Goal: Task Accomplishment & Management: Complete application form

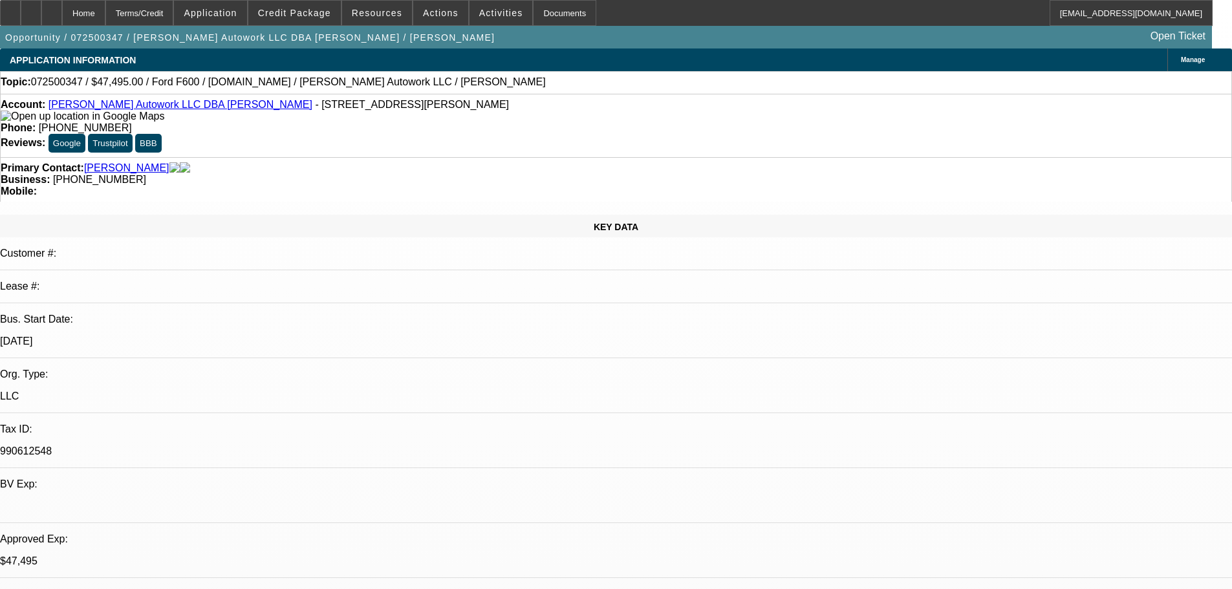
select select "0"
select select "2"
select select "0.1"
select select "4"
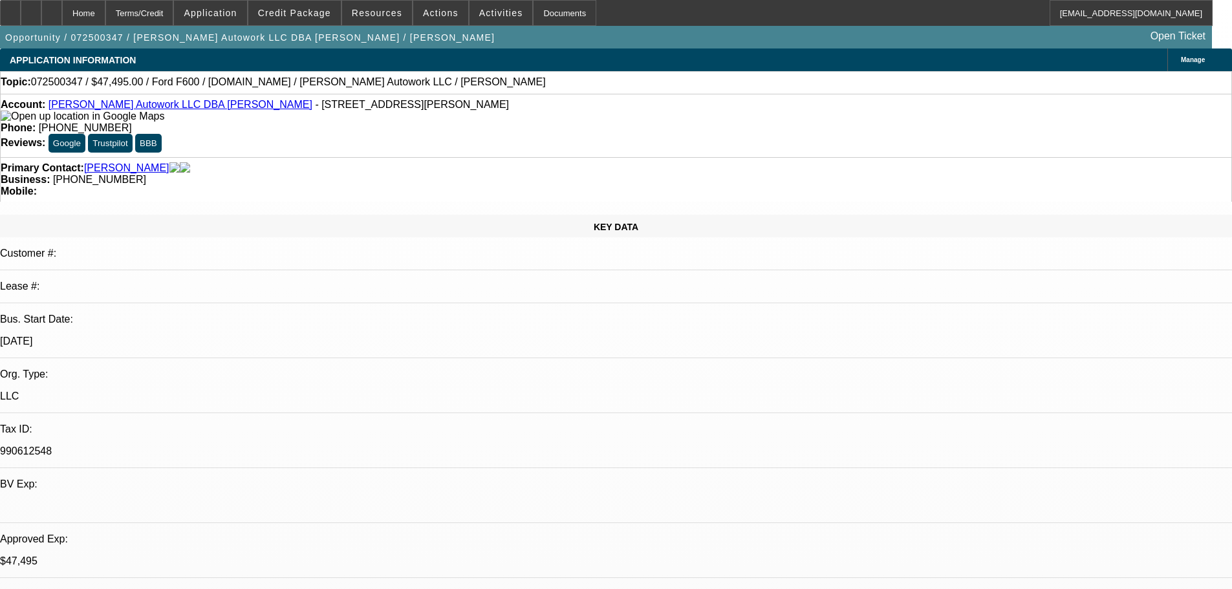
select select "0"
select select "2"
select select "0.1"
select select "4"
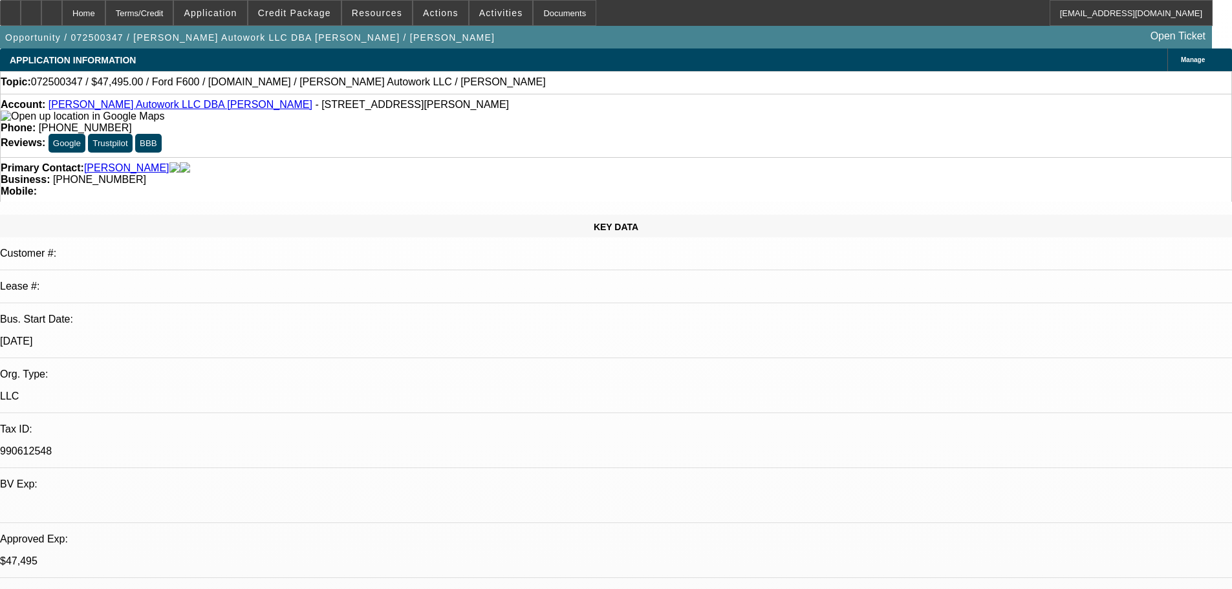
select select "0"
select select "2"
select select "0.1"
select select "4"
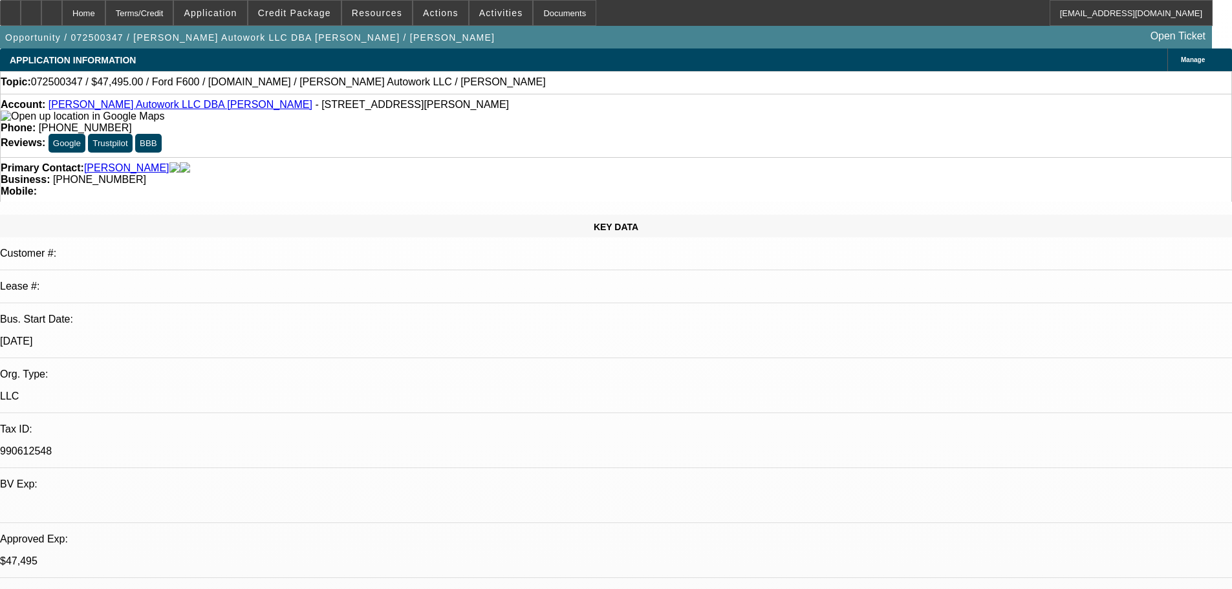
select select "0"
select select "2"
select select "0.1"
select select "4"
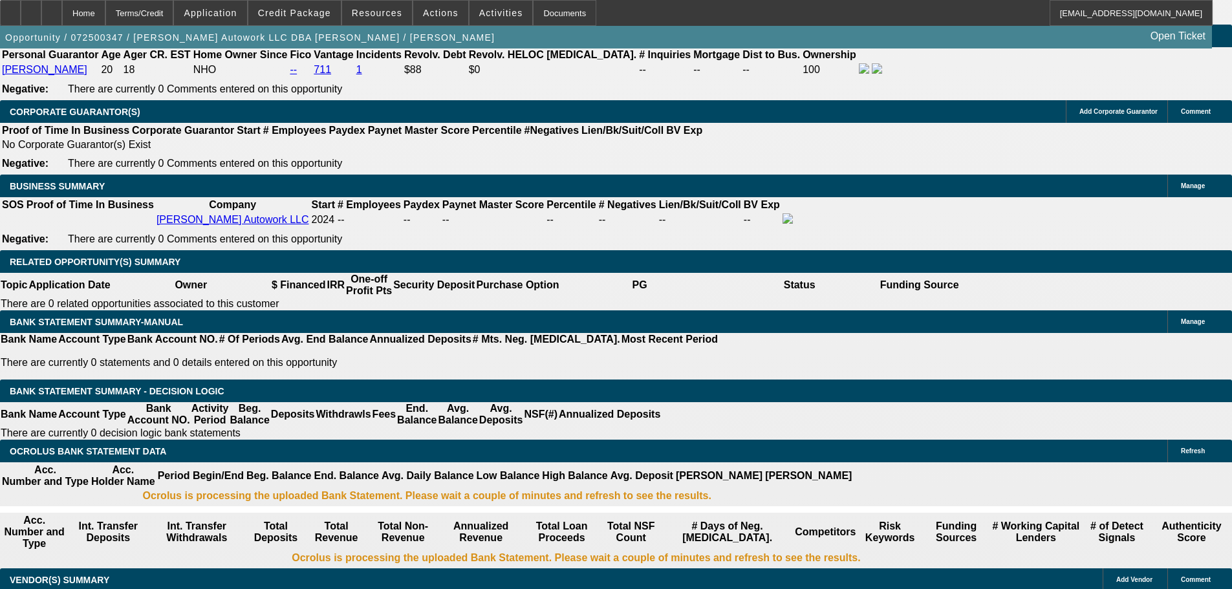
scroll to position [2005, 0]
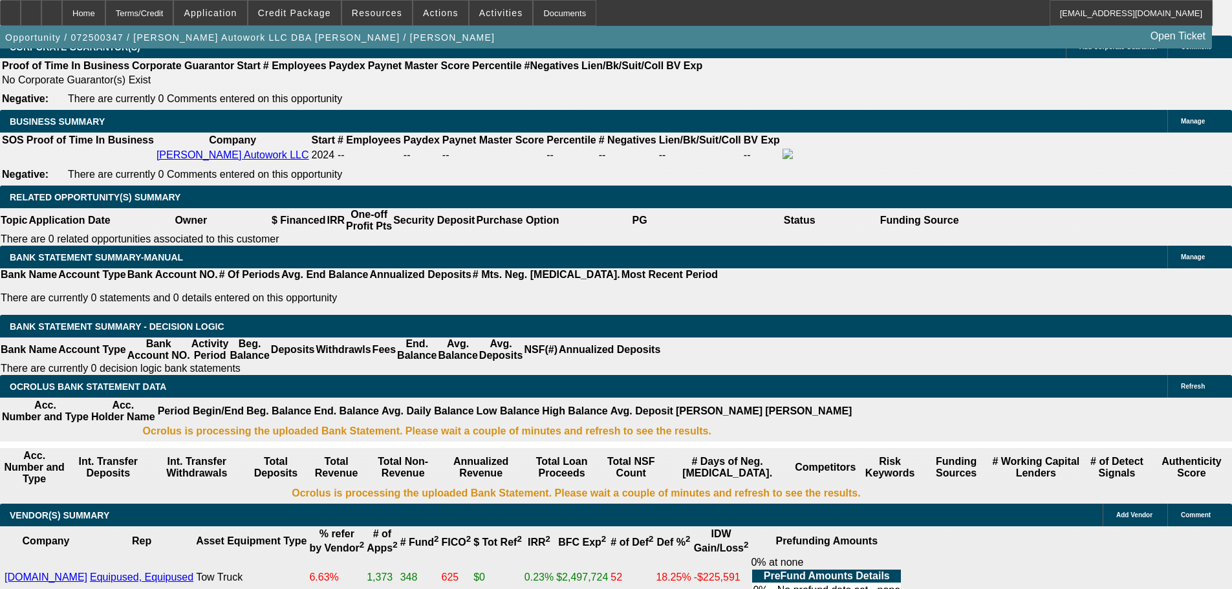
drag, startPoint x: 240, startPoint y: 166, endPoint x: 230, endPoint y: 186, distance: 22.6
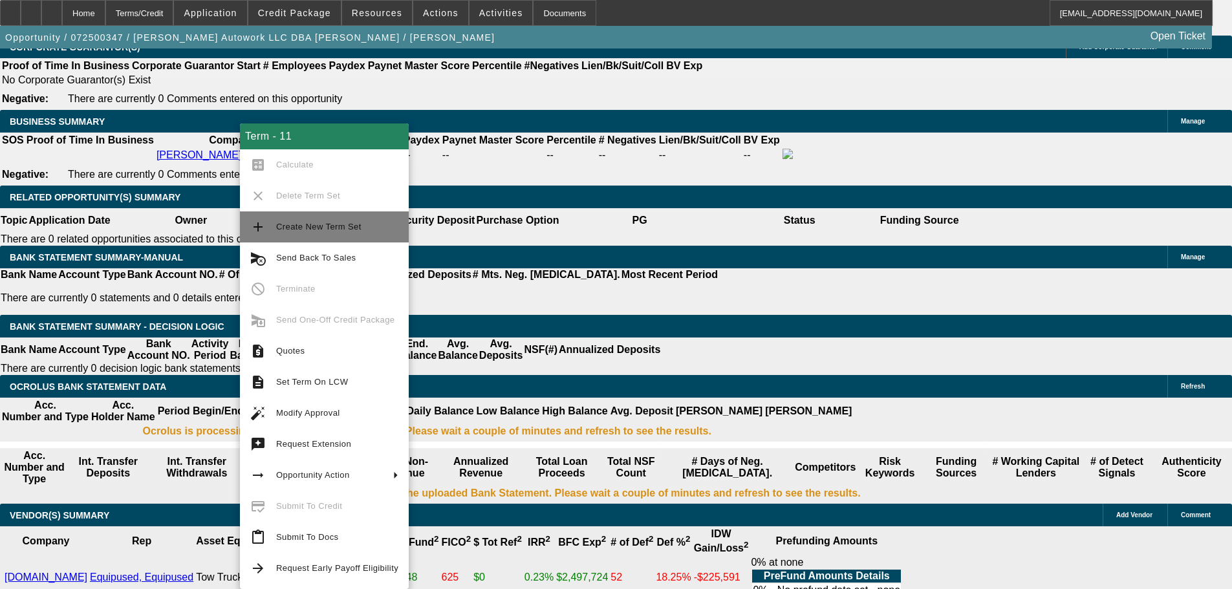
click at [336, 232] on span "Create New Term Set" at bounding box center [337, 227] width 122 height 16
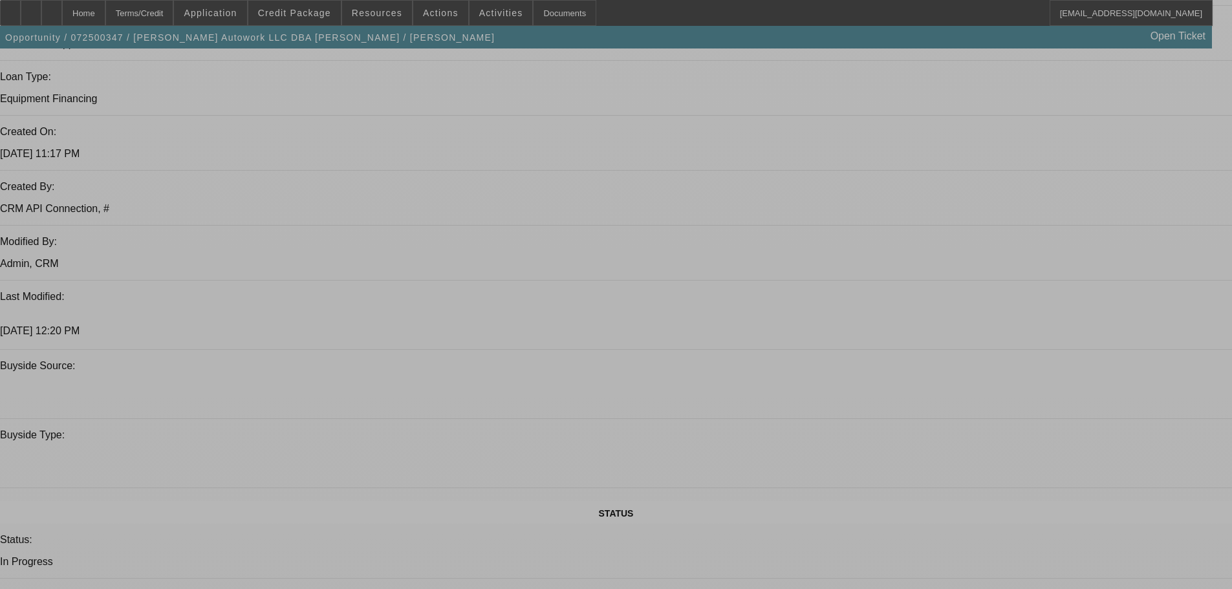
select select "0"
select select "2"
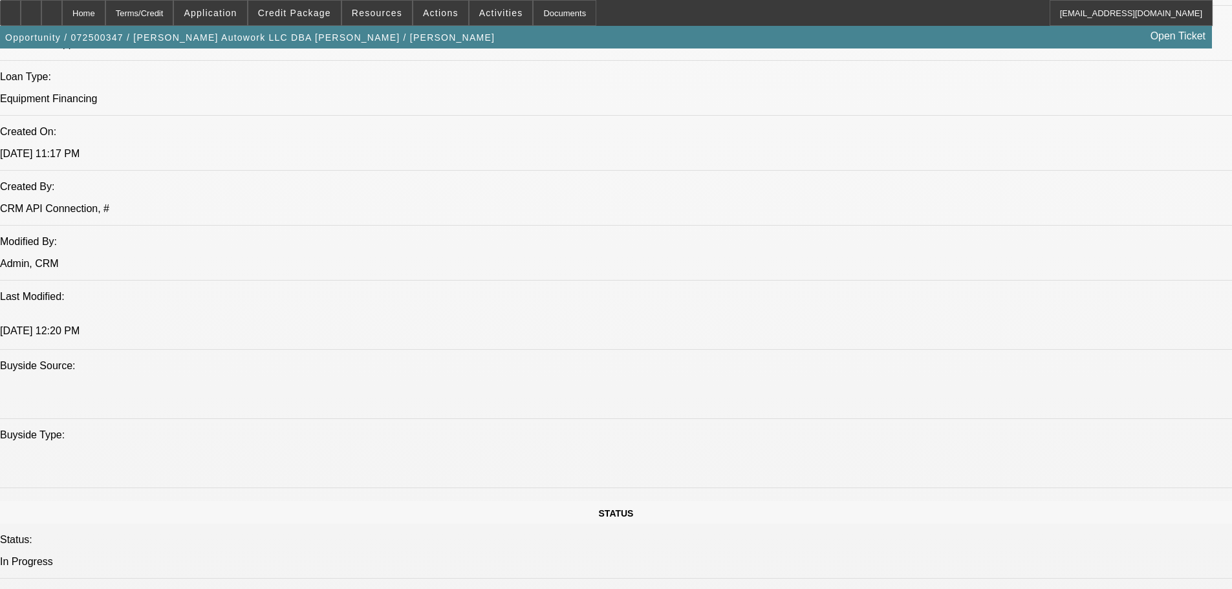
select select "2"
select select "0.1"
select select "4"
select select "0"
select select "2"
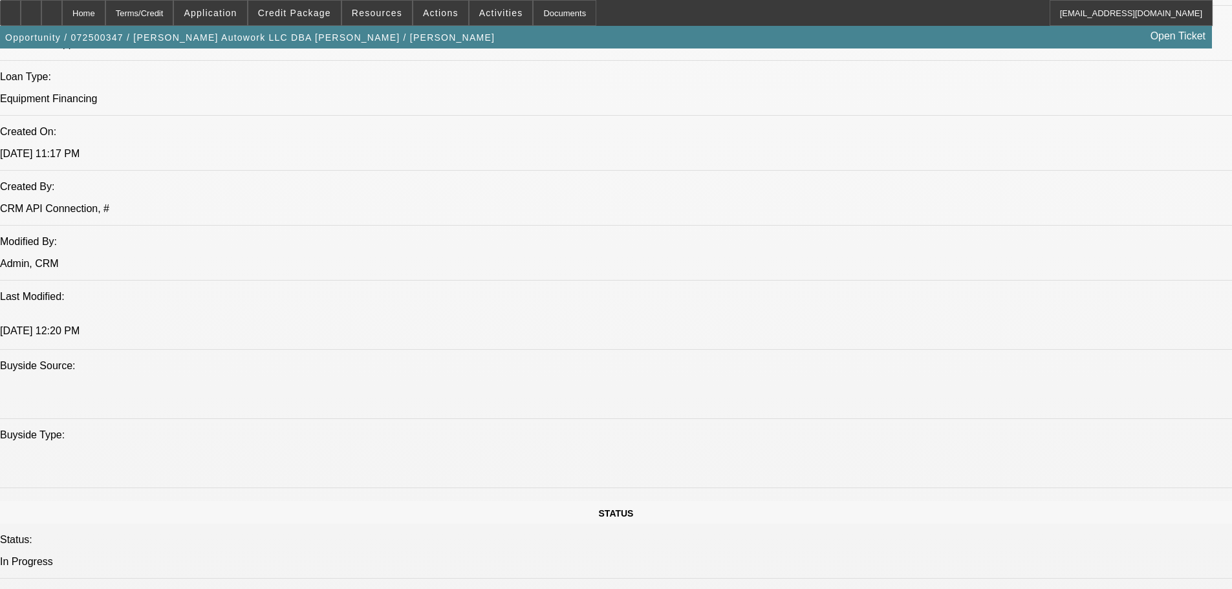
select select "2"
select select "0.1"
select select "4"
select select "0"
select select "2"
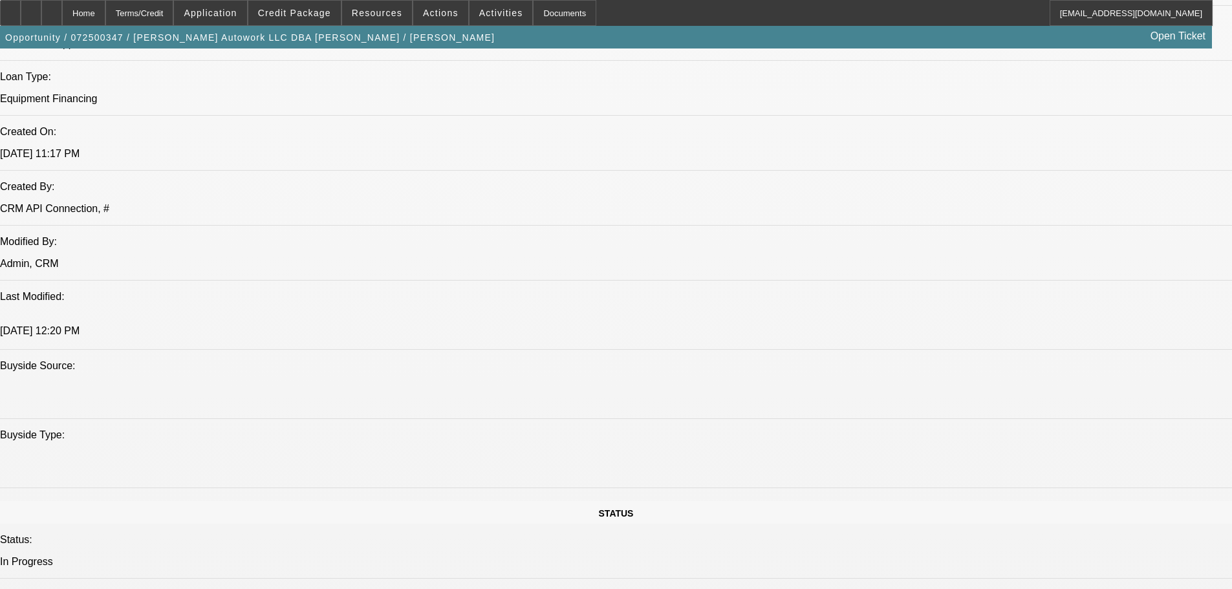
select select "2"
select select "0.1"
select select "4"
select select "0"
select select "2"
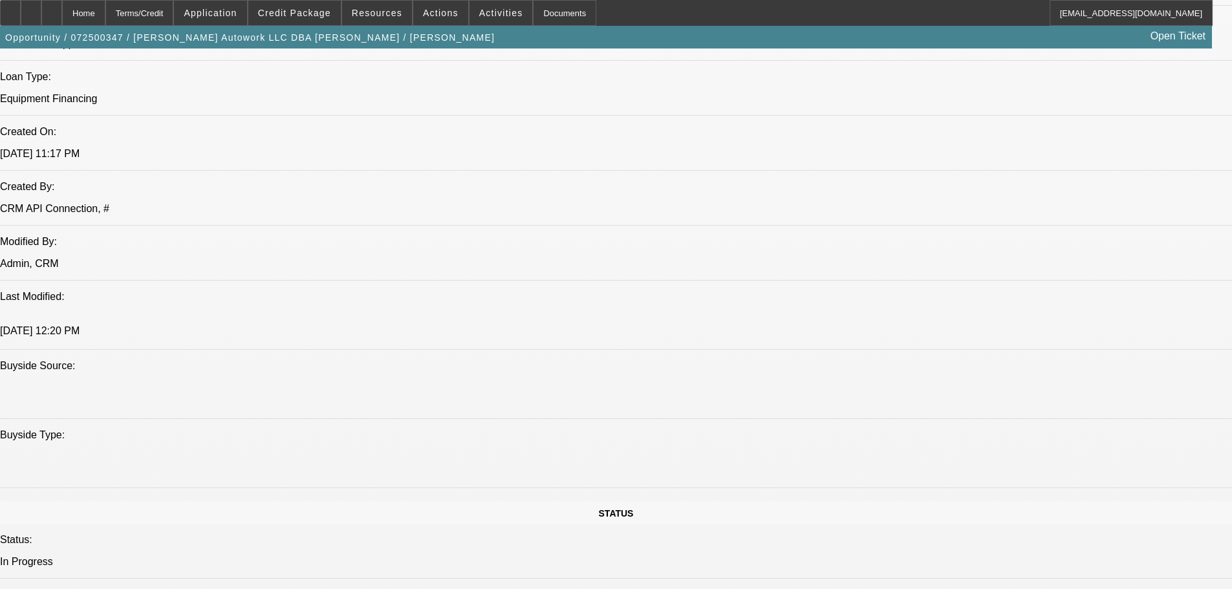
select select "2"
select select "0.1"
select select "4"
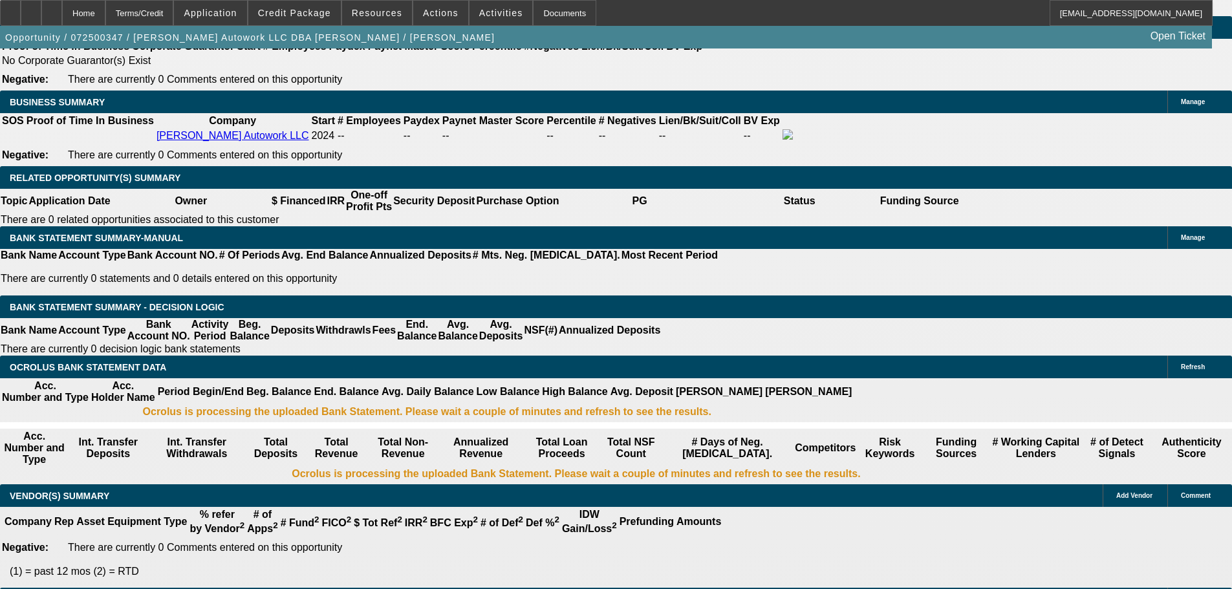
scroll to position [2068, 0]
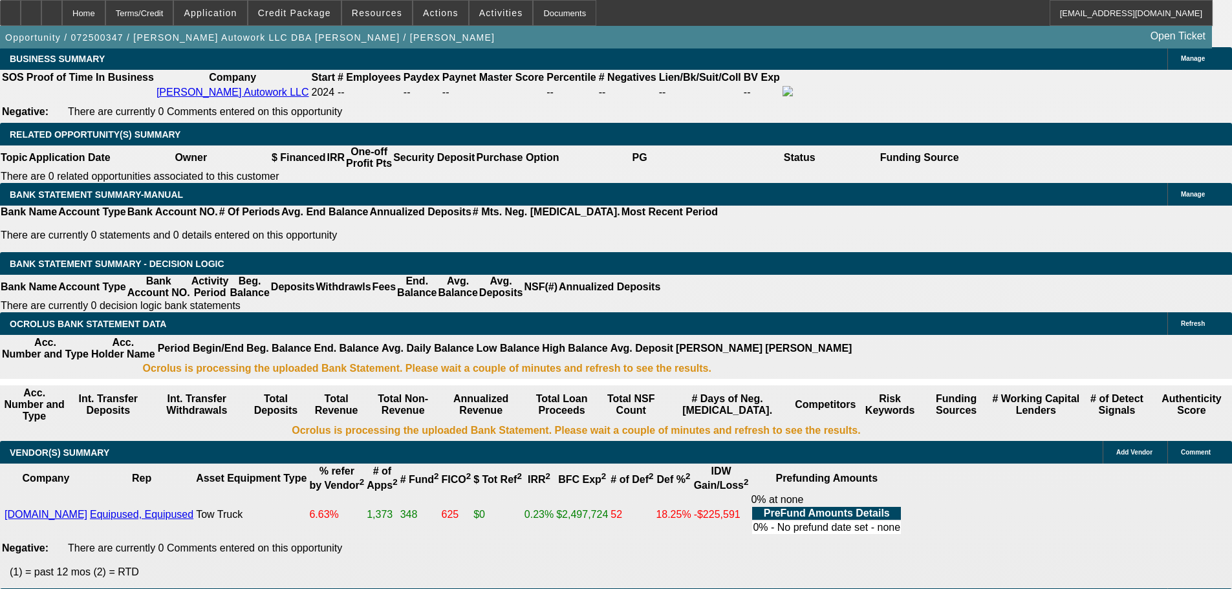
drag, startPoint x: 248, startPoint y: 276, endPoint x: 276, endPoint y: 276, distance: 27.2
type input "3"
type input "UNKNOWN"
type input "36"
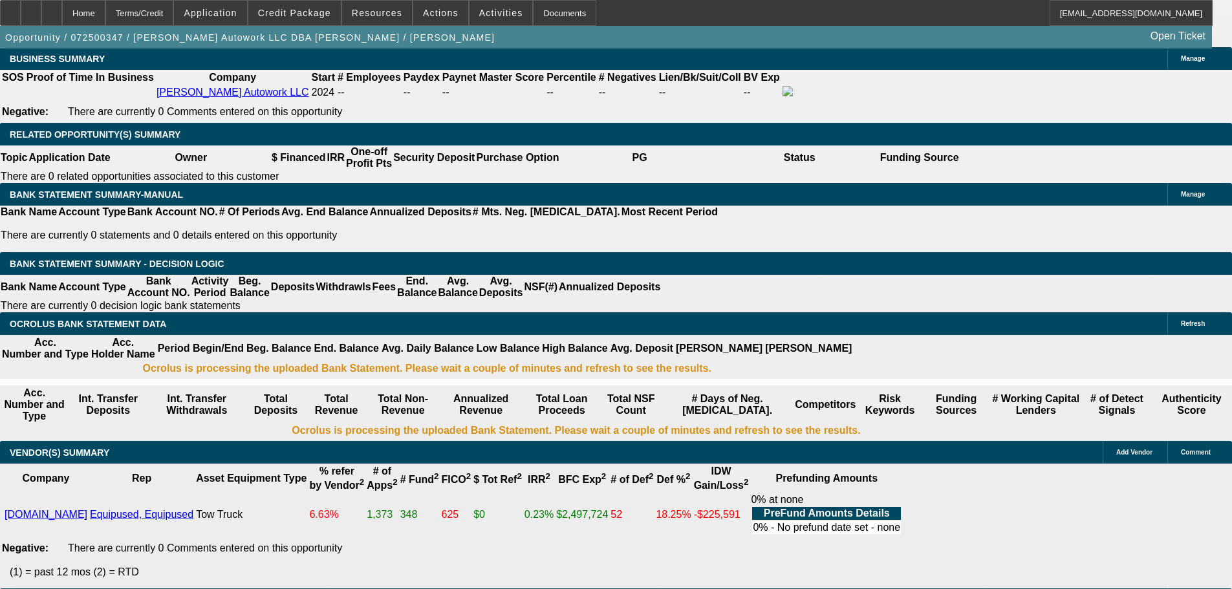
type input "$16,470.72"
type input "$32,941.44"
type input "$1,864.86"
type input "$3,729.72"
type input "36"
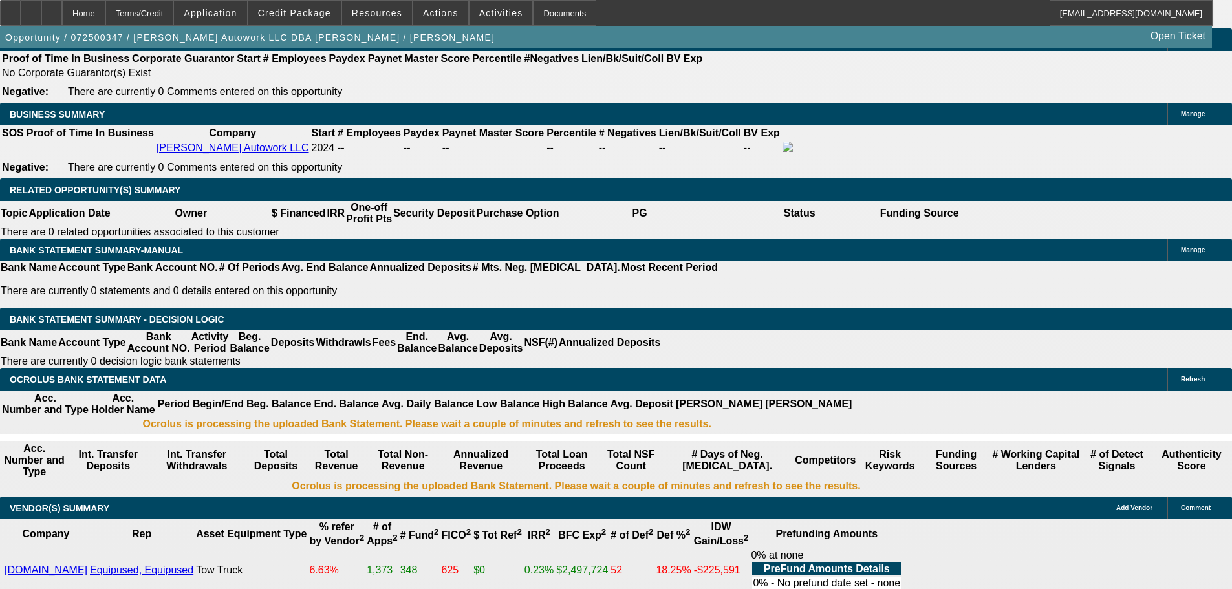
scroll to position [2005, 0]
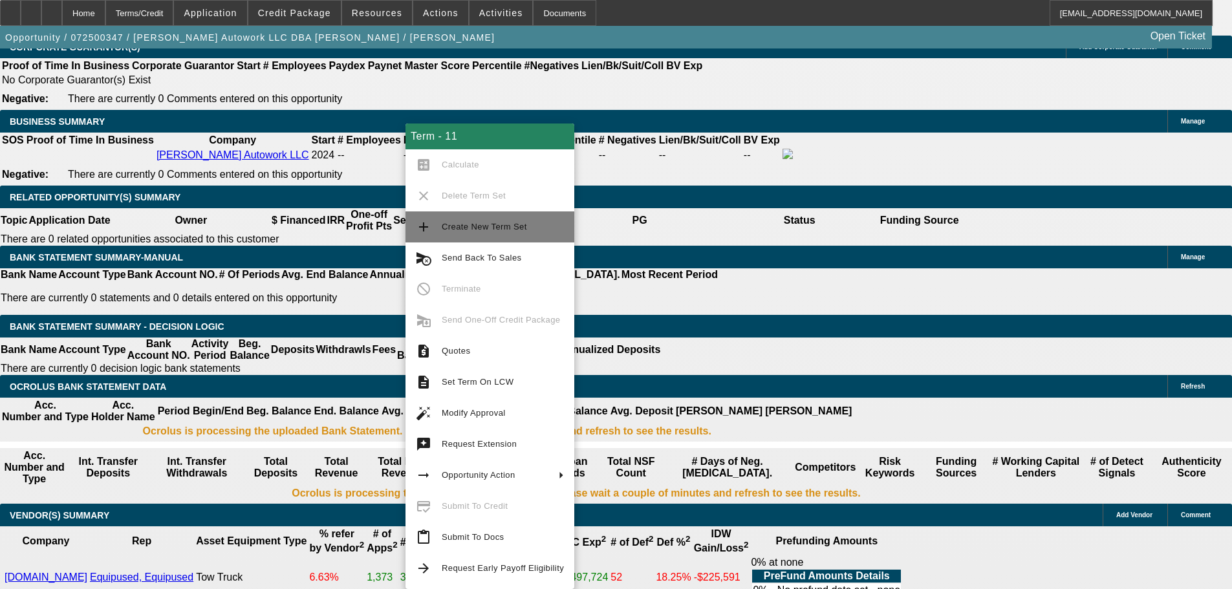
click at [470, 227] on span "Create New Term Set" at bounding box center [484, 227] width 85 height 10
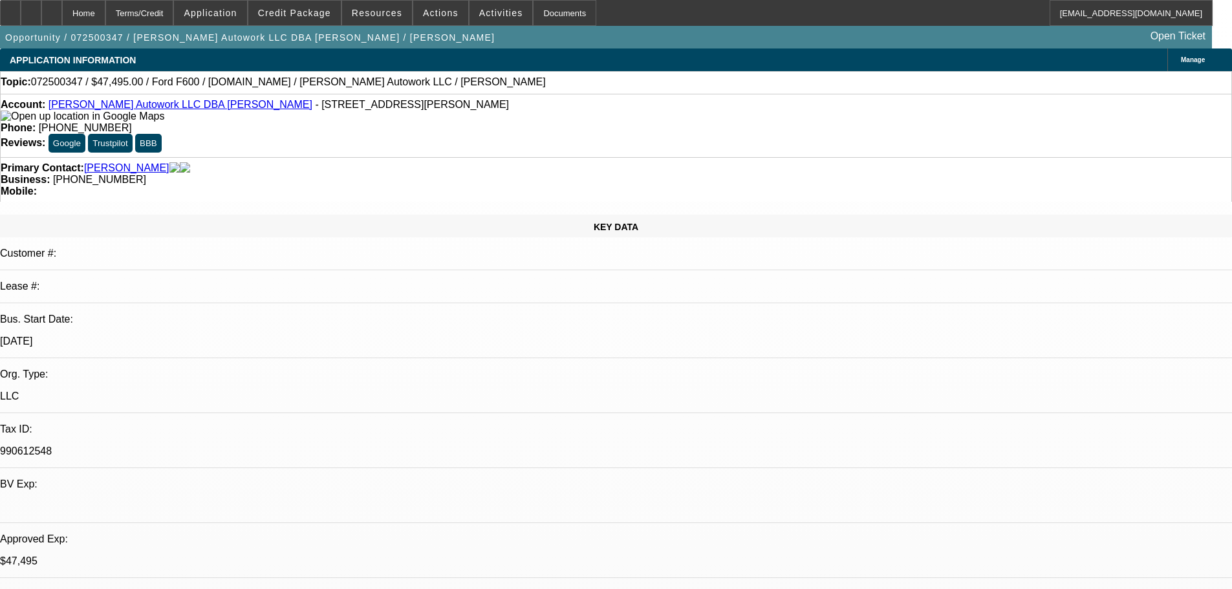
select select "0"
select select "2"
select select "0.1"
select select "4"
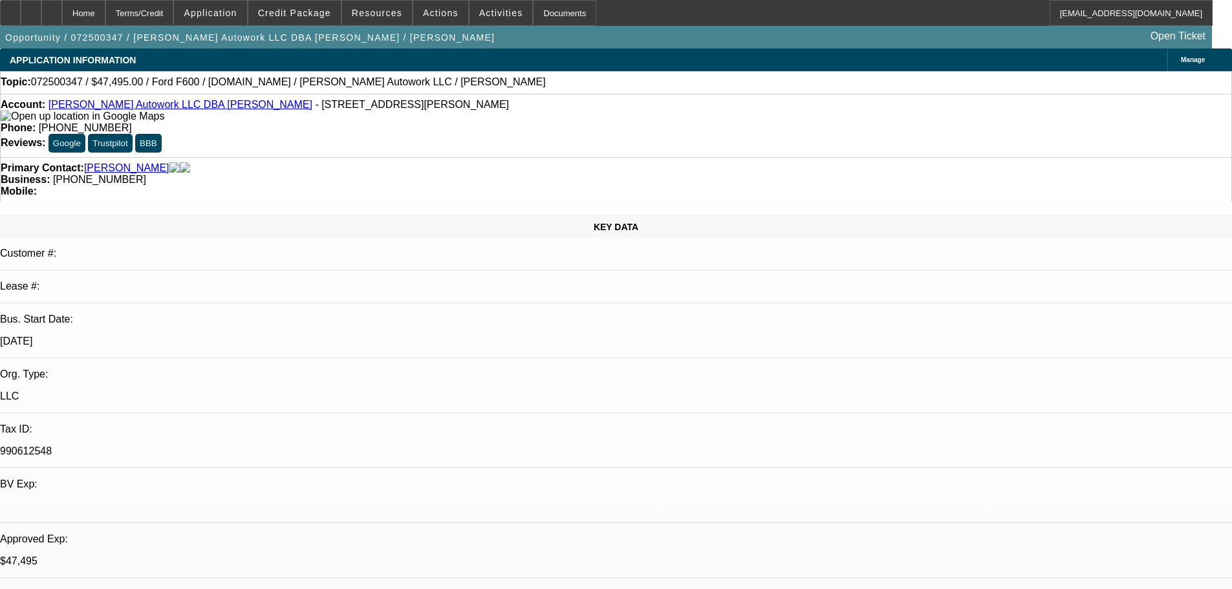
select select "0"
select select "2"
select select "0.1"
select select "4"
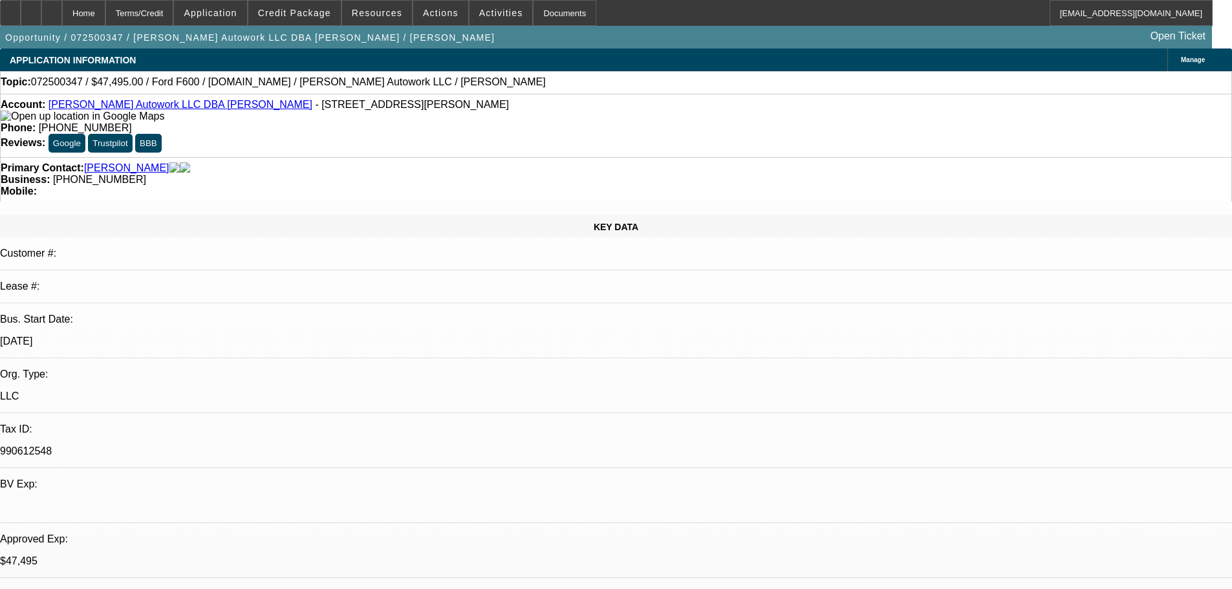
select select "0"
select select "2"
select select "0.1"
select select "4"
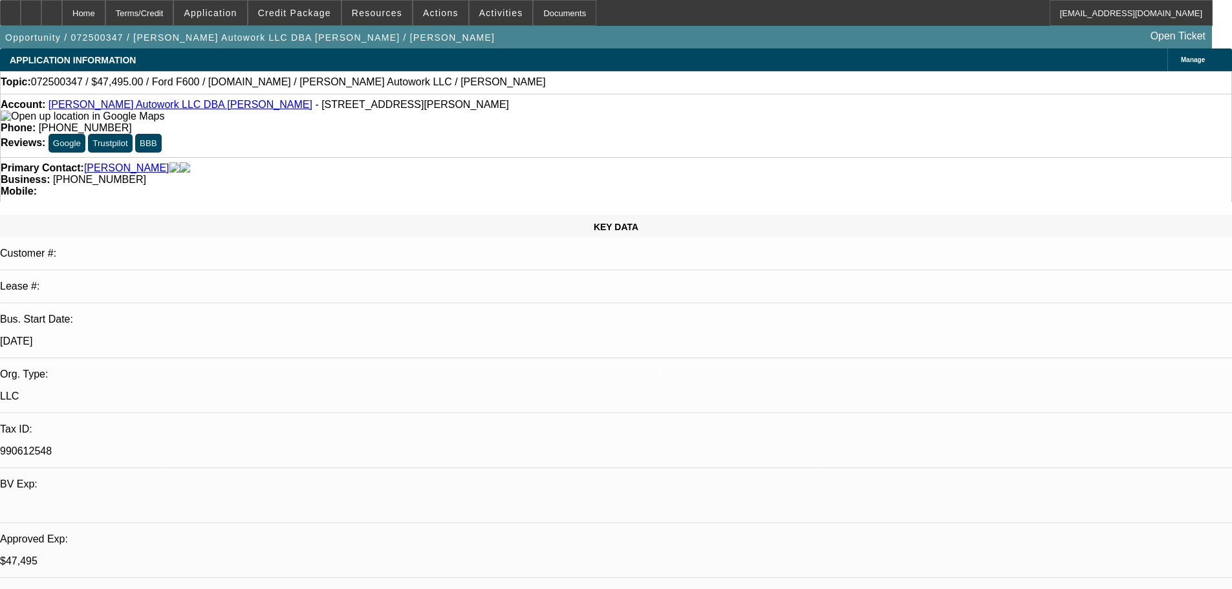
select select "0"
select select "2"
select select "0.1"
select select "4"
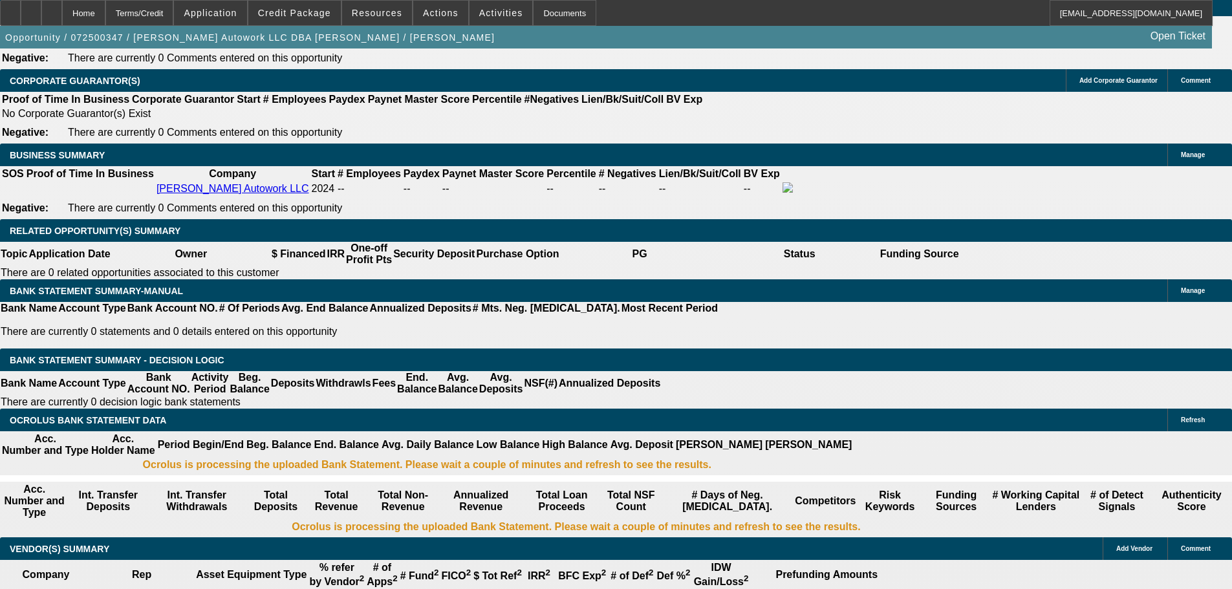
scroll to position [1941, 0]
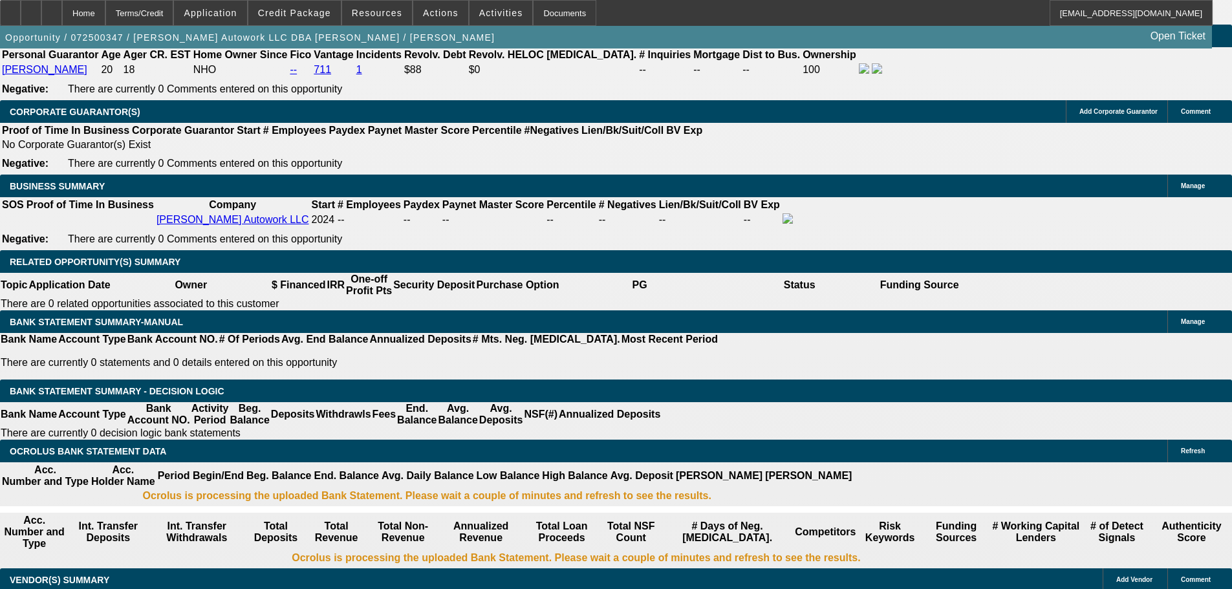
drag, startPoint x: 209, startPoint y: 235, endPoint x: 220, endPoint y: 238, distance: 11.3
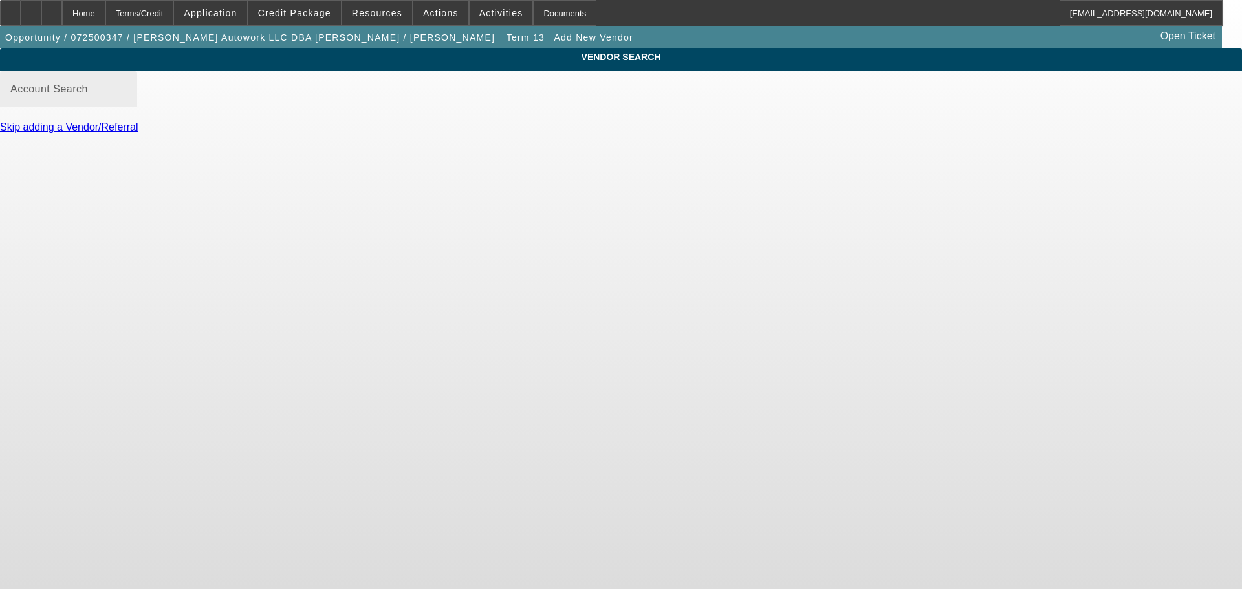
click at [127, 102] on input "Account Search" at bounding box center [68, 95] width 116 height 16
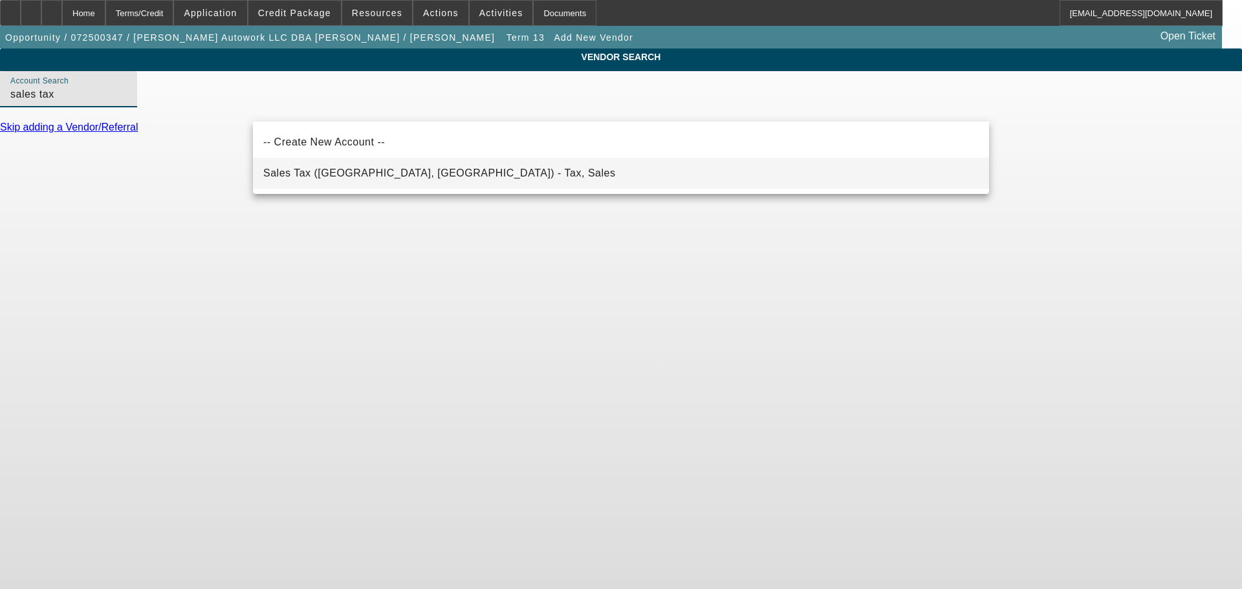
click at [541, 180] on mat-option "Sales Tax (Marlborough, MA) - Tax, Sales" at bounding box center [621, 173] width 736 height 31
type input "Sales Tax (Marlborough, MA) - Tax, Sales"
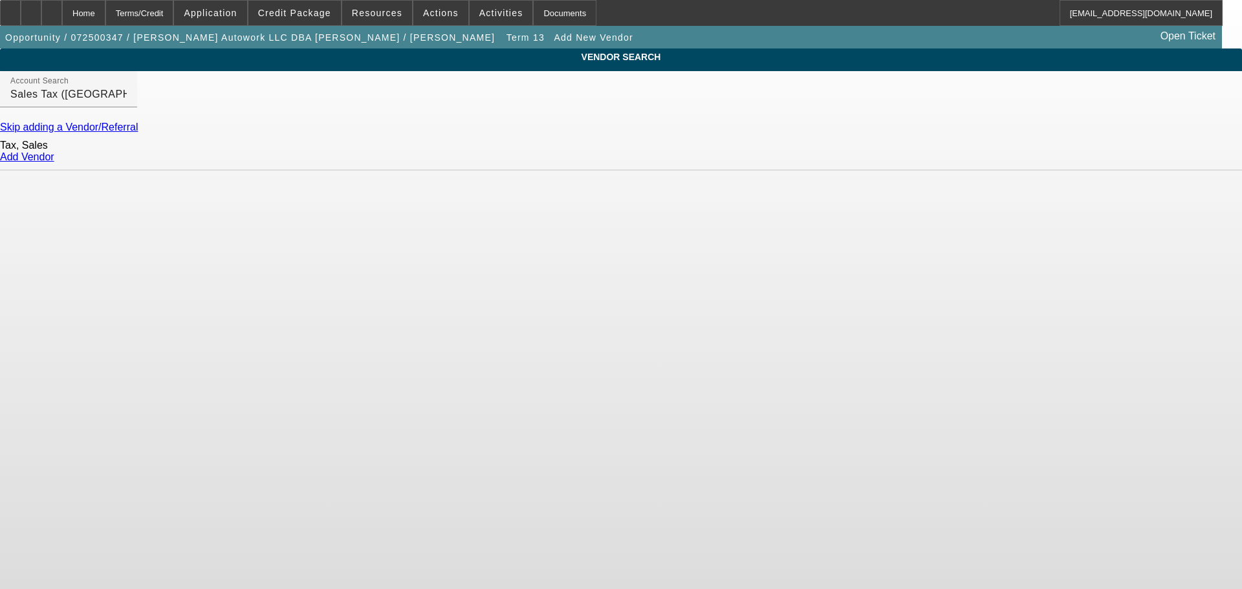
click at [54, 162] on link "Add Vendor" at bounding box center [27, 156] width 54 height 11
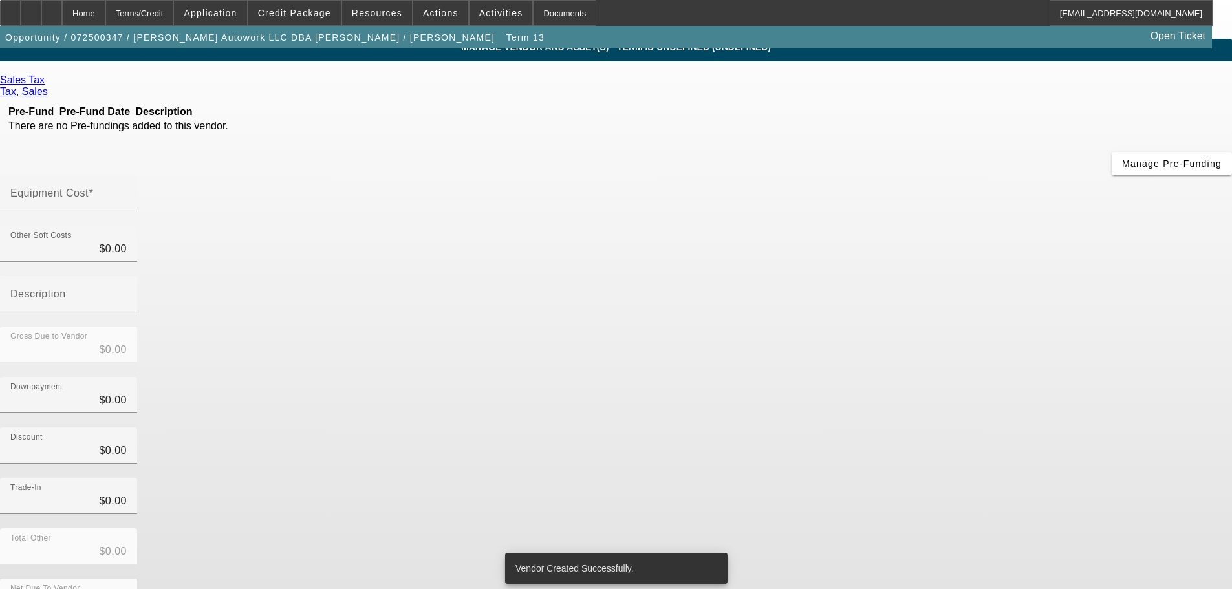
scroll to position [12, 0]
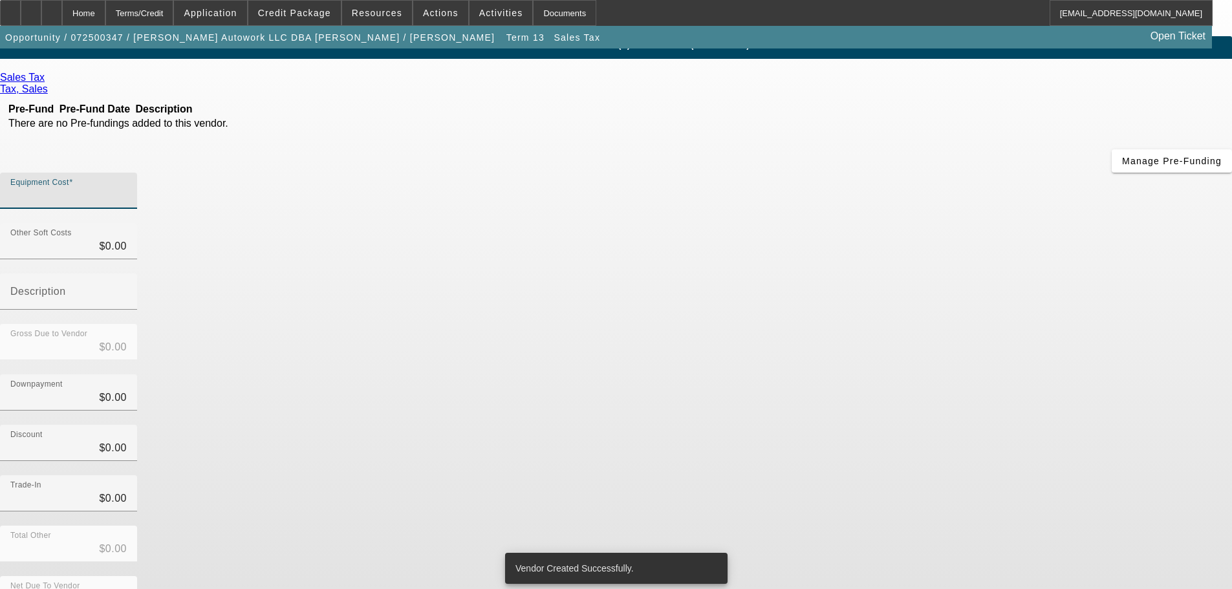
click at [127, 188] on input "Equipment Cost" at bounding box center [68, 196] width 116 height 16
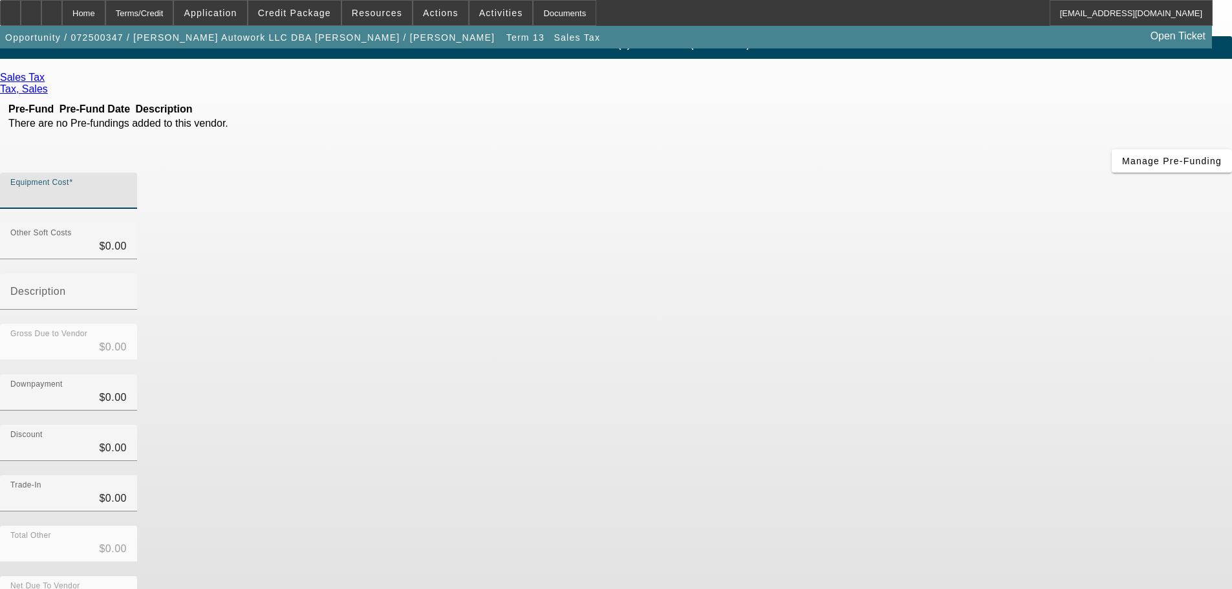
type input "4"
type input "$4.00"
type input "44"
type input "$44.00"
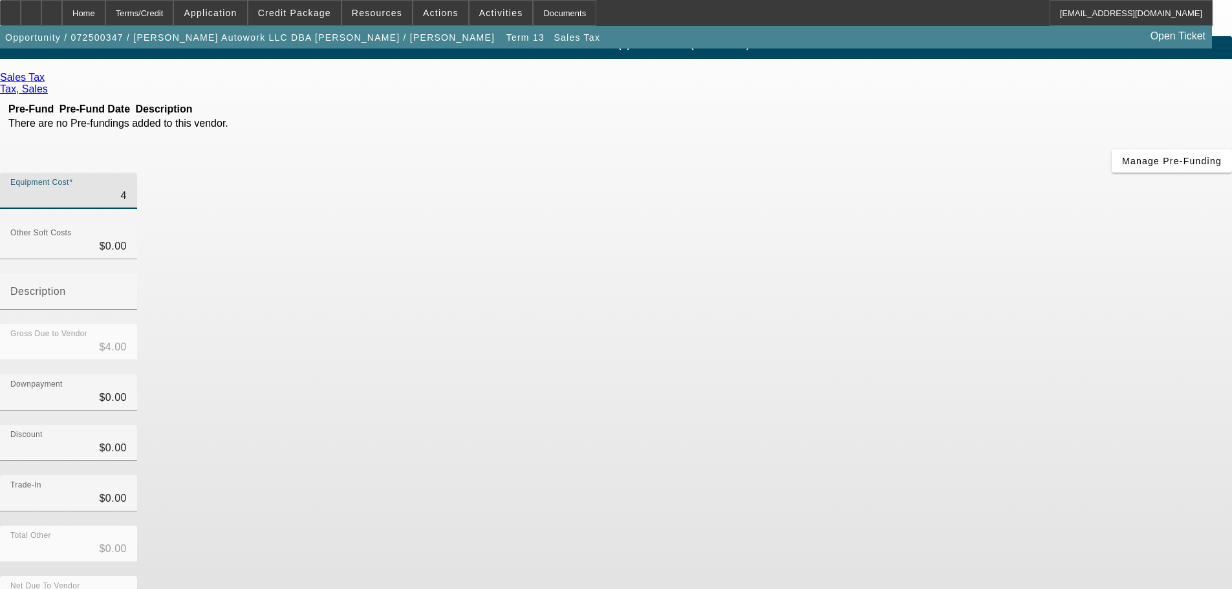
type input "$44.00"
type input "449"
type input "$449.00"
type input "4499"
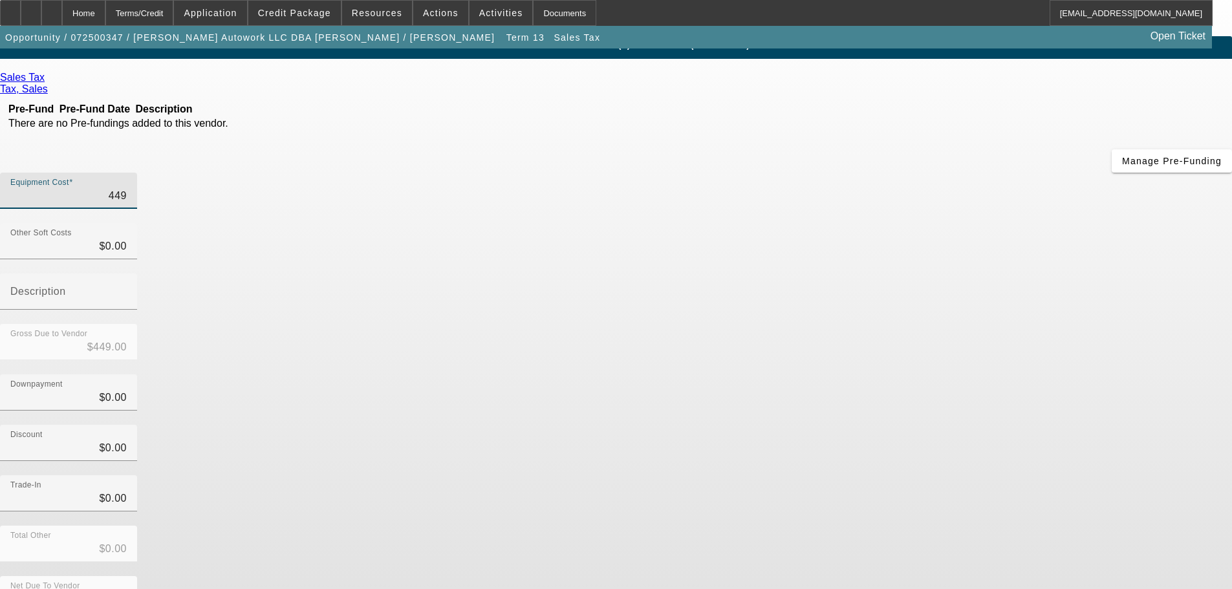
type input "$4,499.00"
type input "4499.6"
type input "$4,499.60"
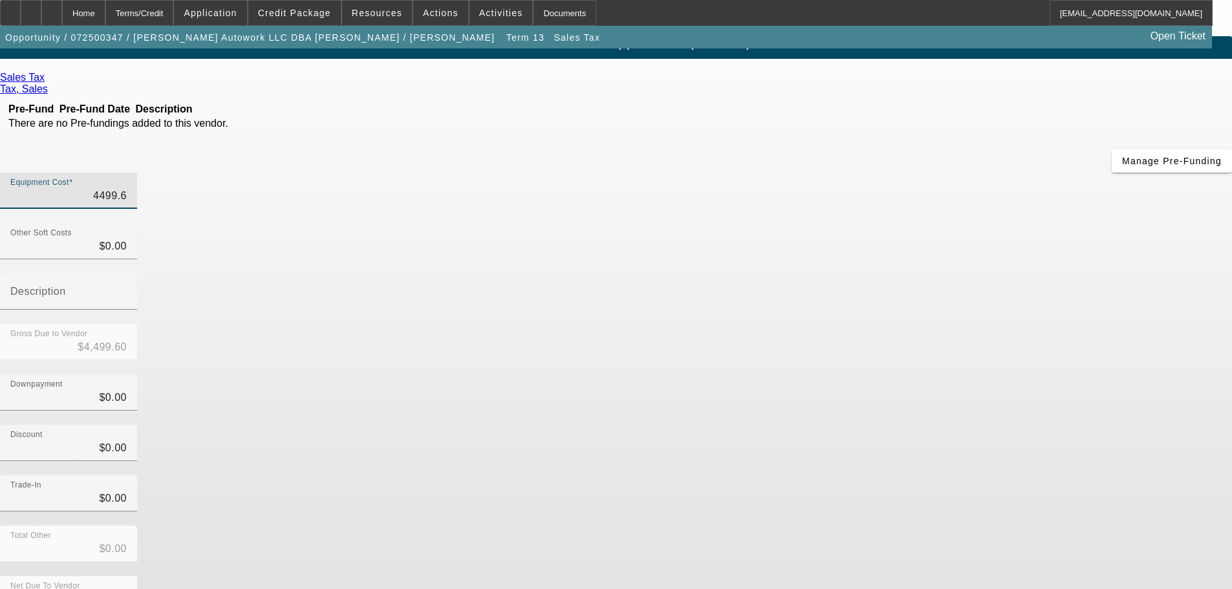
type input "4499.62"
type input "$4,499.62"
type input "$4,499.63"
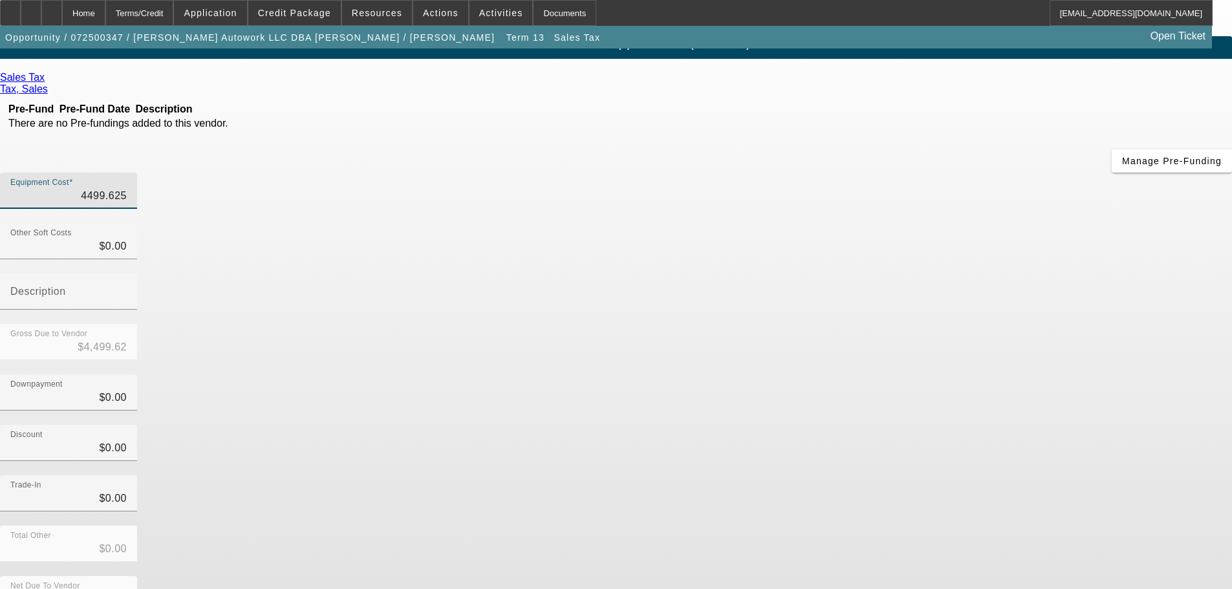
type input "$4,499.63"
click at [965, 475] on div "Trade-In $0.00" at bounding box center [616, 500] width 1232 height 50
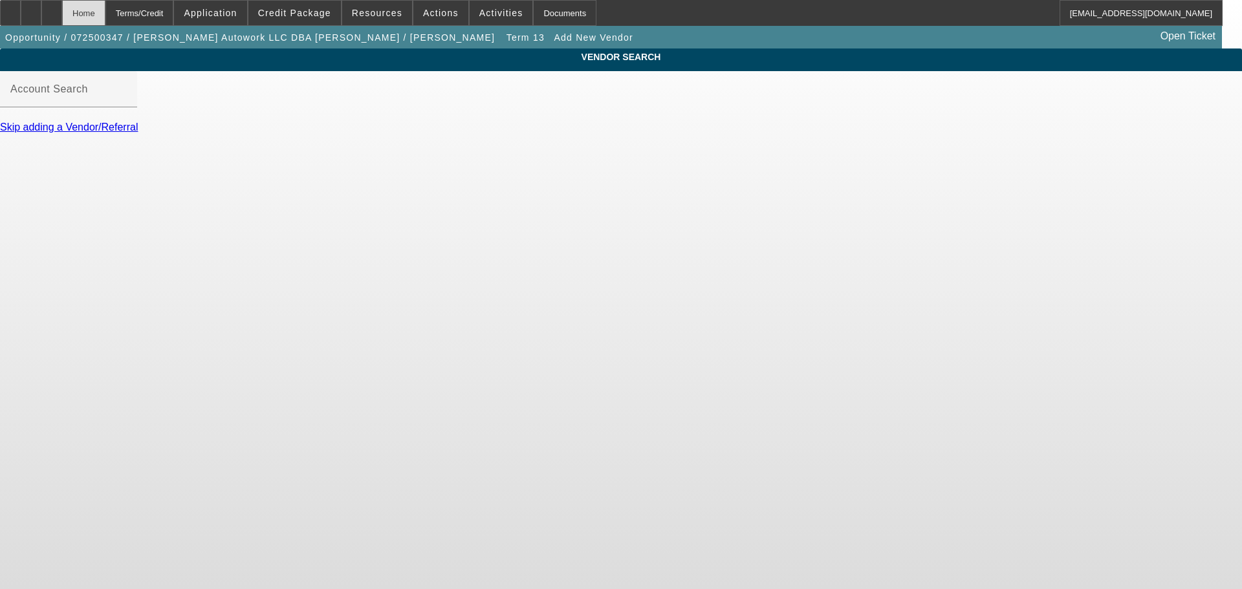
click at [105, 16] on div "Home" at bounding box center [83, 13] width 43 height 26
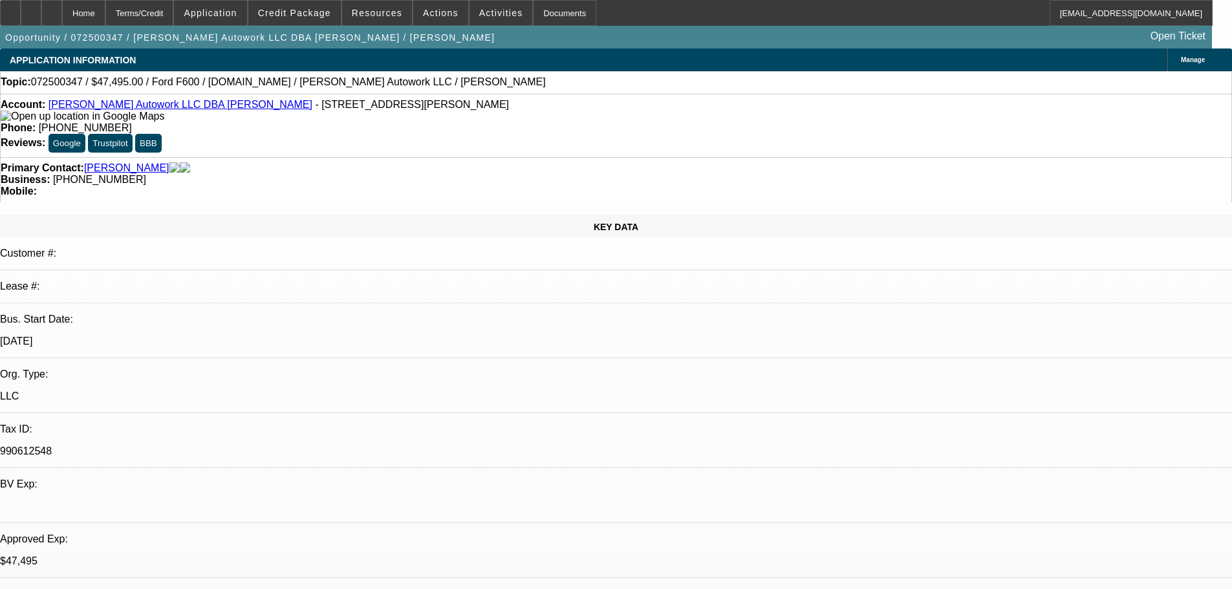
select select "0"
select select "2"
select select "0.1"
select select "4"
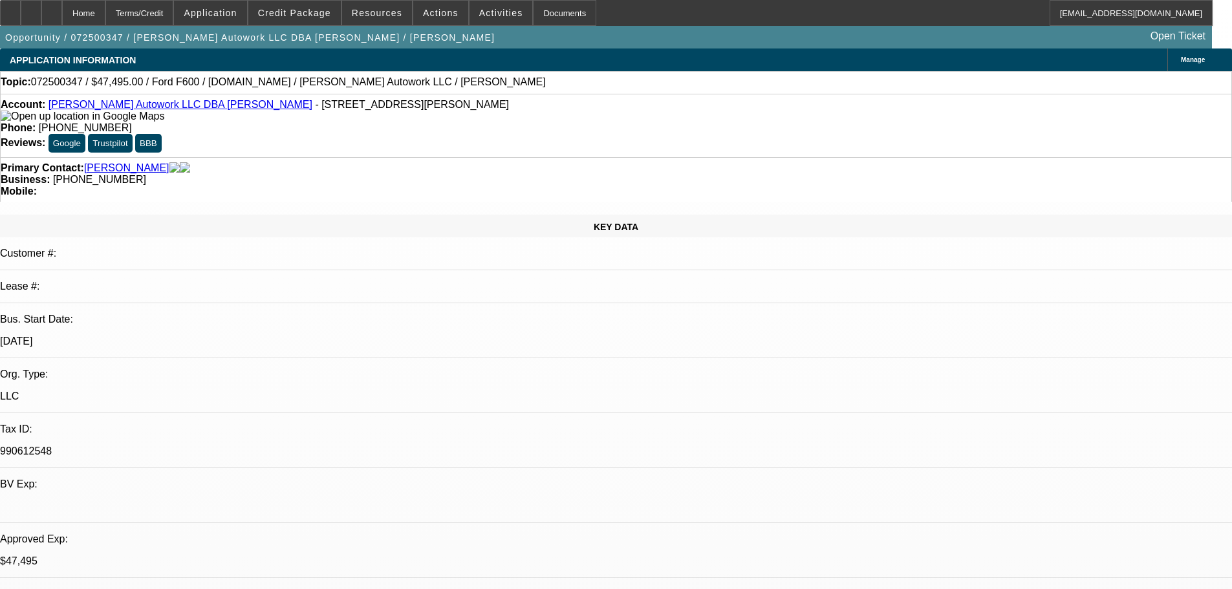
select select "0"
select select "2"
select select "0.1"
select select "4"
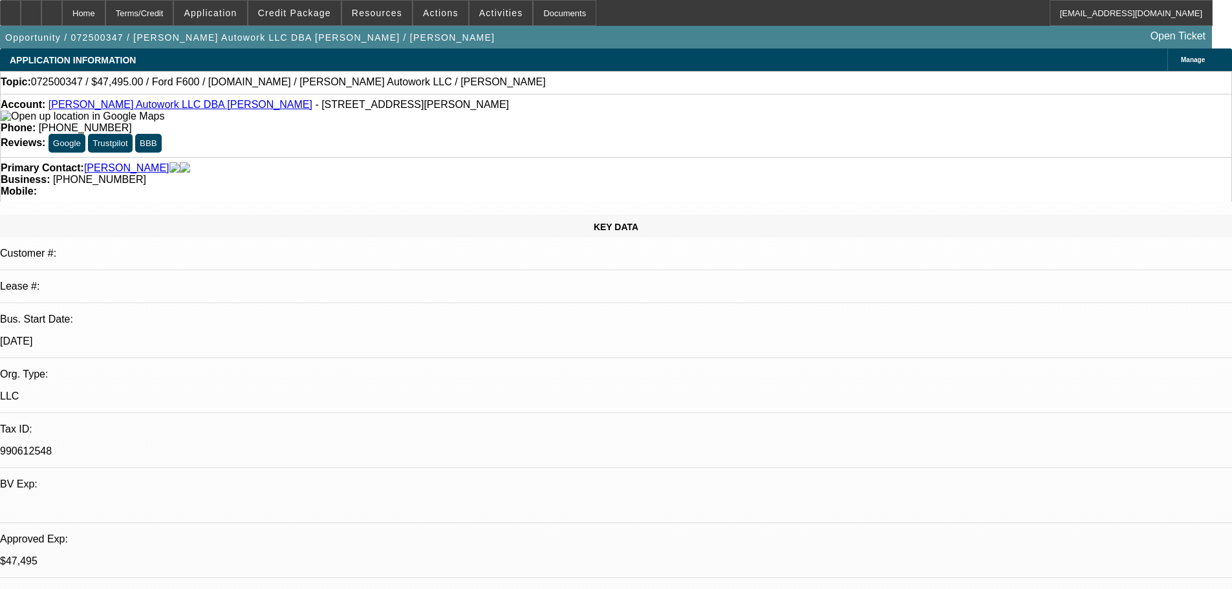
select select "0"
select select "2"
select select "0.1"
select select "4"
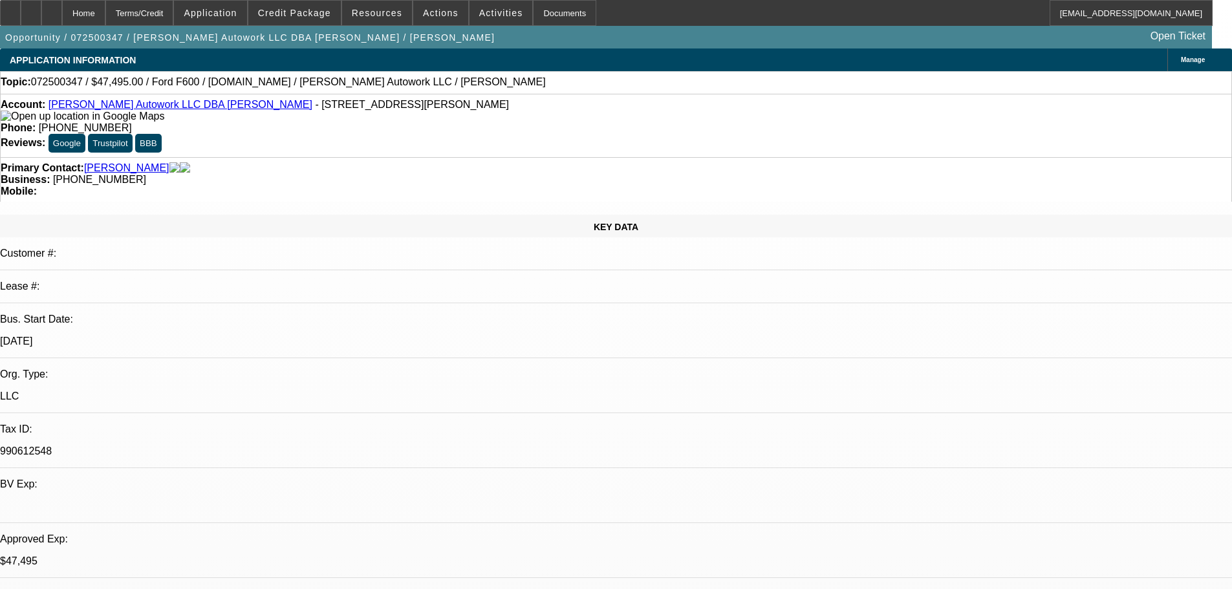
select select "0"
select select "2"
select select "0.1"
select select "4"
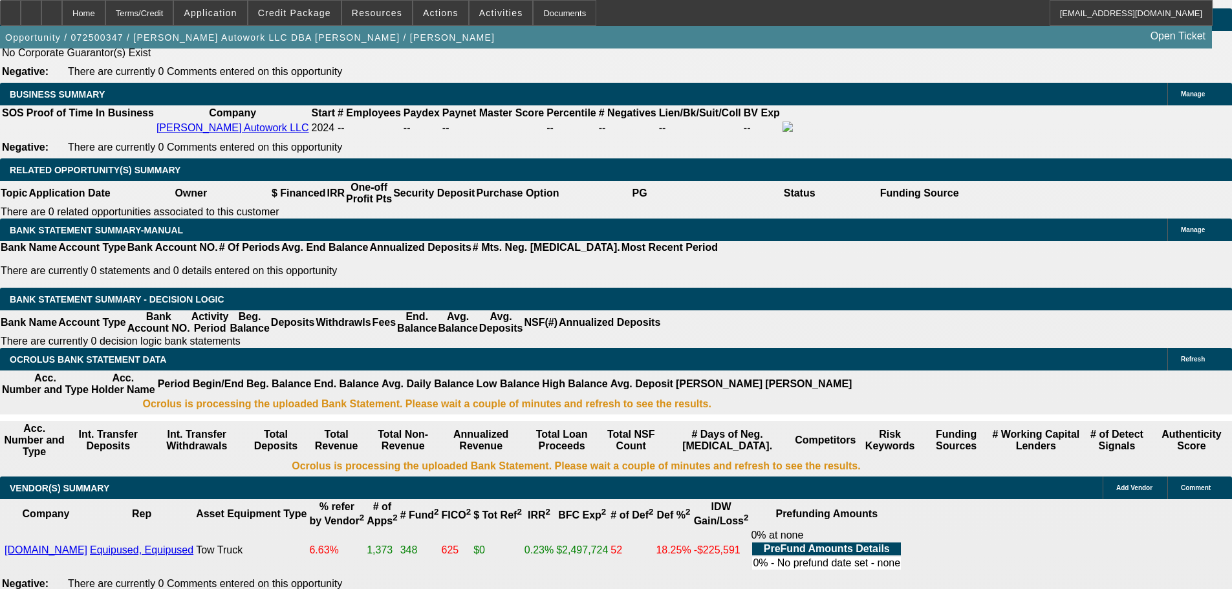
scroll to position [1941, 0]
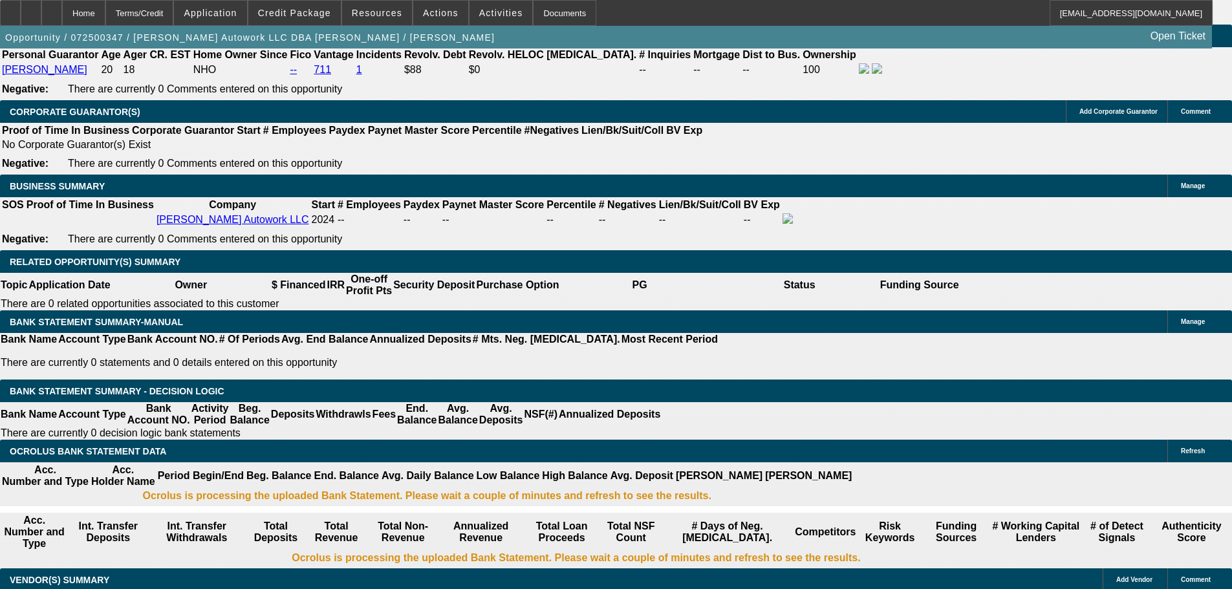
drag, startPoint x: 254, startPoint y: 413, endPoint x: 283, endPoint y: 418, distance: 28.9
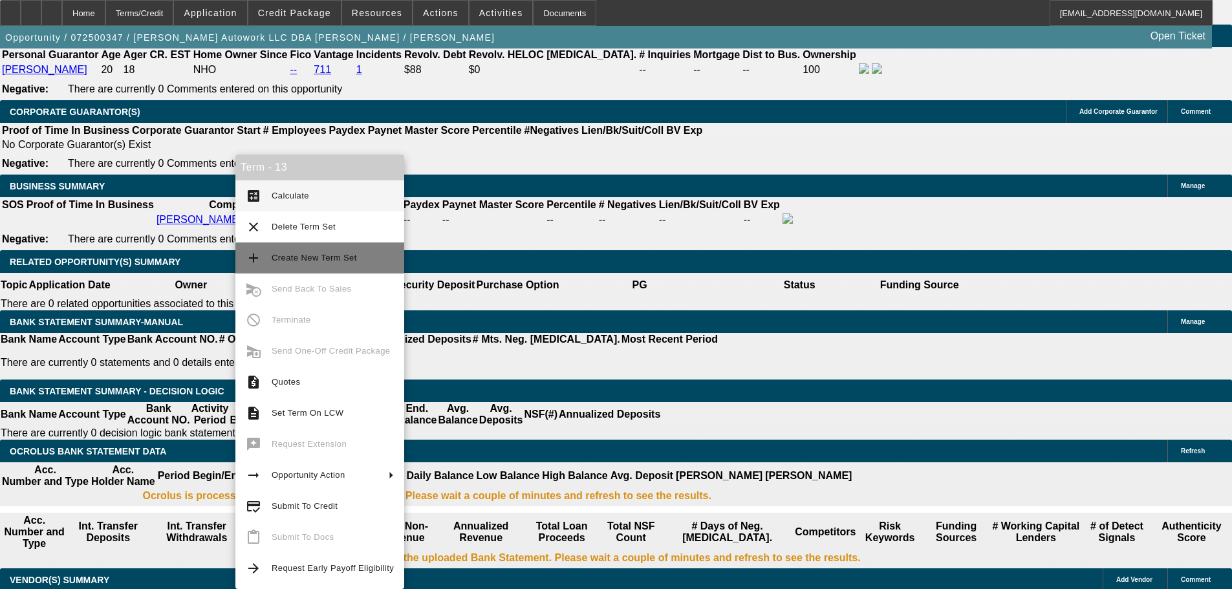
click at [349, 257] on span "Create New Term Set" at bounding box center [314, 258] width 85 height 10
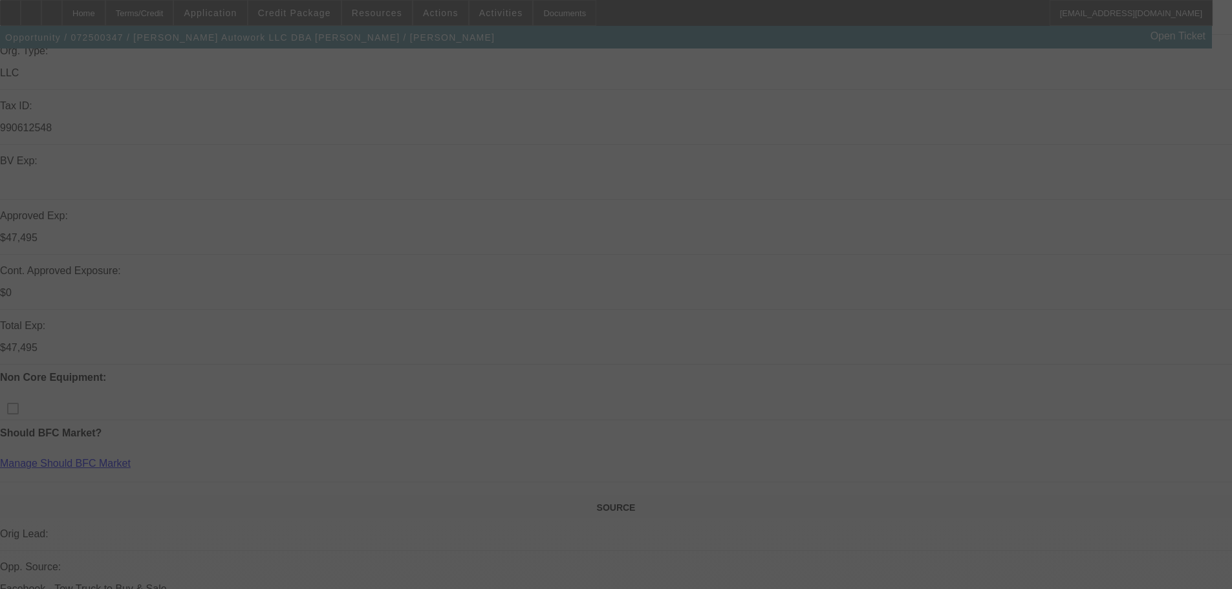
scroll to position [452, 0]
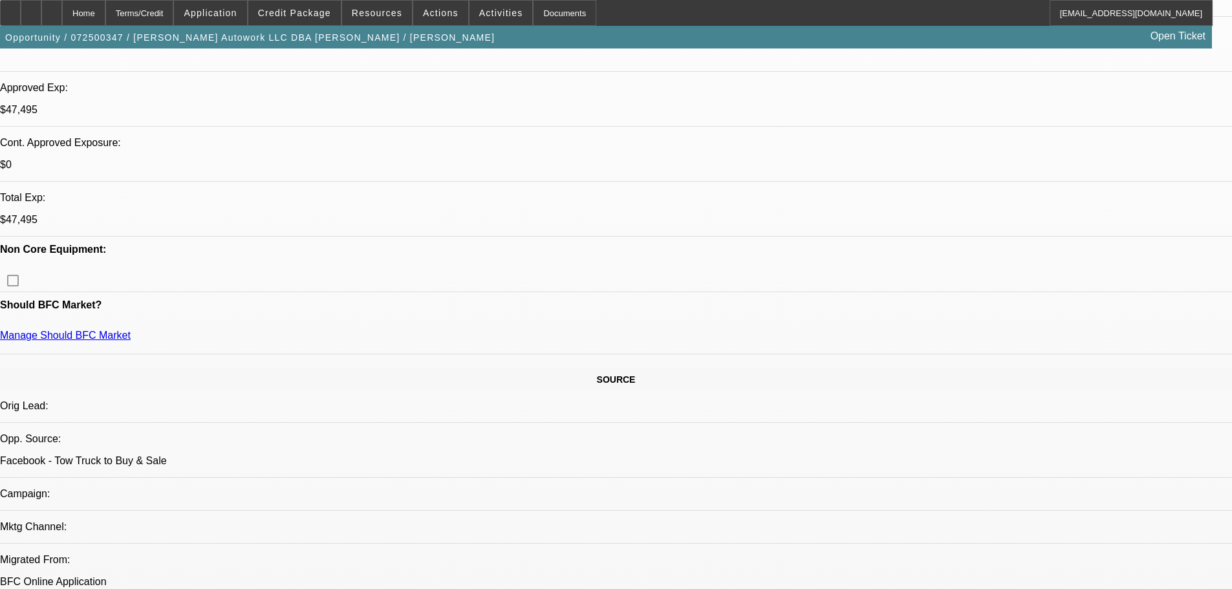
select select "0"
select select "2"
select select "0.1"
select select "4"
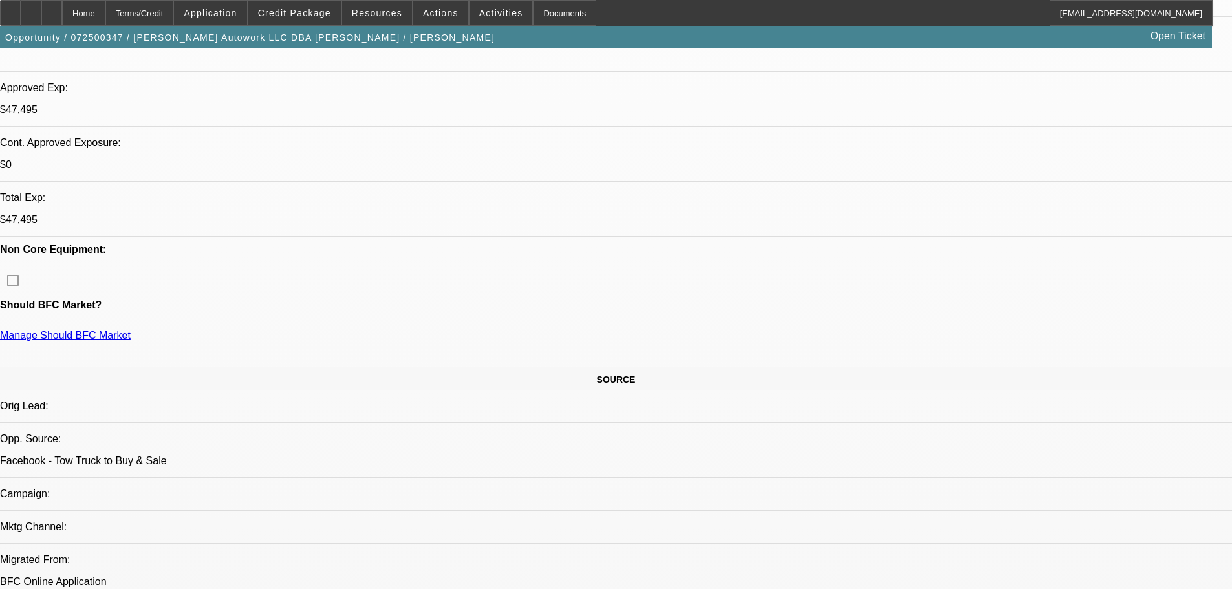
select select "0"
select select "2"
select select "0.1"
select select "4"
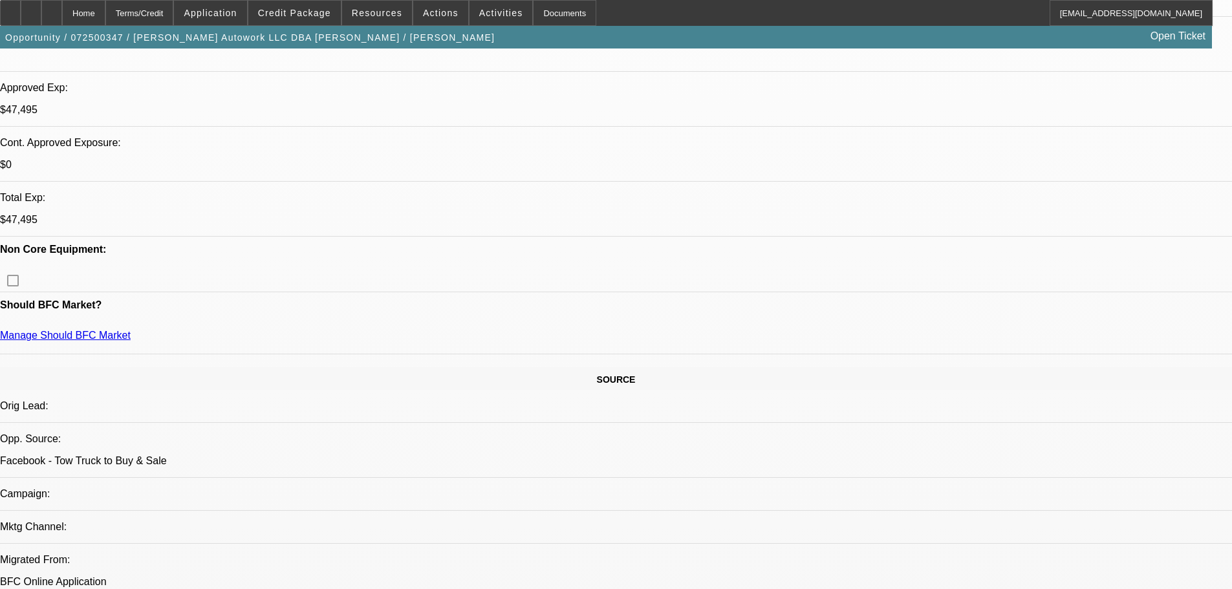
select select "0"
select select "2"
select select "0.1"
select select "4"
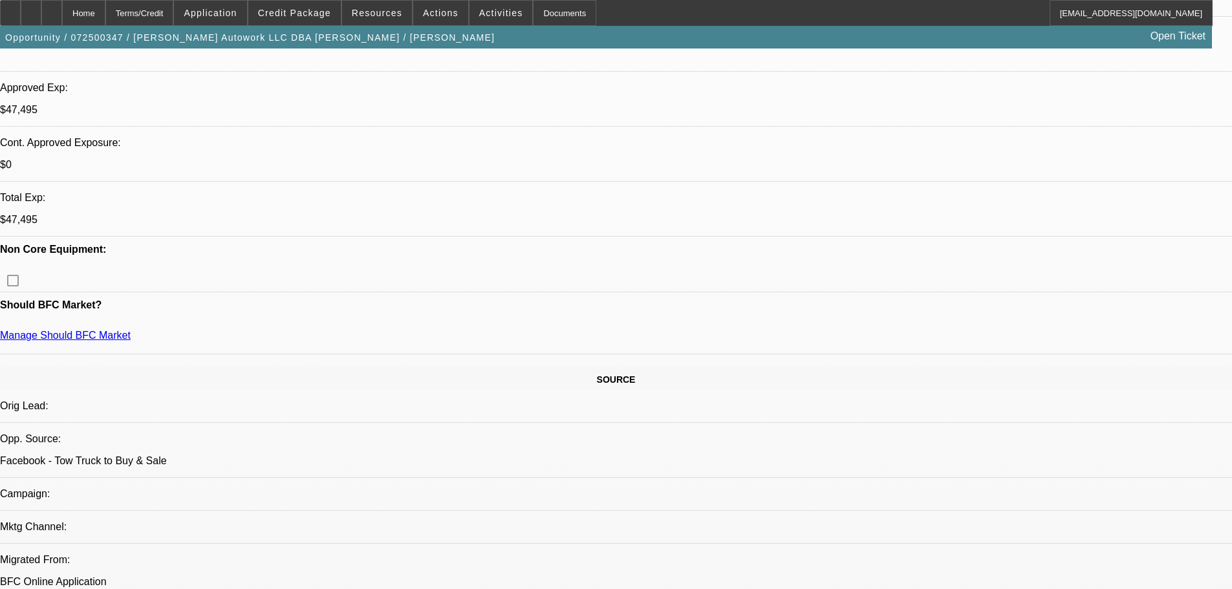
select select "0"
select select "2"
select select "0.1"
select select "4"
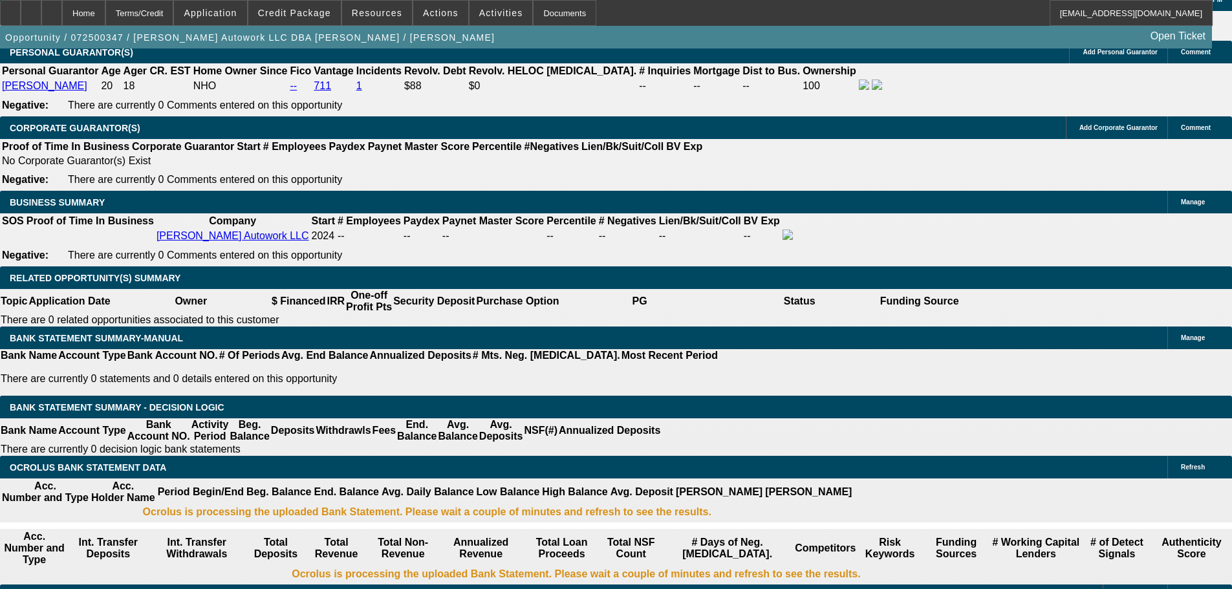
scroll to position [2070, 0]
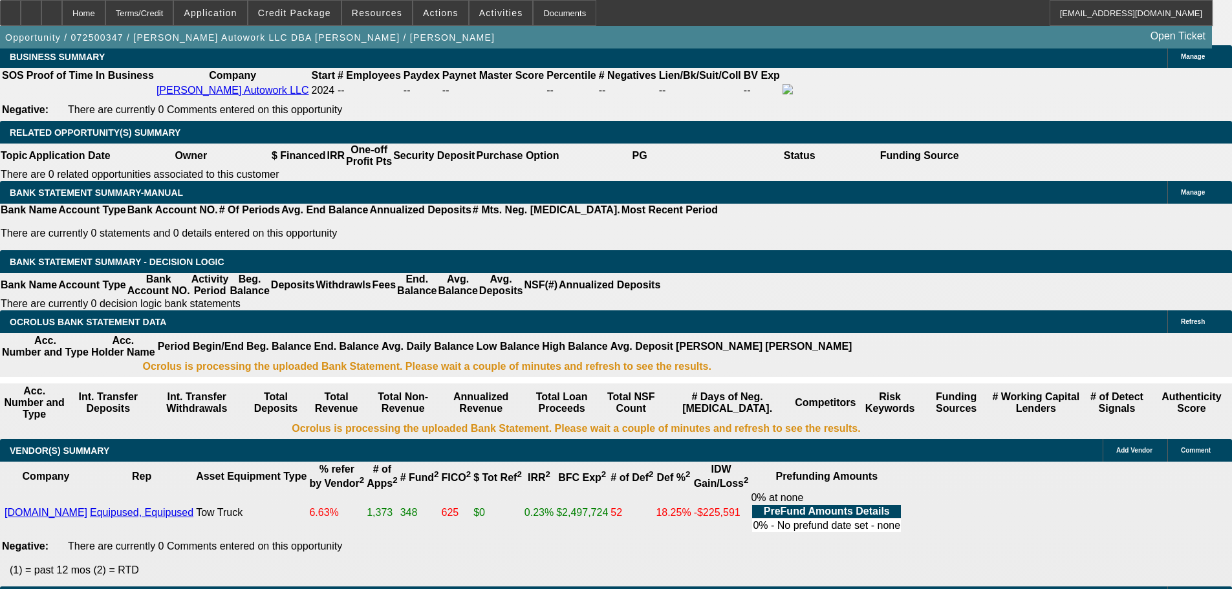
drag, startPoint x: 252, startPoint y: 285, endPoint x: 280, endPoint y: 289, distance: 28.0
type input "3"
type input "UNKNOWN"
type input "36"
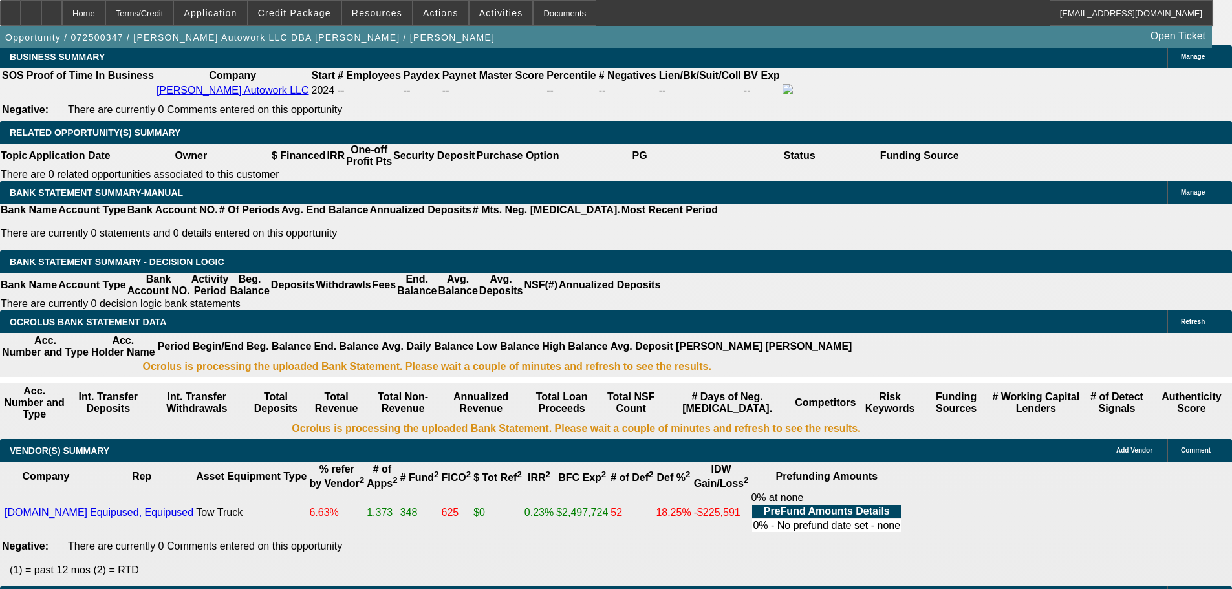
type input "$18,031.14"
type input "$36,062.28"
type input "$2,041.54"
type input "$4,083.08"
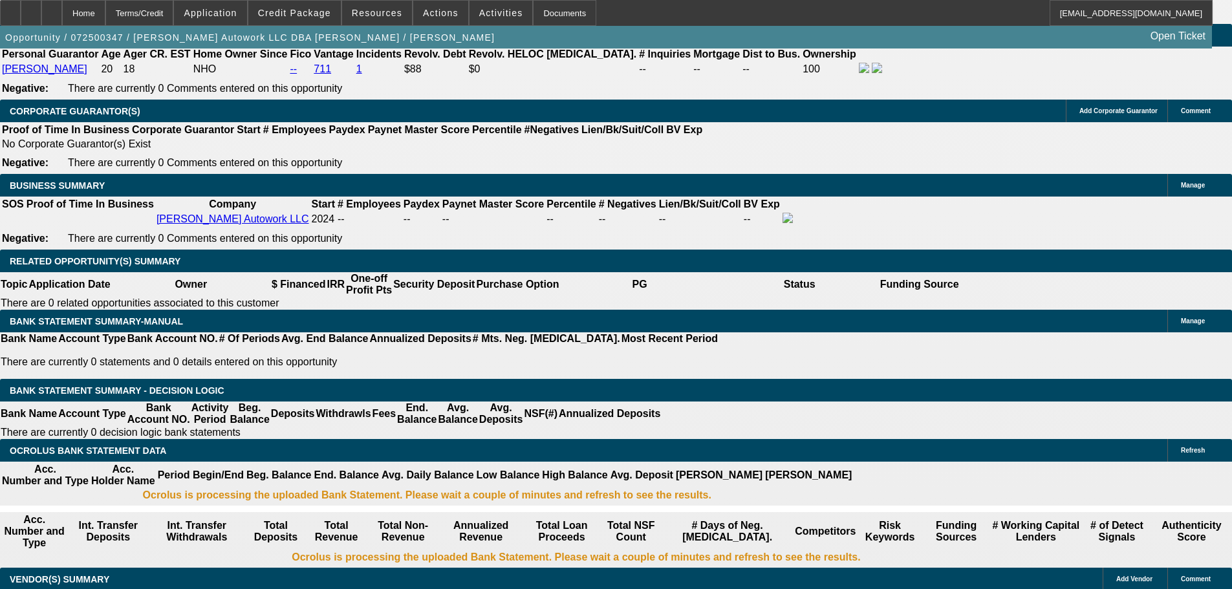
scroll to position [1941, 0]
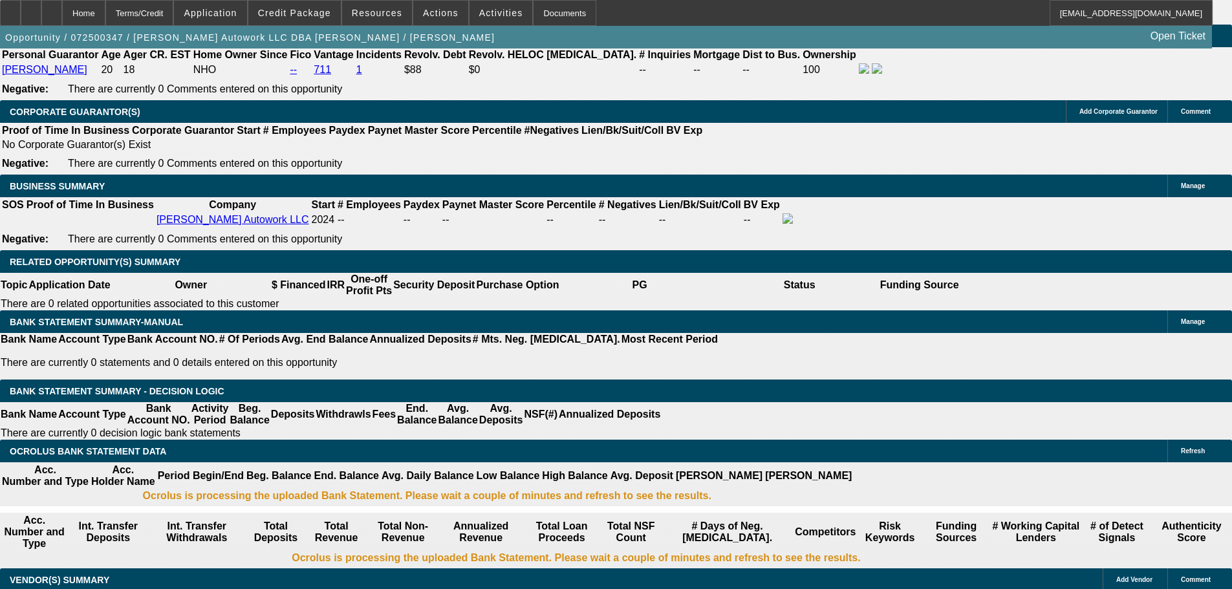
type input "36"
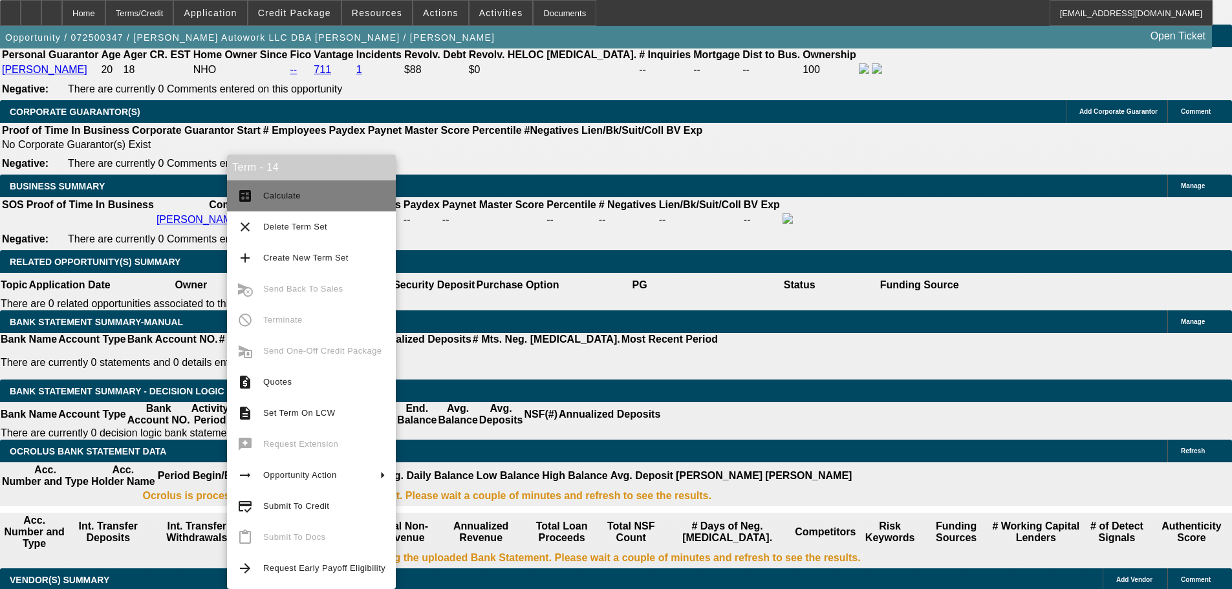
click at [295, 189] on span "Calculate" at bounding box center [324, 196] width 122 height 16
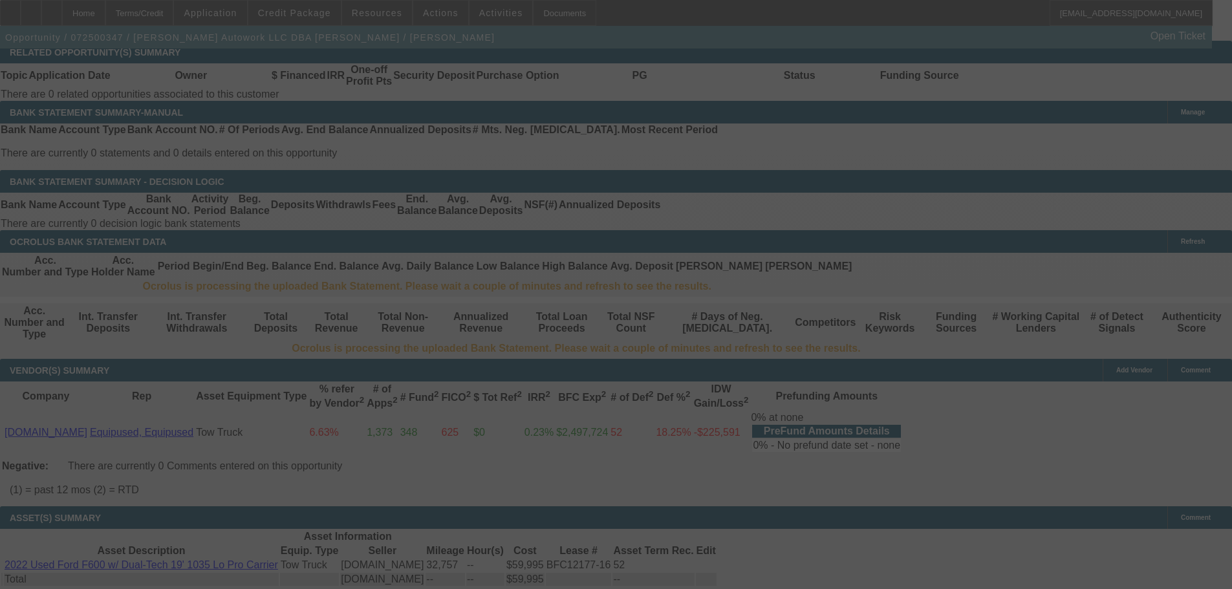
scroll to position [2070, 0]
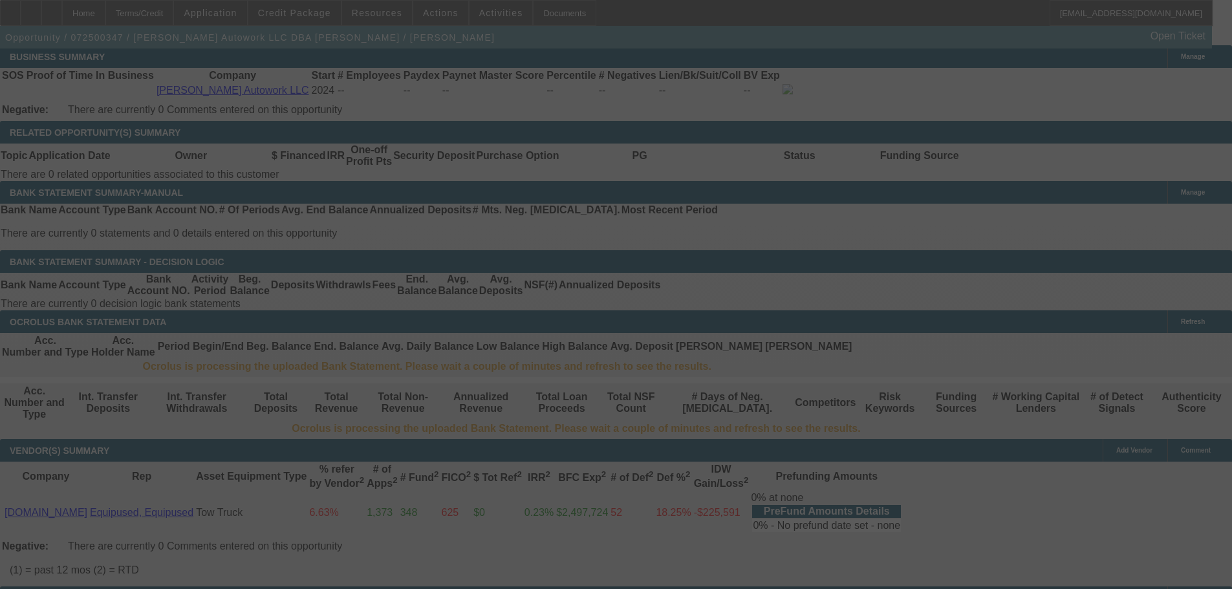
select select "0"
select select "2"
select select "0.1"
select select "4"
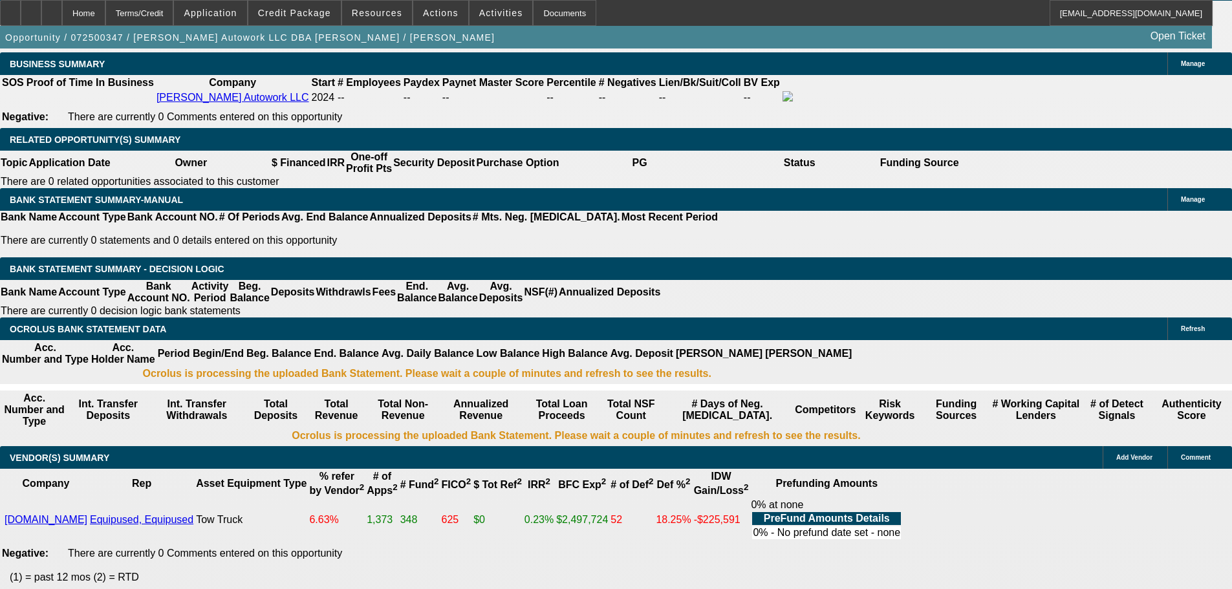
scroll to position [1998, 0]
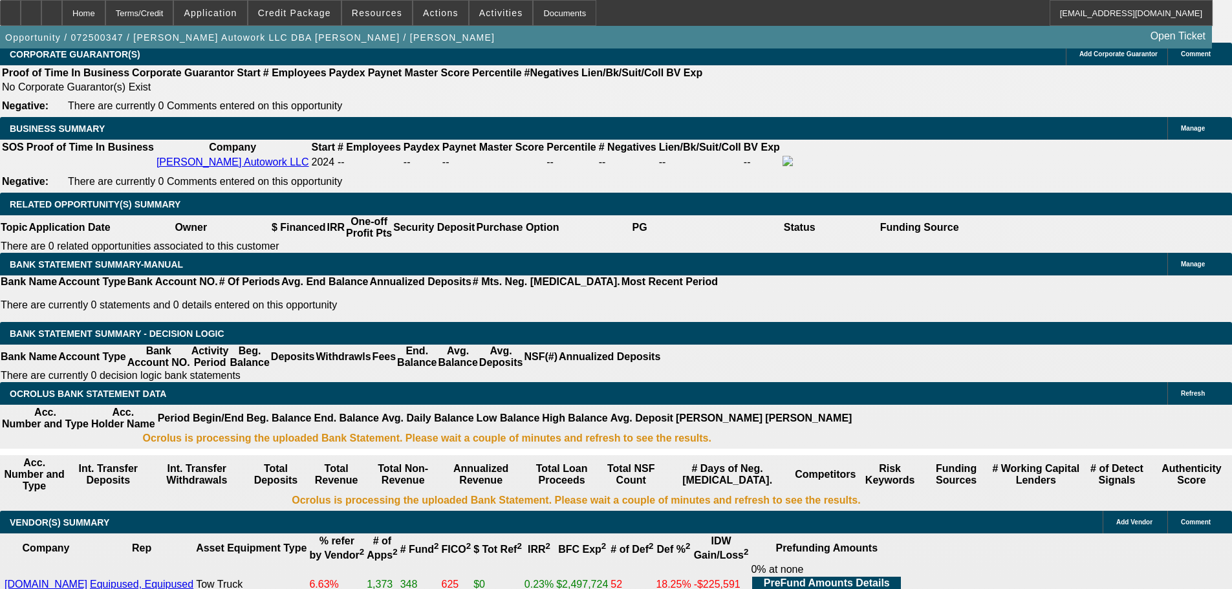
type input "2041.54"
drag, startPoint x: 190, startPoint y: 359, endPoint x: 245, endPoint y: 358, distance: 55.0
type input "1696.85"
type input "$2,041.54"
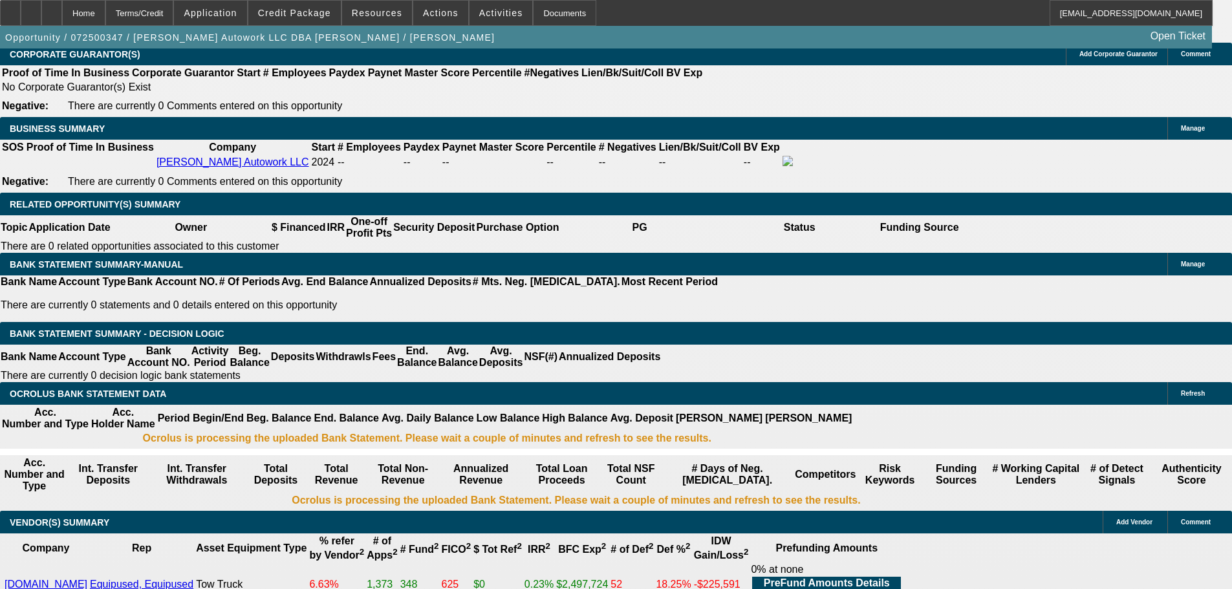
drag, startPoint x: 357, startPoint y: 357, endPoint x: 448, endPoint y: 360, distance: 90.6
type input "1"
type input "$2.00"
type input "UNKNOWN"
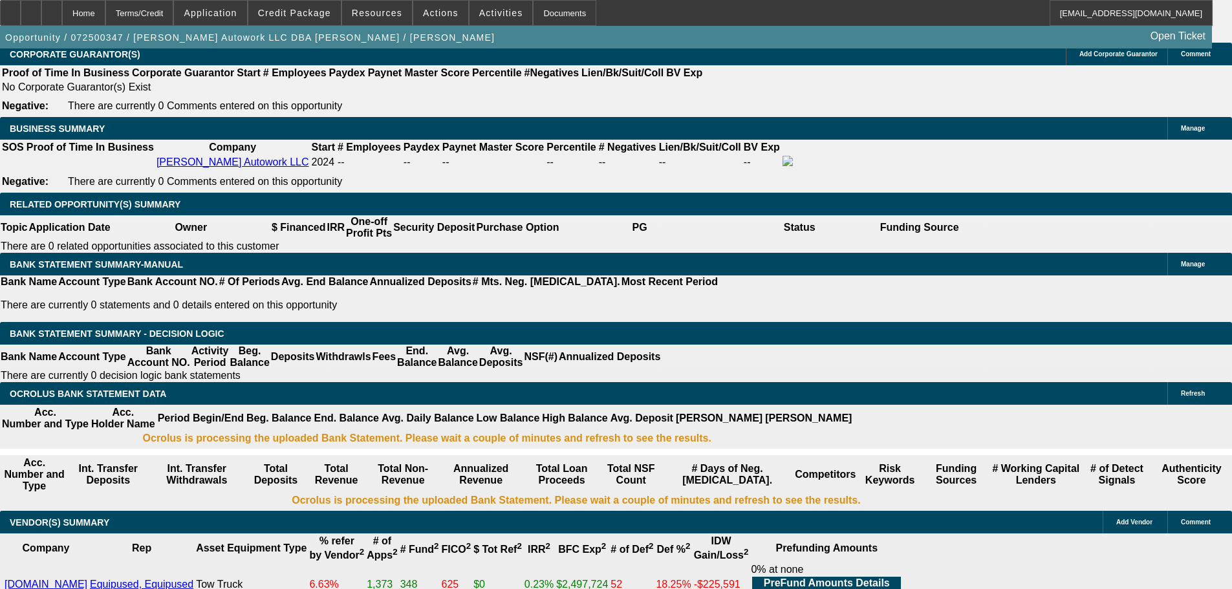
type input "1725"
type input "25"
type input "$3,450.00"
type input "$1,725.00"
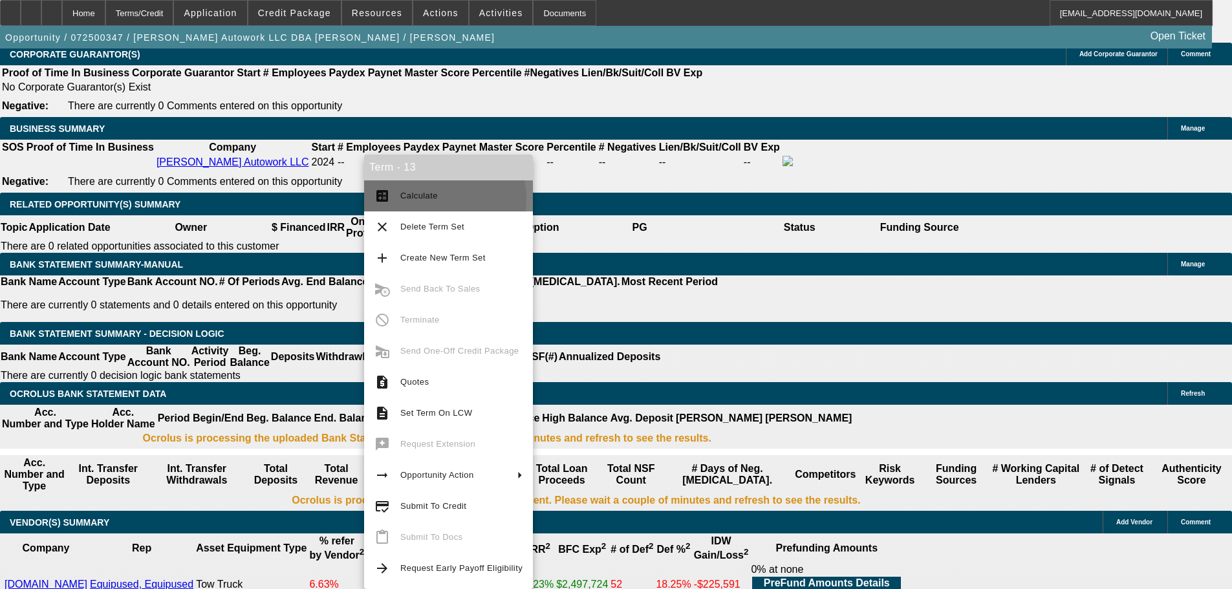
click at [432, 199] on span "Calculate" at bounding box center [419, 196] width 38 height 10
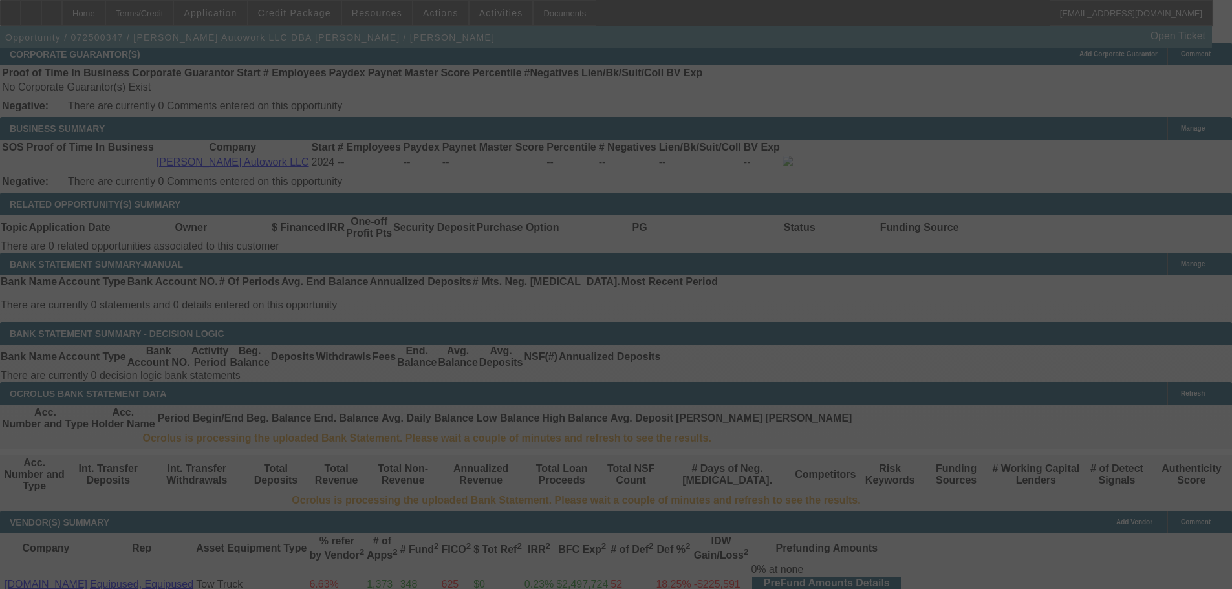
select select "0"
select select "2"
select select "0.1"
select select "4"
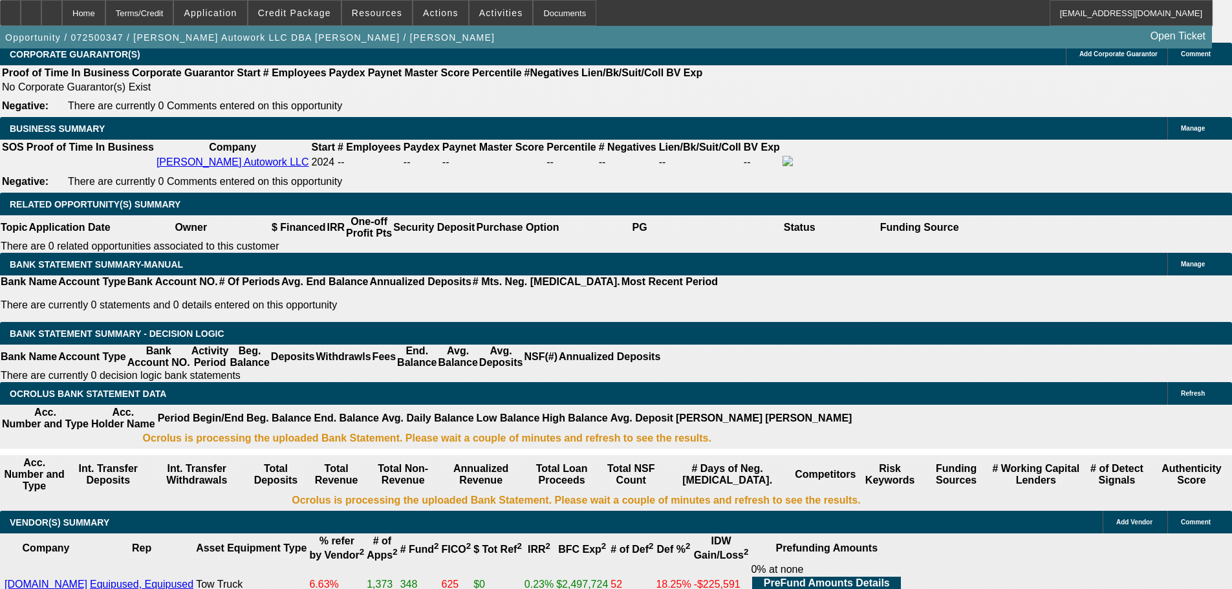
drag, startPoint x: 375, startPoint y: 182, endPoint x: 339, endPoint y: 207, distance: 43.6
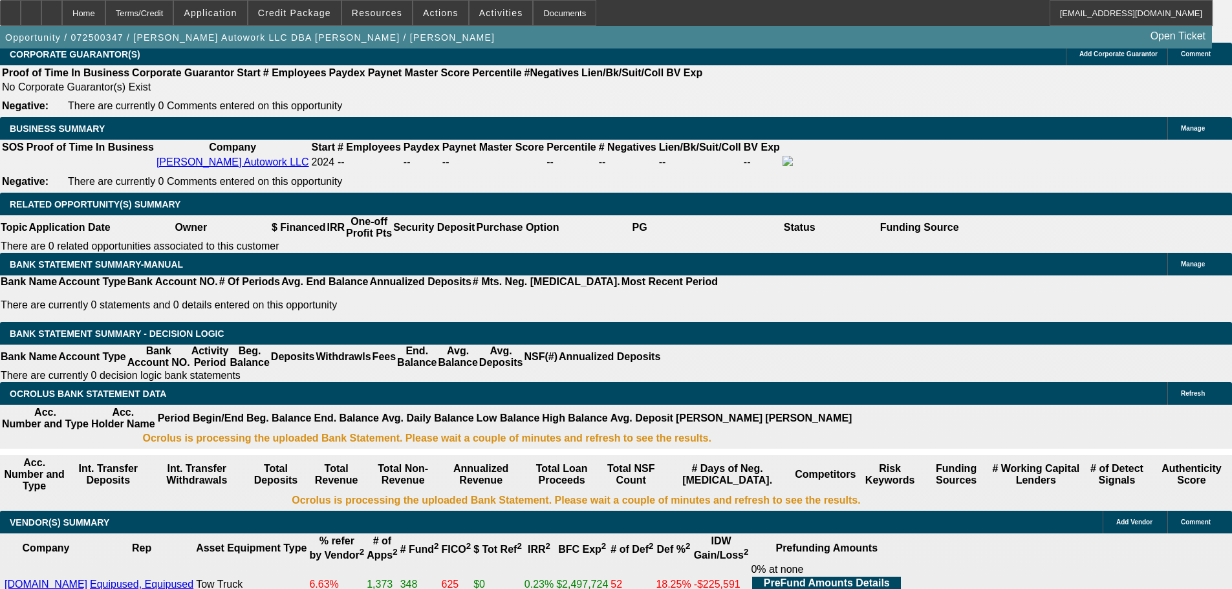
drag, startPoint x: 188, startPoint y: 360, endPoint x: 290, endPoint y: 359, distance: 102.9
type input "204"
type input "$408.00"
type input "UNKNOWN"
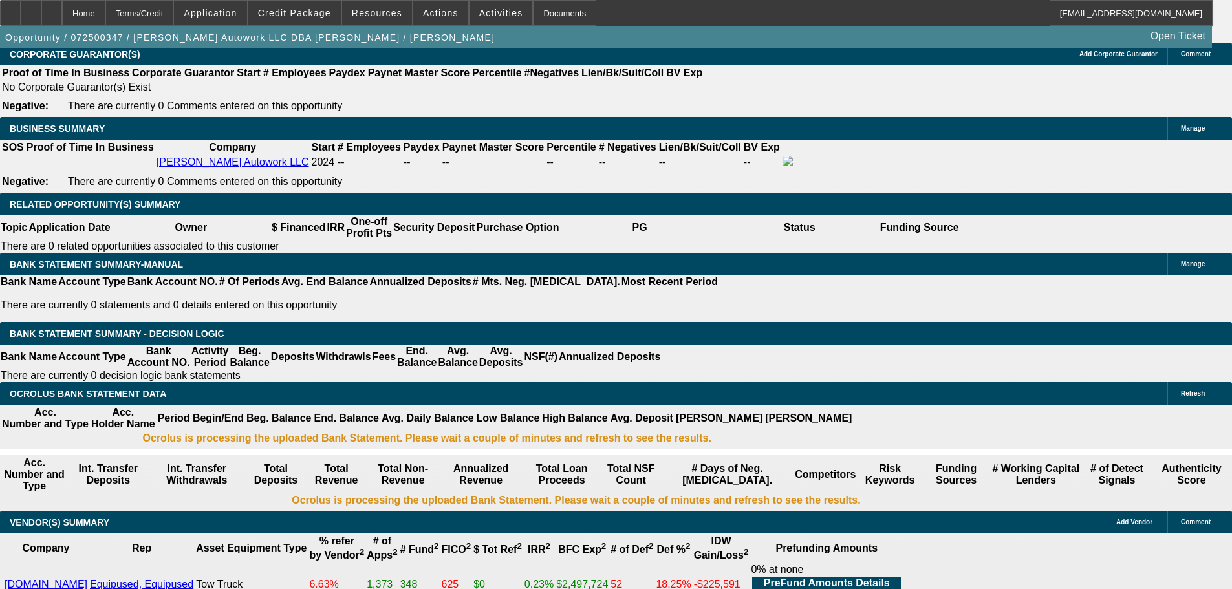
type input "2045"
type input "24.2"
type input "$4,090.00"
type input "$2,045.00"
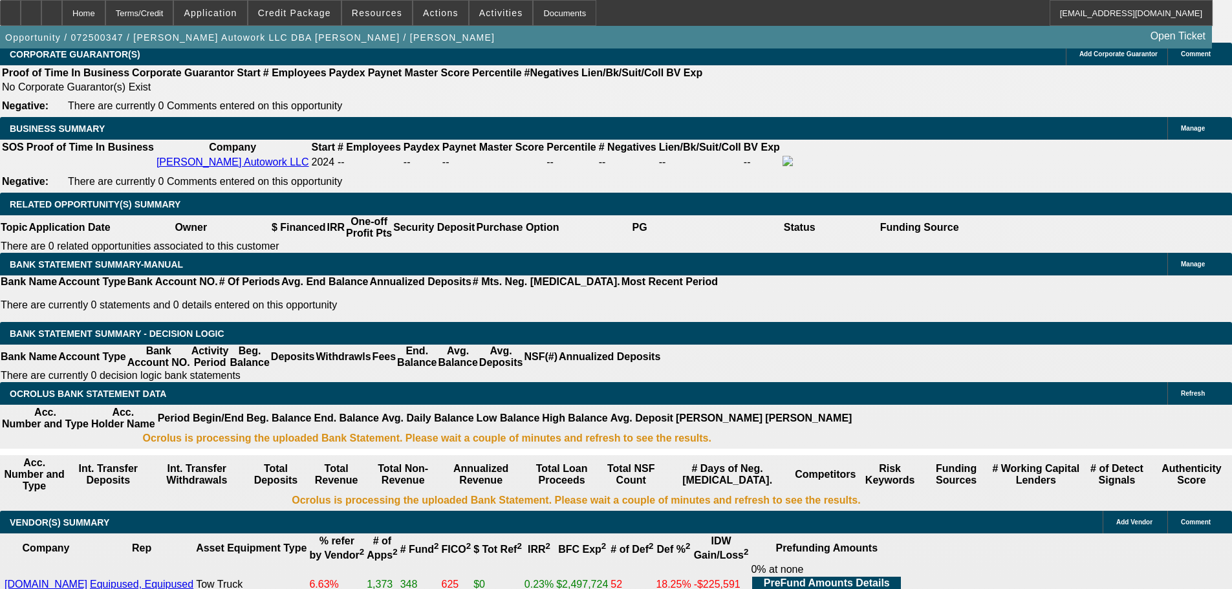
type input "17"
type input "$34.00"
type input "UNKNOWN"
type input "1720"
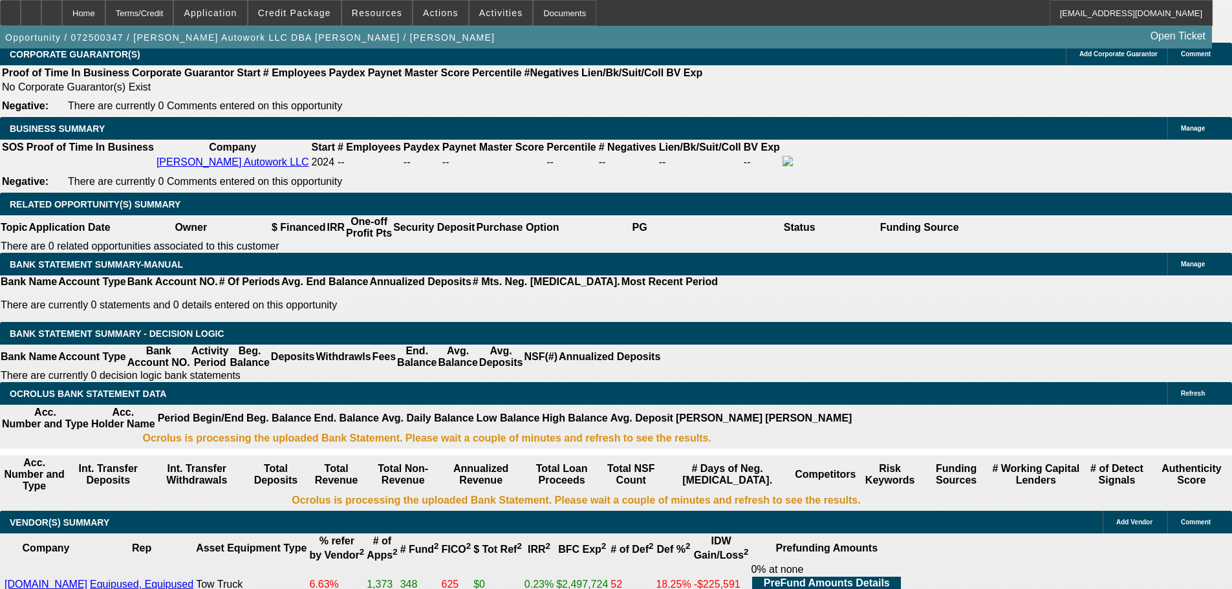
type input "24.9"
type input "$3,440.00"
type input "$1,720.00"
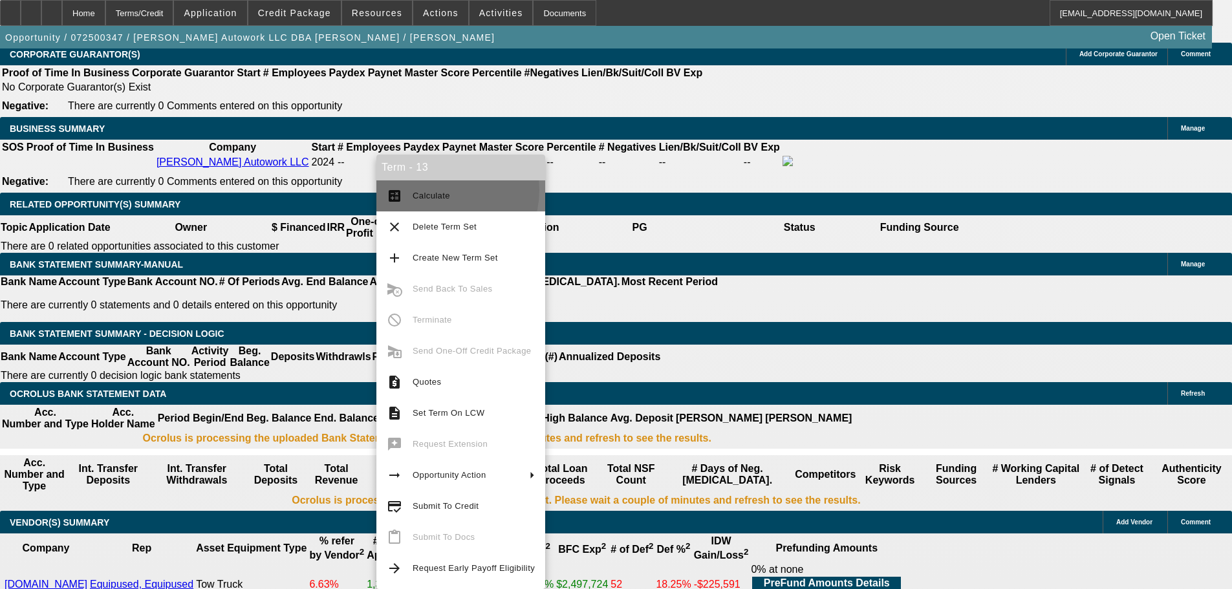
click at [441, 190] on span "Calculate" at bounding box center [474, 196] width 122 height 16
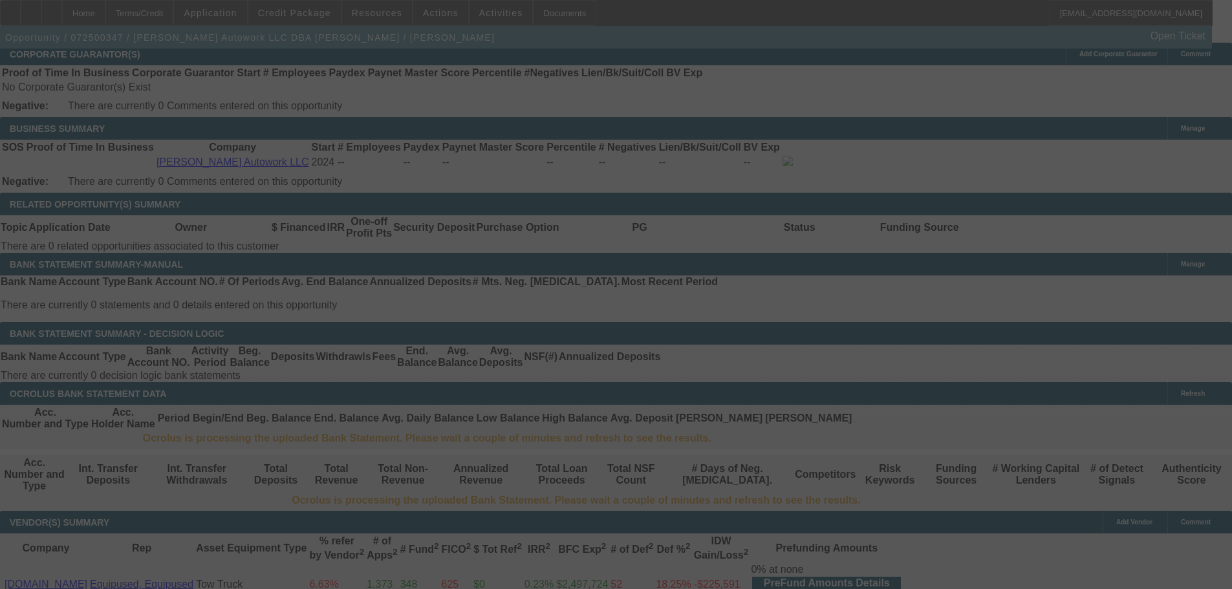
select select "0"
select select "2"
select select "0.1"
select select "4"
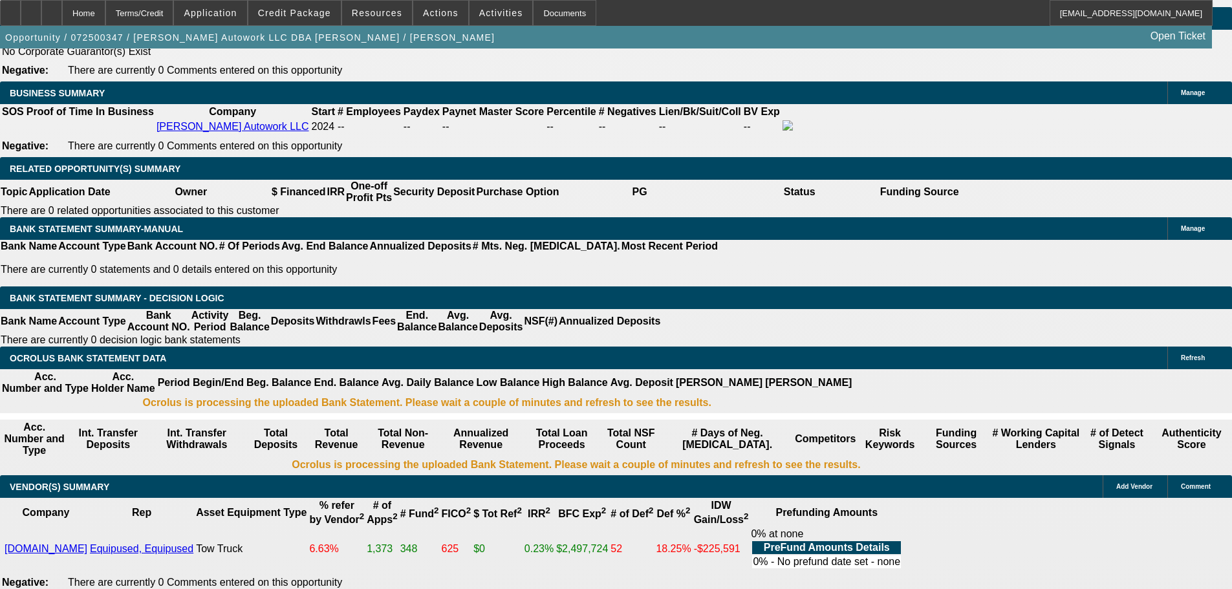
scroll to position [2063, 0]
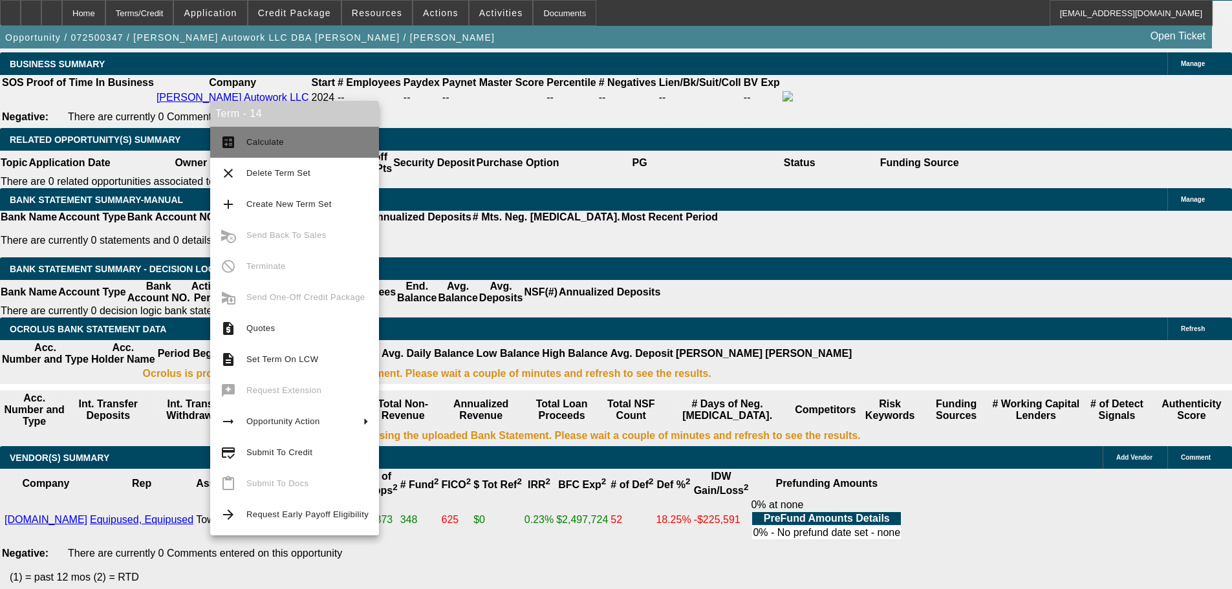
click at [262, 137] on span "Calculate" at bounding box center [265, 142] width 38 height 10
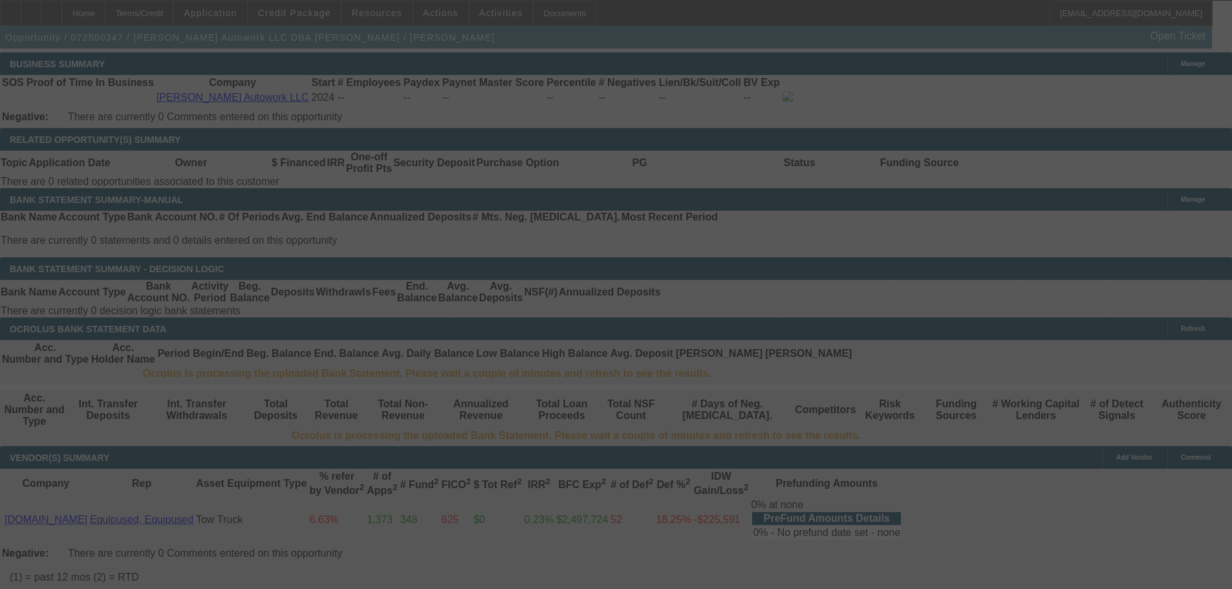
select select "0"
select select "2"
select select "0.1"
select select "4"
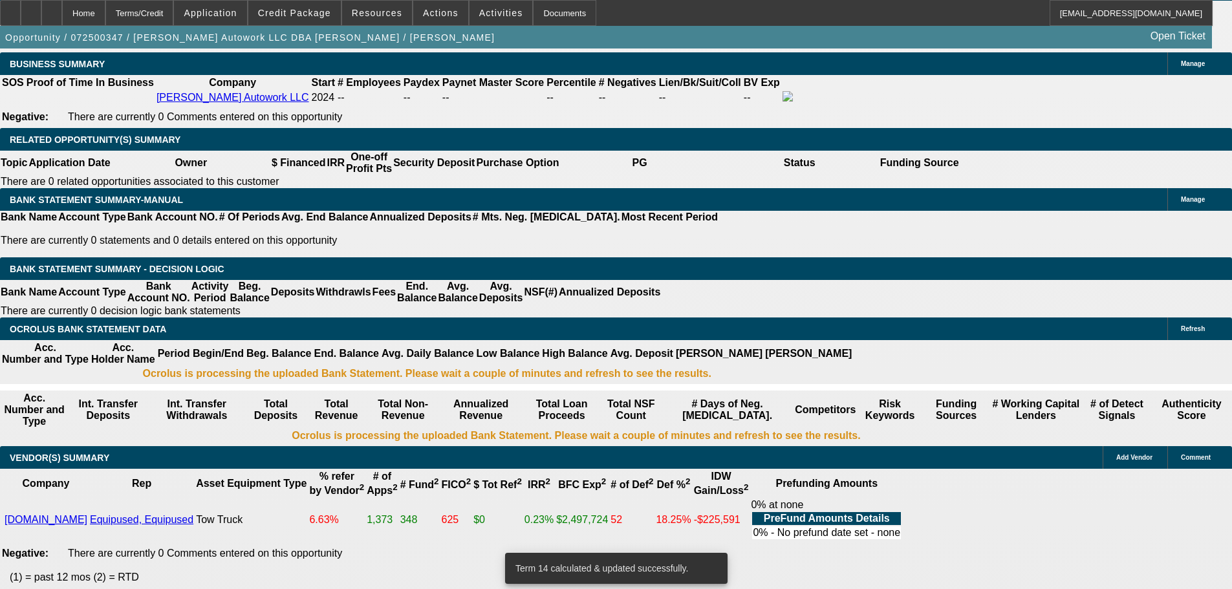
scroll to position [2056, 0]
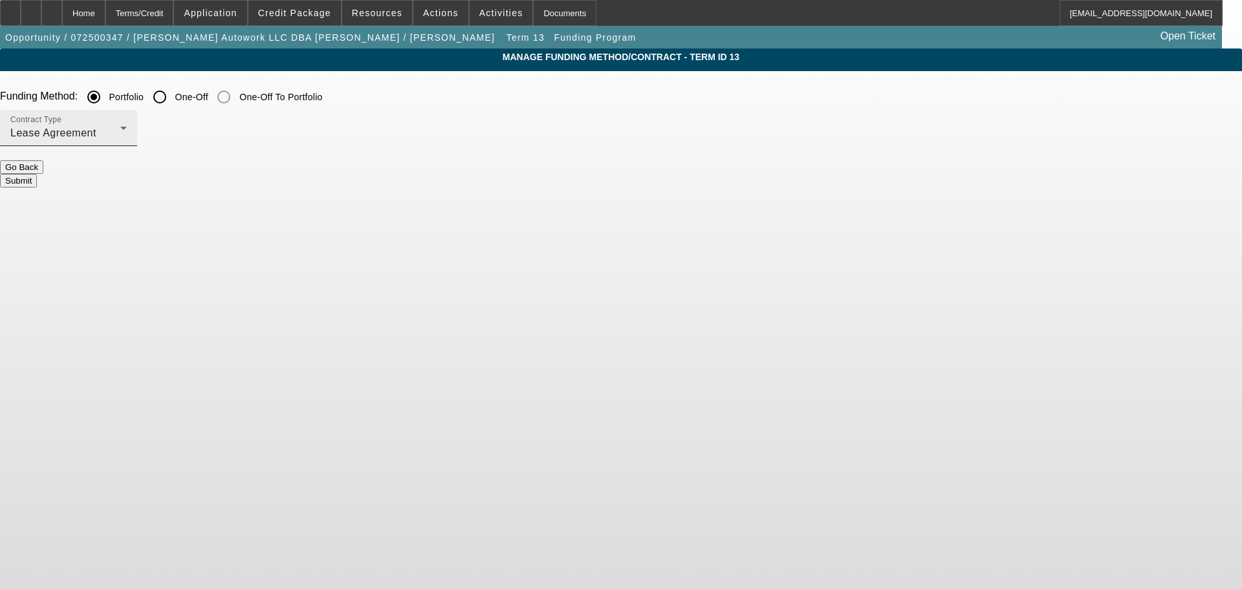
click at [127, 122] on div "Contract Type Lease Agreement" at bounding box center [68, 128] width 116 height 36
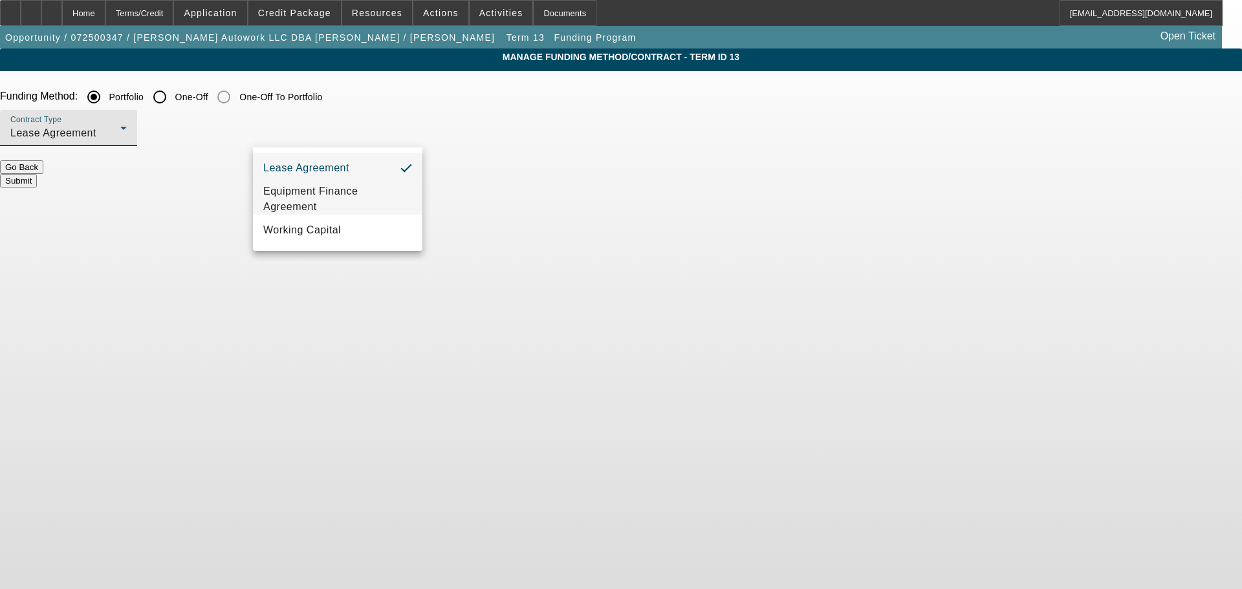
click at [340, 192] on span "Equipment Finance Agreement" at bounding box center [337, 199] width 149 height 31
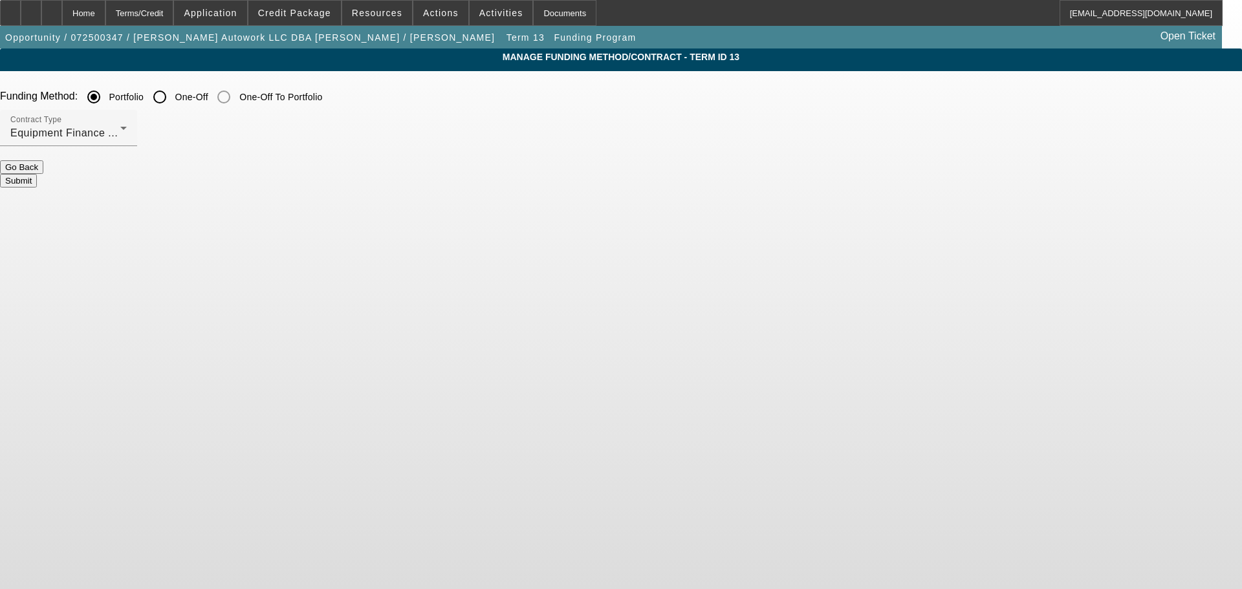
click at [37, 174] on button "Submit" at bounding box center [18, 181] width 37 height 14
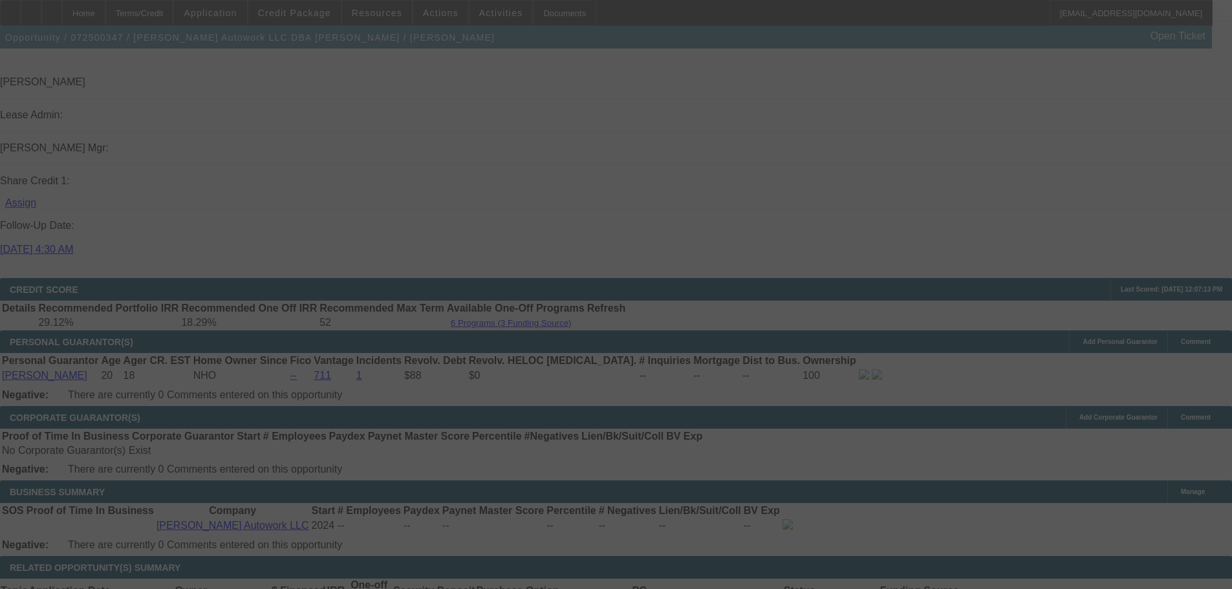
scroll to position [2088, 0]
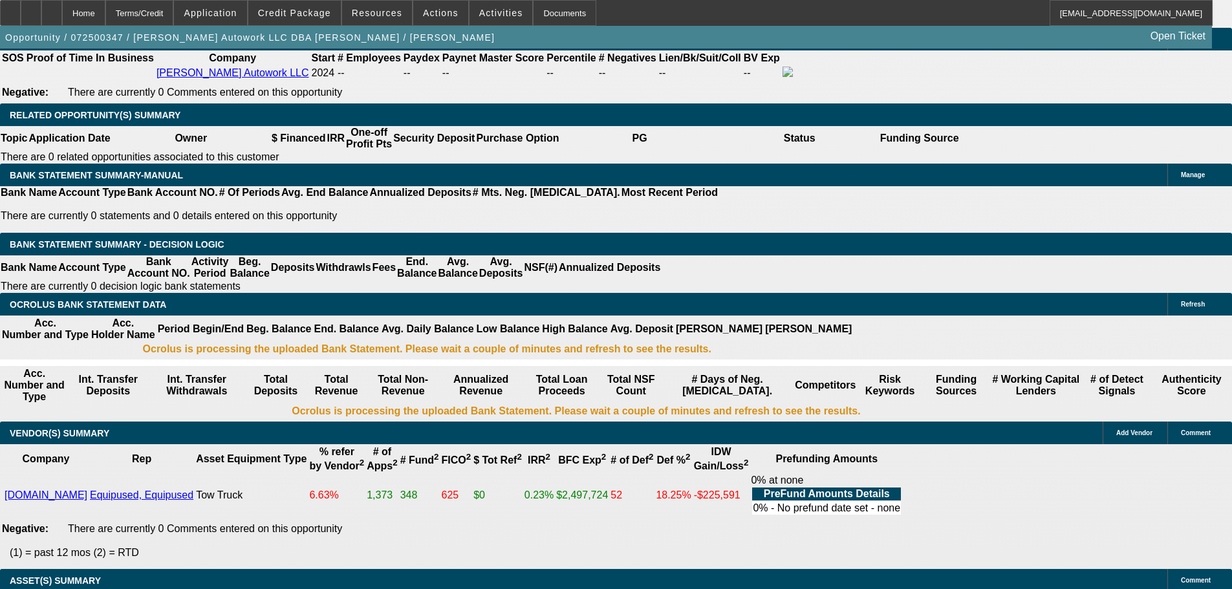
select select "0"
select select "2"
select select "0.1"
select select "4"
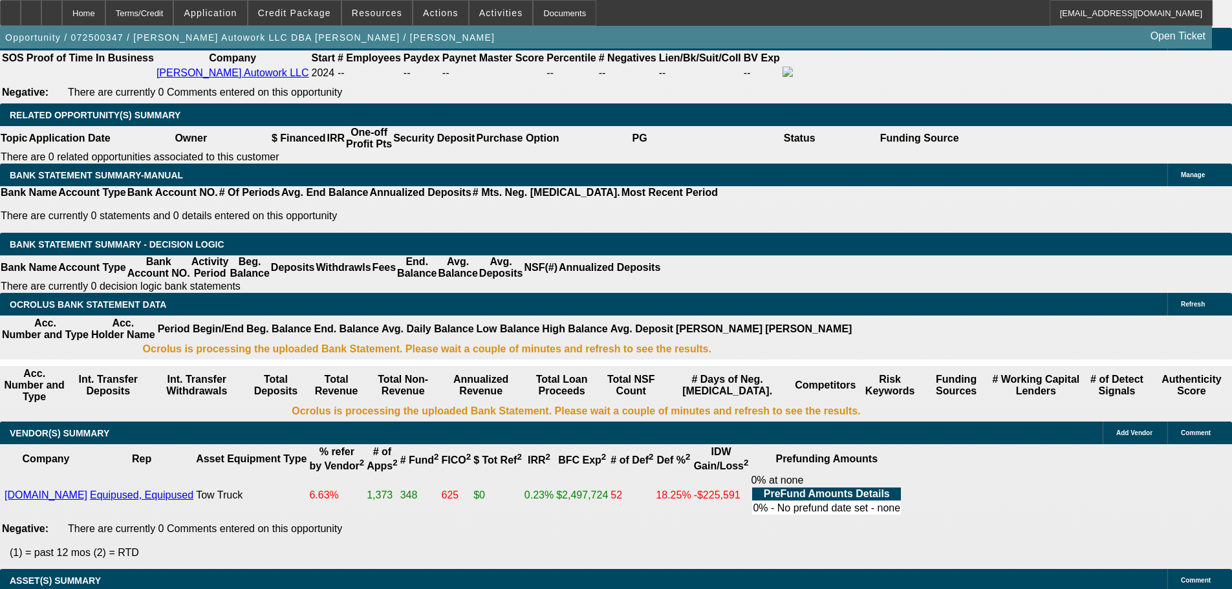
select select "0"
select select "2"
select select "0"
select select "6"
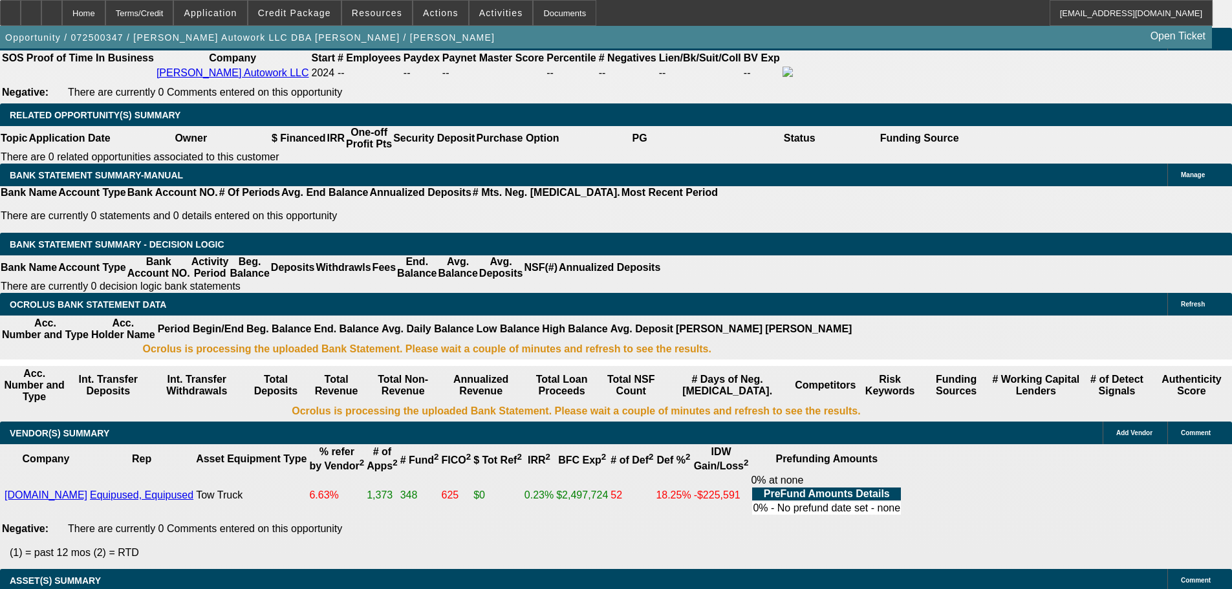
select select "0"
select select "2"
select select "0.1"
select select "4"
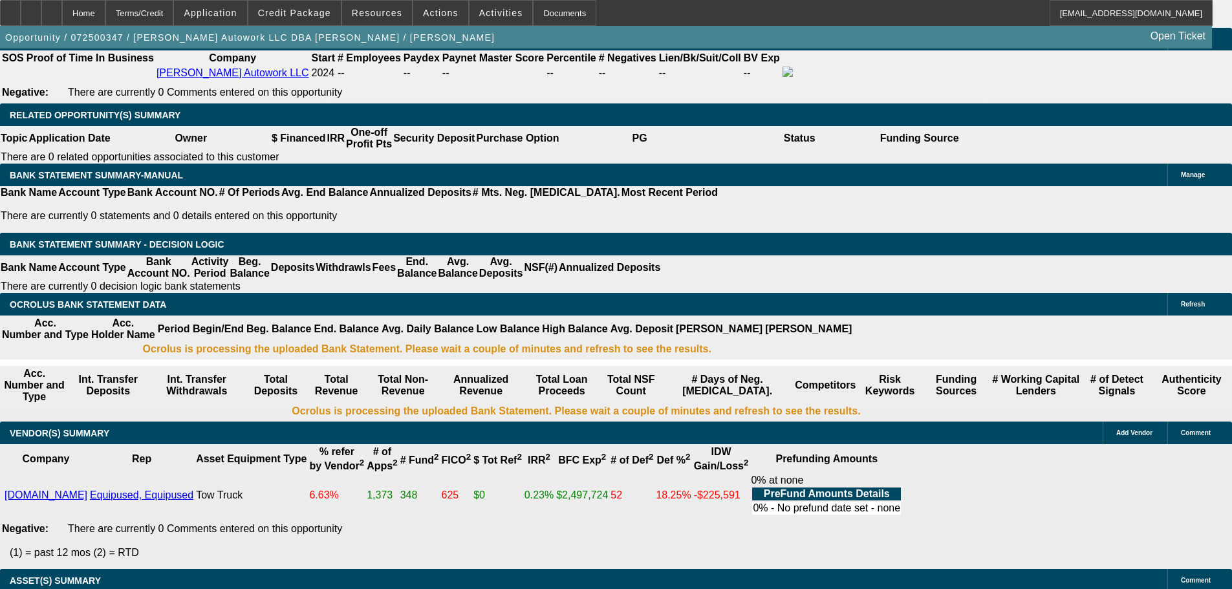
select select "0"
select select "2"
select select "0.1"
select select "4"
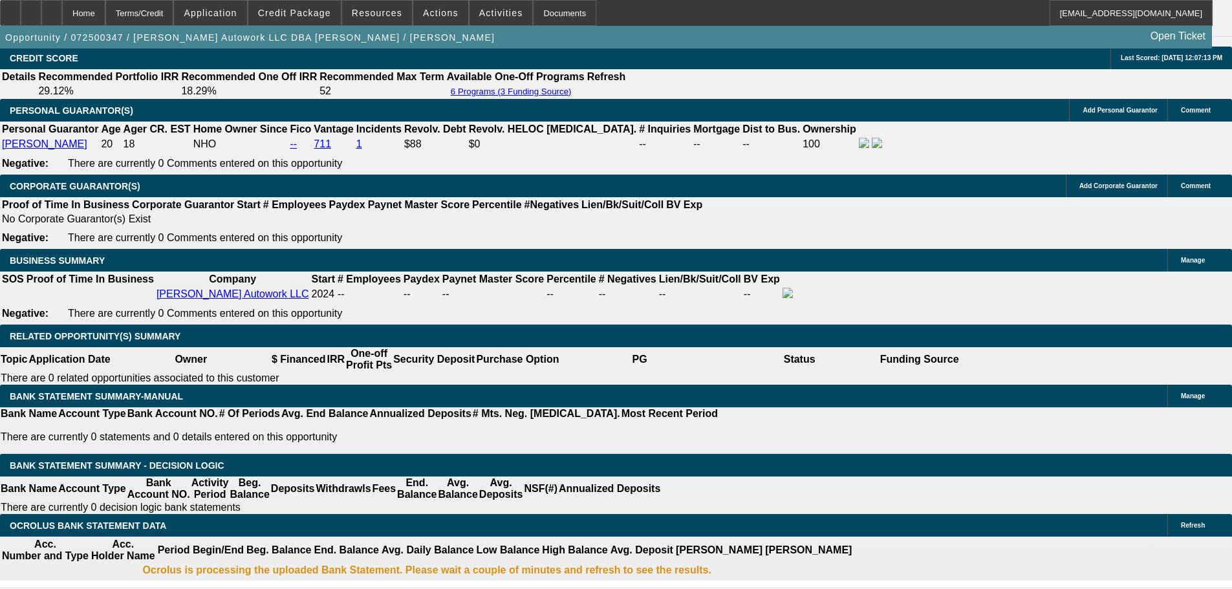
scroll to position [1927, 0]
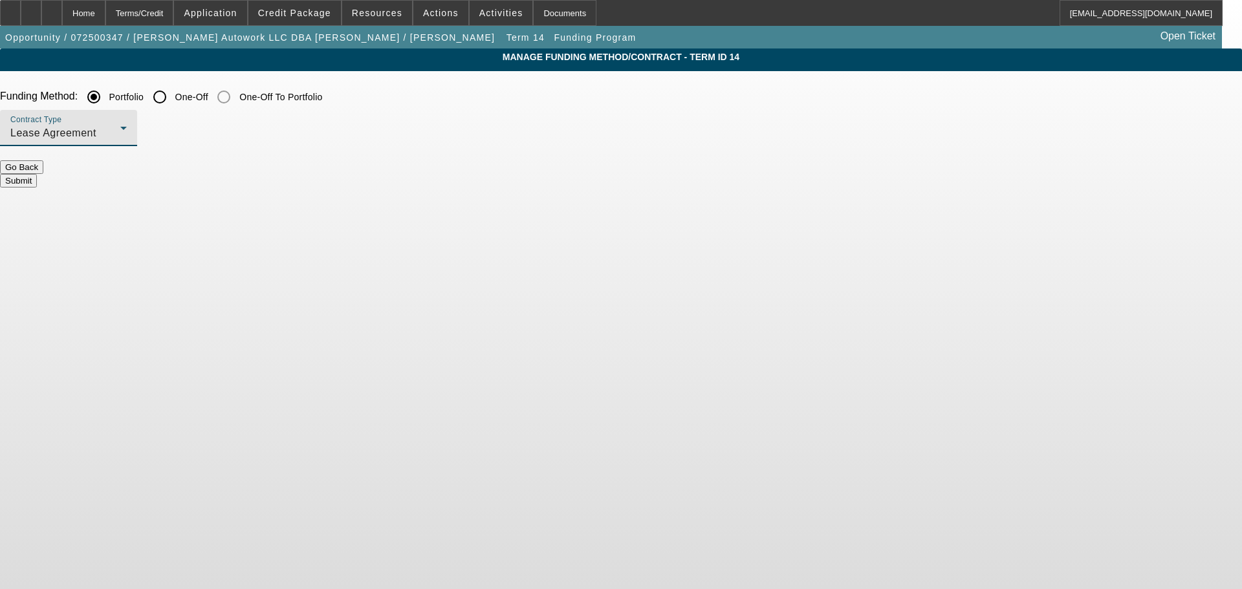
click at [120, 133] on div "Lease Agreement" at bounding box center [65, 134] width 110 height 16
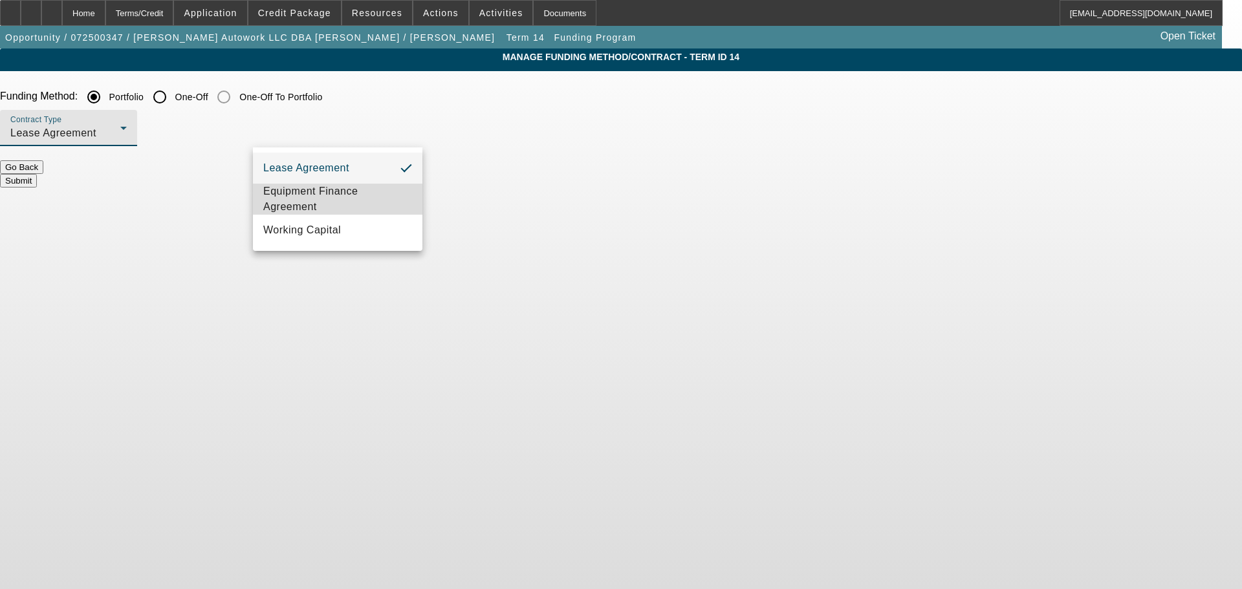
click at [333, 199] on span "Equipment Finance Agreement" at bounding box center [337, 199] width 149 height 31
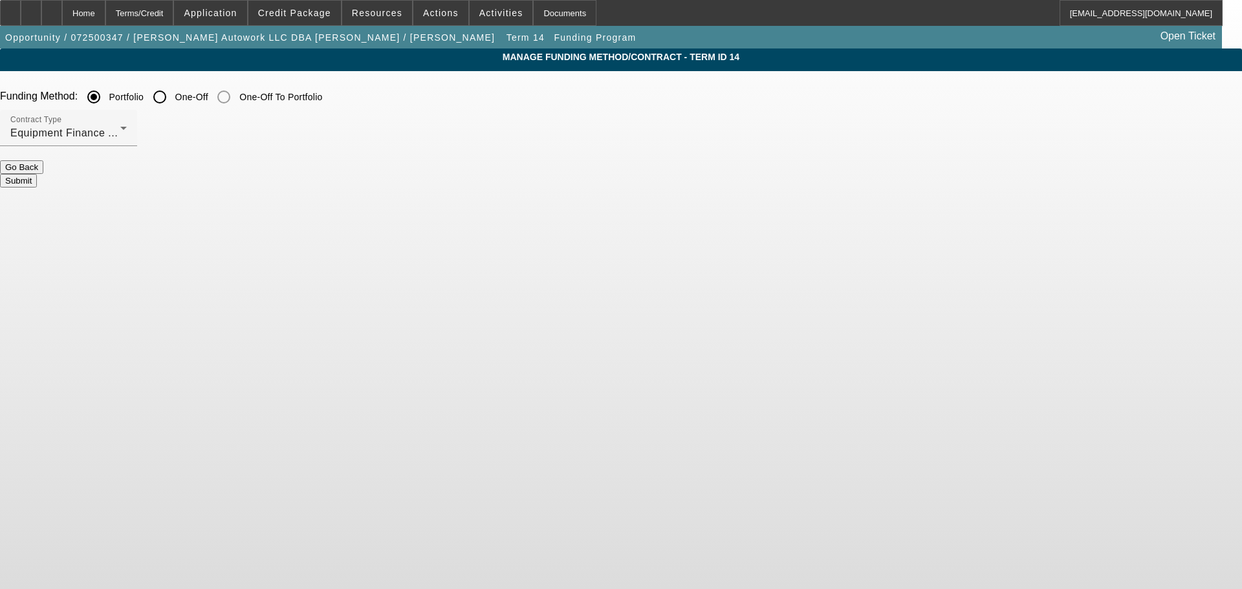
click at [37, 177] on button "Submit" at bounding box center [18, 181] width 37 height 14
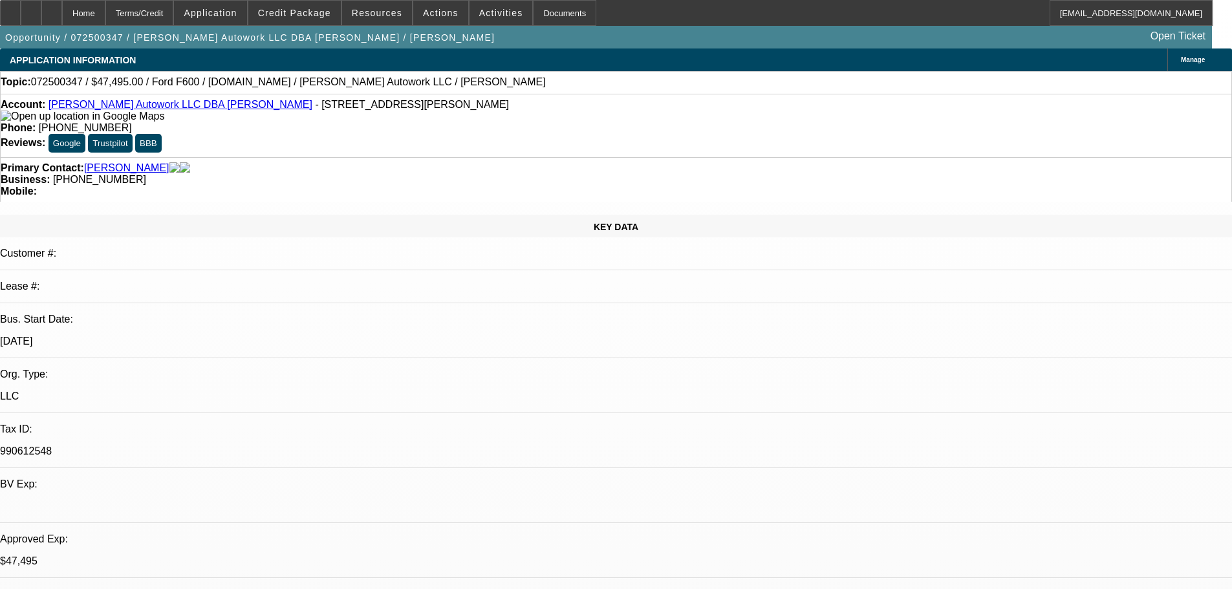
select select "0"
select select "2"
select select "0"
select select "6"
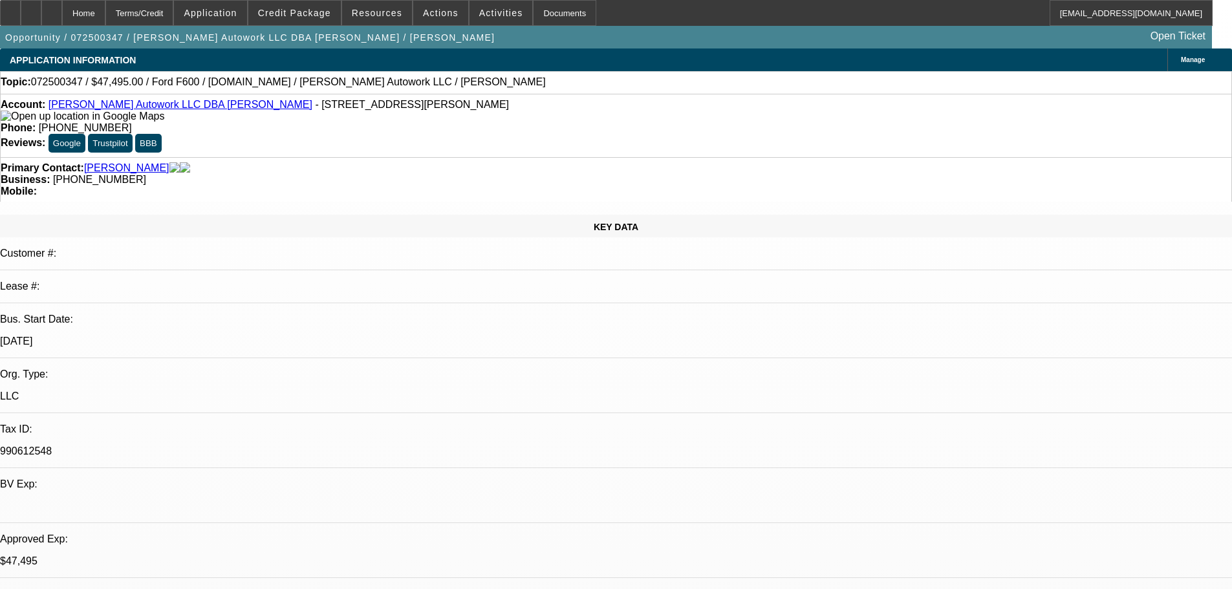
select select "0"
select select "2"
select select "0"
select select "6"
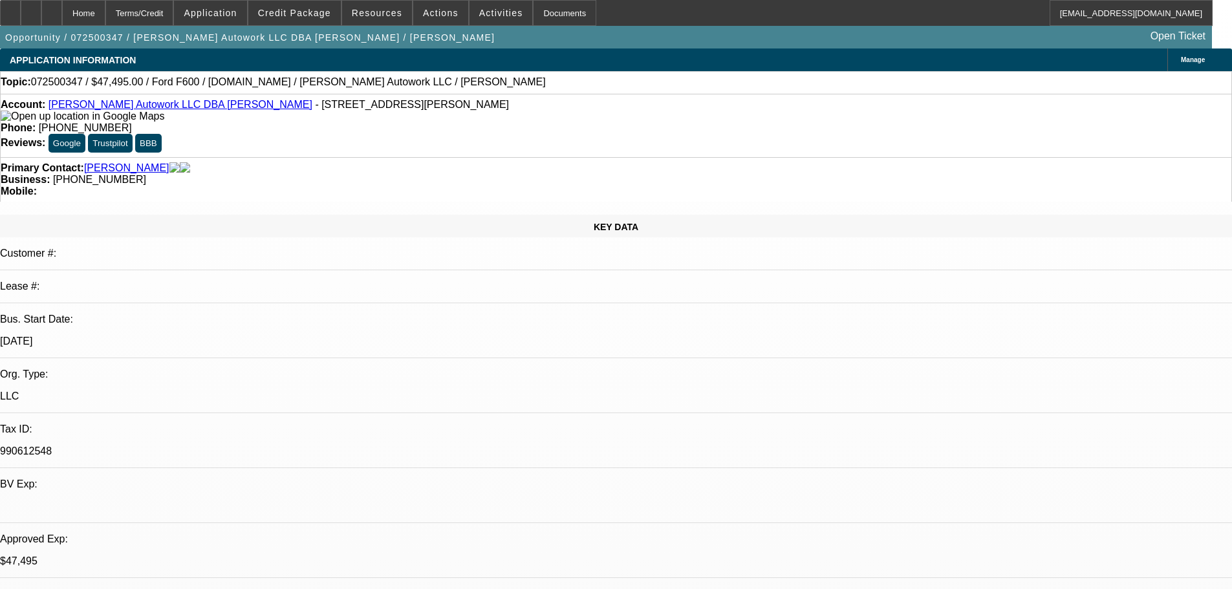
select select "0"
select select "2"
select select "0.1"
select select "4"
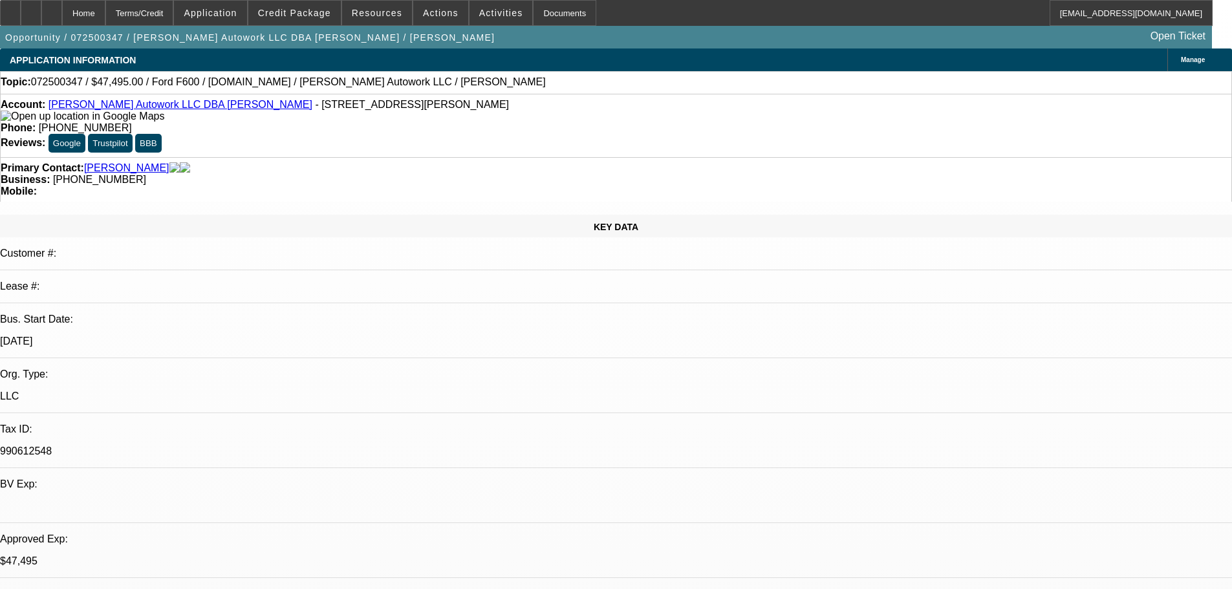
select select "0"
select select "2"
select select "0.1"
select select "4"
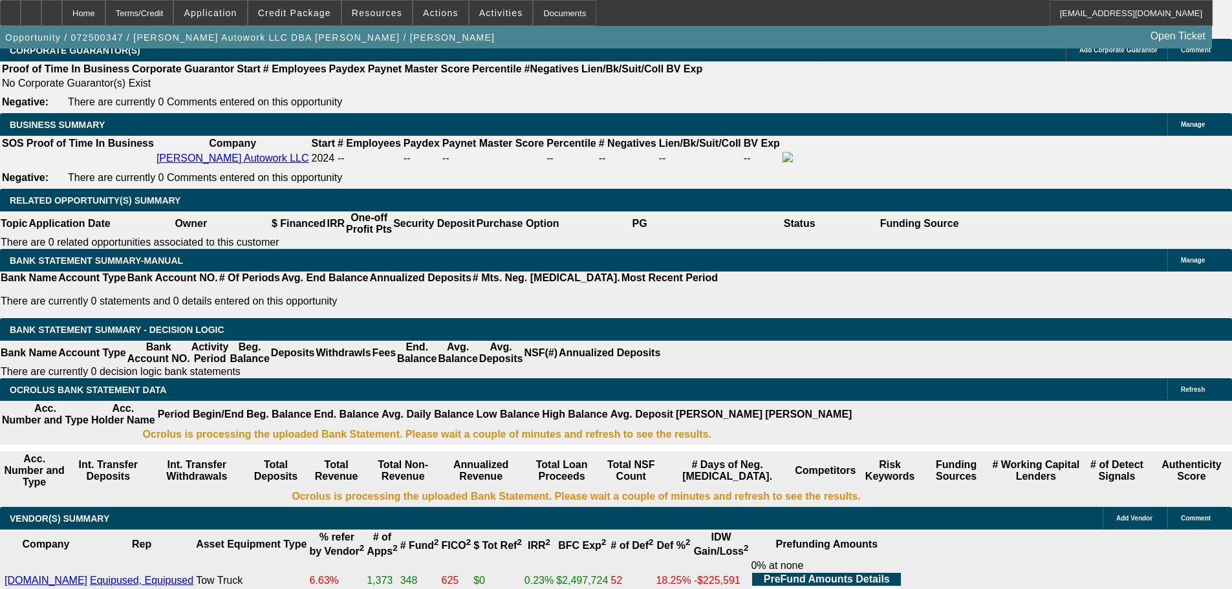
scroll to position [2005, 0]
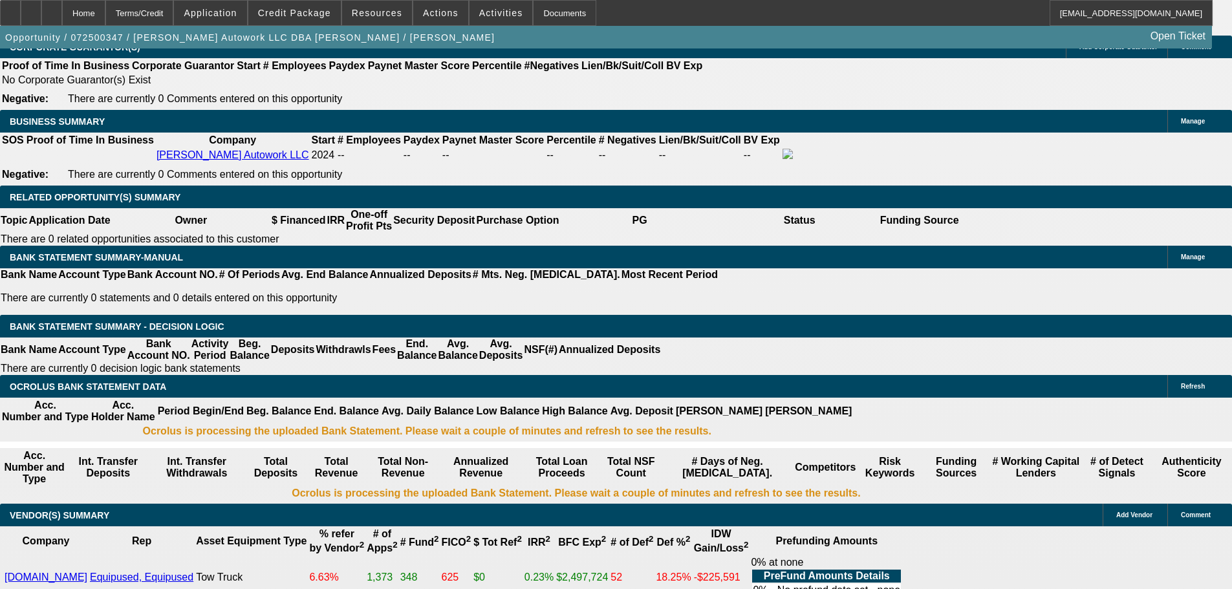
type input "12500"
drag, startPoint x: 391, startPoint y: 248, endPoint x: 461, endPoint y: 250, distance: 70.6
type input "12500"
type input "$12,500.00"
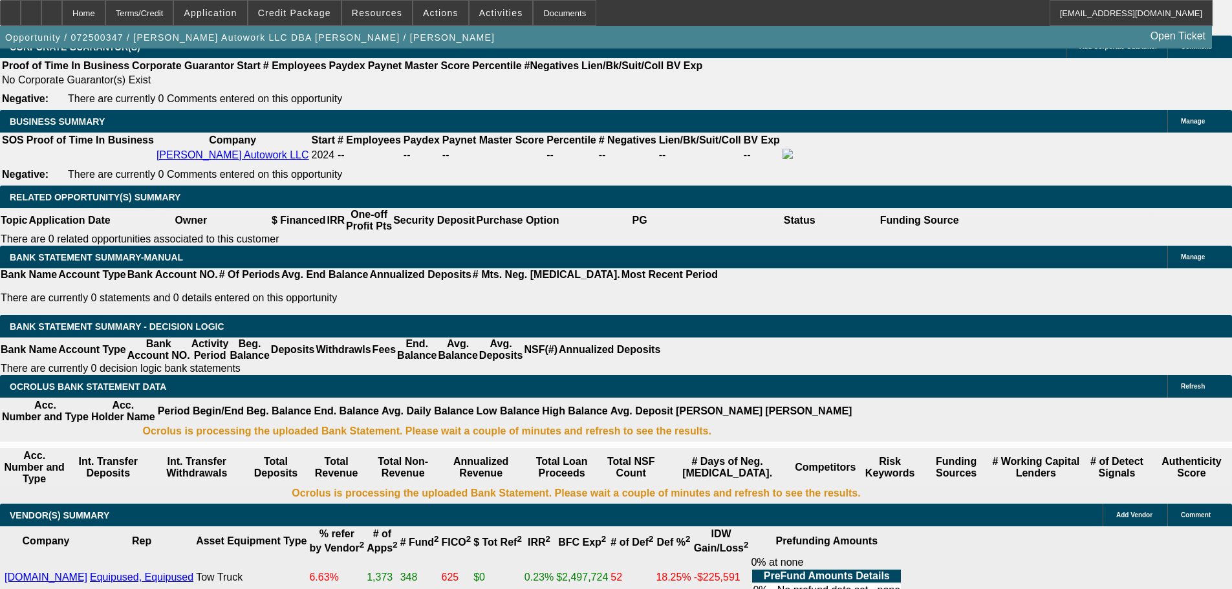
drag, startPoint x: 226, startPoint y: 250, endPoint x: 322, endPoint y: 254, distance: 95.8
type input "$13,500.00"
type input "UNKNOWN"
type input "12500"
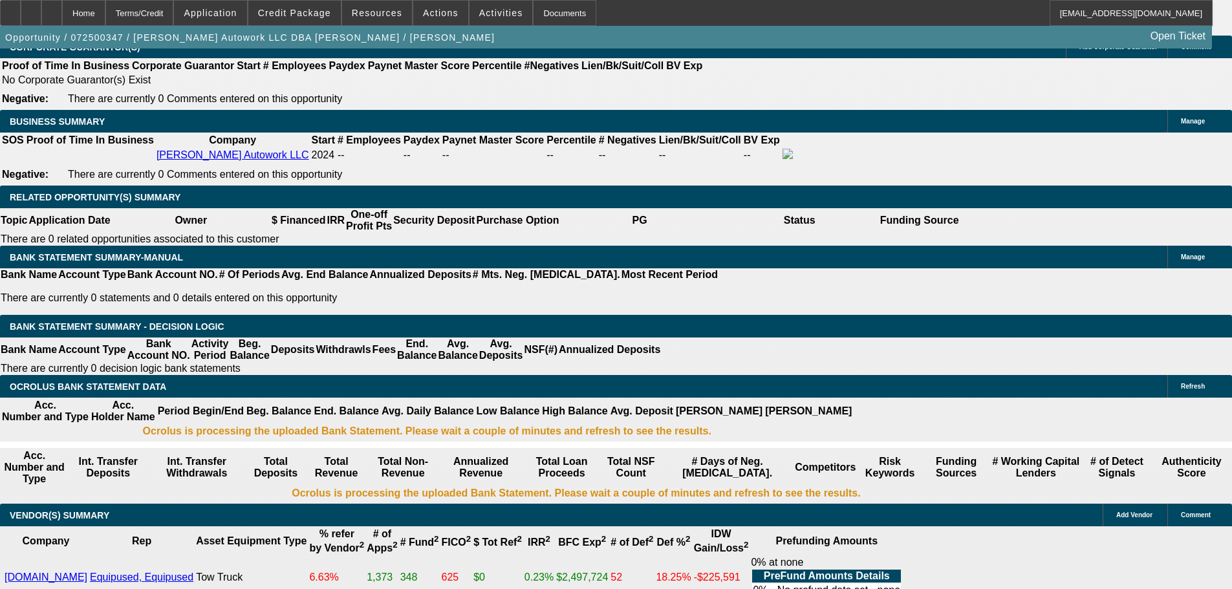
type input "$2,005.68"
type input "$4,011.36"
type input "$13,500.00"
type input "UNKNOWN"
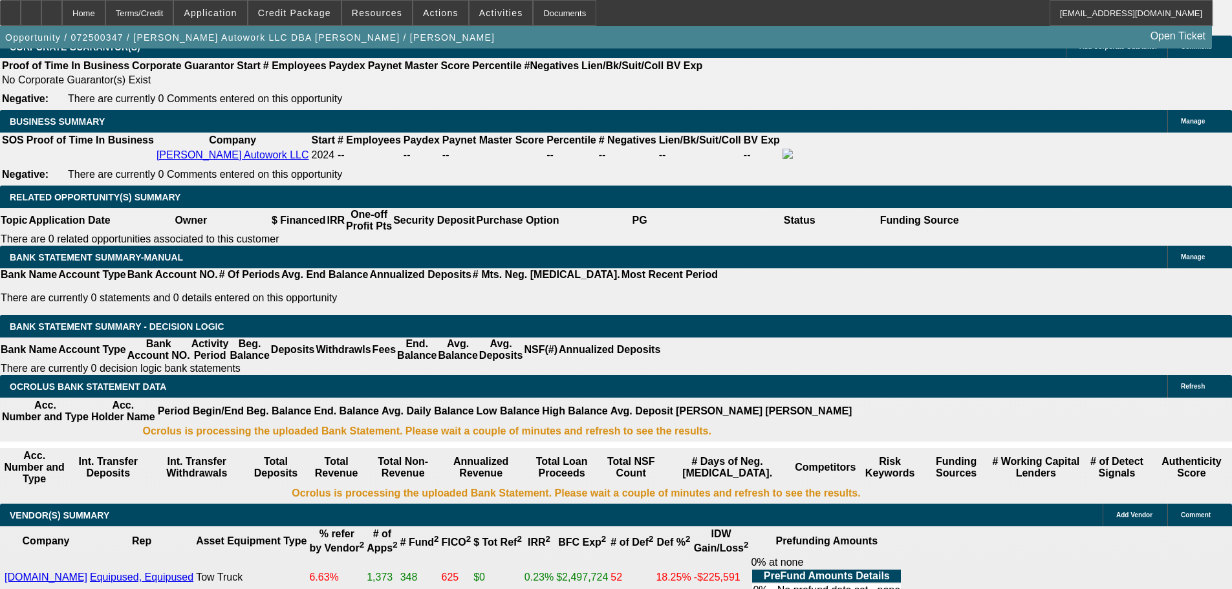
type input "$1,686.91"
type input "$3,373.82"
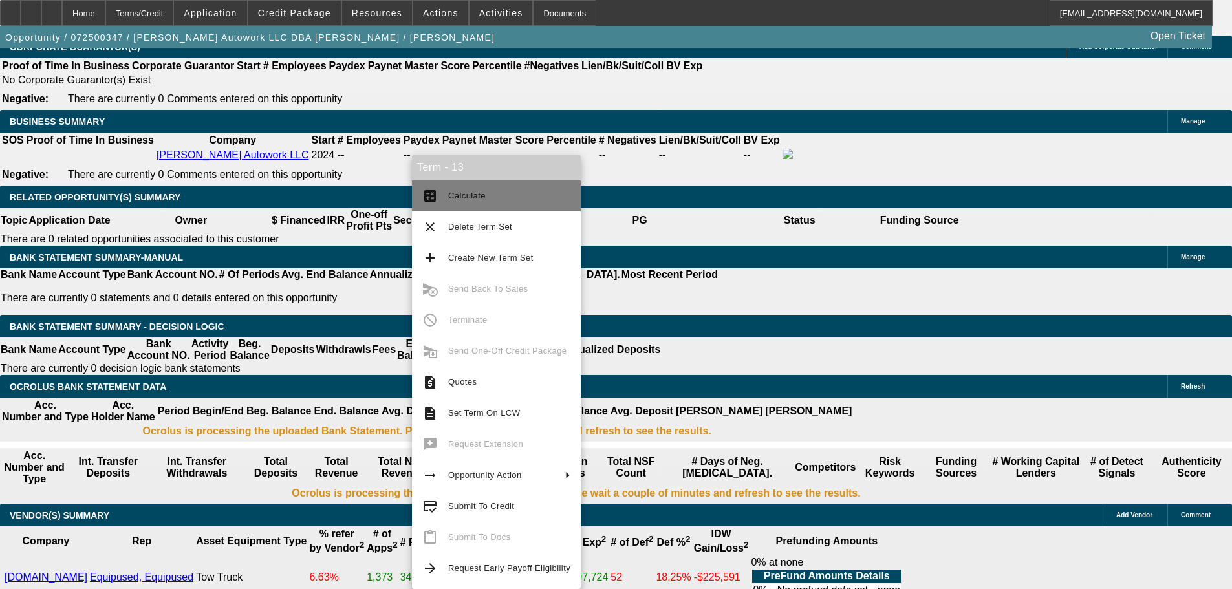
click at [485, 200] on span "Calculate" at bounding box center [509, 196] width 122 height 16
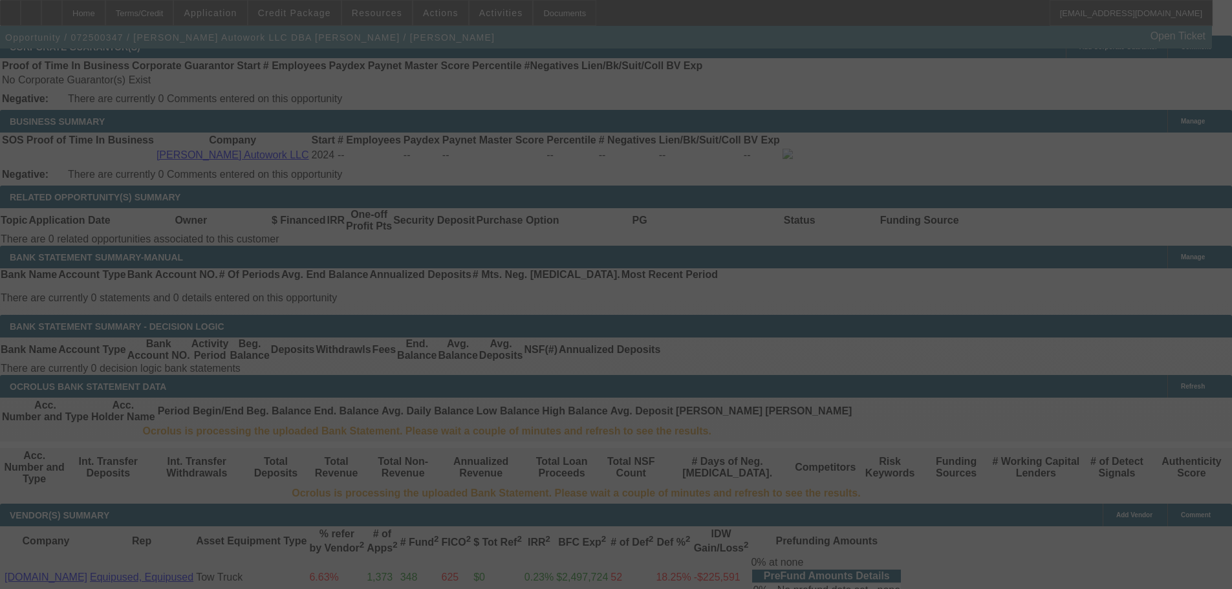
select select "0"
select select "2"
select select "0"
select select "6"
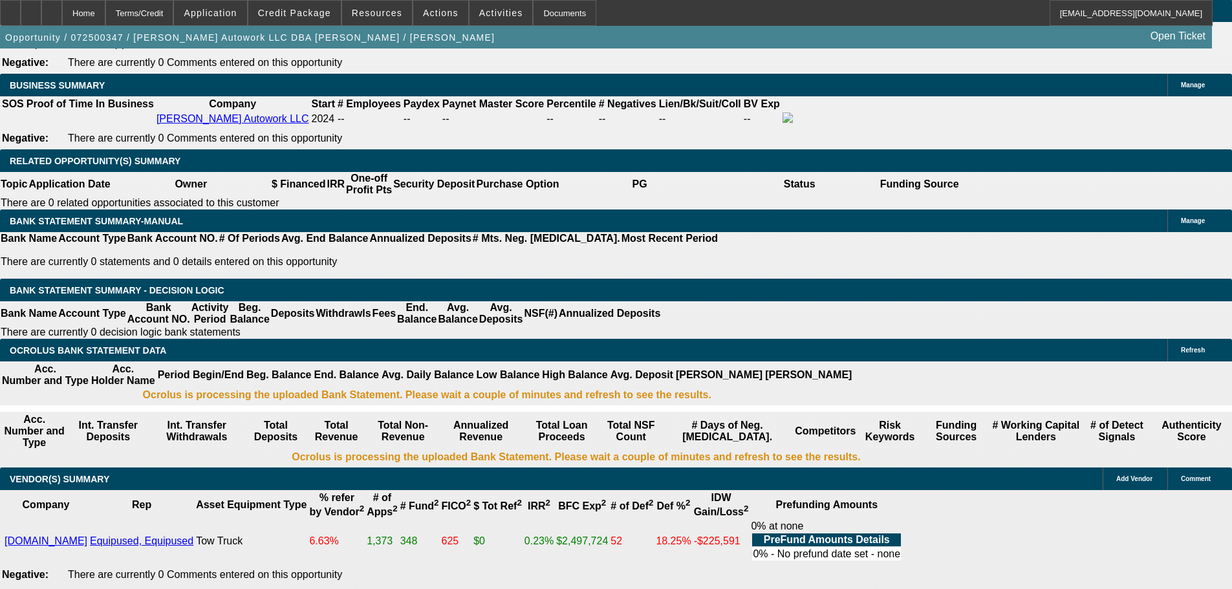
scroll to position [2070, 0]
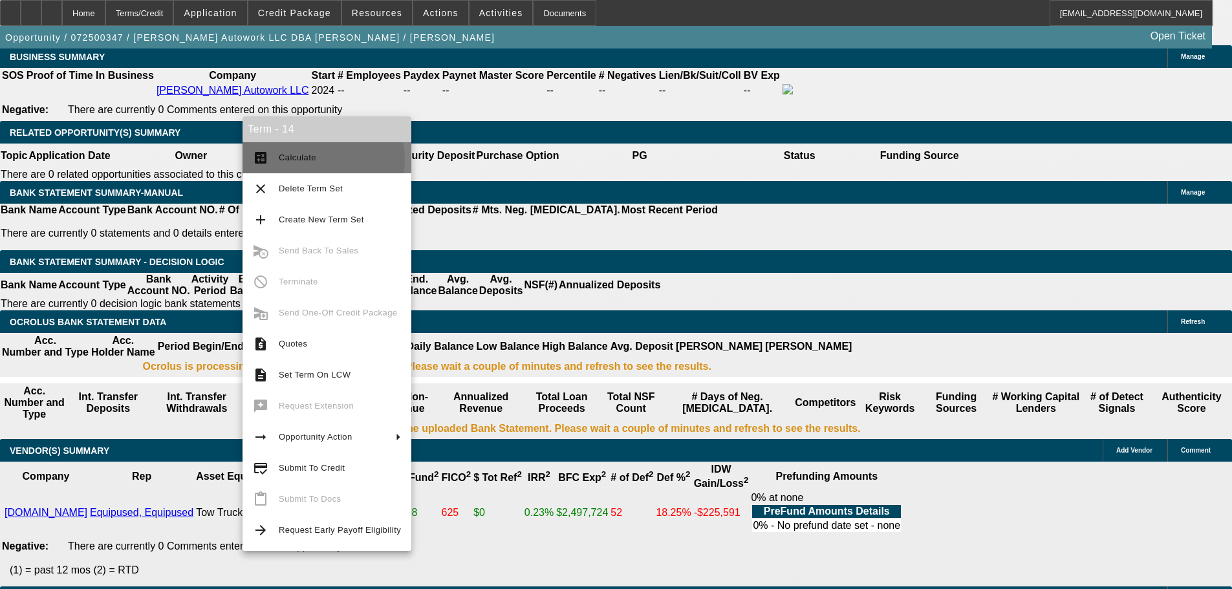
click at [301, 160] on span "Calculate" at bounding box center [298, 158] width 38 height 10
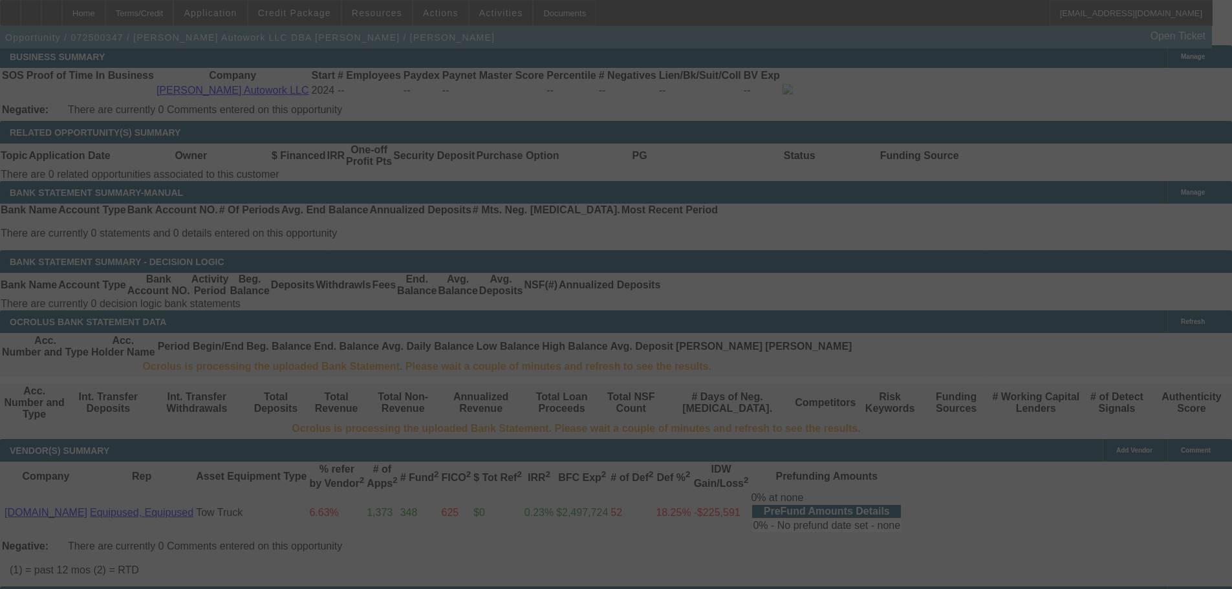
select select "0"
select select "2"
select select "0"
select select "6"
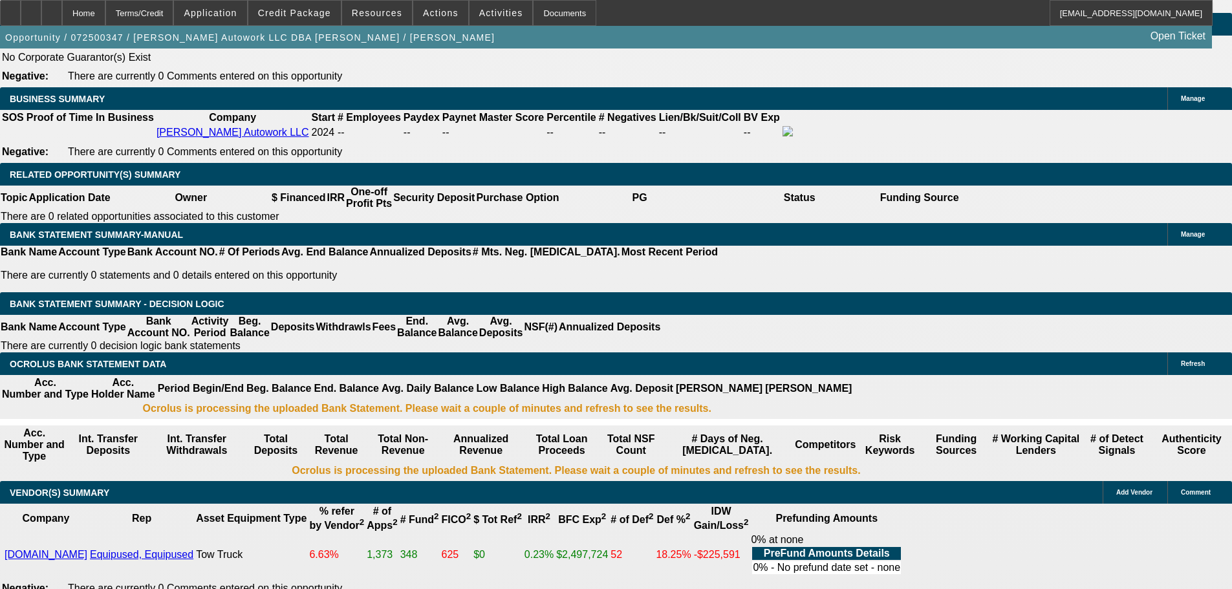
scroll to position [1998, 0]
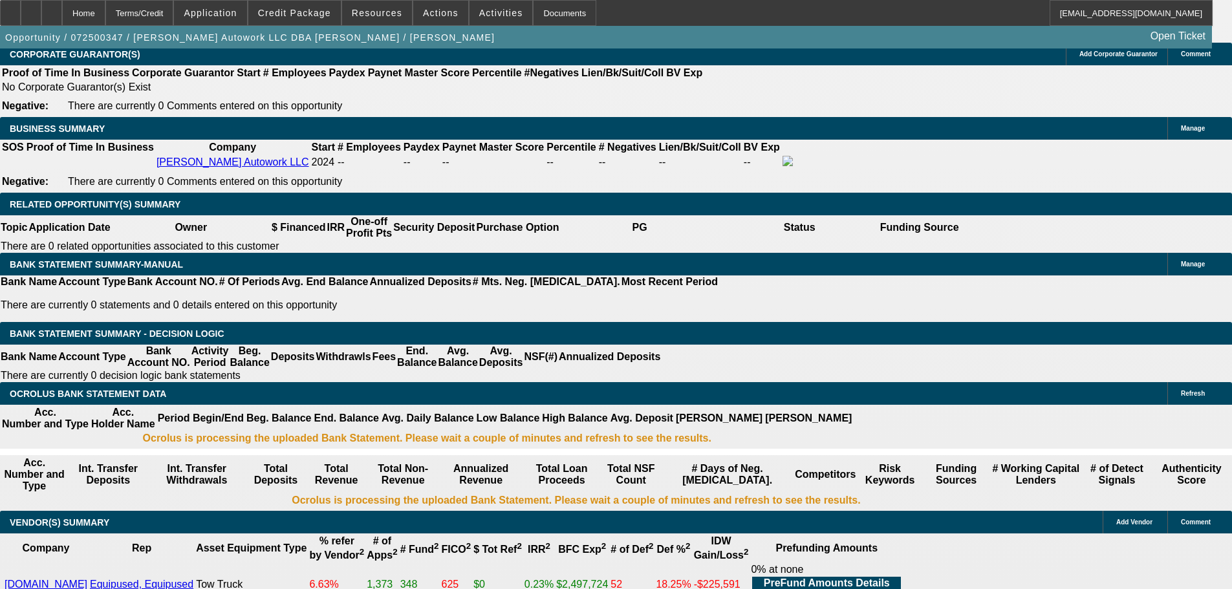
drag, startPoint x: 356, startPoint y: 355, endPoint x: 410, endPoint y: 362, distance: 53.5
type input "1"
type input "$2.00"
type input "UNKNOWN"
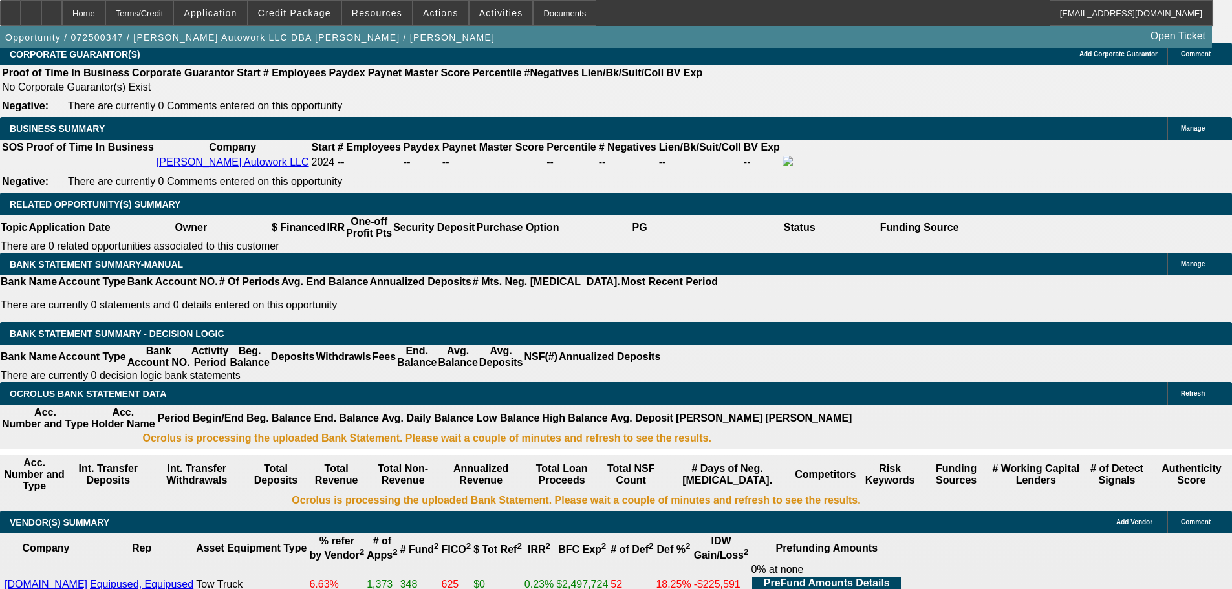
type input "1688"
type input "$3,376.00"
type input "24.9"
type input "$1,688.00"
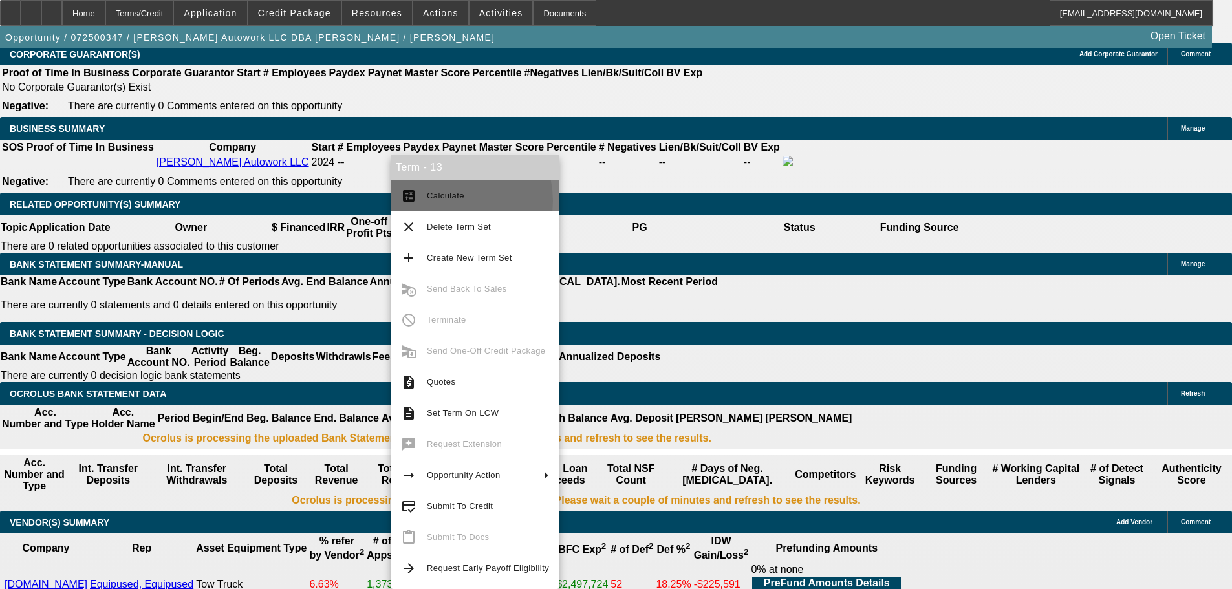
click at [448, 201] on span "Calculate" at bounding box center [488, 196] width 122 height 16
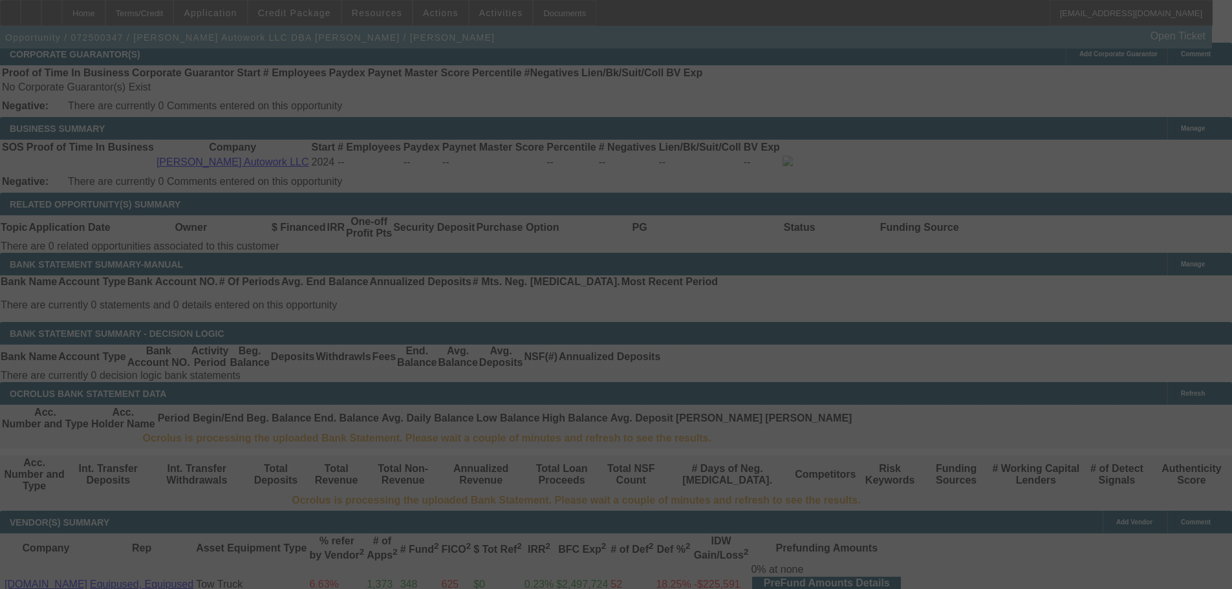
select select "0"
select select "2"
select select "0"
select select "6"
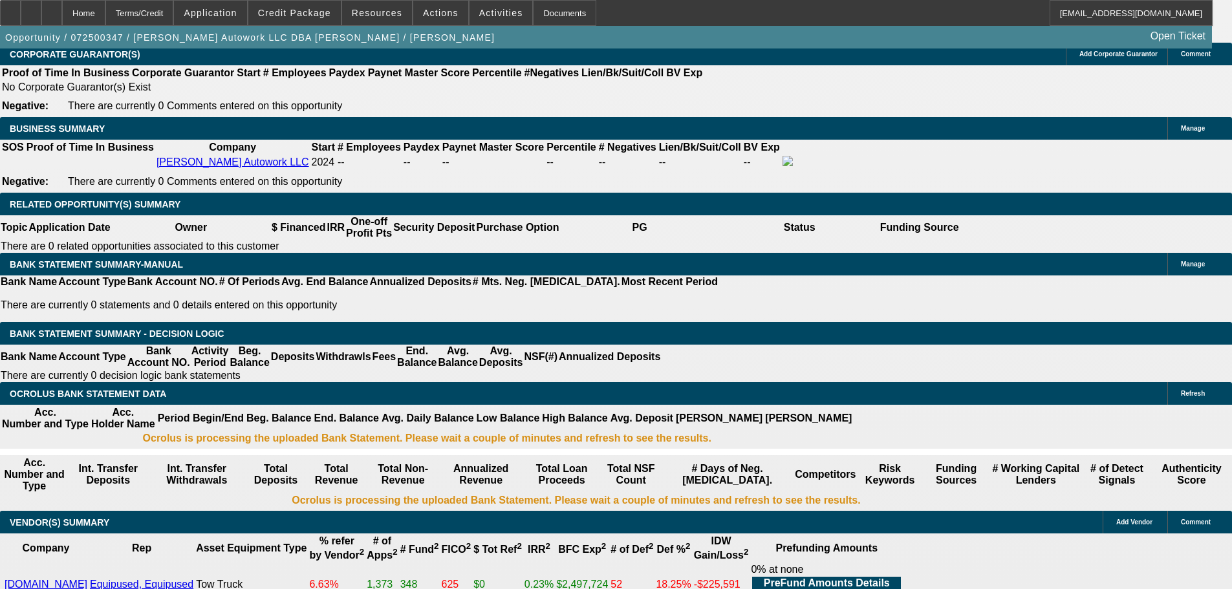
drag, startPoint x: 188, startPoint y: 360, endPoint x: 264, endPoint y: 361, distance: 76.3
type input "2"
type input "$40.00"
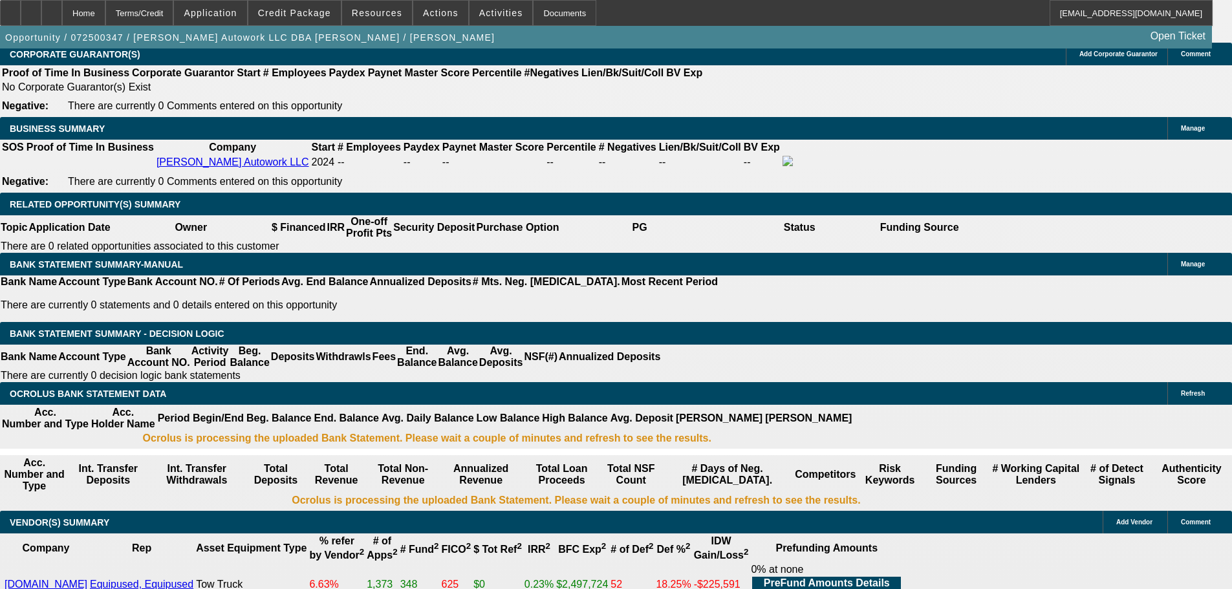
type input "UNKNOWN"
type input "20"
type input "2005"
type input "$4,010.00"
type input "24.2"
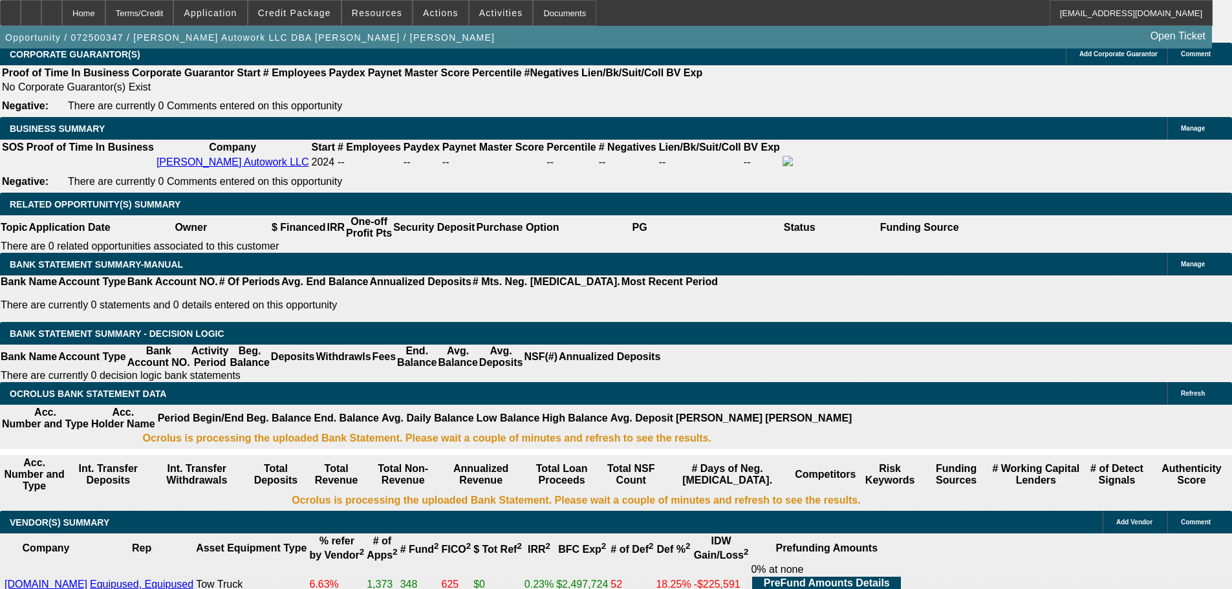
type input "$2,005.00"
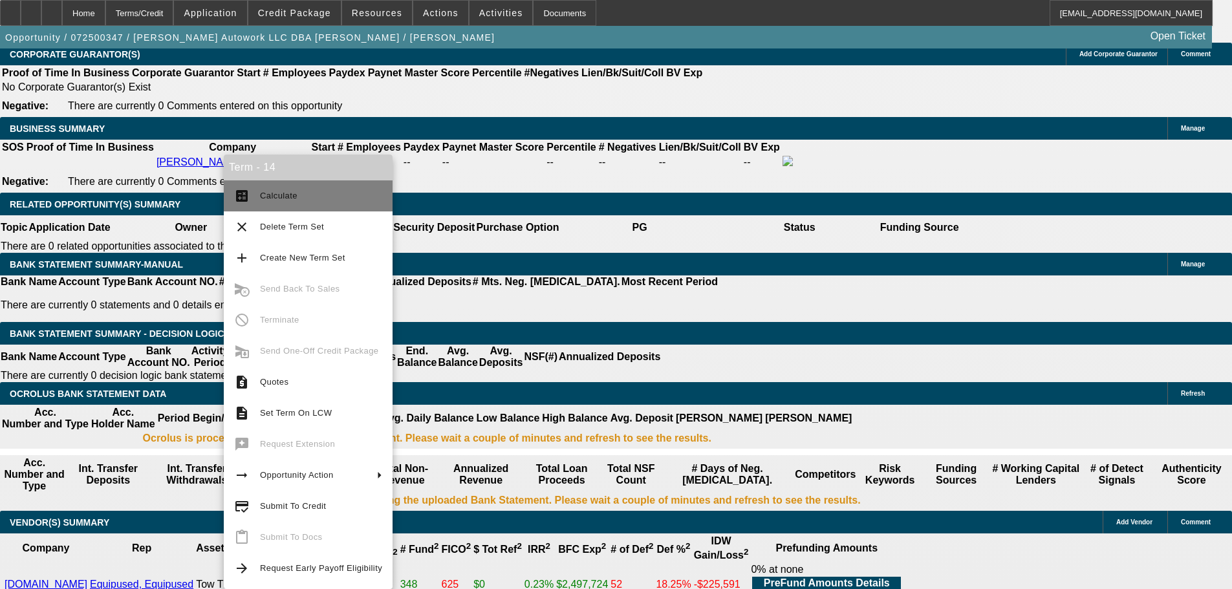
click at [311, 191] on span "Calculate" at bounding box center [321, 196] width 122 height 16
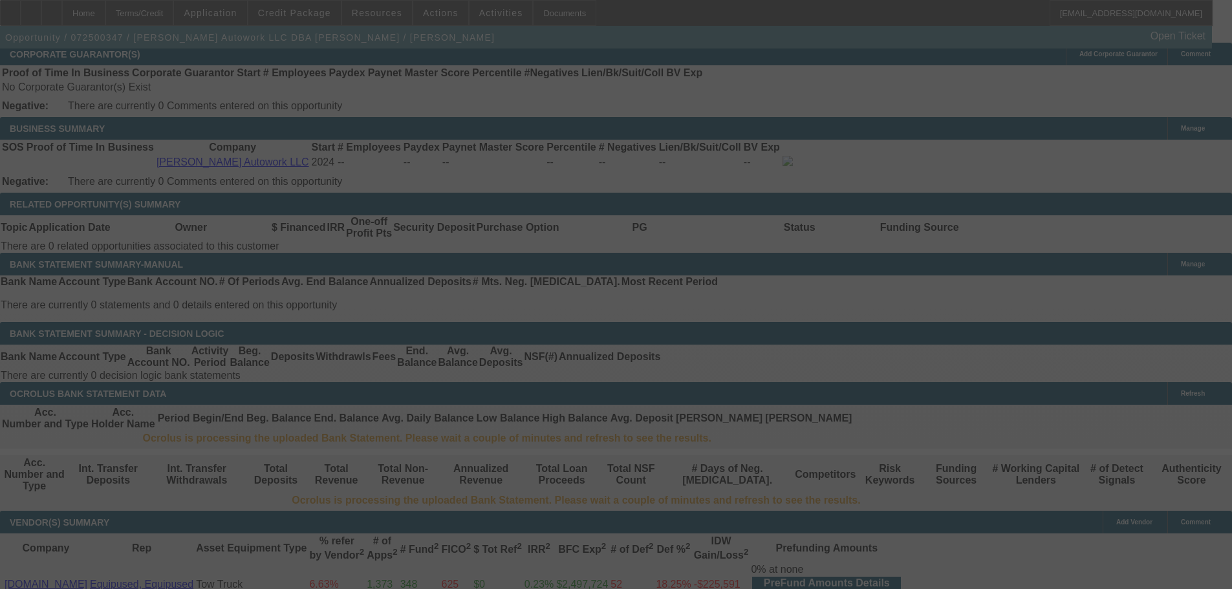
select select "0"
select select "2"
select select "0"
select select "6"
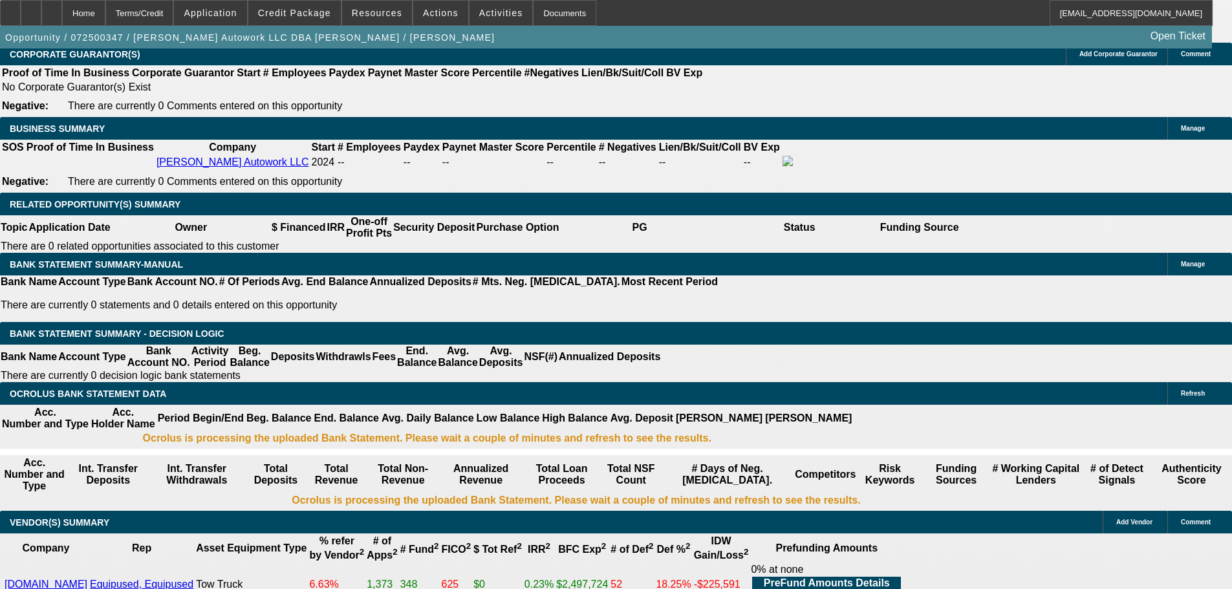
drag, startPoint x: 229, startPoint y: 256, endPoint x: 265, endPoint y: 256, distance: 36.2
type input "$13,500.00"
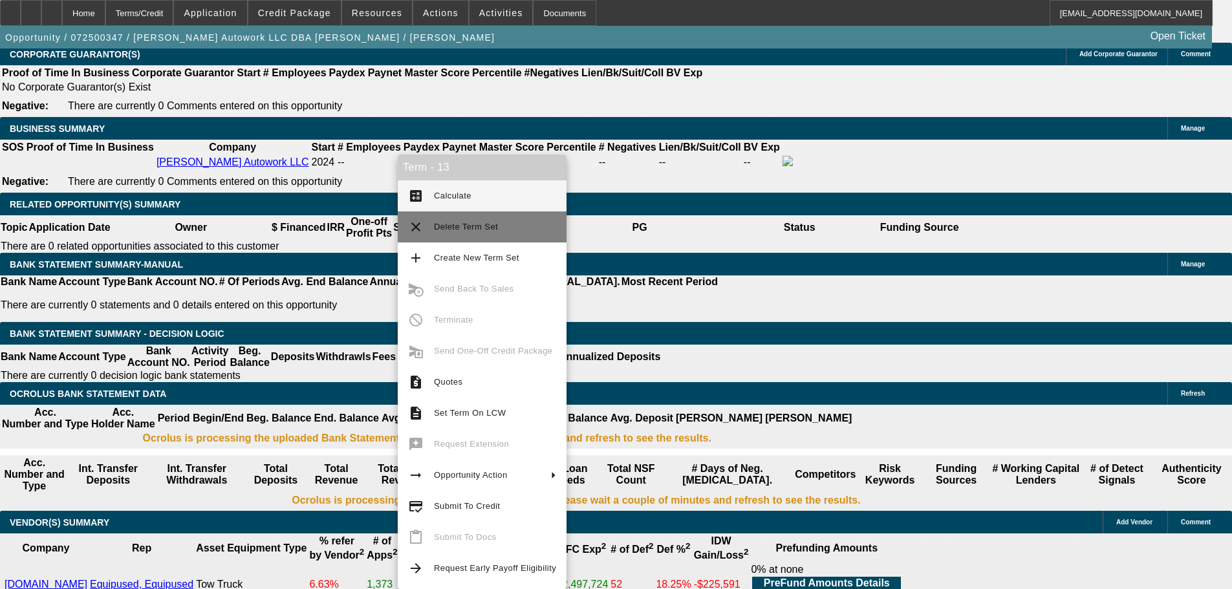
click at [475, 230] on span "Delete Term Set" at bounding box center [466, 227] width 64 height 10
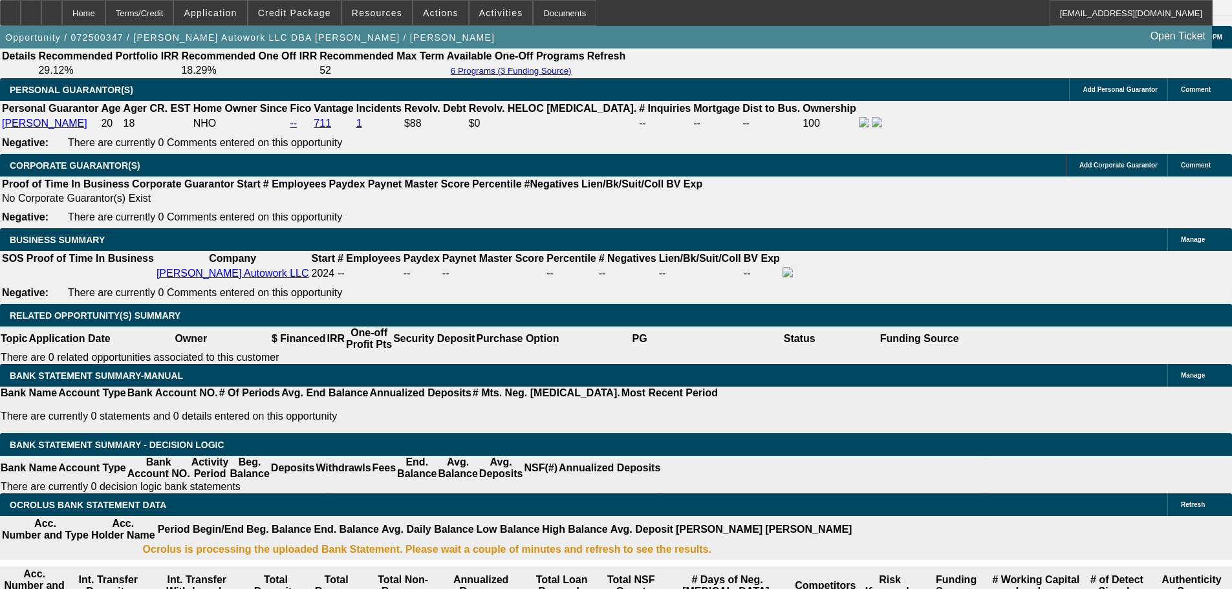
select select "0"
select select "2"
select select "0"
select select "6"
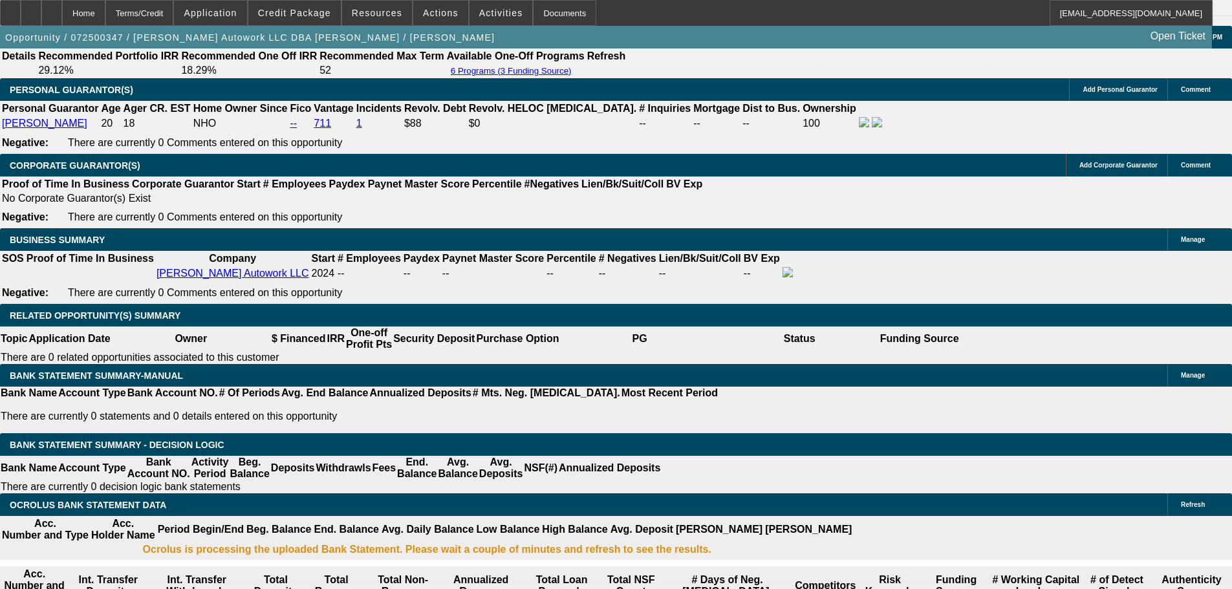
select select "0"
select select "2"
select select "0.1"
select select "4"
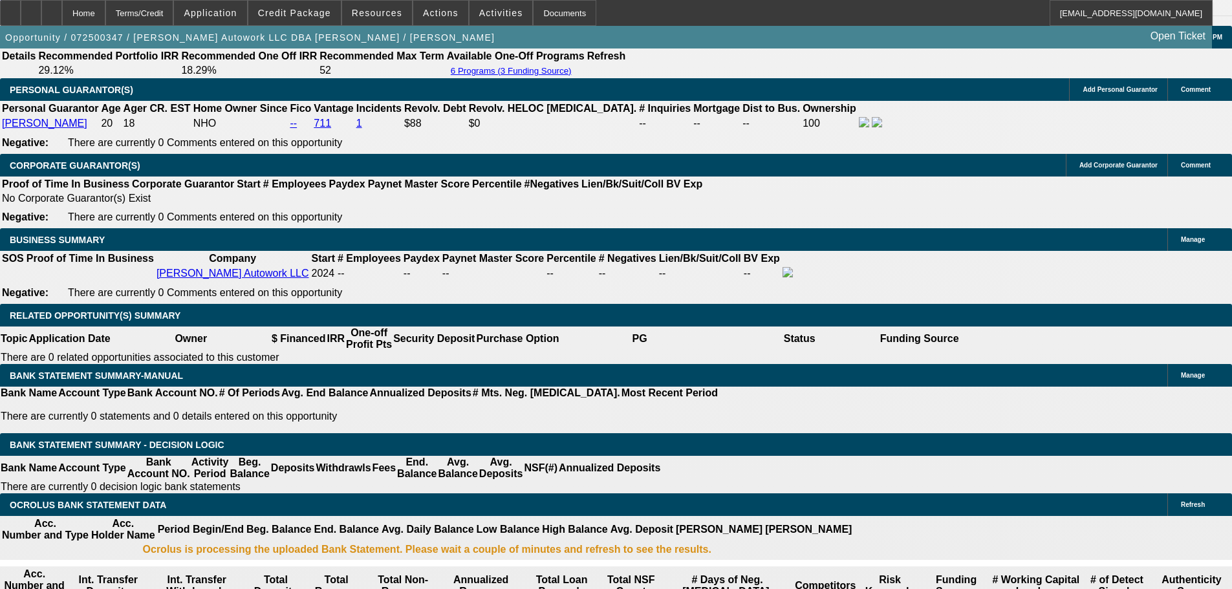
select select "0"
select select "2"
select select "0.1"
select select "4"
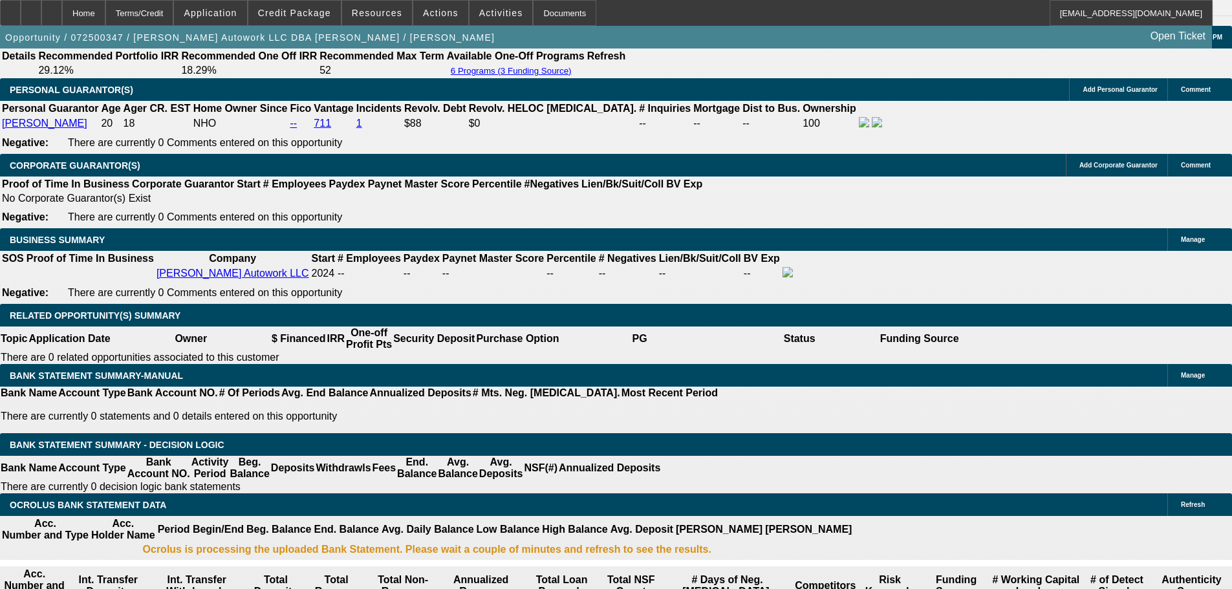
select select "0"
select select "2"
select select "0.1"
select select "4"
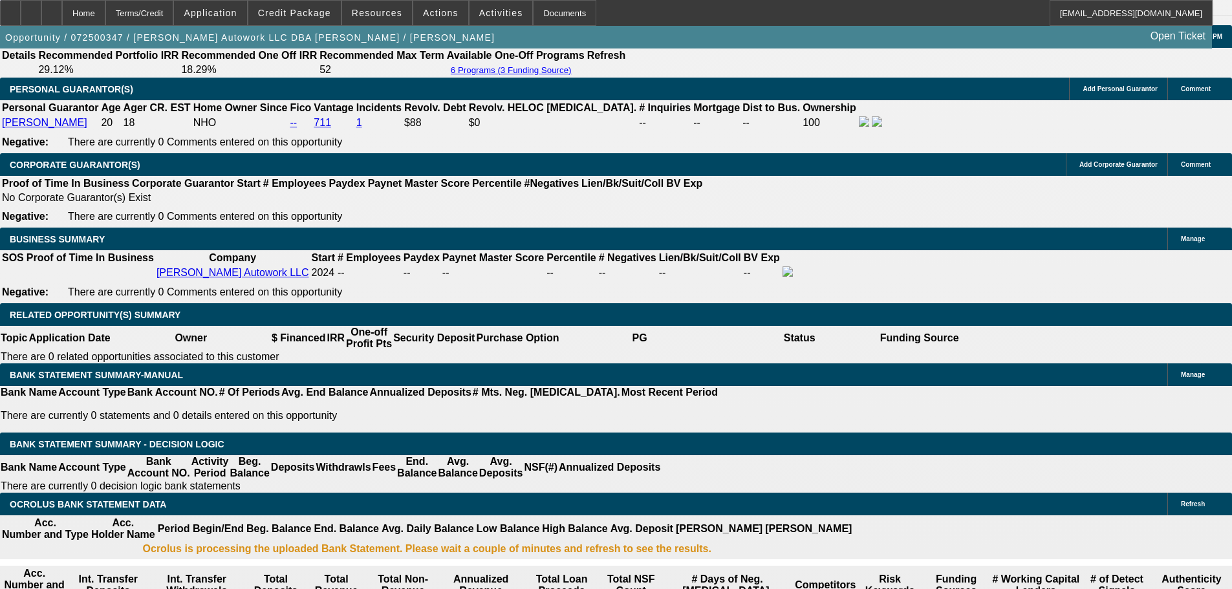
scroll to position [1887, 0]
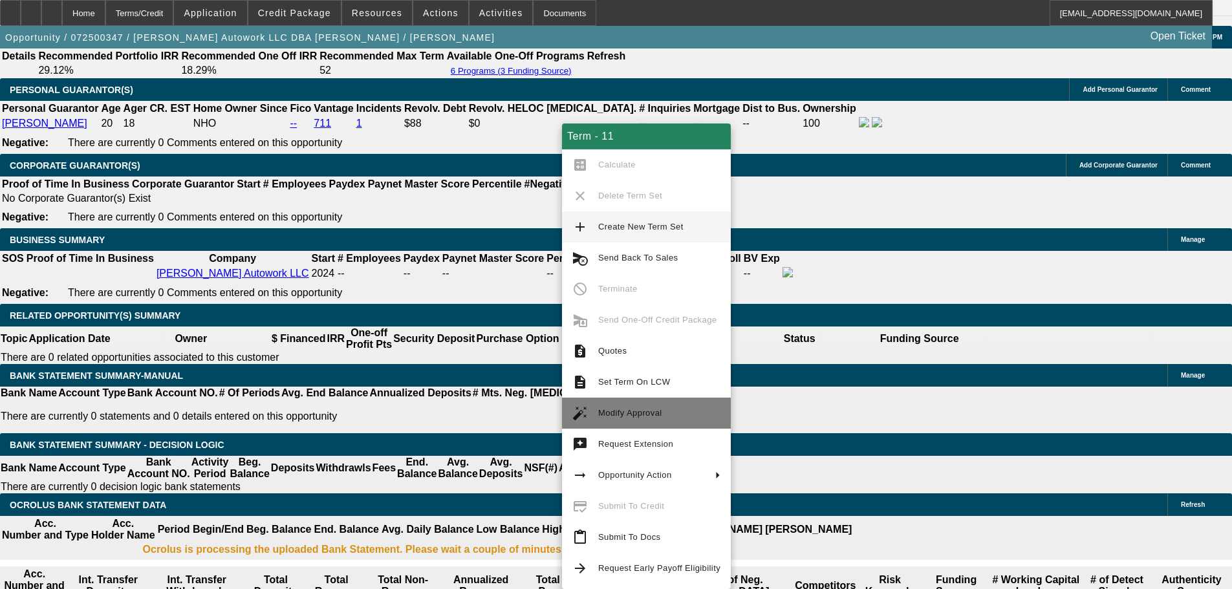
click at [670, 417] on span "Modify Approval" at bounding box center [659, 414] width 122 height 16
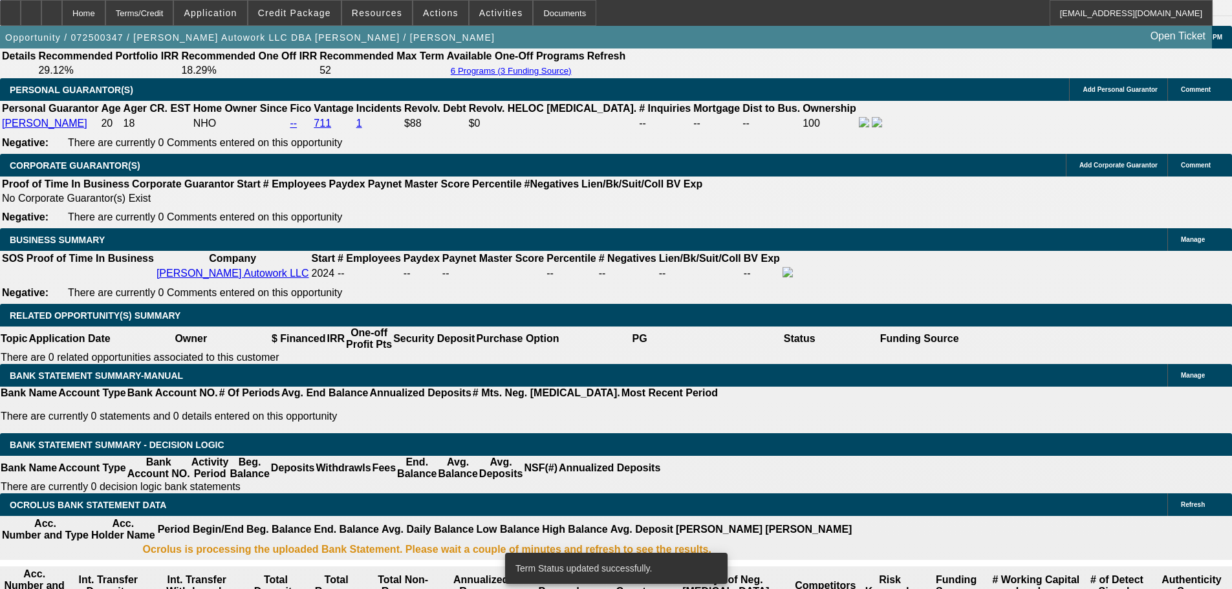
select select "0"
select select "2"
select select "0.1"
select select "4"
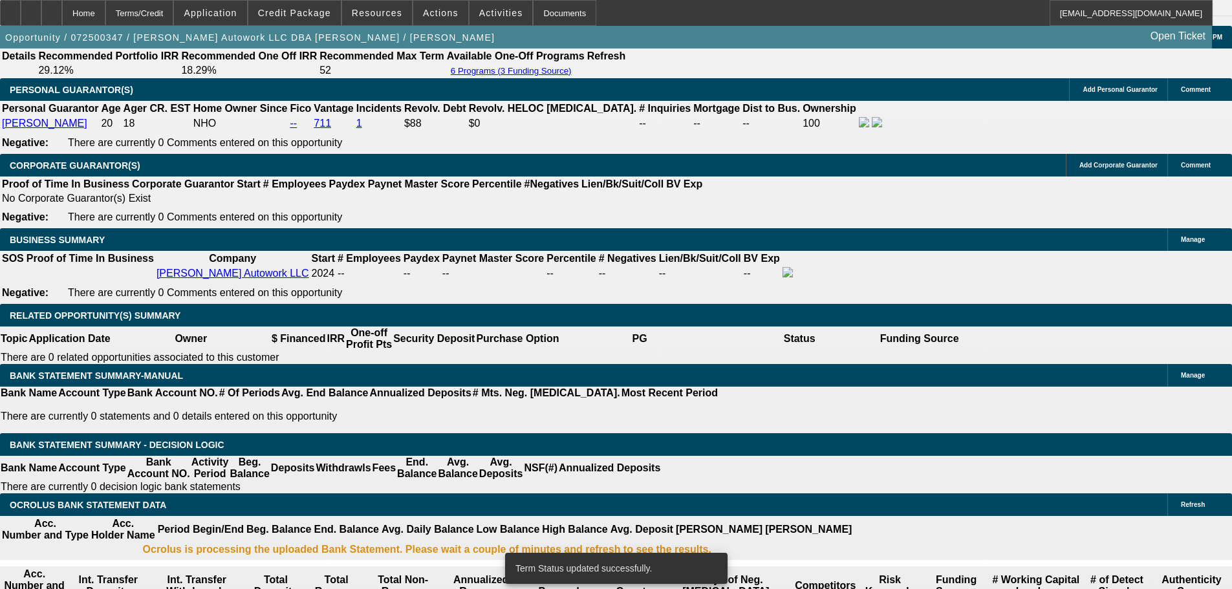
select select "0"
select select "2"
select select "0"
select select "6"
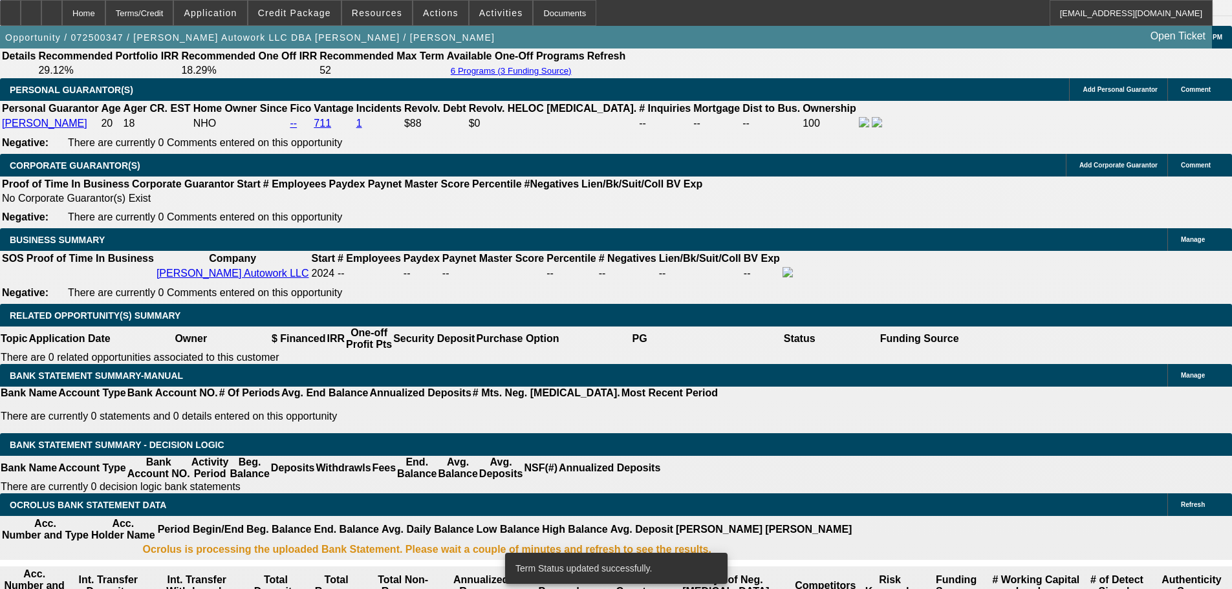
select select "0"
select select "2"
select select "0.1"
select select "4"
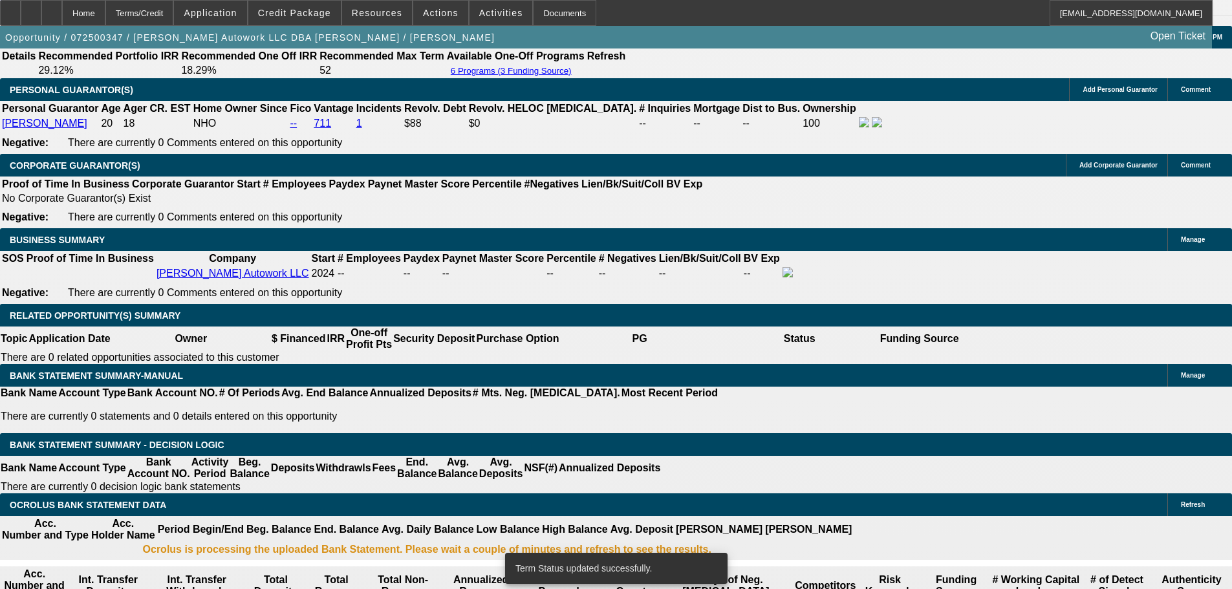
select select "0"
select select "2"
select select "0.1"
select select "4"
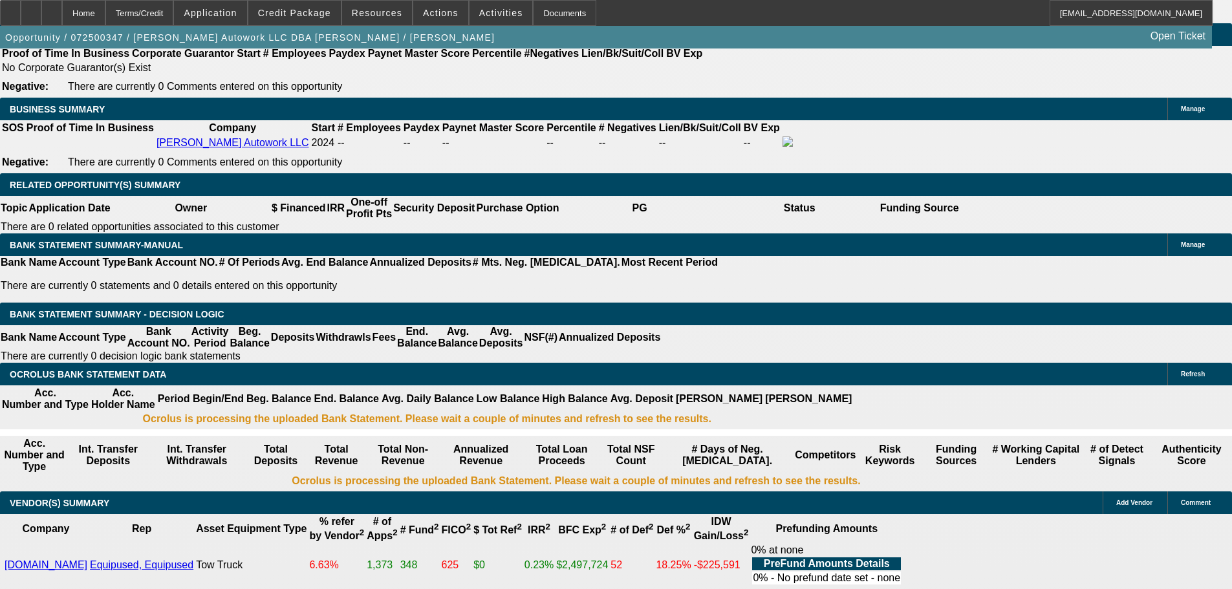
scroll to position [2016, 0]
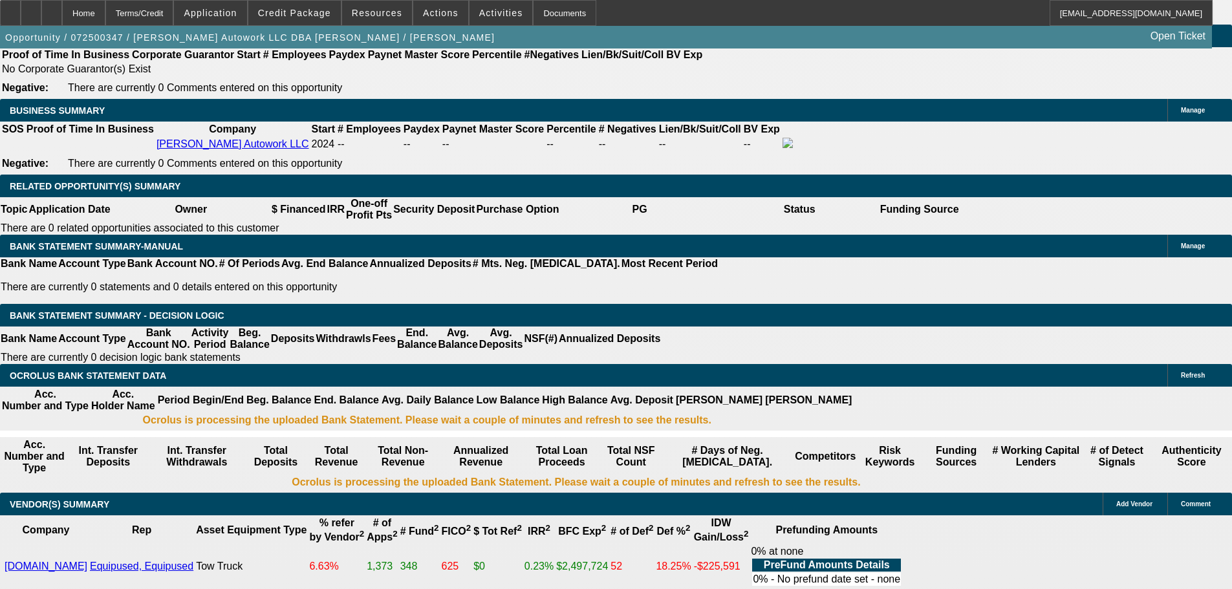
drag, startPoint x: 234, startPoint y: 239, endPoint x: 304, endPoint y: 239, distance: 69.9
type input "$13,500.00"
type input "UNKNOWN"
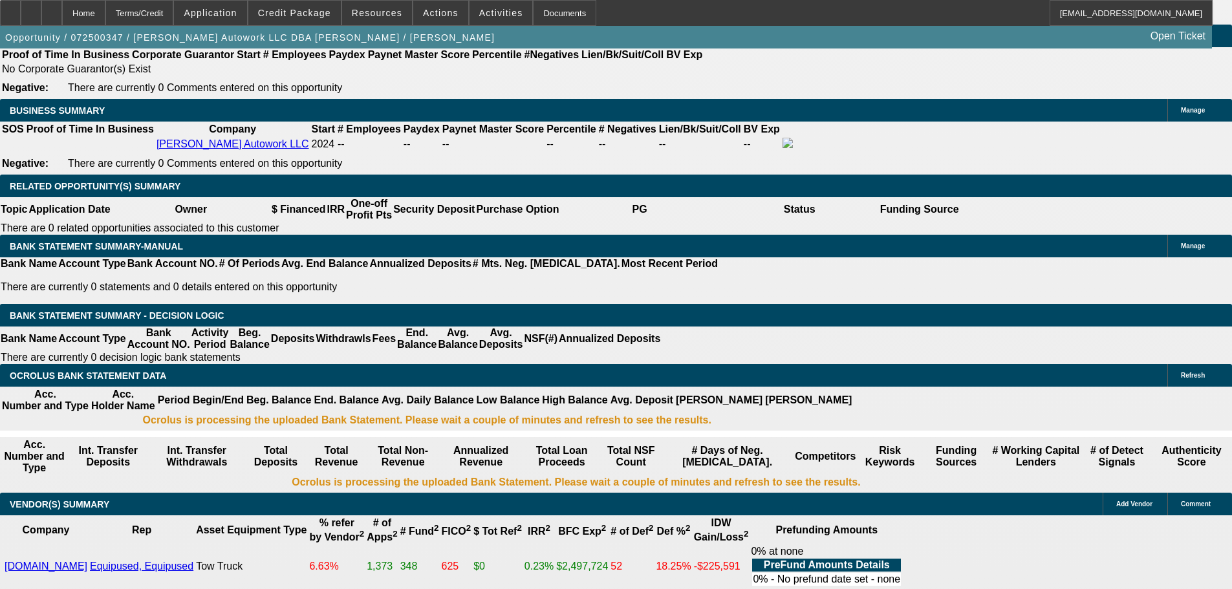
type input "$1,517.37"
type input "$3,034.74"
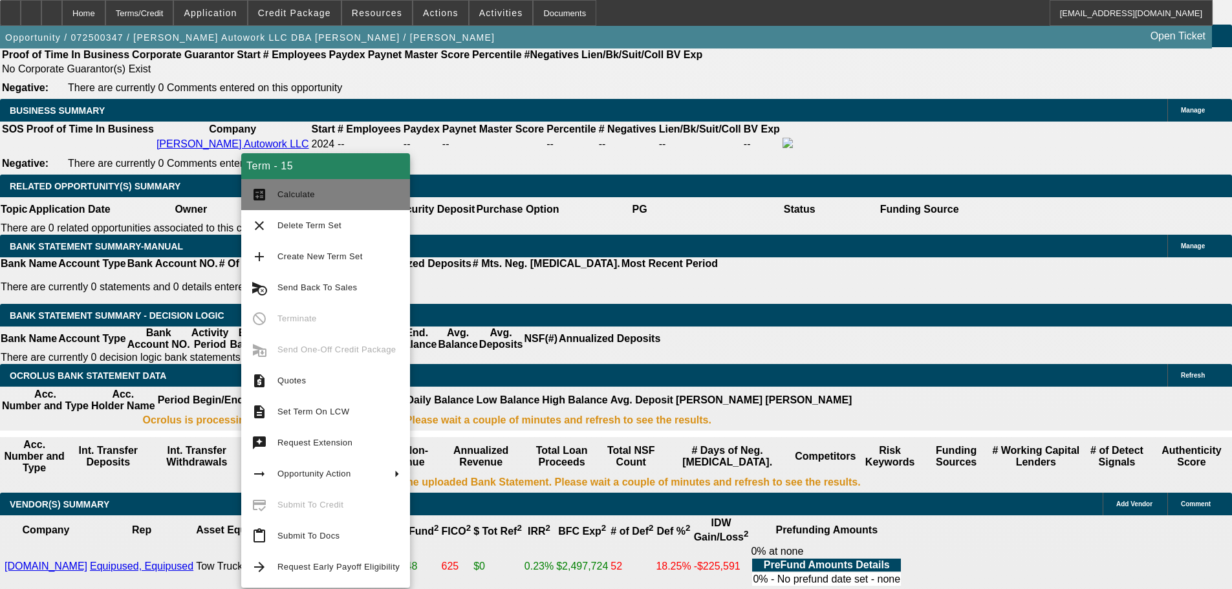
click at [287, 190] on span "Calculate" at bounding box center [297, 195] width 38 height 10
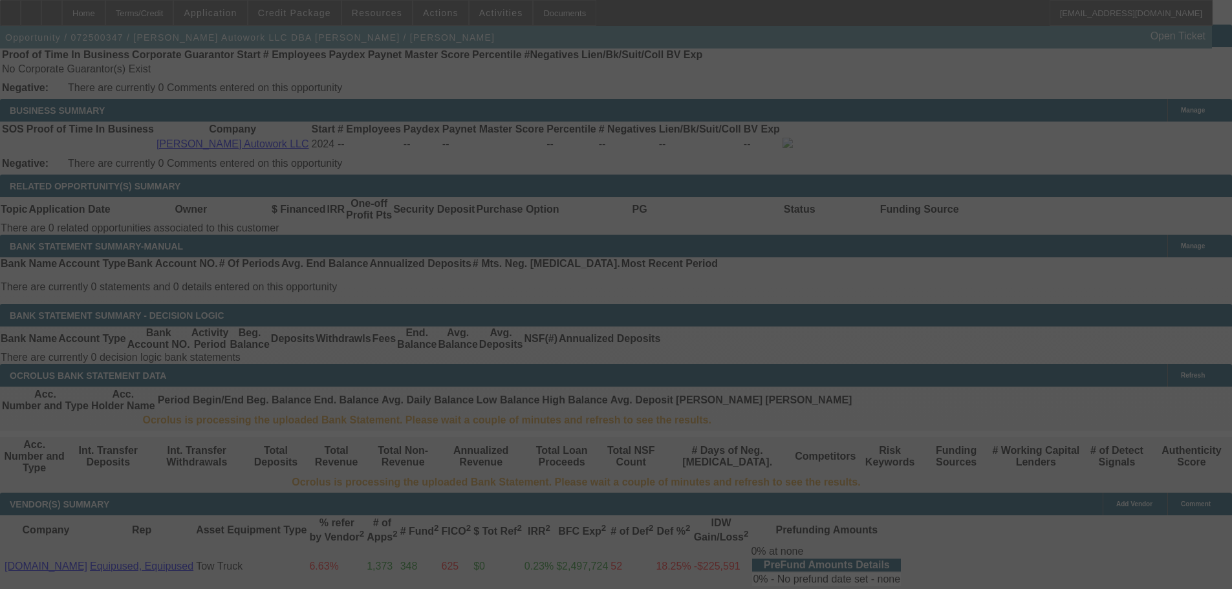
select select "0"
select select "2"
select select "0.1"
select select "4"
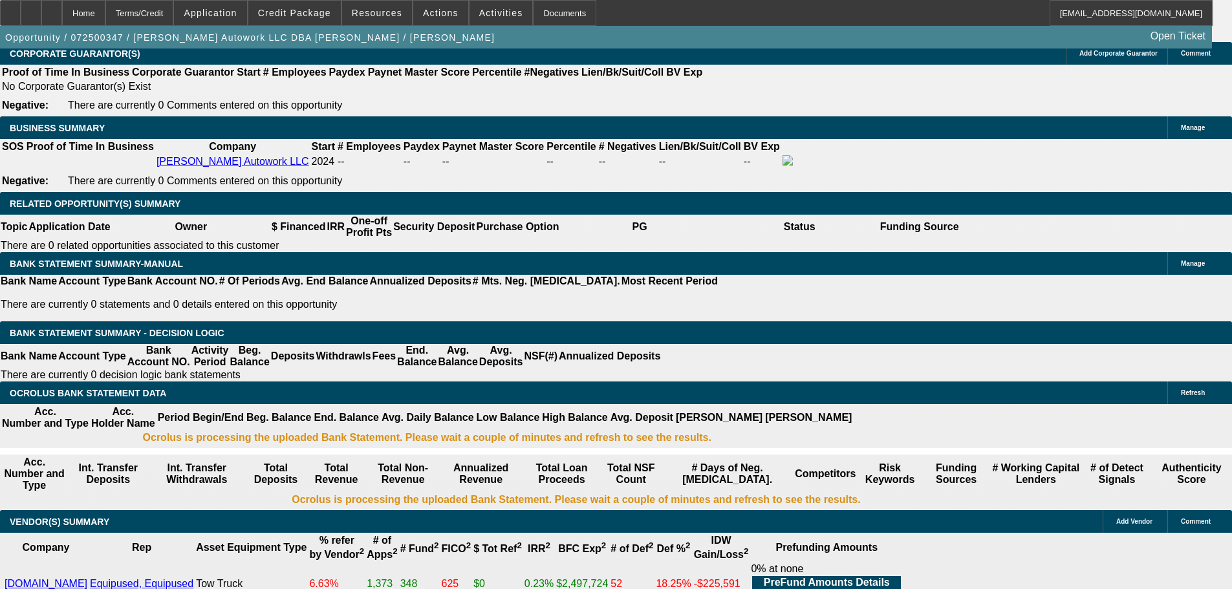
scroll to position [1937, 0]
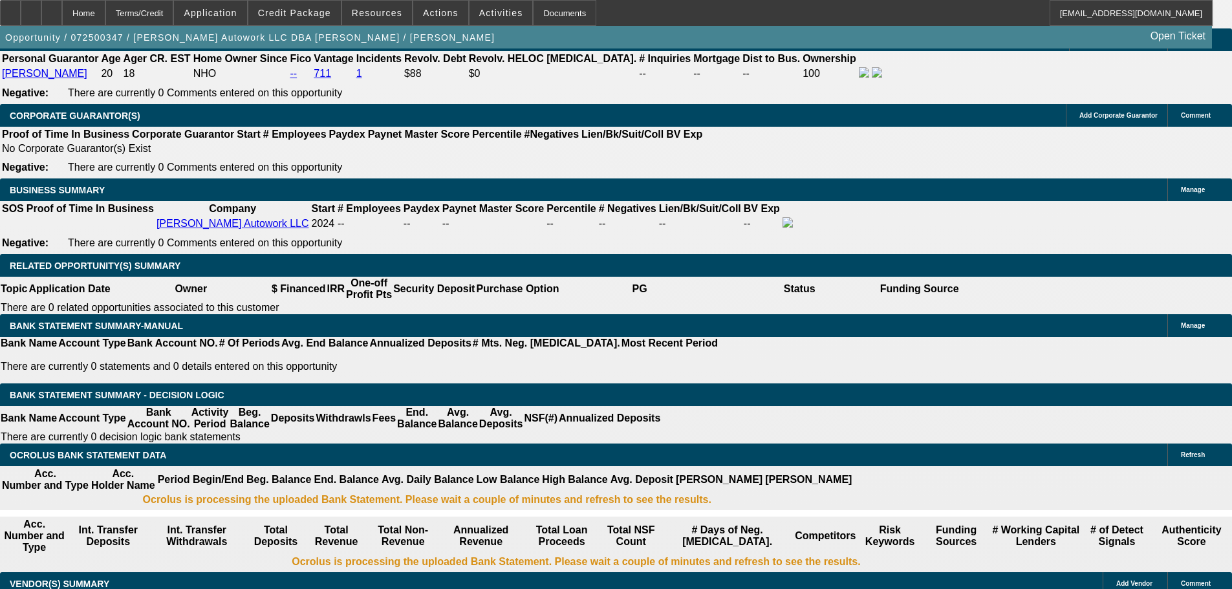
drag, startPoint x: 226, startPoint y: 316, endPoint x: 327, endPoint y: 313, distance: 101.0
type input "$13,000.00"
type input "UNKNOWN"
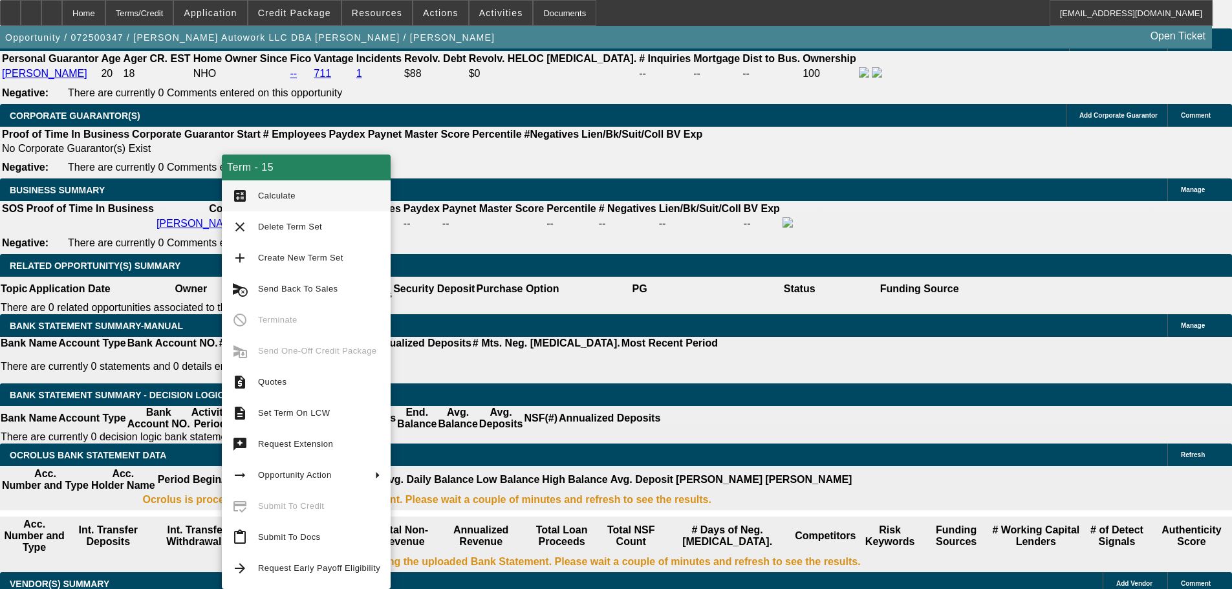
type input "$3,067.36"
type input "$1,533.68"
click at [289, 199] on span "Calculate" at bounding box center [277, 196] width 38 height 10
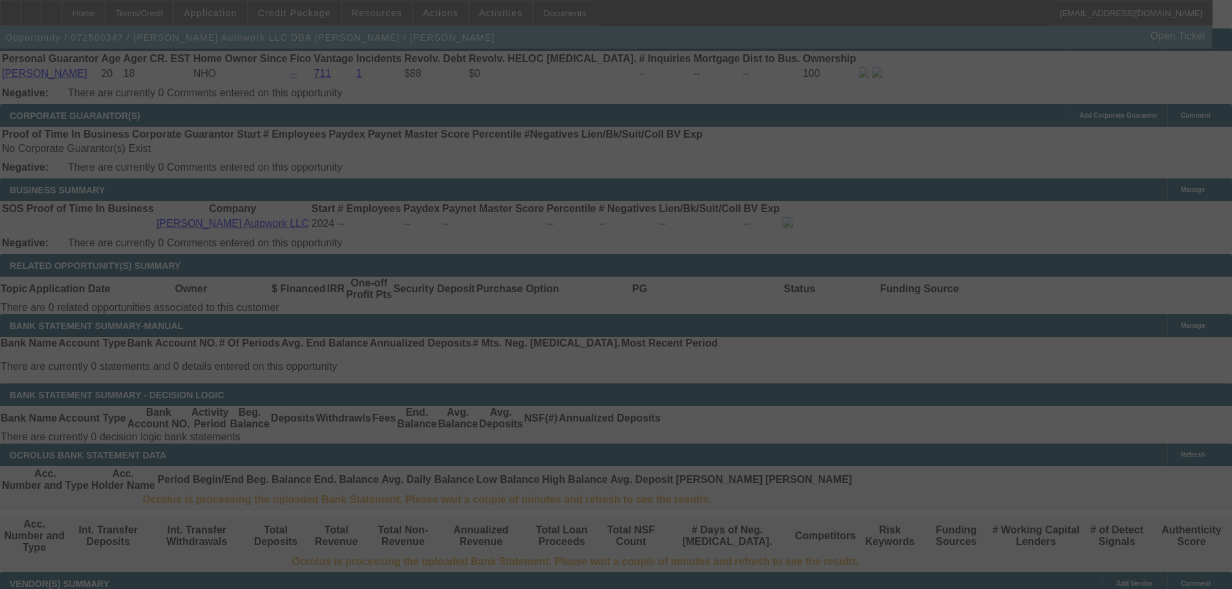
select select "0"
select select "2"
select select "0.1"
select select "4"
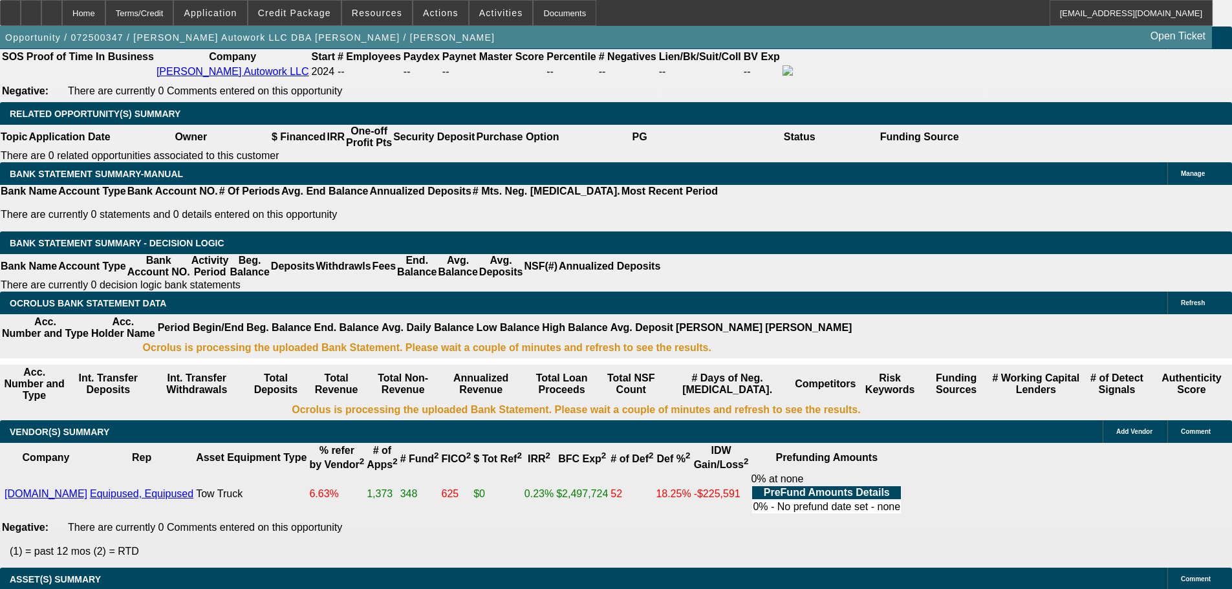
scroll to position [2066, 0]
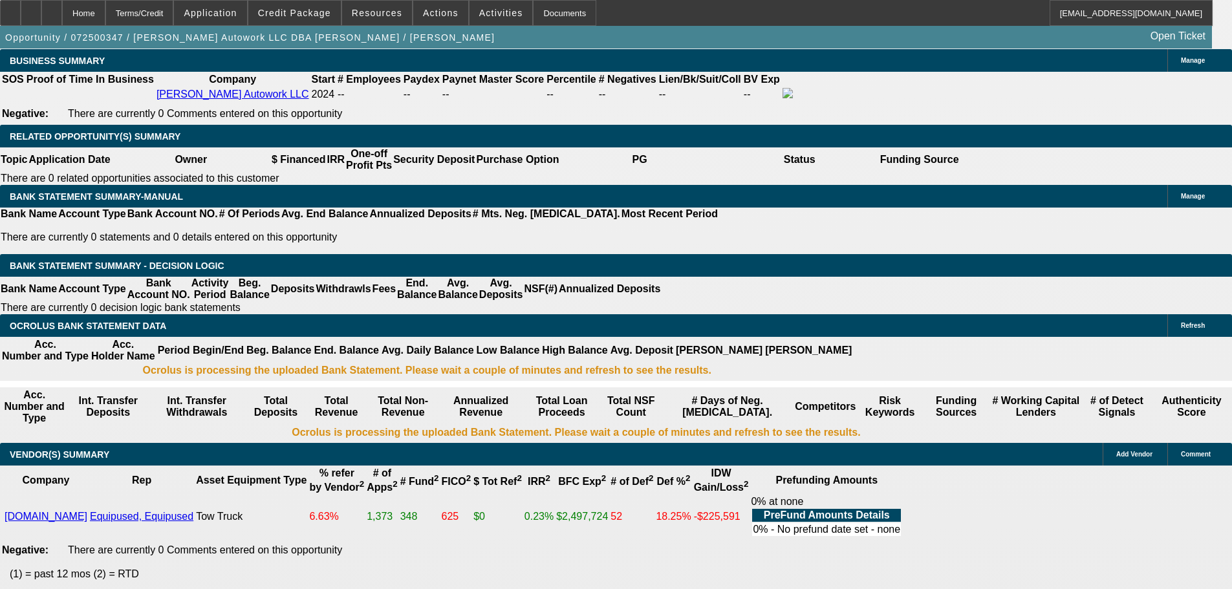
drag, startPoint x: 228, startPoint y: 189, endPoint x: 323, endPoint y: 189, distance: 95.1
drag, startPoint x: 262, startPoint y: 190, endPoint x: 325, endPoint y: 190, distance: 62.8
type input "$12.00"
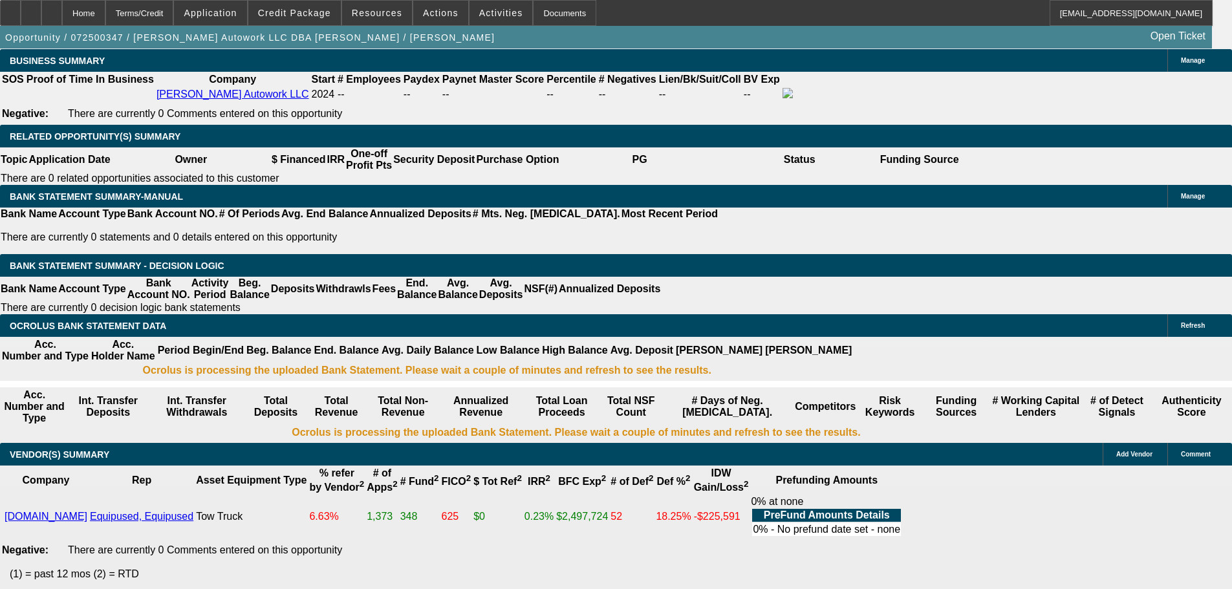
type input "UNKNOWN"
type input "$3,915.10"
type input "$1,957.55"
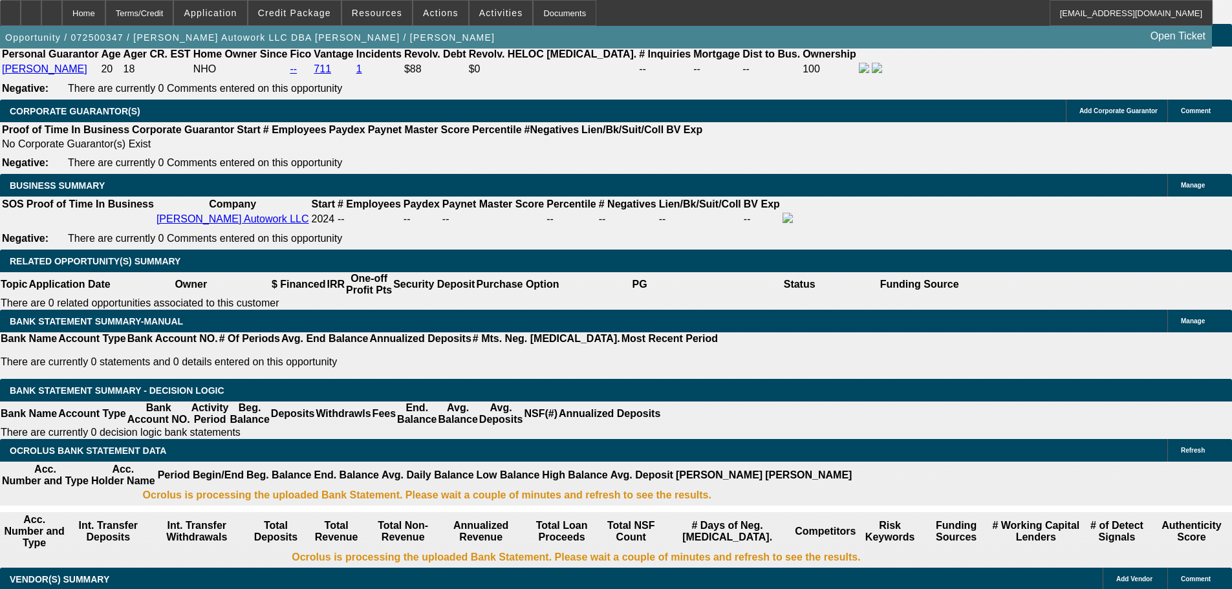
scroll to position [1743, 0]
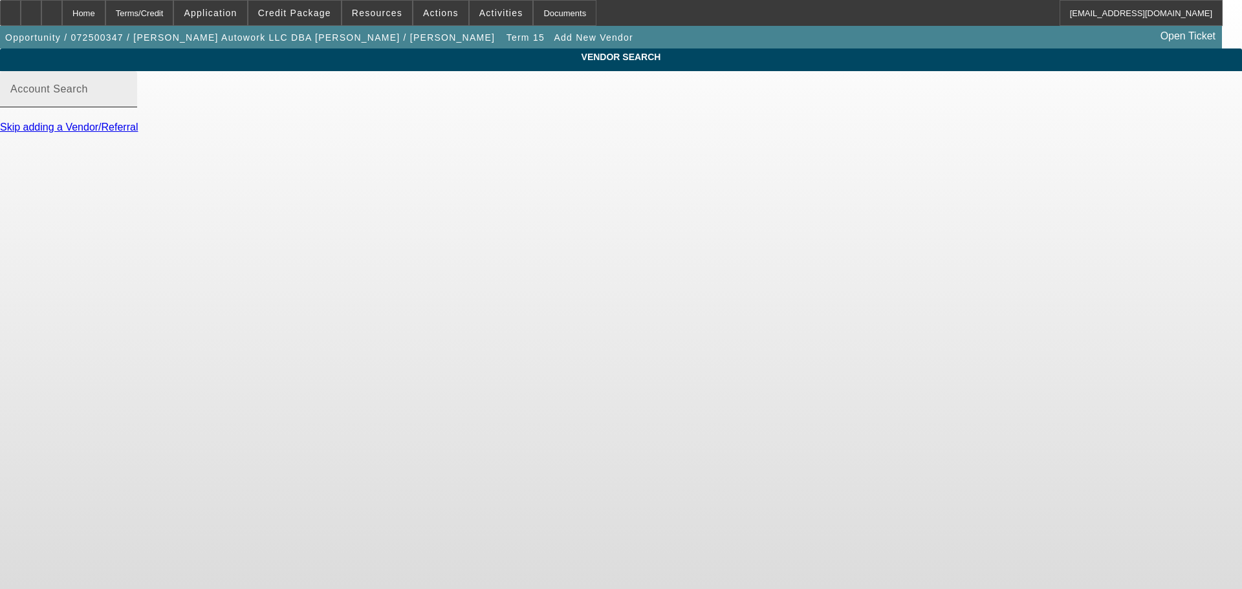
click at [88, 94] on mat-label "Account Search" at bounding box center [49, 88] width 78 height 11
click at [127, 102] on input "Account Search" at bounding box center [68, 95] width 116 height 16
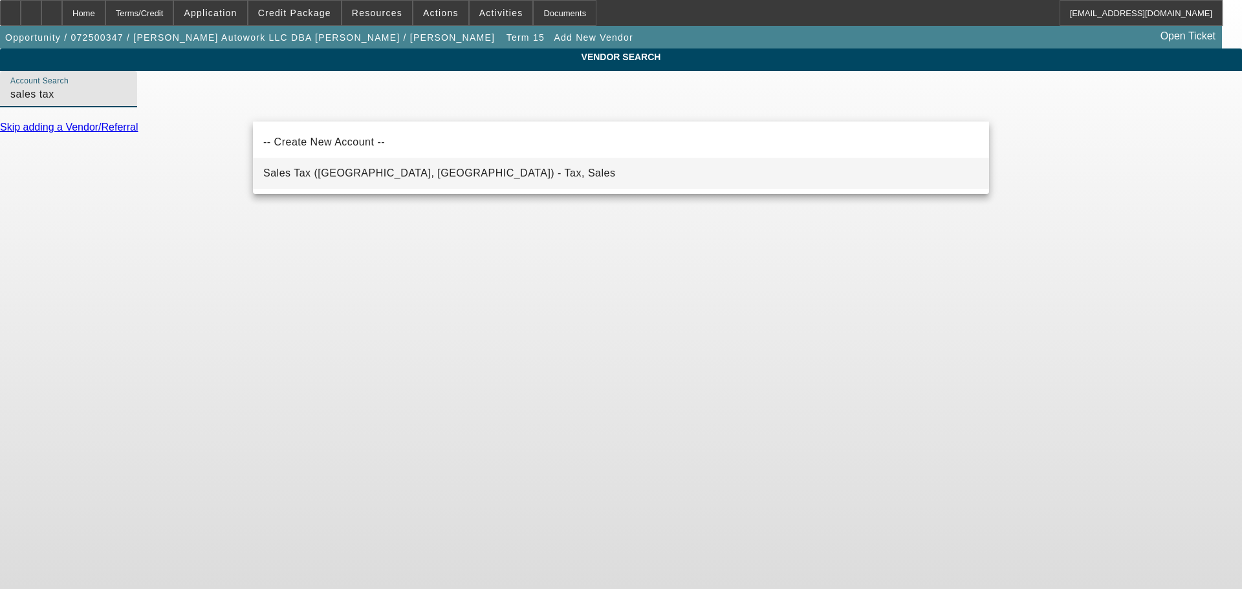
click at [663, 168] on mat-option "Sales Tax (Marlborough, MA) - Tax, Sales" at bounding box center [621, 173] width 736 height 31
type input "Sales Tax (Marlborough, MA) - Tax, Sales"
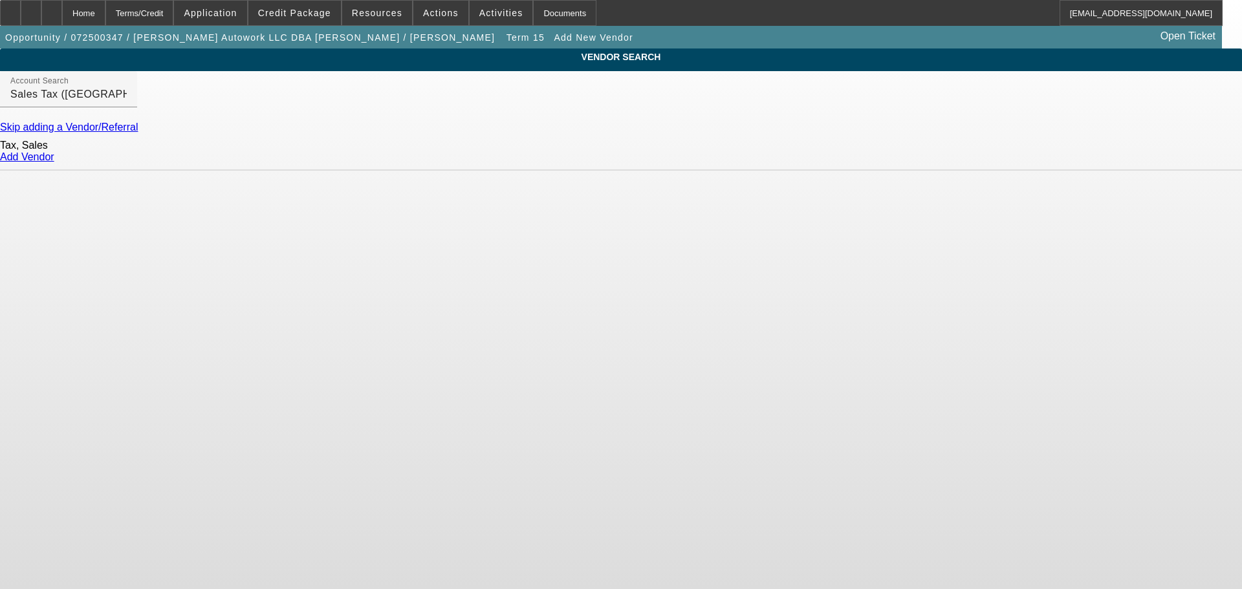
click at [54, 162] on link "Add Vendor" at bounding box center [27, 156] width 54 height 11
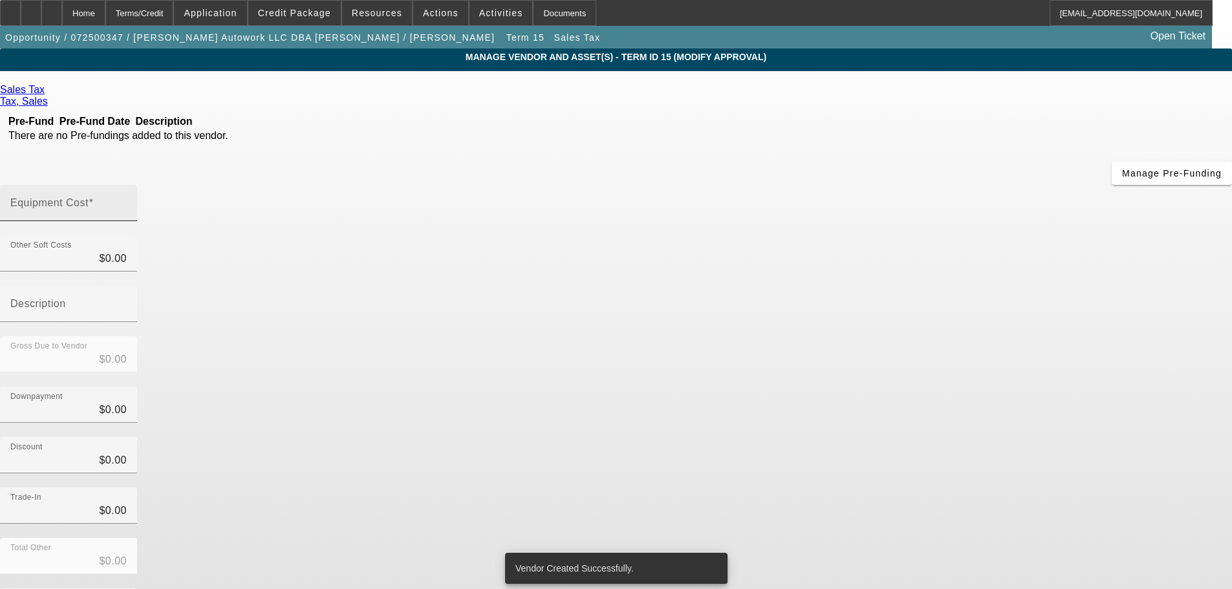
click at [127, 201] on input "Equipment Cost" at bounding box center [68, 209] width 116 height 16
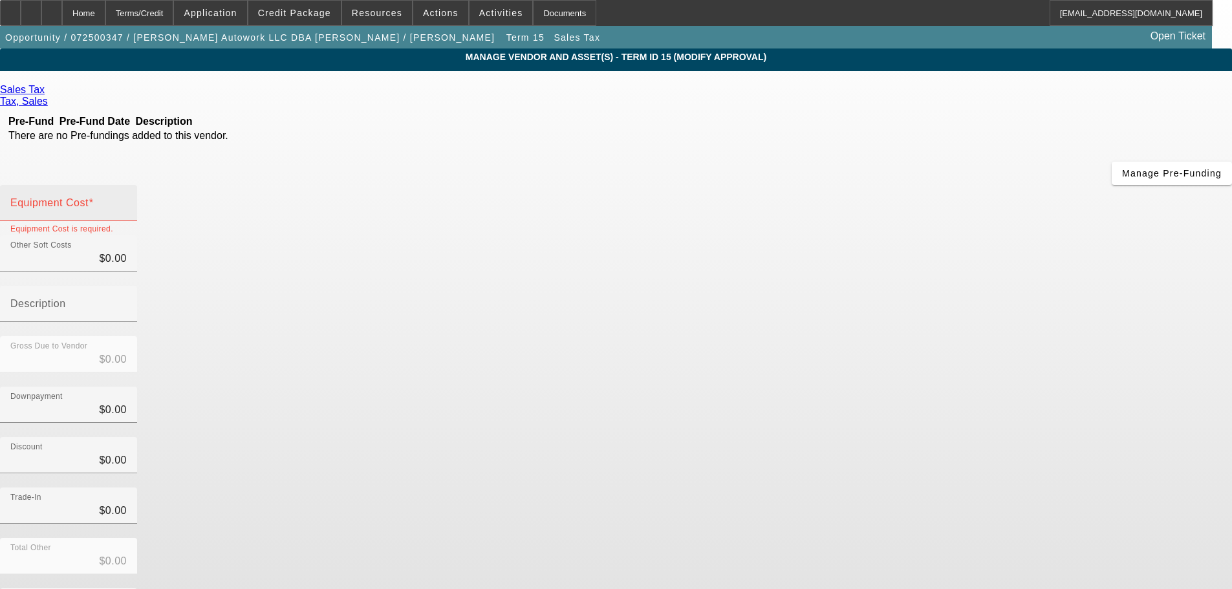
click at [89, 197] on mat-label "Equipment Cost" at bounding box center [49, 202] width 78 height 11
click at [127, 201] on input "Equipment Cost" at bounding box center [68, 209] width 116 height 16
type input "4"
type input "$4.00"
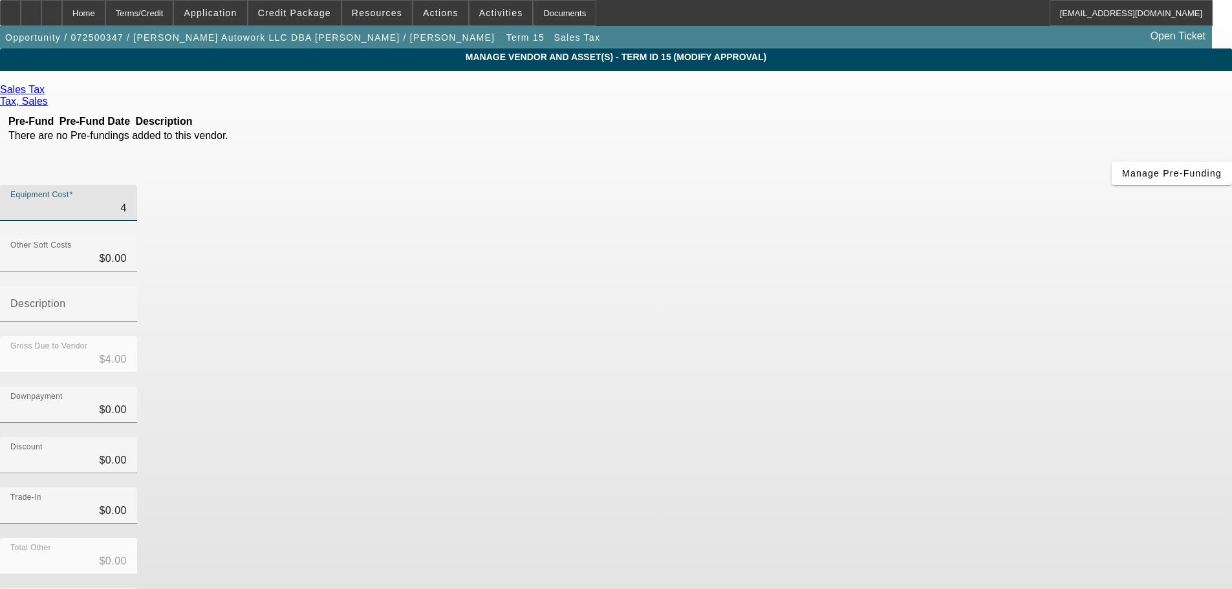
type input "44"
type input "$44.00"
type input "449"
type input "$449.00"
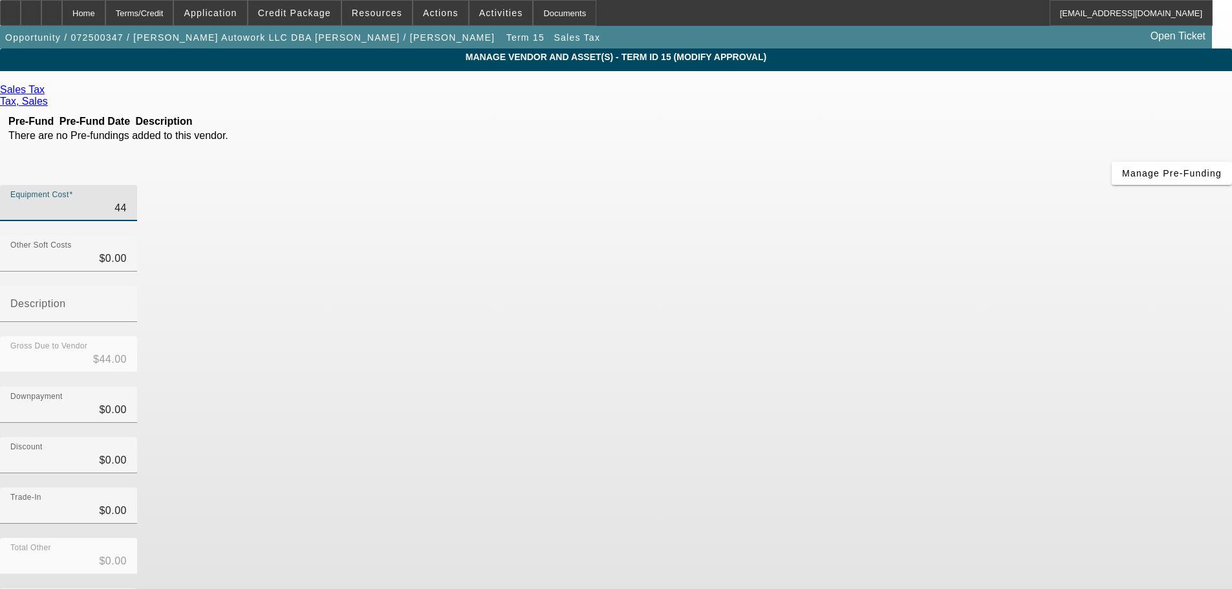
type input "$449.00"
type input "4499"
type input "$4,499.00"
type input "4499.6"
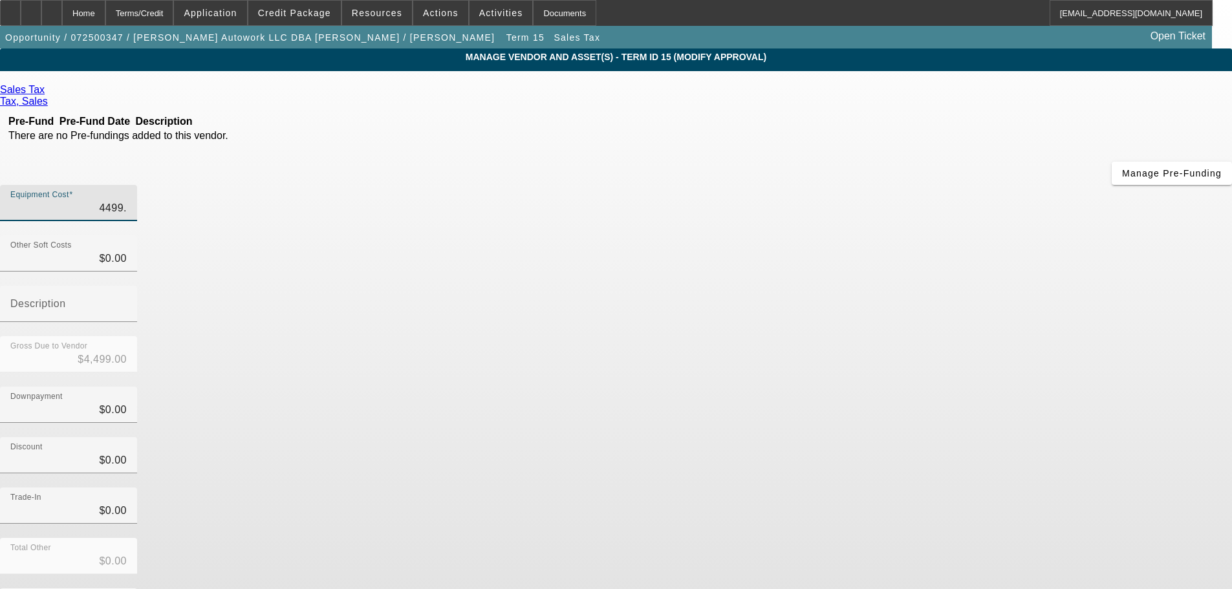
type input "$4,499.60"
type input "4499.62"
type input "$4,499.62"
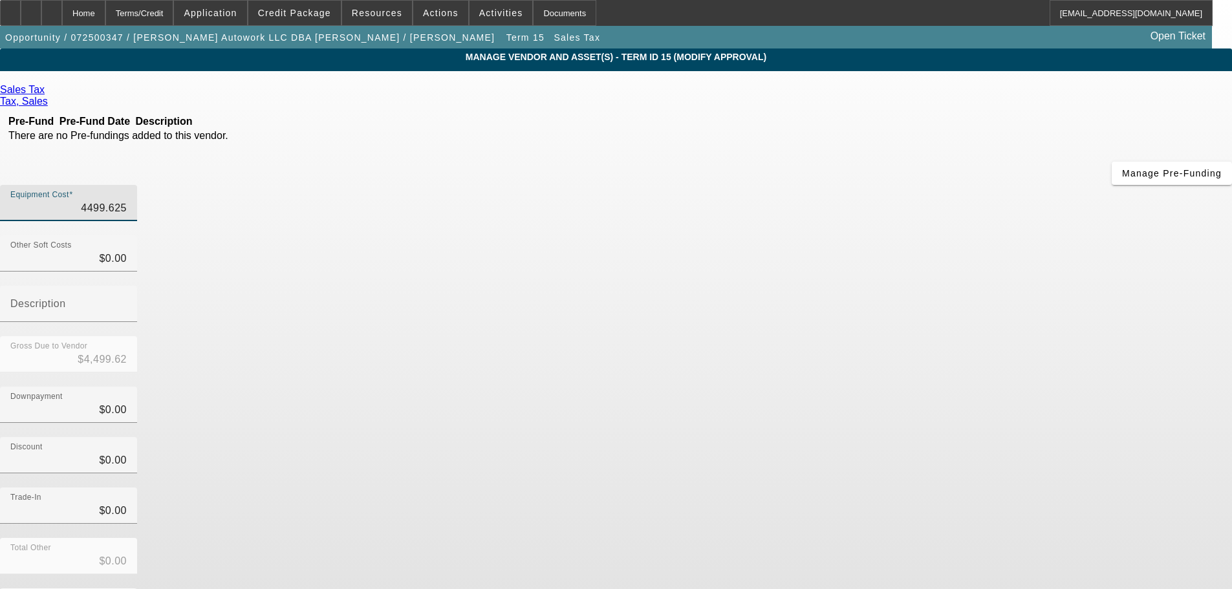
type input "$4,499.63"
drag, startPoint x: 898, startPoint y: 289, endPoint x: 868, endPoint y: 305, distance: 34.1
click at [901, 437] on div "Discount $0.00" at bounding box center [616, 462] width 1232 height 50
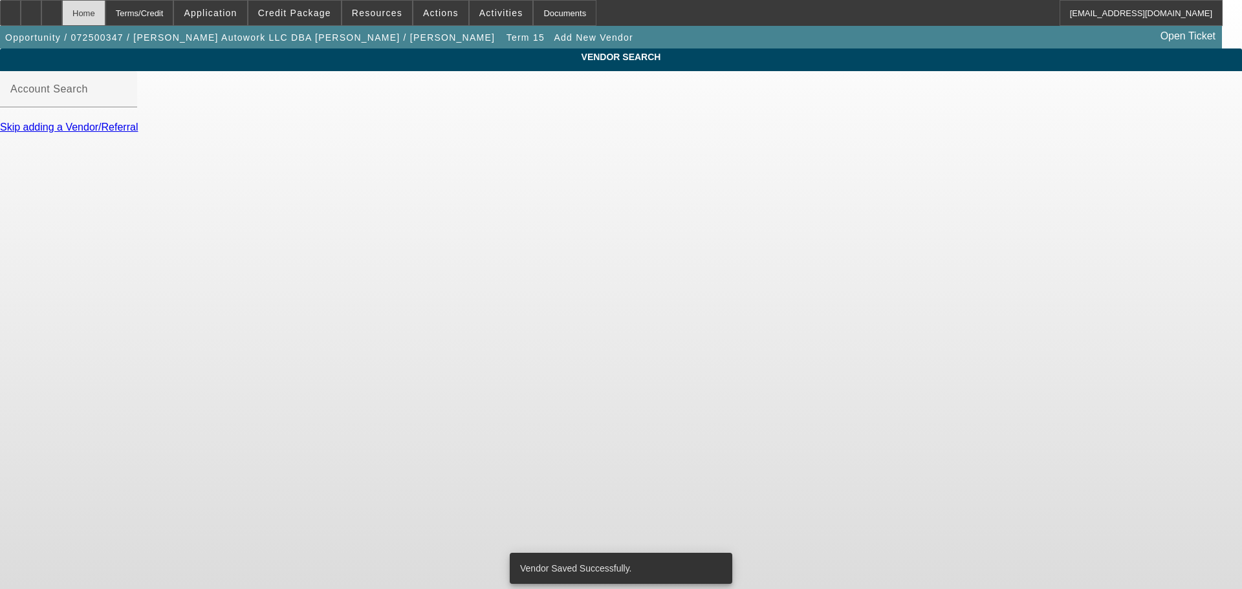
click at [105, 15] on div "Home" at bounding box center [83, 13] width 43 height 26
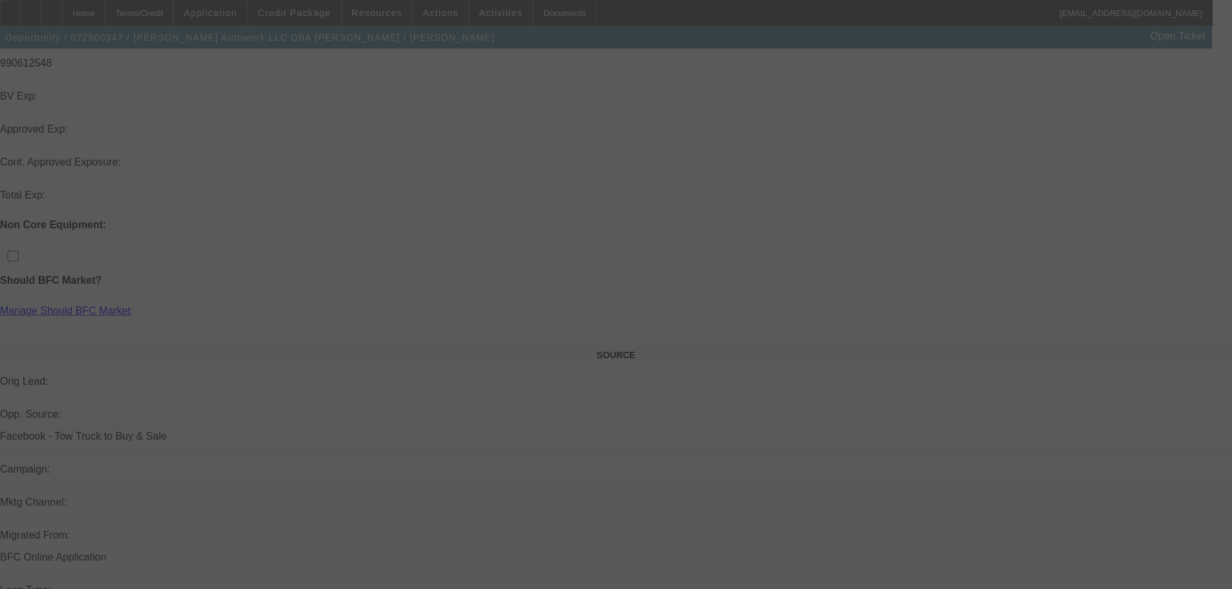
scroll to position [497, 0]
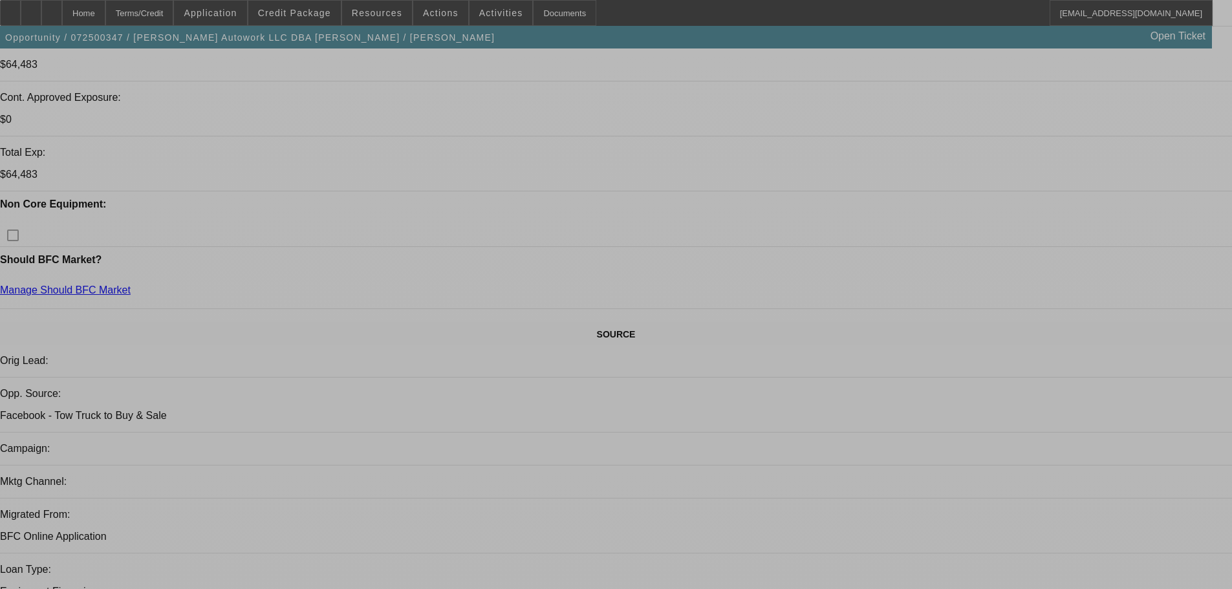
select select "0"
select select "2"
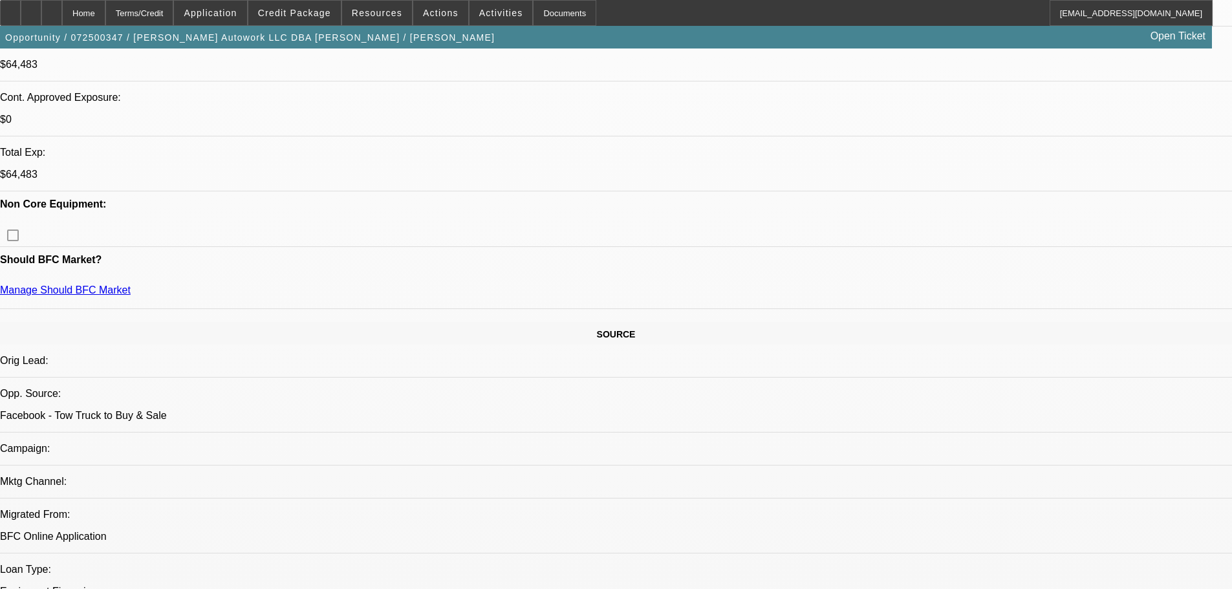
select select "2"
select select "0.1"
select select "4"
select select "0"
select select "2"
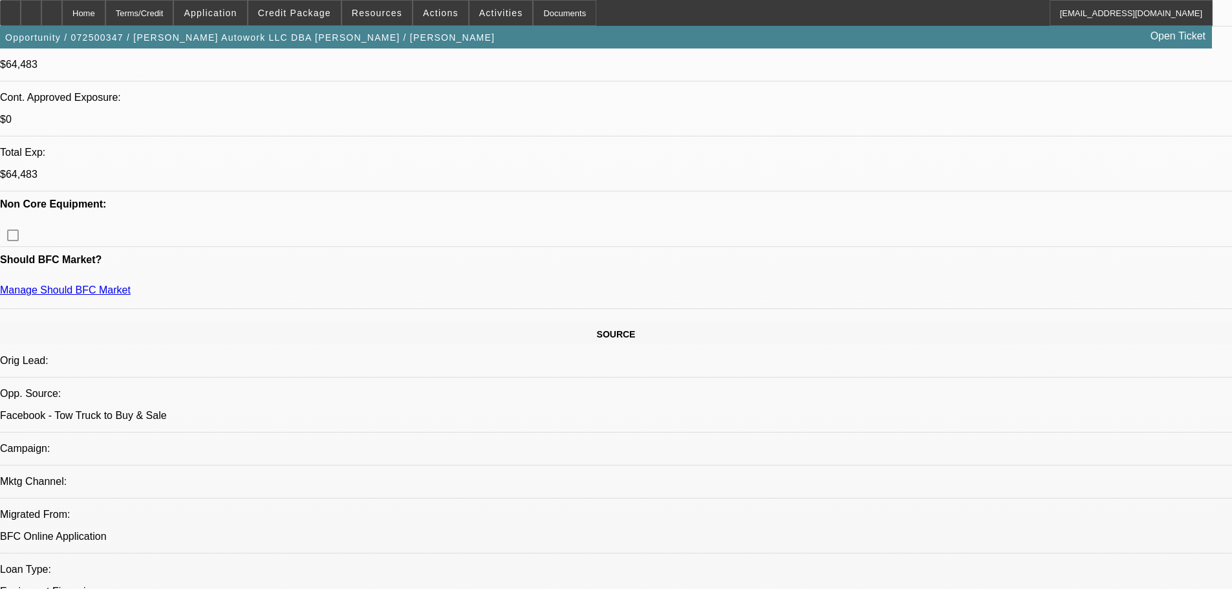
select select "2"
select select "0"
select select "6"
select select "0"
select select "2"
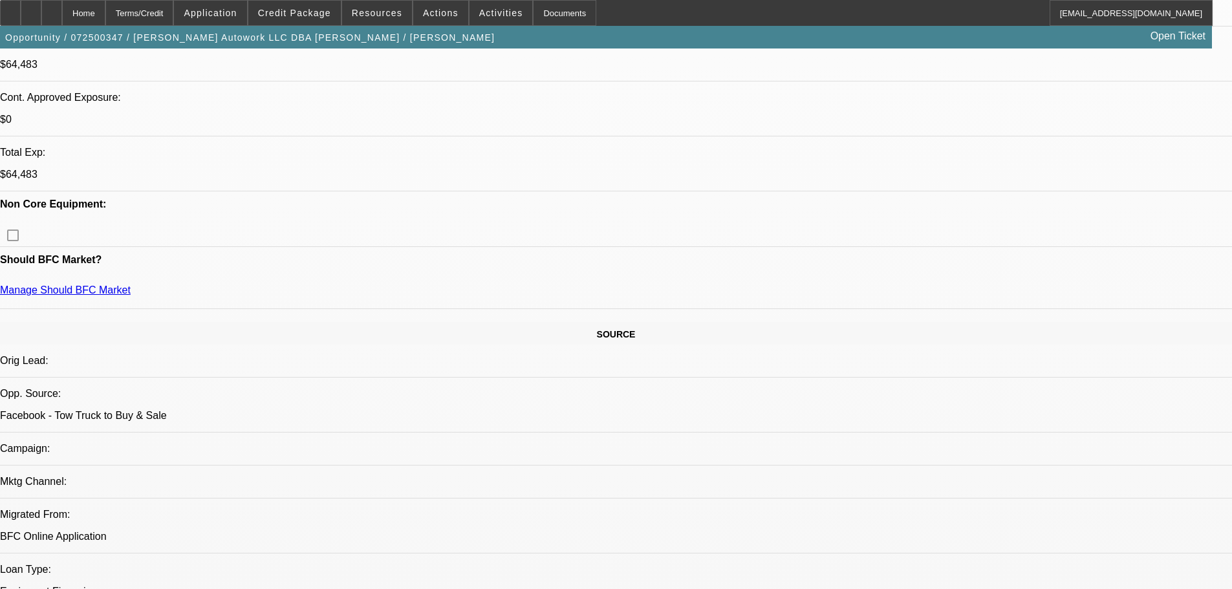
select select "2"
select select "0.1"
select select "4"
select select "0"
select select "2"
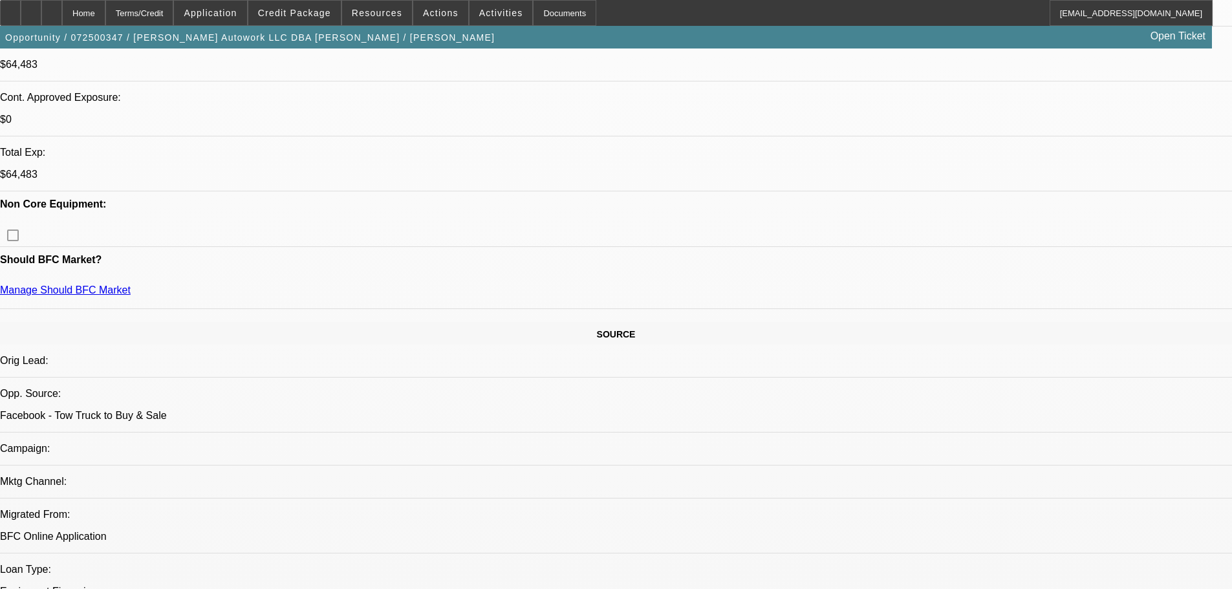
select select "2"
select select "0.1"
select select "4"
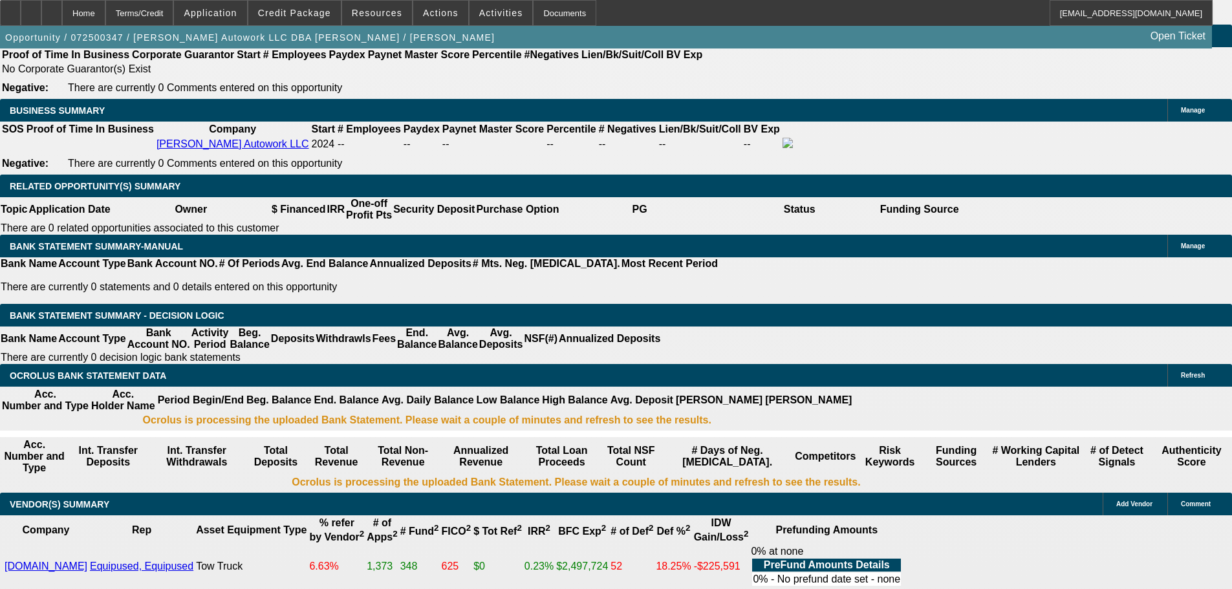
scroll to position [1985, 0]
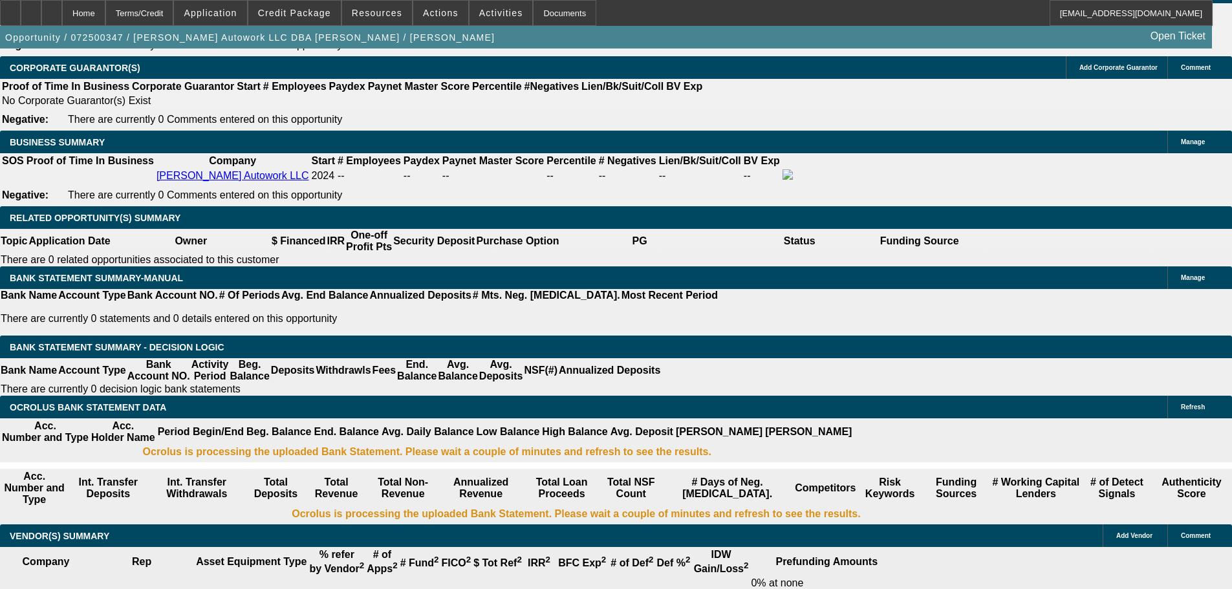
drag, startPoint x: 244, startPoint y: 270, endPoint x: 318, endPoint y: 268, distance: 74.4
type input "$13,500.00"
type input "UNKNOWN"
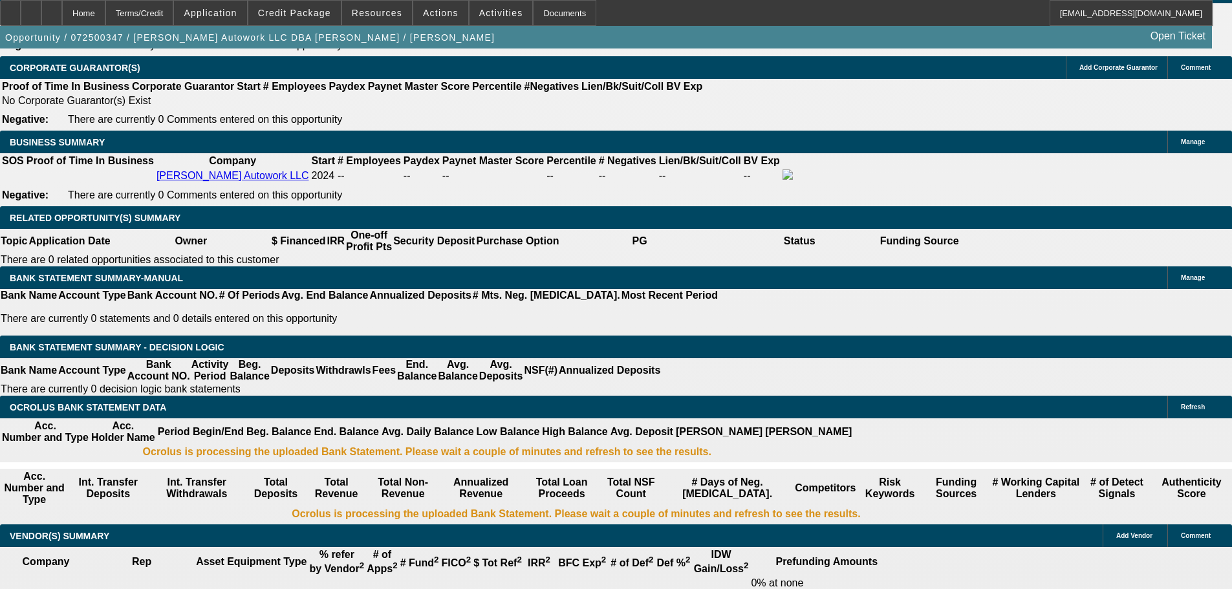
type input "$1,664.21"
type input "$3,328.42"
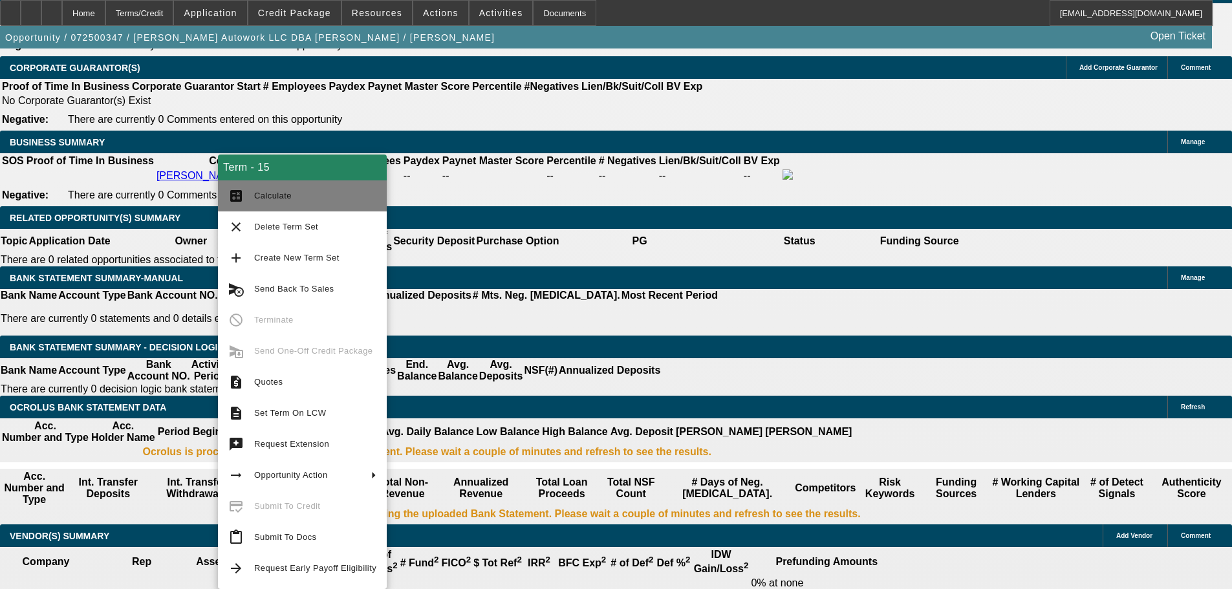
click at [280, 201] on span "Calculate" at bounding box center [315, 196] width 122 height 16
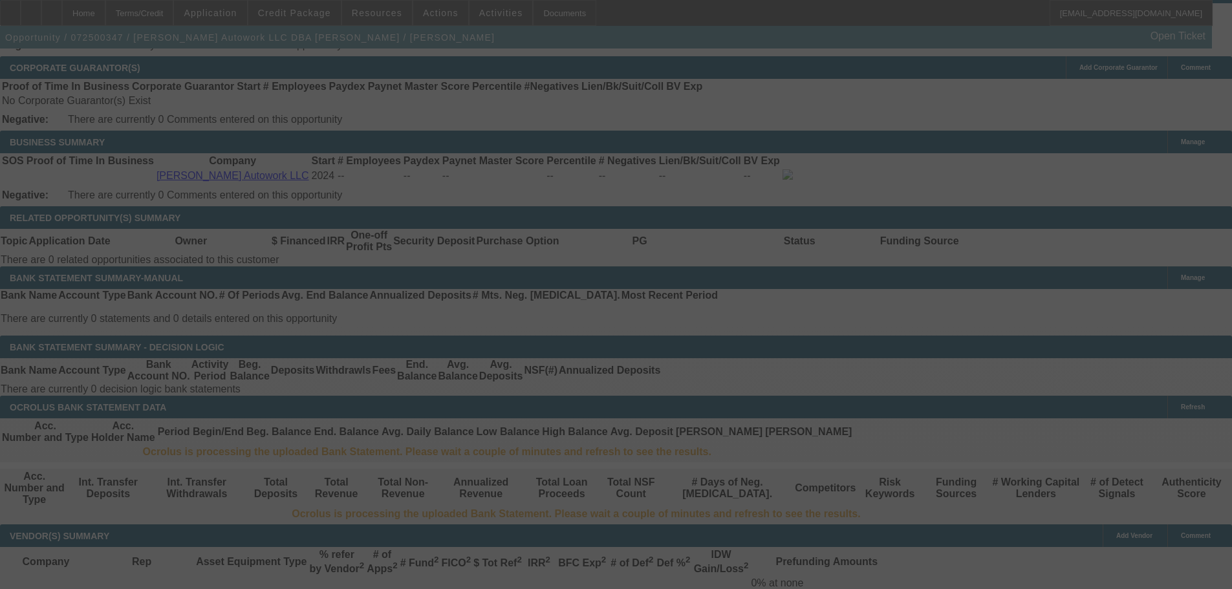
select select "0"
select select "2"
select select "0.1"
select select "4"
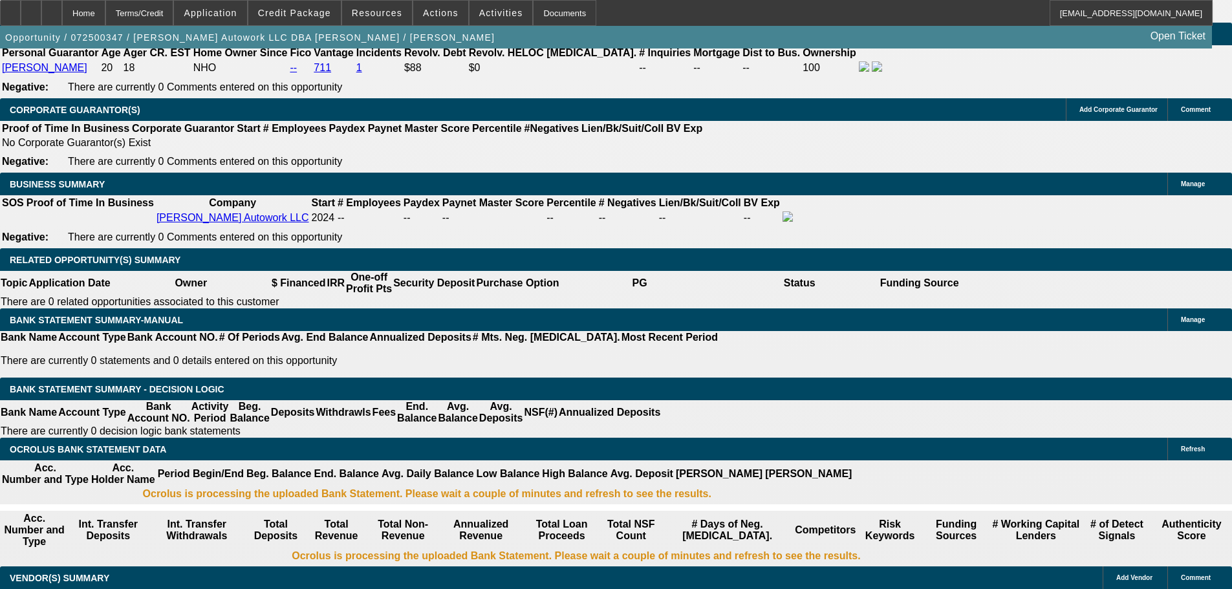
scroll to position [1920, 0]
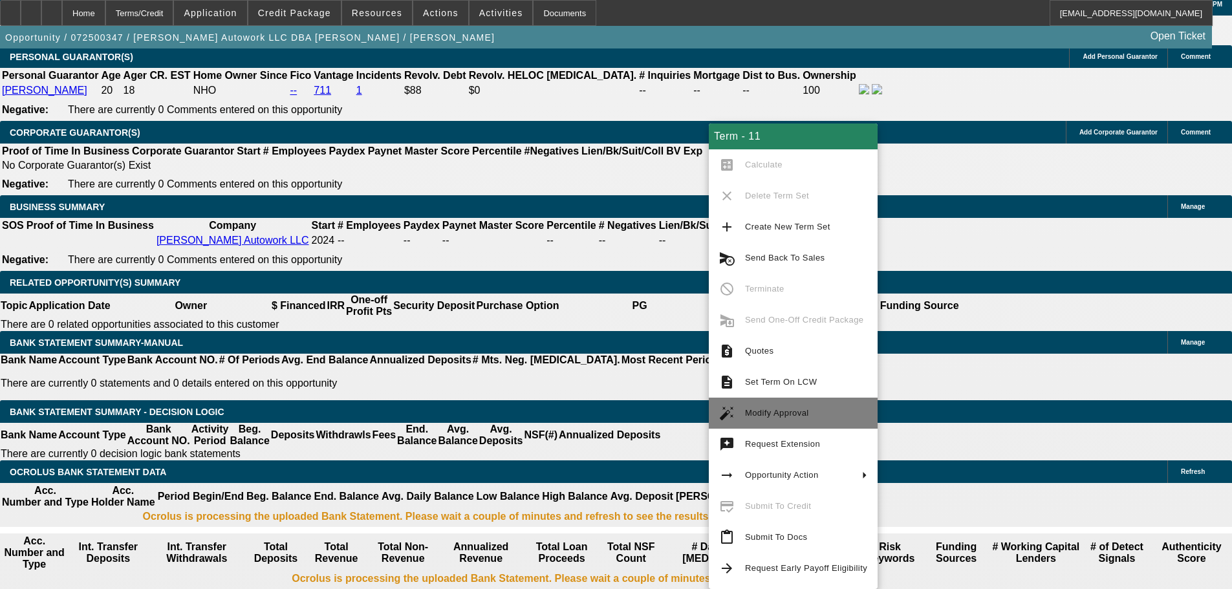
click at [805, 406] on span "Modify Approval" at bounding box center [806, 414] width 122 height 16
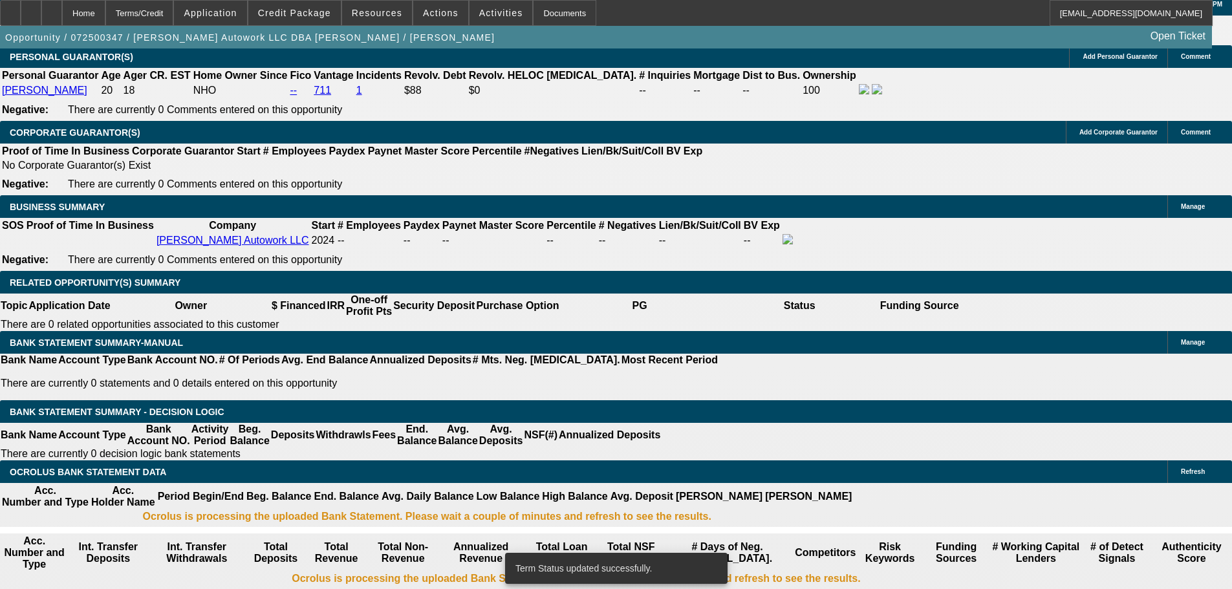
select select "0"
select select "2"
select select "0.1"
select select "4"
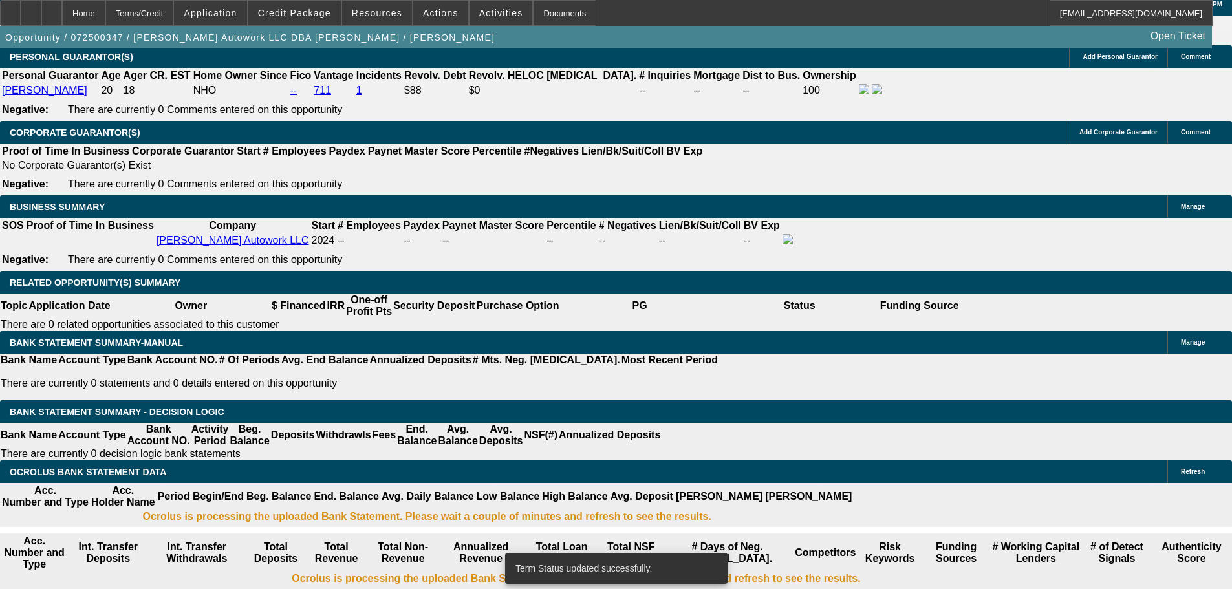
select select "0"
select select "2"
select select "0.1"
select select "4"
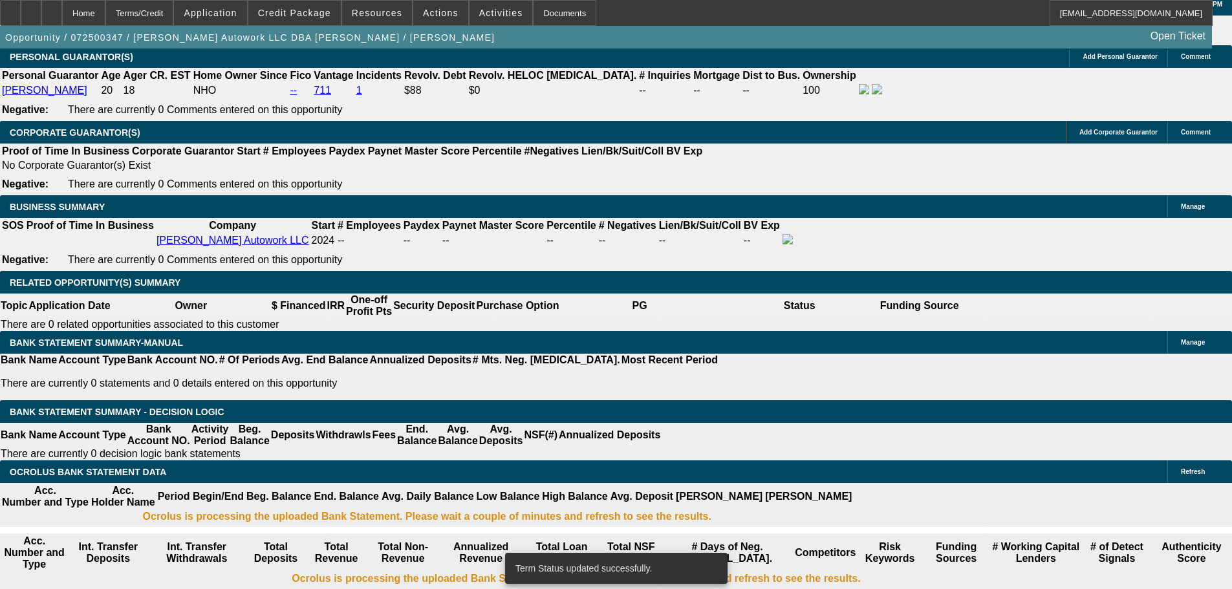
select select "0"
select select "2"
select select "0"
select select "6"
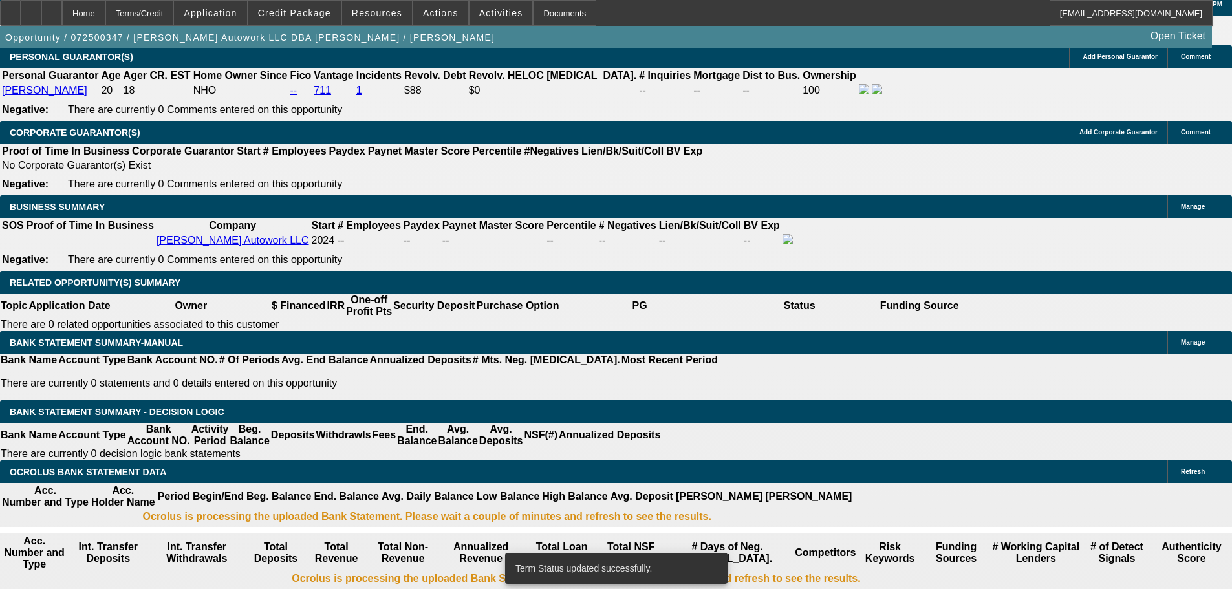
select select "0"
select select "2"
select select "0.1"
select select "4"
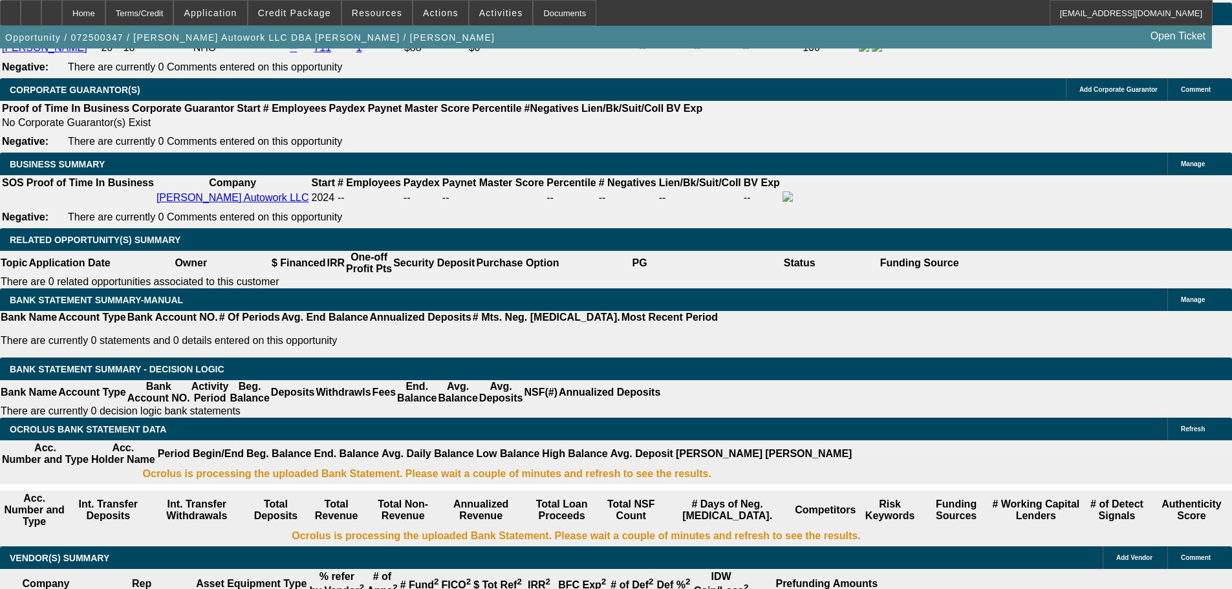
scroll to position [1855, 0]
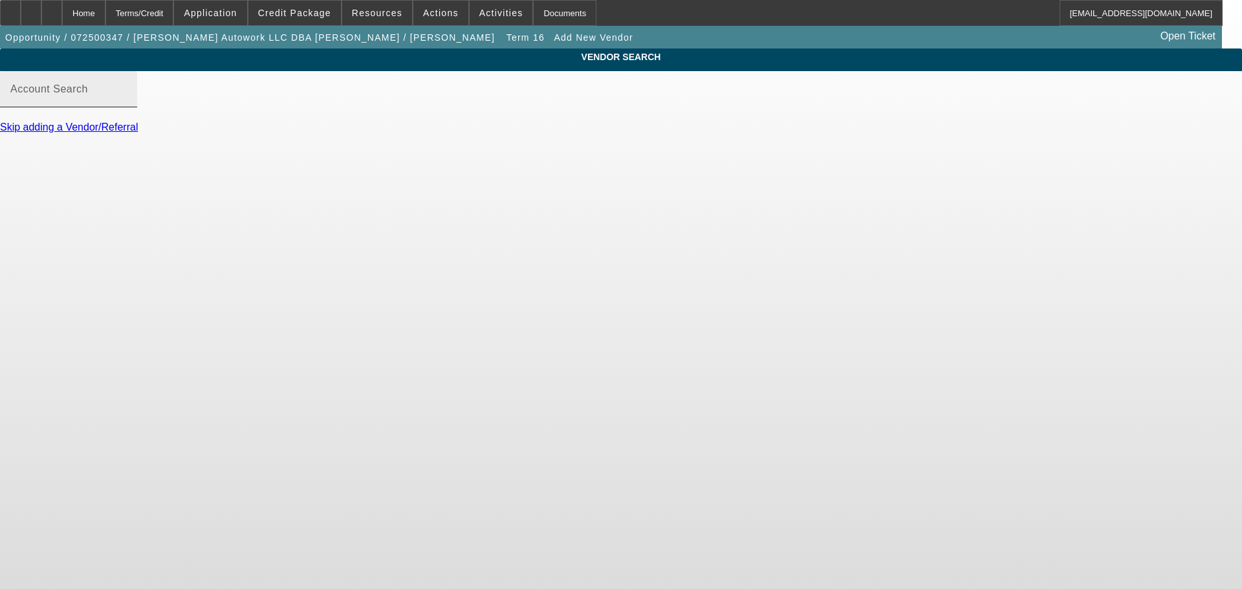
click at [127, 102] on input "Account Search" at bounding box center [68, 95] width 116 height 16
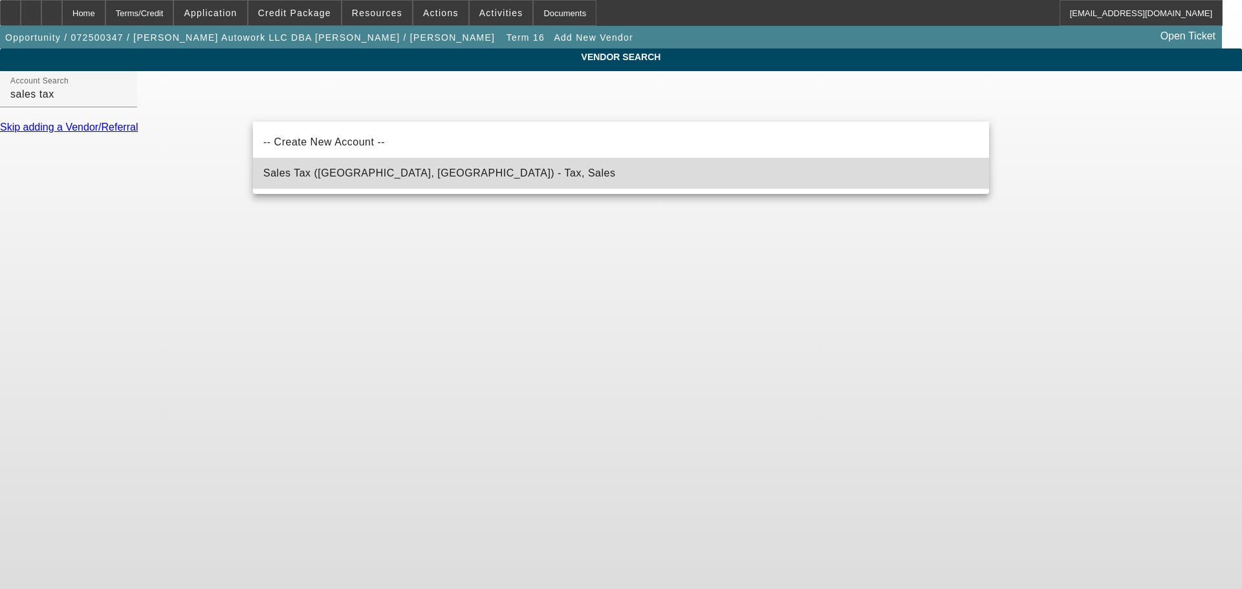
click at [387, 180] on span "Sales Tax (Marlborough, MA) - Tax, Sales" at bounding box center [439, 174] width 352 height 16
type input "Sales Tax (Marlborough, MA) - Tax, Sales"
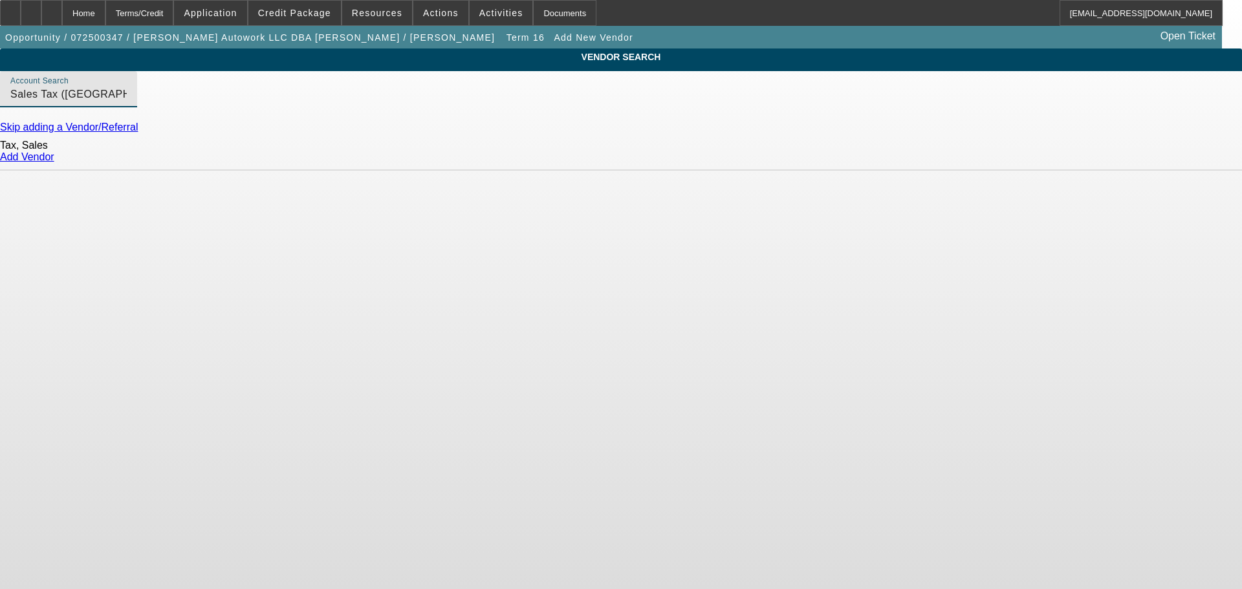
click at [54, 162] on link "Add Vendor" at bounding box center [27, 156] width 54 height 11
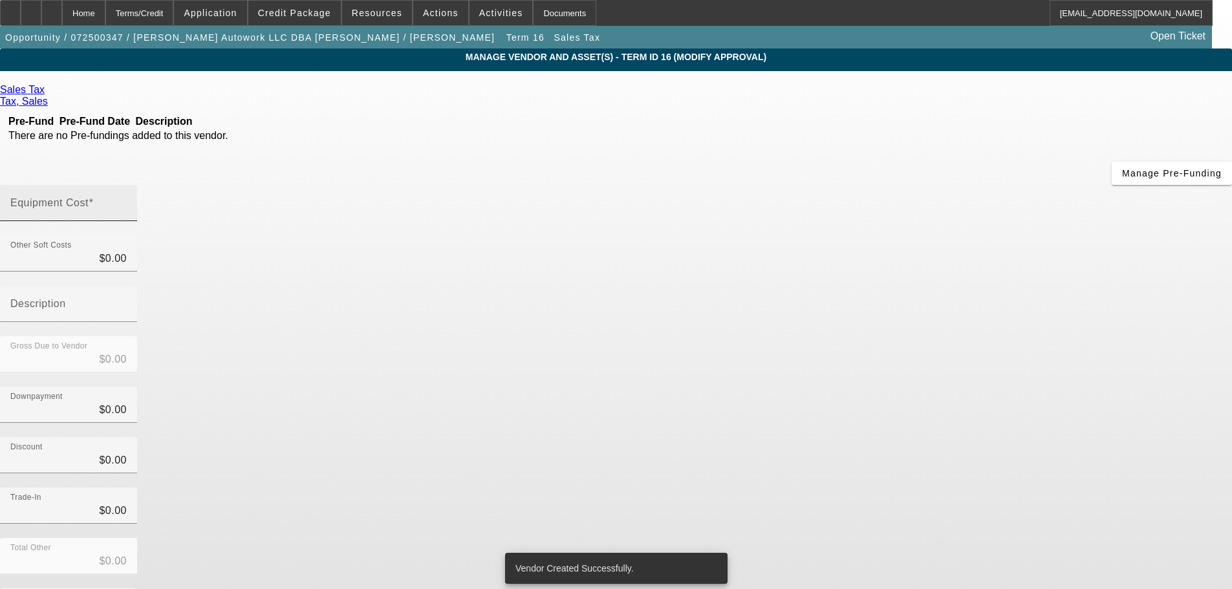
click at [94, 197] on label "Equipment Cost" at bounding box center [51, 203] width 83 height 12
click at [127, 201] on input "Equipment Cost" at bounding box center [68, 209] width 116 height 16
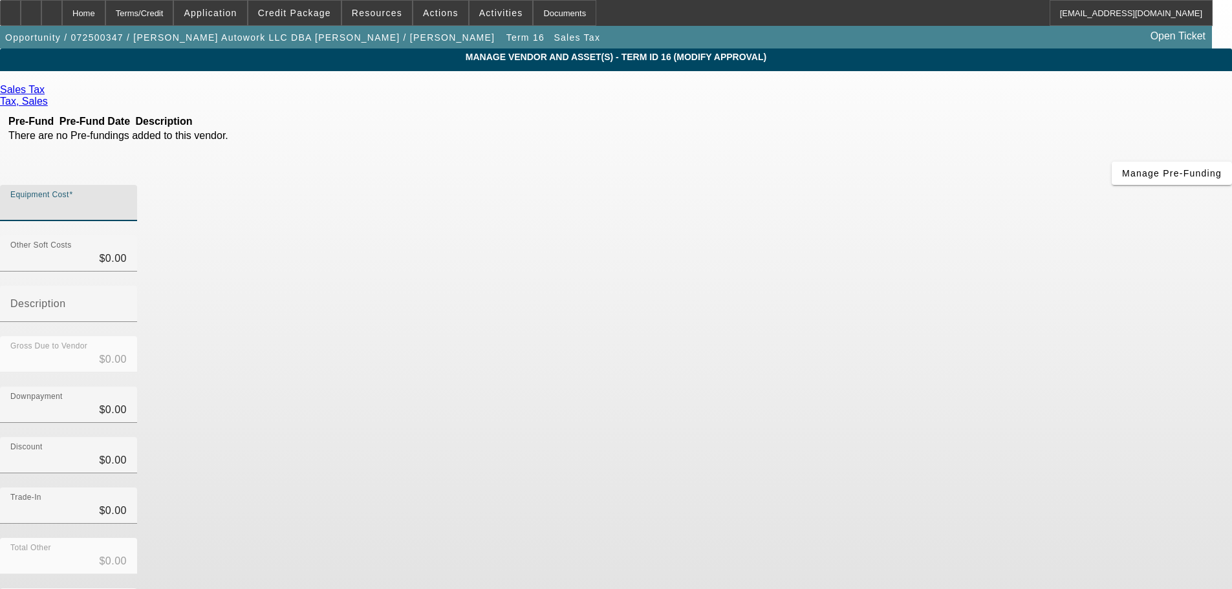
type input "4"
type input "$4.00"
type input "44"
type input "$44.00"
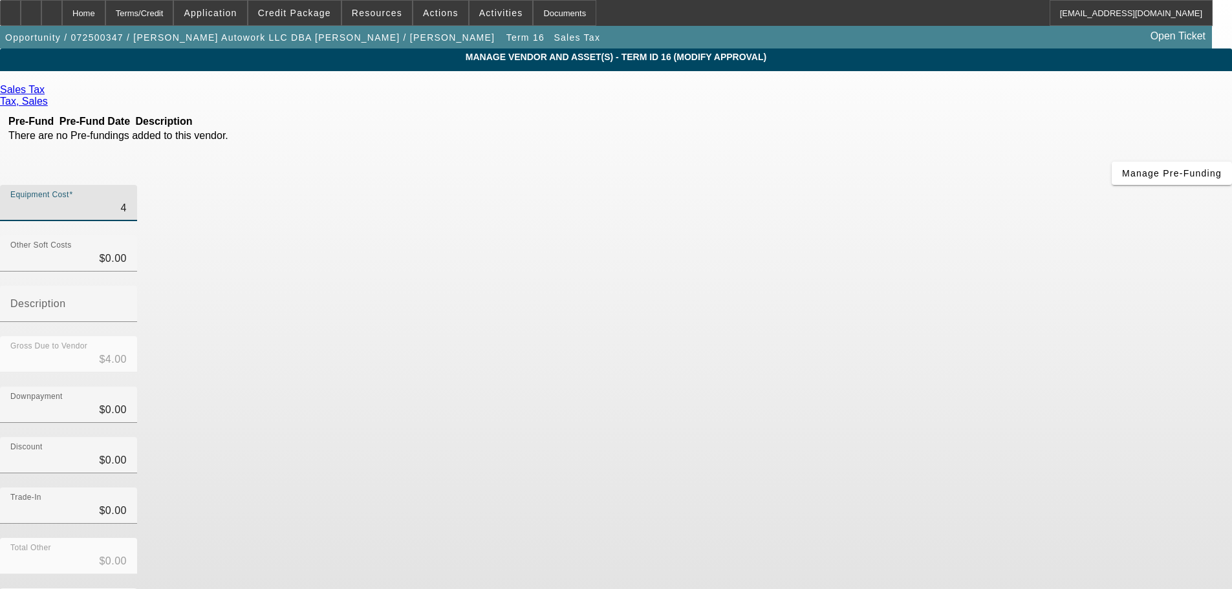
type input "$44.00"
type input "449"
type input "$449.00"
type input "4499"
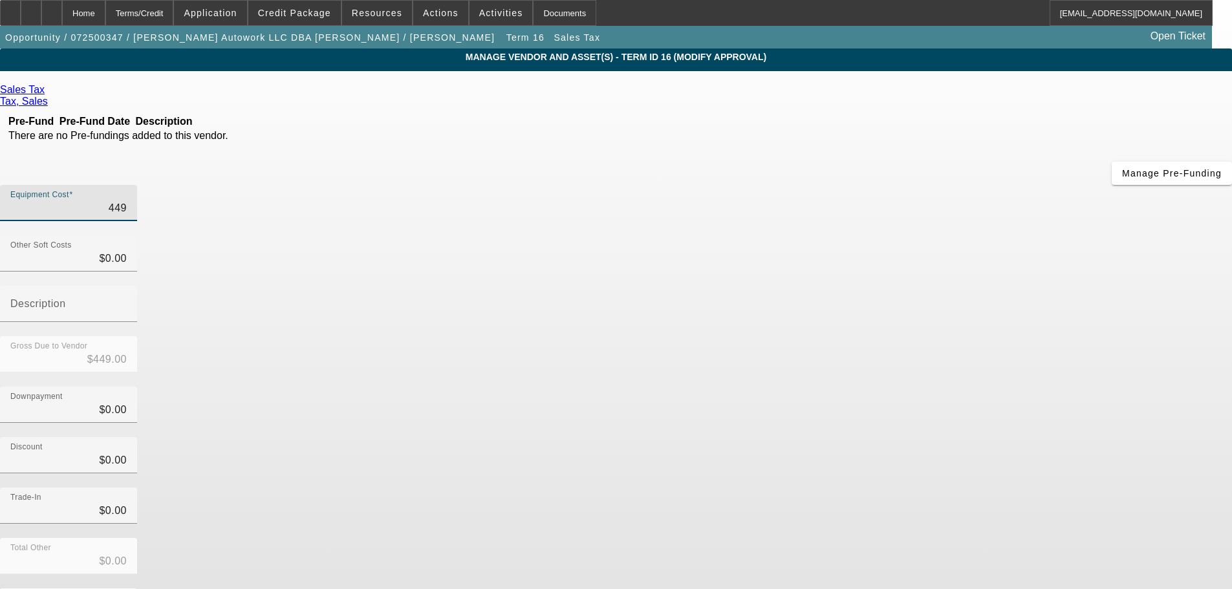
type input "$4,499.00"
type input "4499.6"
type input "$4,499.60"
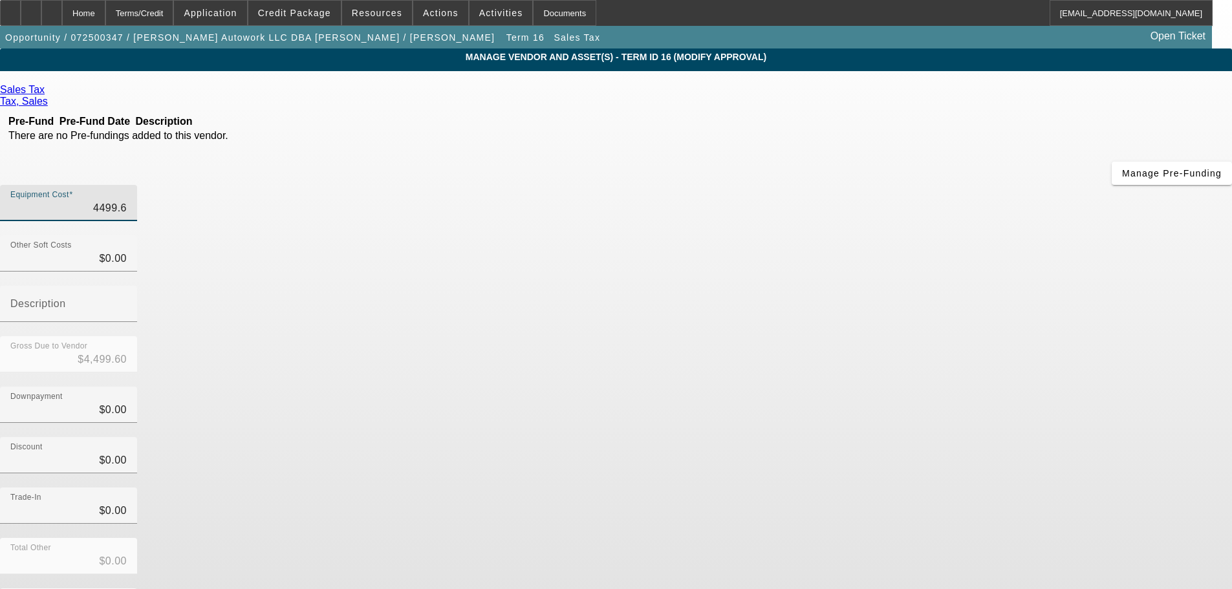
type input "4499.62"
type input "$4,499.62"
type input "$4,499.63"
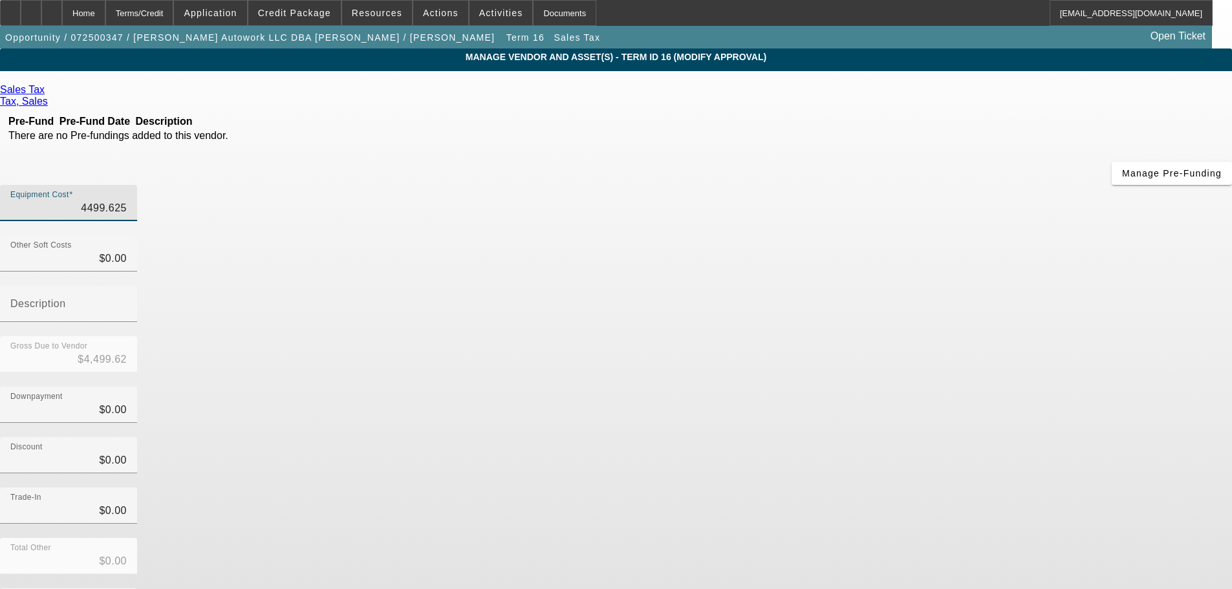
type input "$4,499.63"
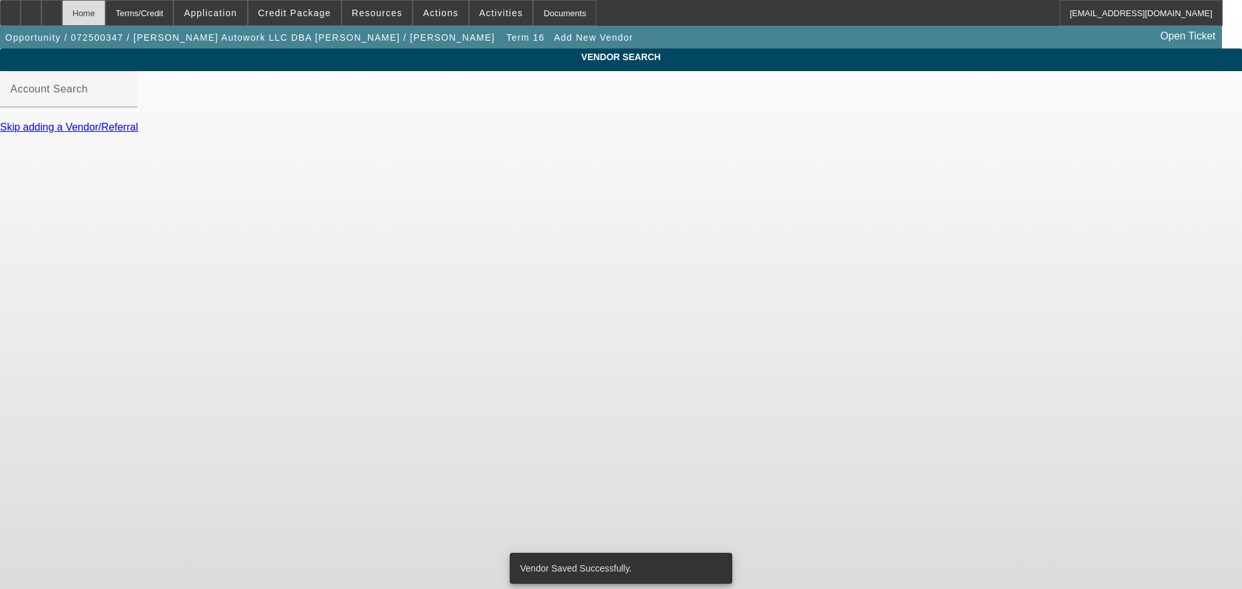
click at [105, 19] on div "Home" at bounding box center [83, 13] width 43 height 26
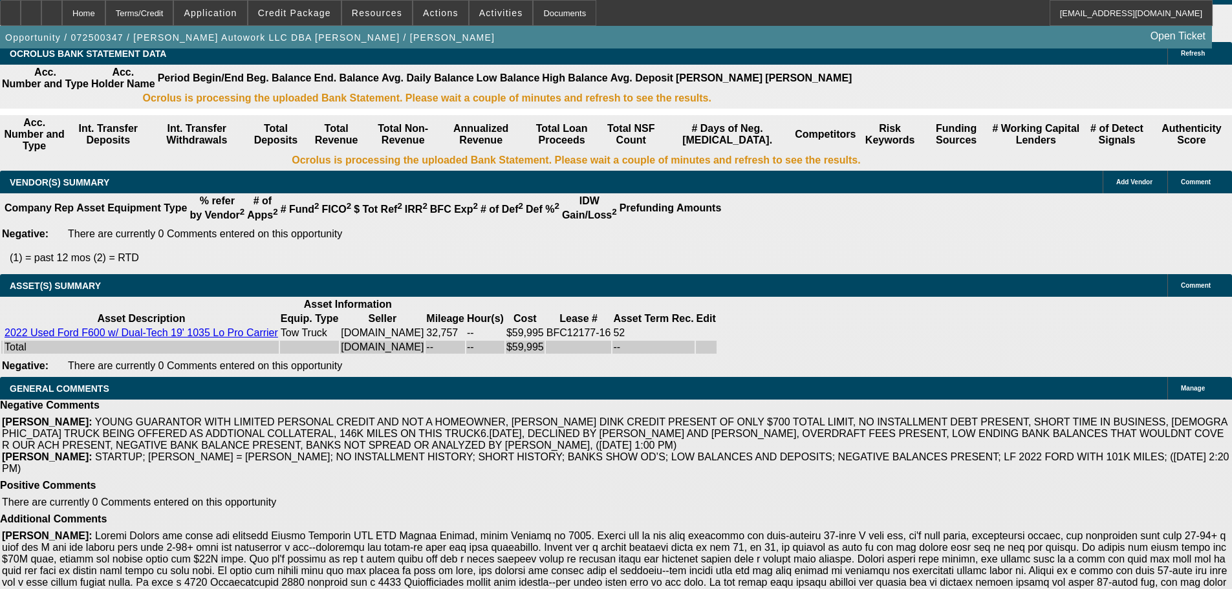
select select "0"
select select "2"
select select "0.1"
select select "4"
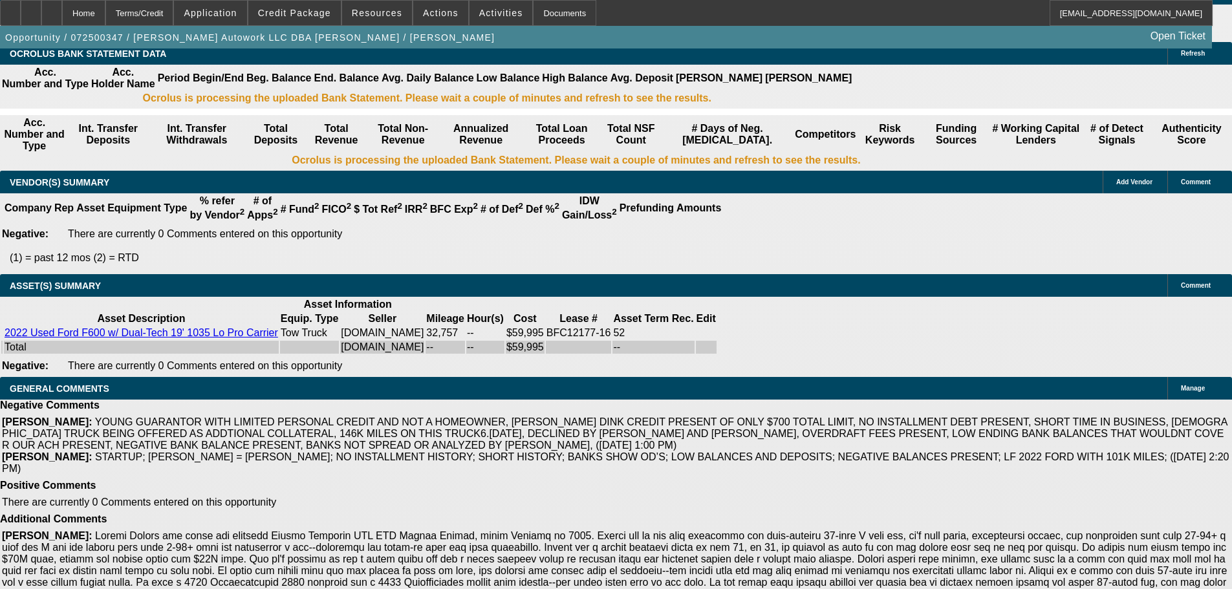
select select "0"
select select "2"
select select "0.1"
select select "4"
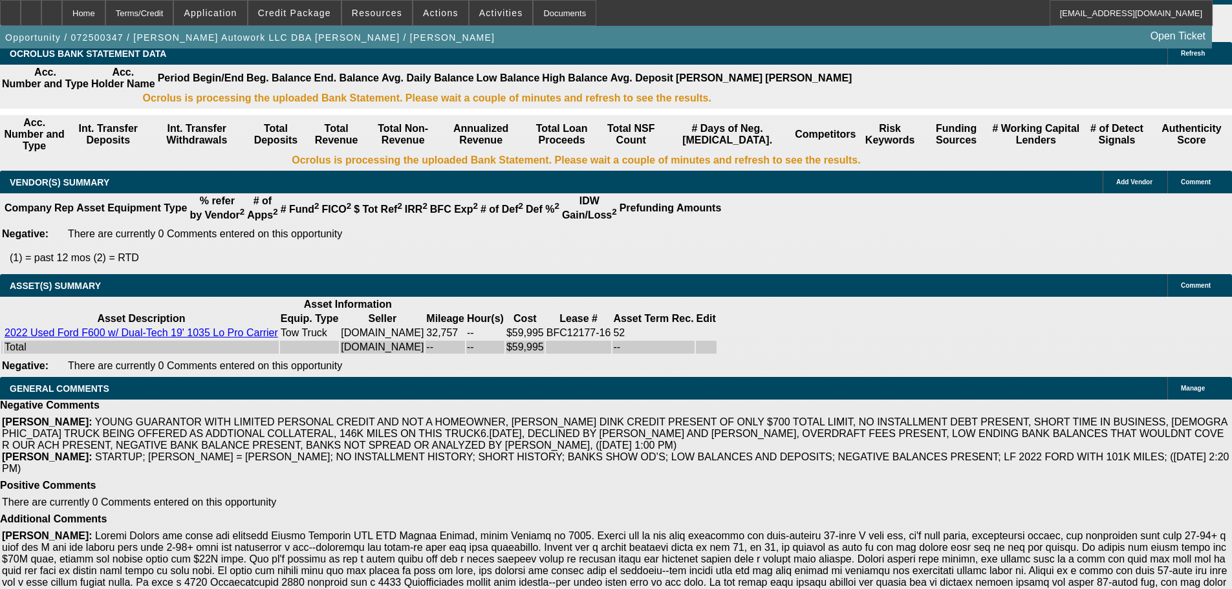
select select "0"
select select "2"
select select "0"
select select "6"
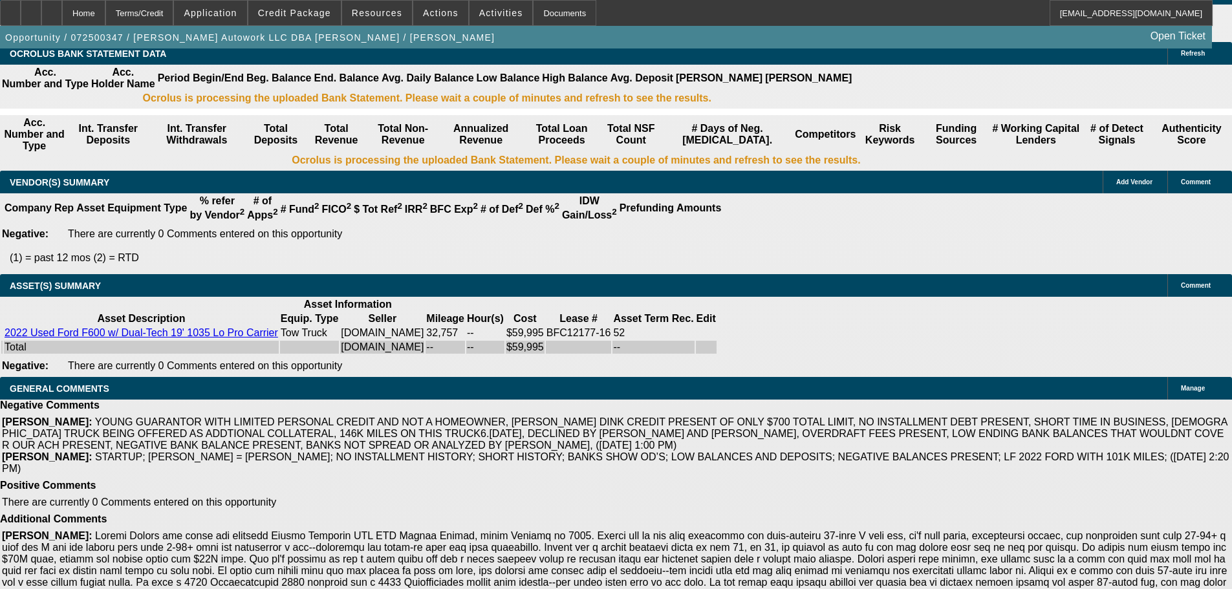
select select "0"
select select "2"
select select "0.1"
select select "4"
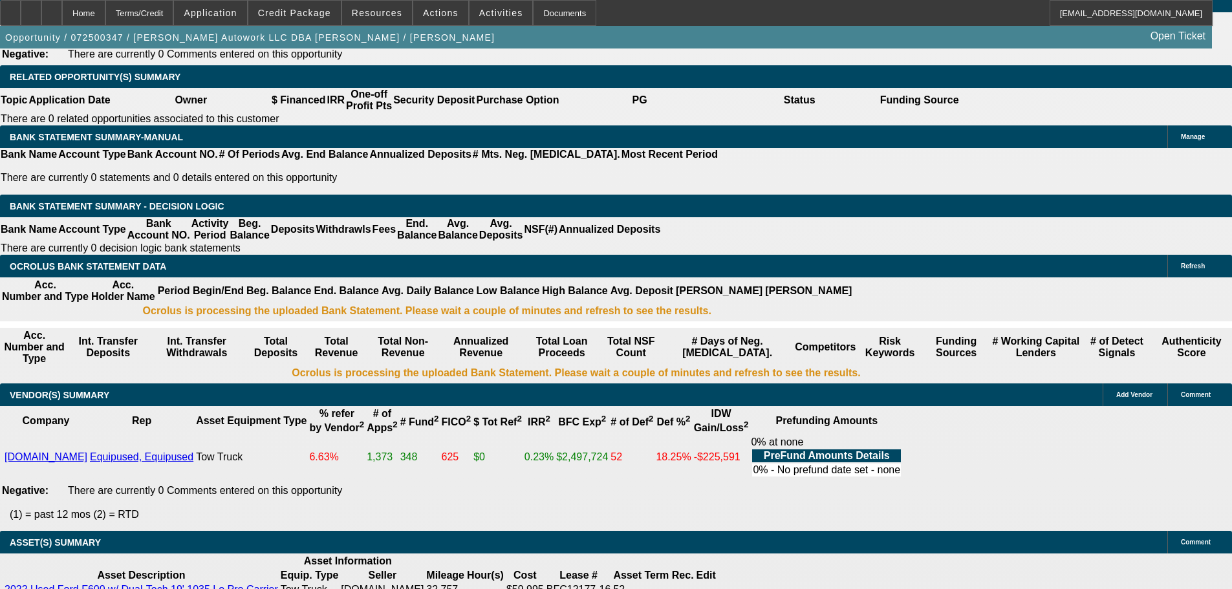
scroll to position [2104, 0]
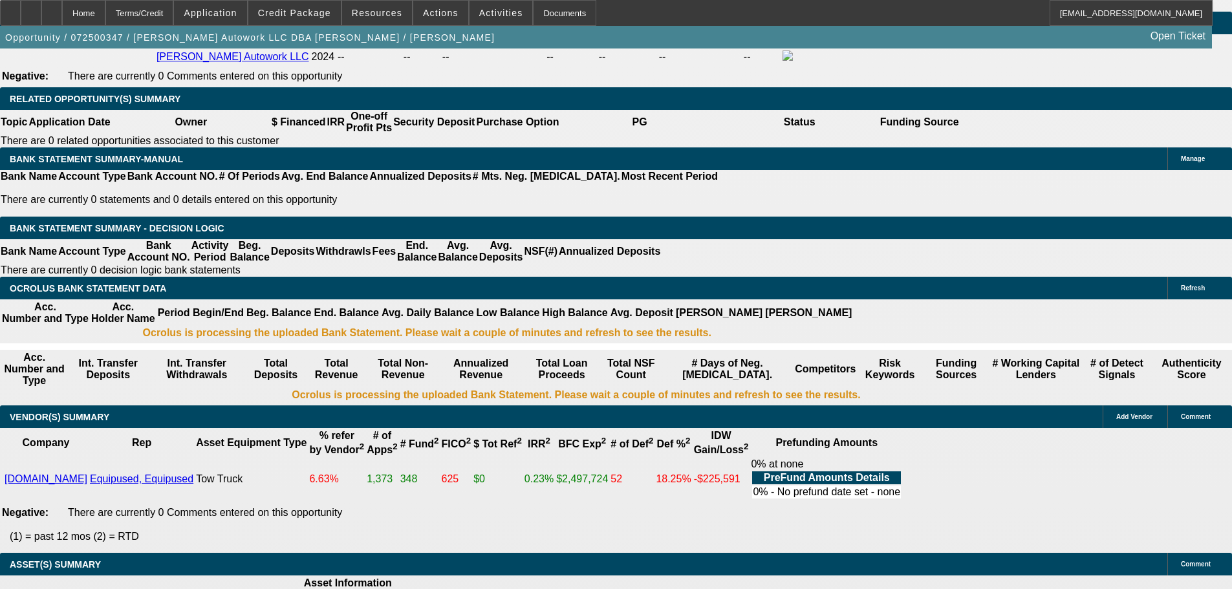
drag, startPoint x: 224, startPoint y: 155, endPoint x: 343, endPoint y: 157, distance: 118.4
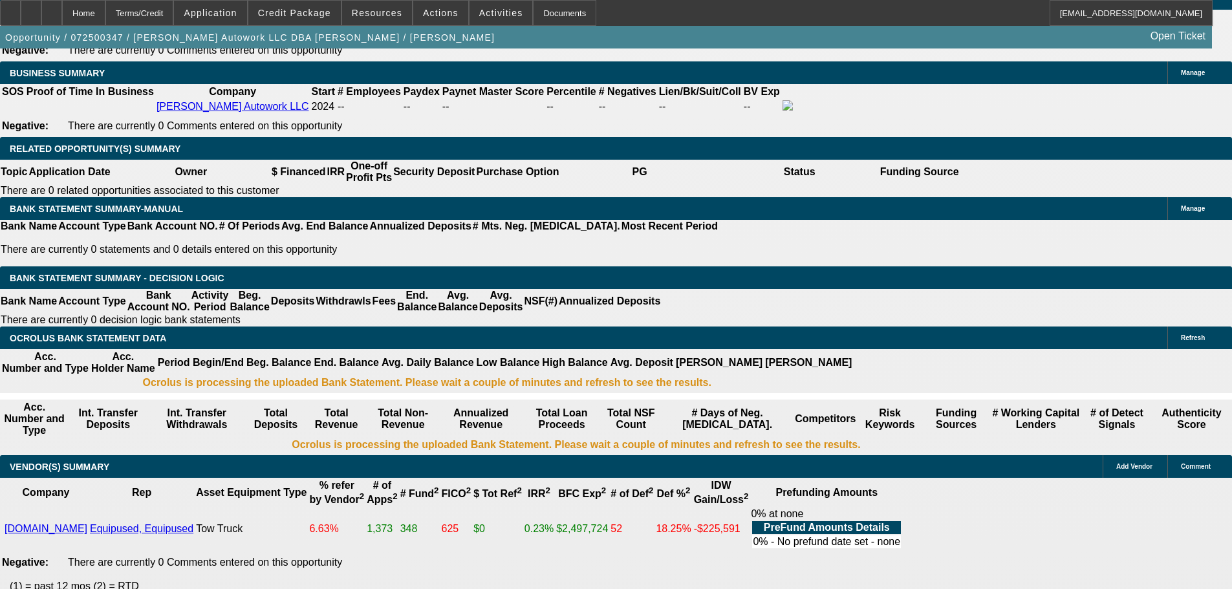
scroll to position [2039, 0]
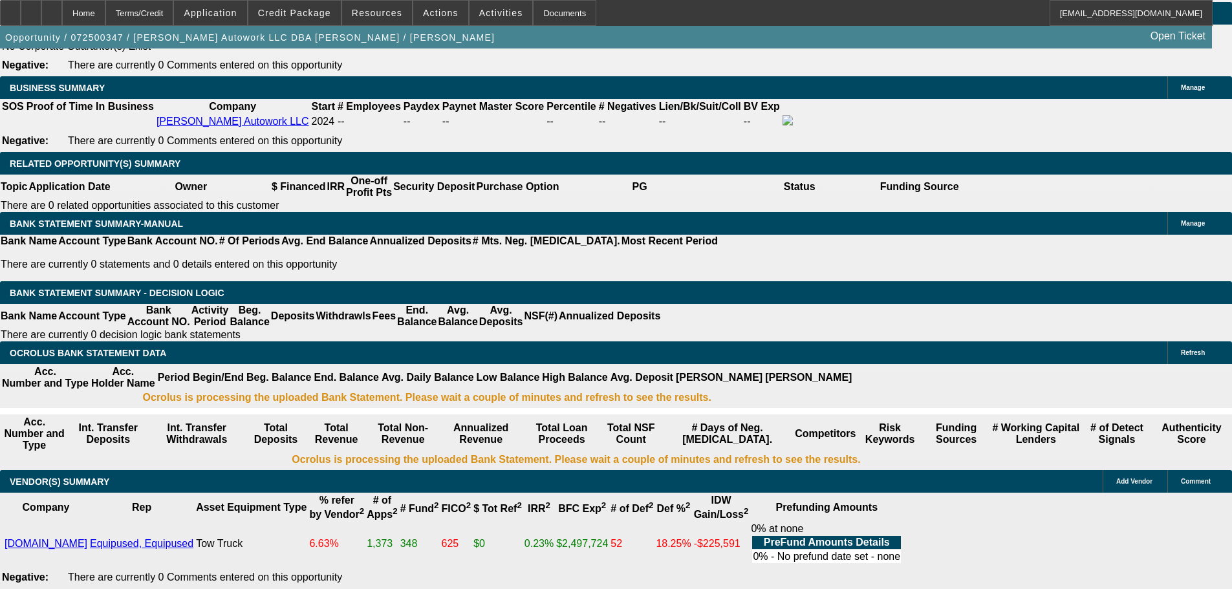
type input "$13,500.00"
type input "UNKNOWN"
type input "$1,664.21"
type input "$3,328.42"
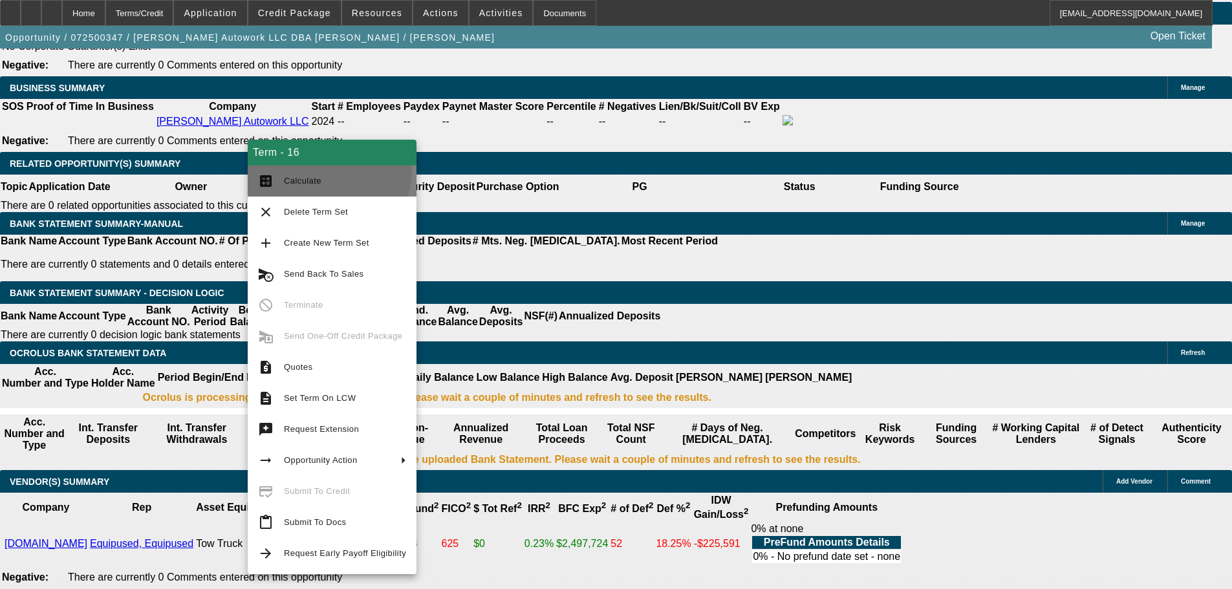
click at [317, 169] on button "calculate Calculate" at bounding box center [332, 181] width 169 height 31
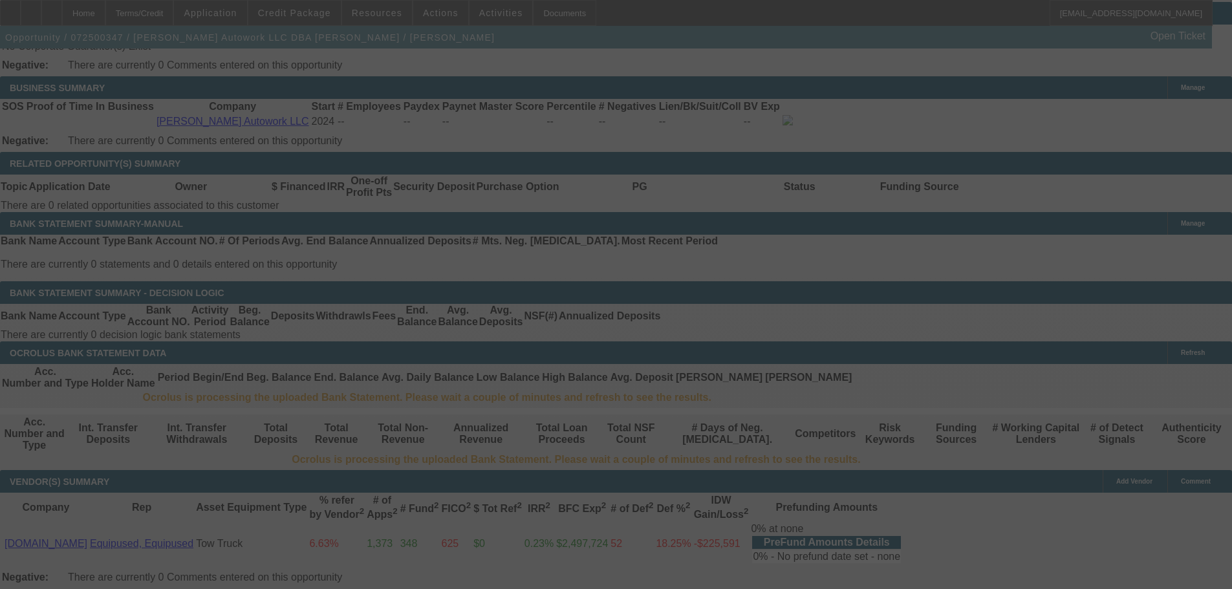
select select "0"
select select "2"
select select "0.1"
select select "4"
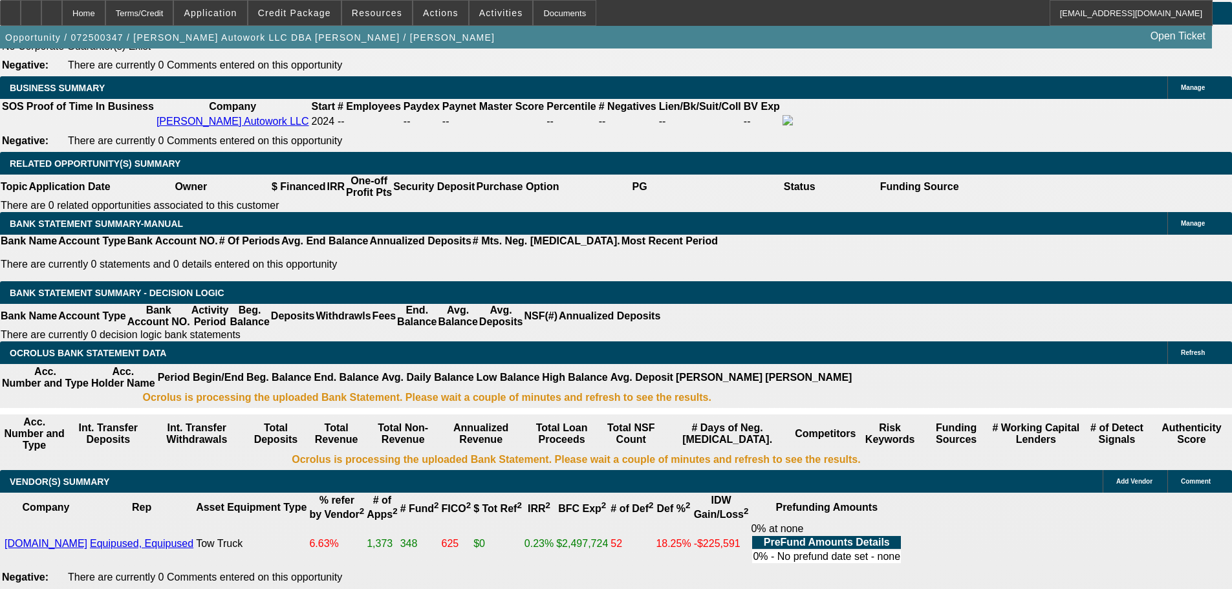
drag, startPoint x: 253, startPoint y: 316, endPoint x: 270, endPoint y: 320, distance: 17.9
type input "3"
type input "UNKNOWN"
type input "$17,684.35"
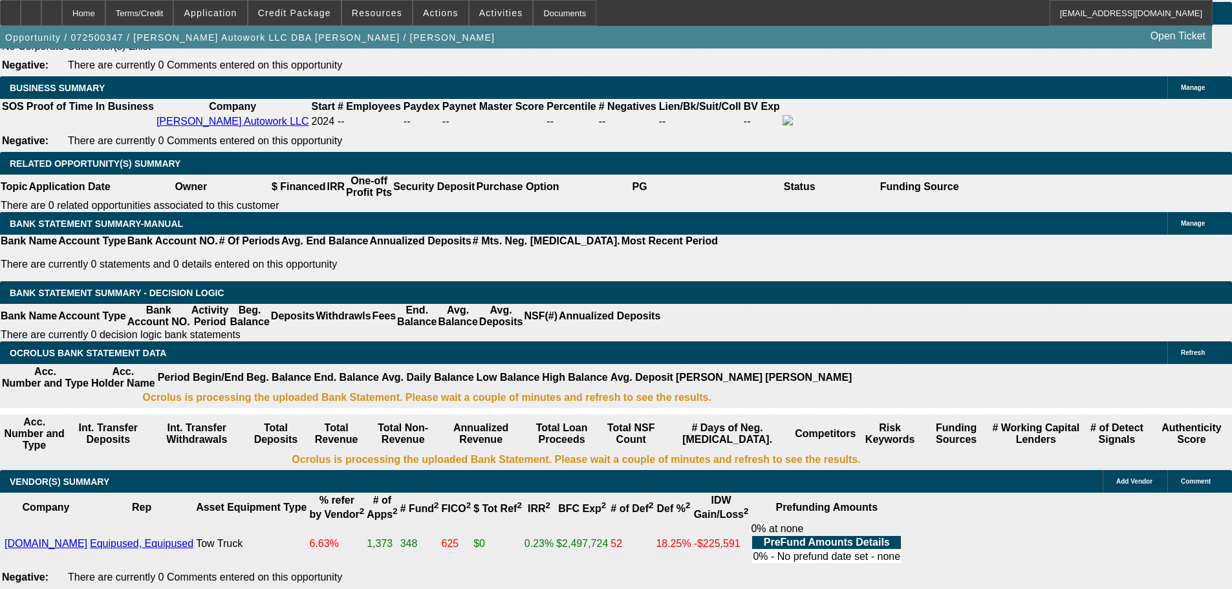
type input "$35,368.70"
type input "36"
type input "$2,002.27"
type input "$4,004.54"
type input "36"
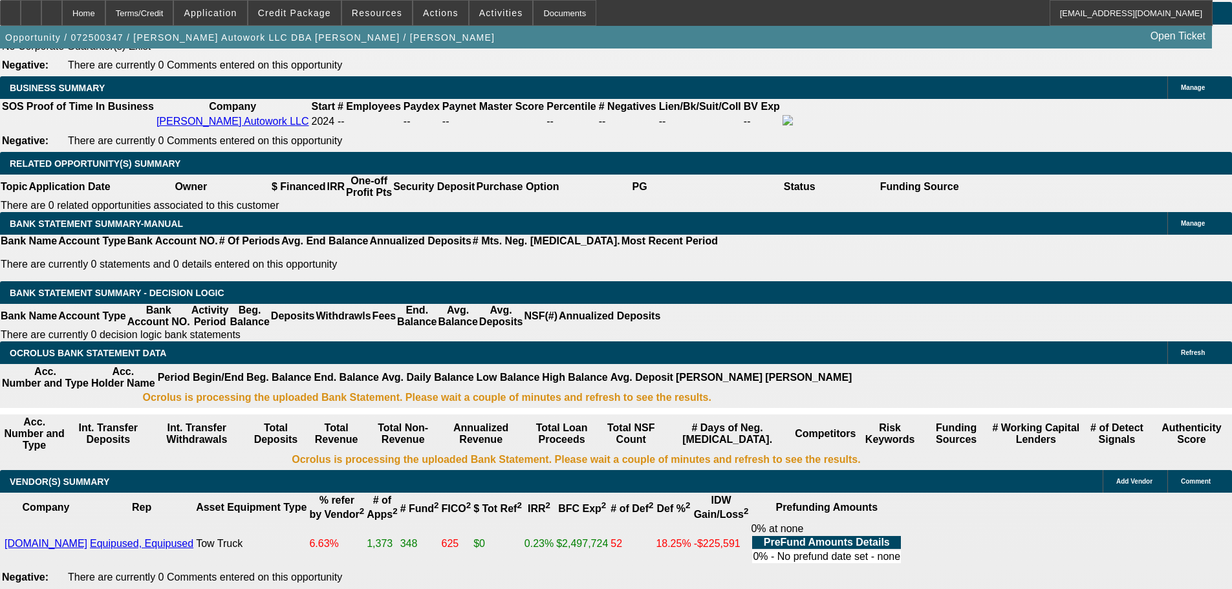
drag, startPoint x: 187, startPoint y: 316, endPoint x: 268, endPoint y: 331, distance: 82.9
type input "2"
type input "$4.00"
type input "2000"
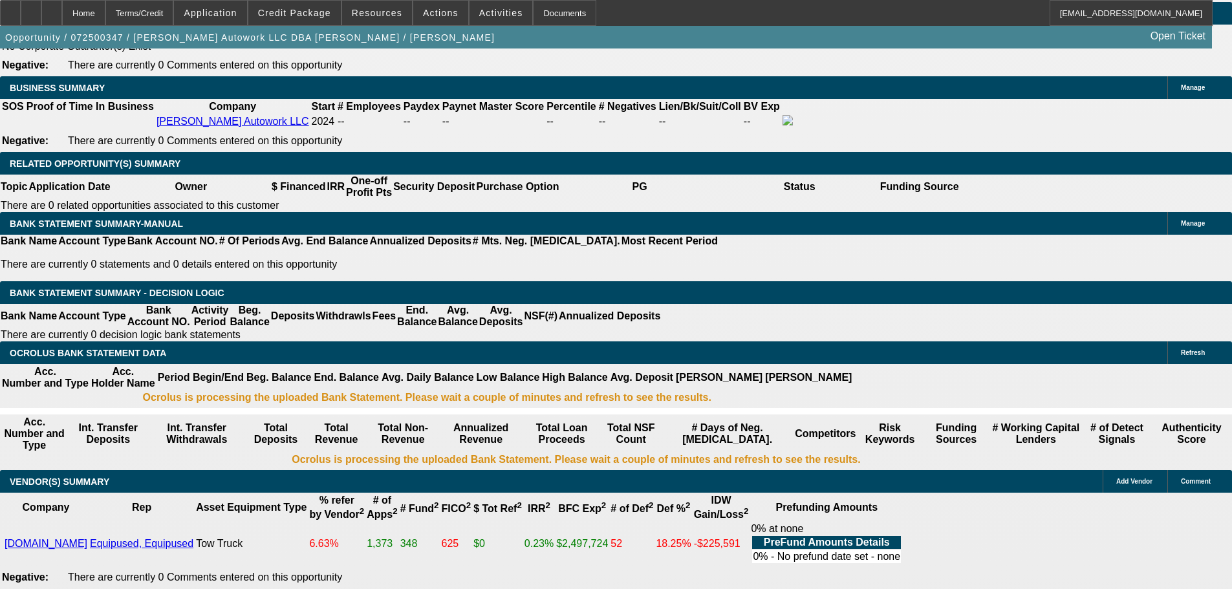
type input "24"
type input "$4,000.00"
type input "$2,000.00"
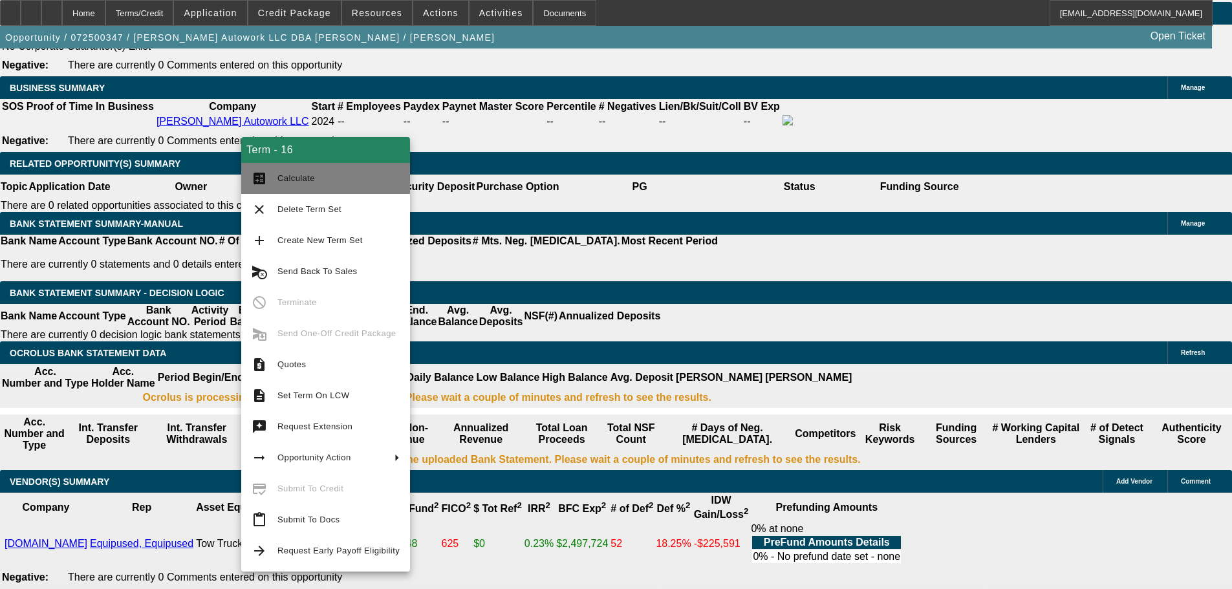
click at [312, 187] on button "calculate Calculate" at bounding box center [325, 178] width 169 height 31
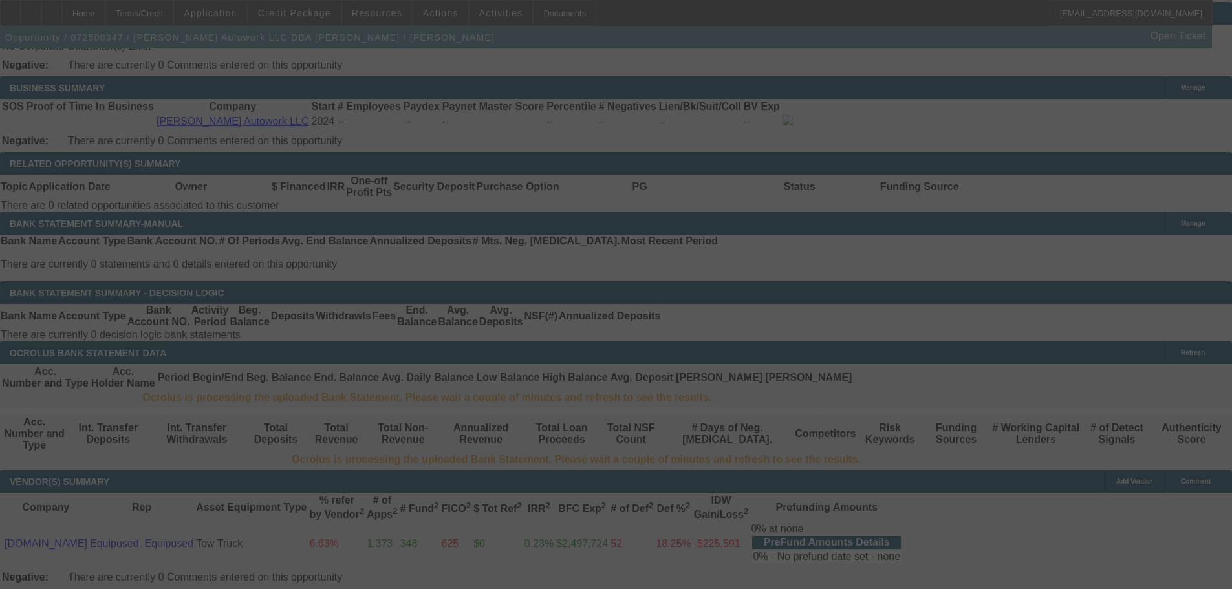
select select "0"
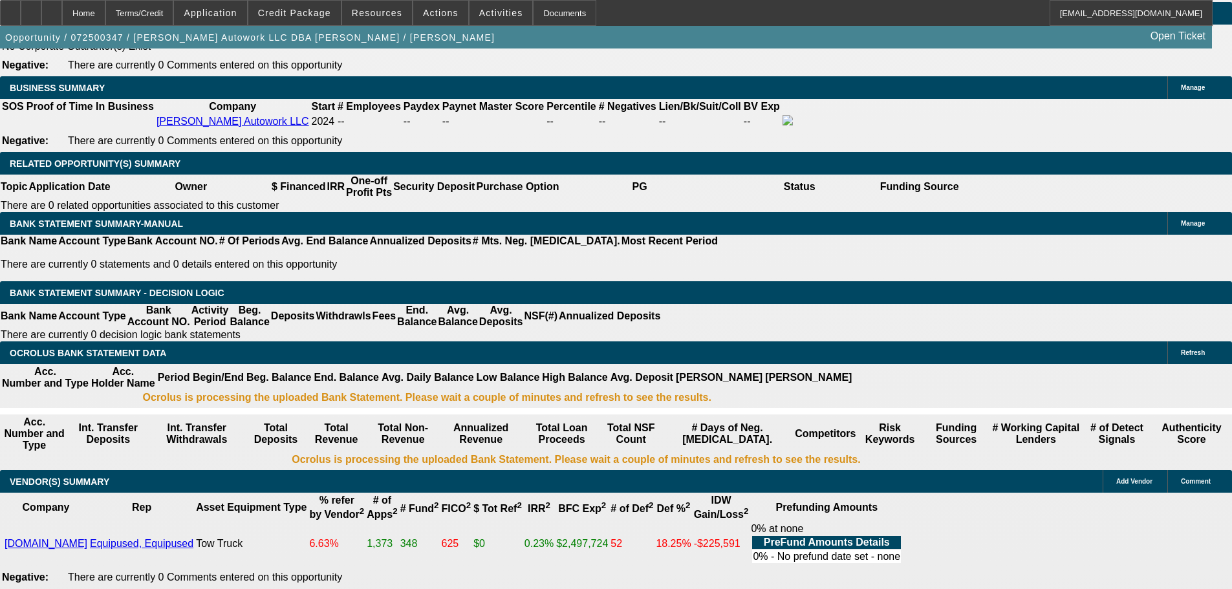
drag, startPoint x: 350, startPoint y: 318, endPoint x: 410, endPoint y: 327, distance: 60.8
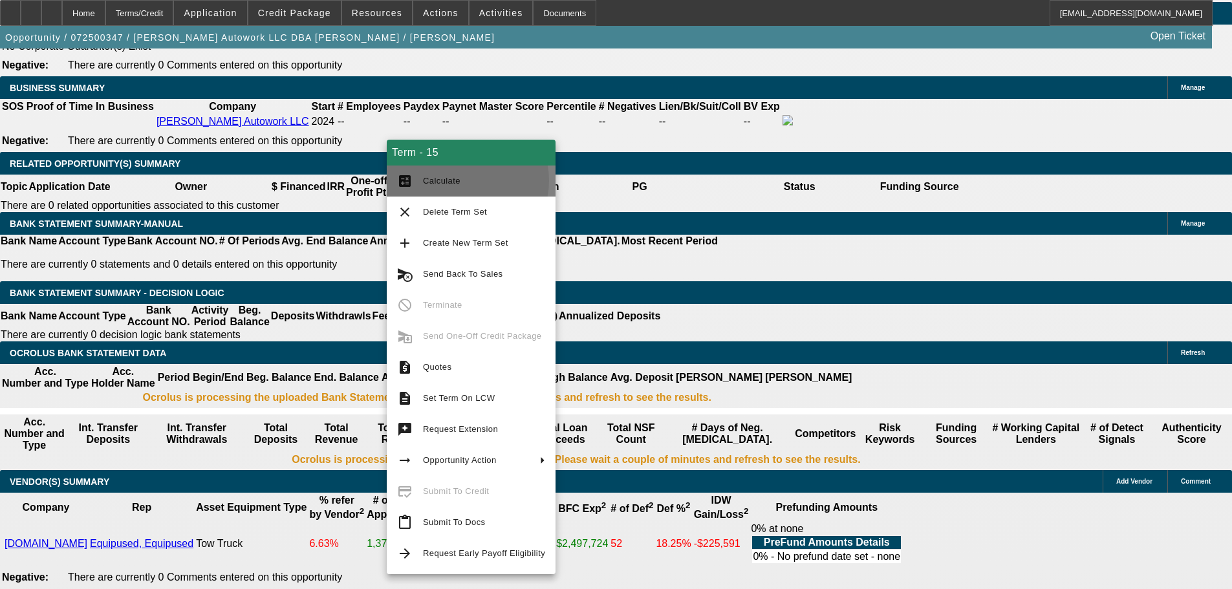
click at [466, 180] on span "Calculate" at bounding box center [484, 181] width 122 height 16
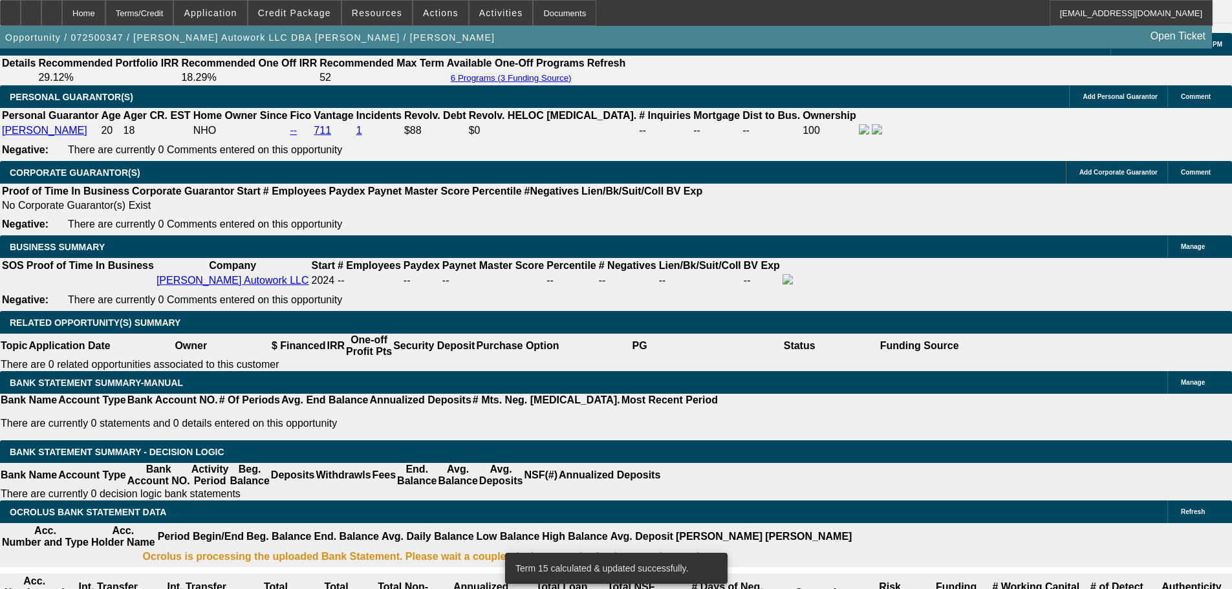
scroll to position [1780, 0]
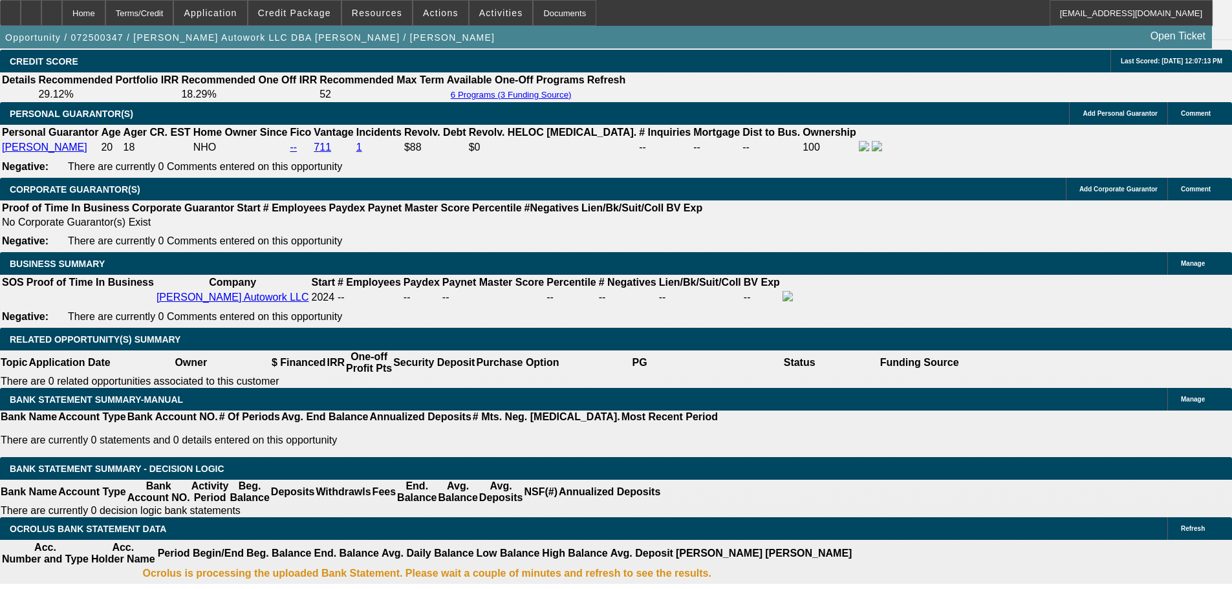
scroll to position [1716, 0]
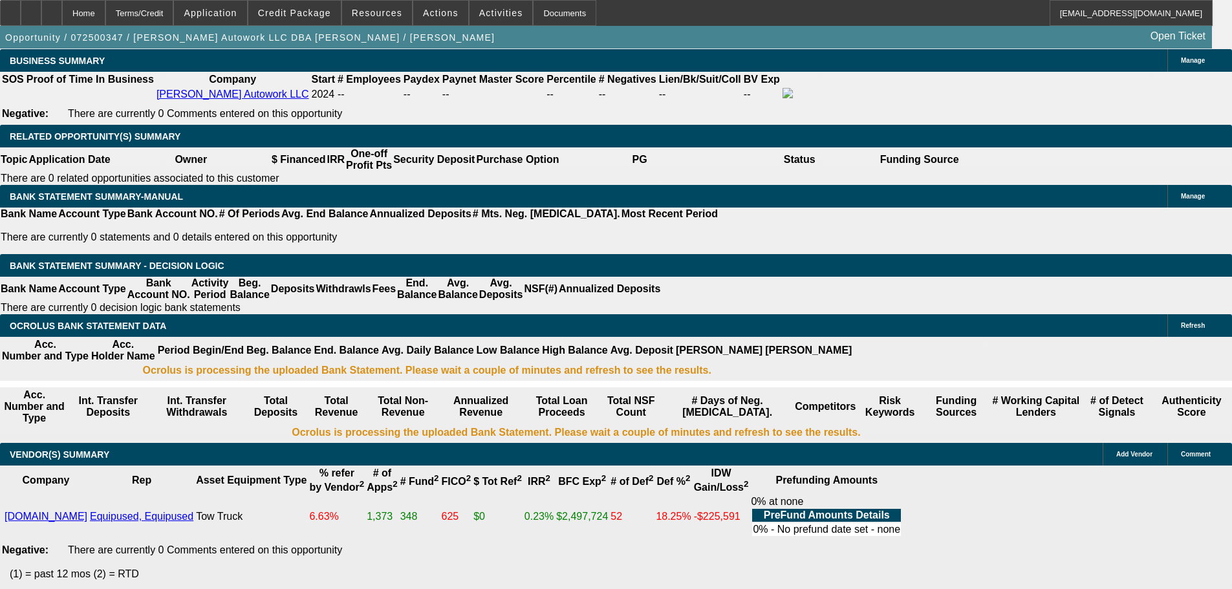
scroll to position [2039, 0]
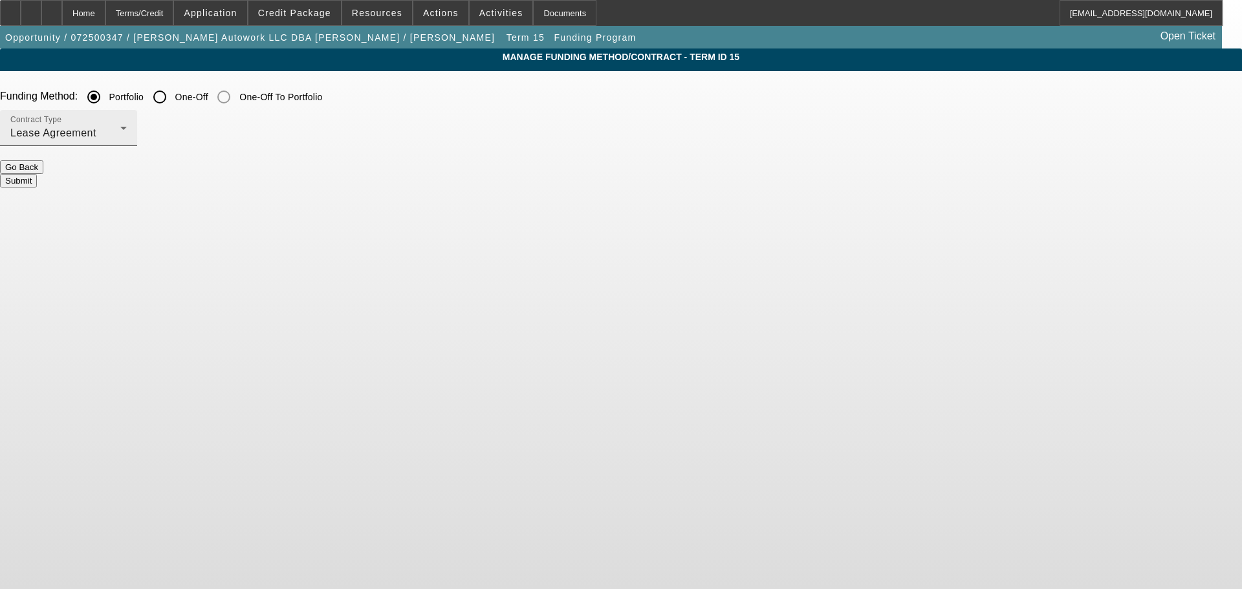
click at [120, 129] on div "Lease Agreement" at bounding box center [65, 134] width 110 height 16
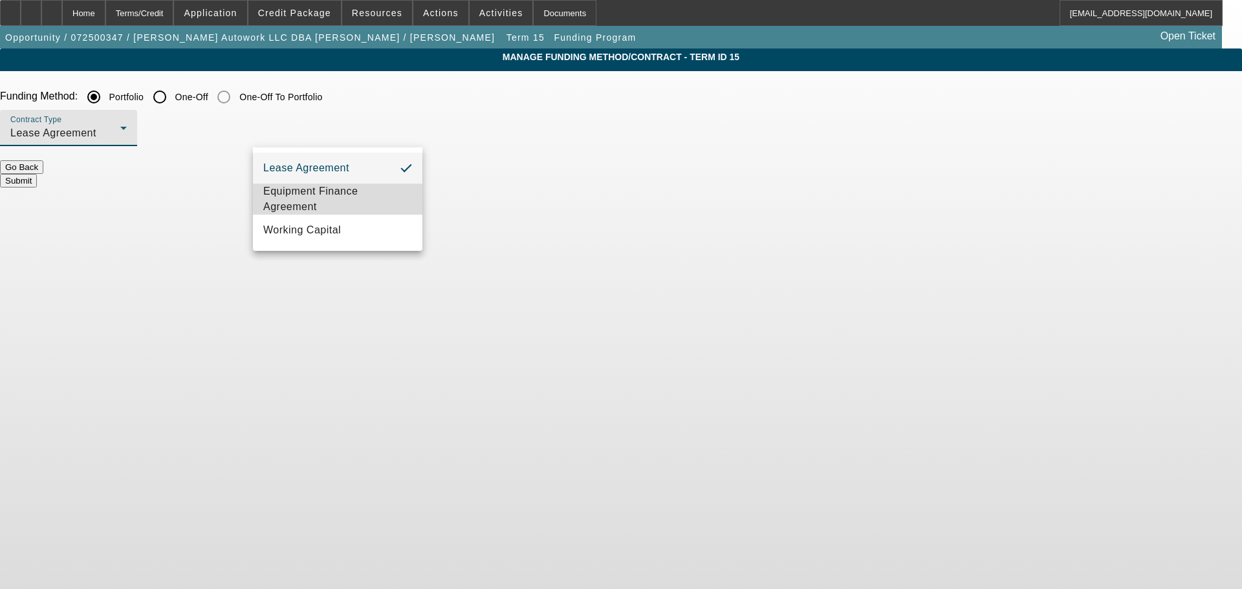
click at [344, 204] on span "Equipment Finance Agreement" at bounding box center [337, 199] width 149 height 31
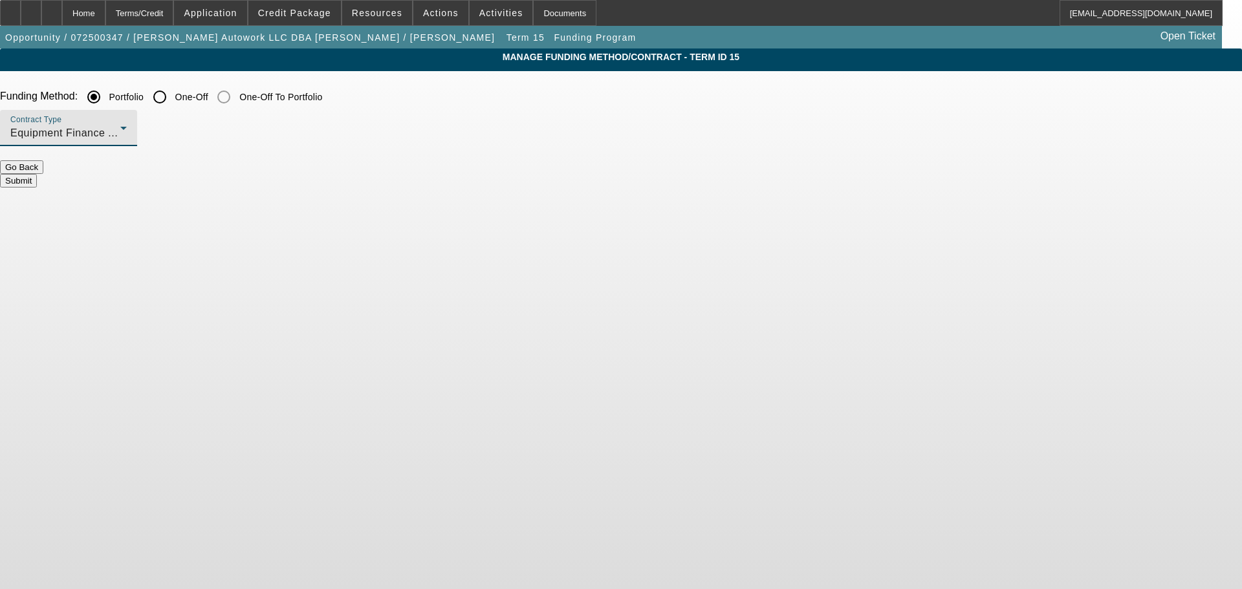
click at [37, 179] on button "Submit" at bounding box center [18, 181] width 37 height 14
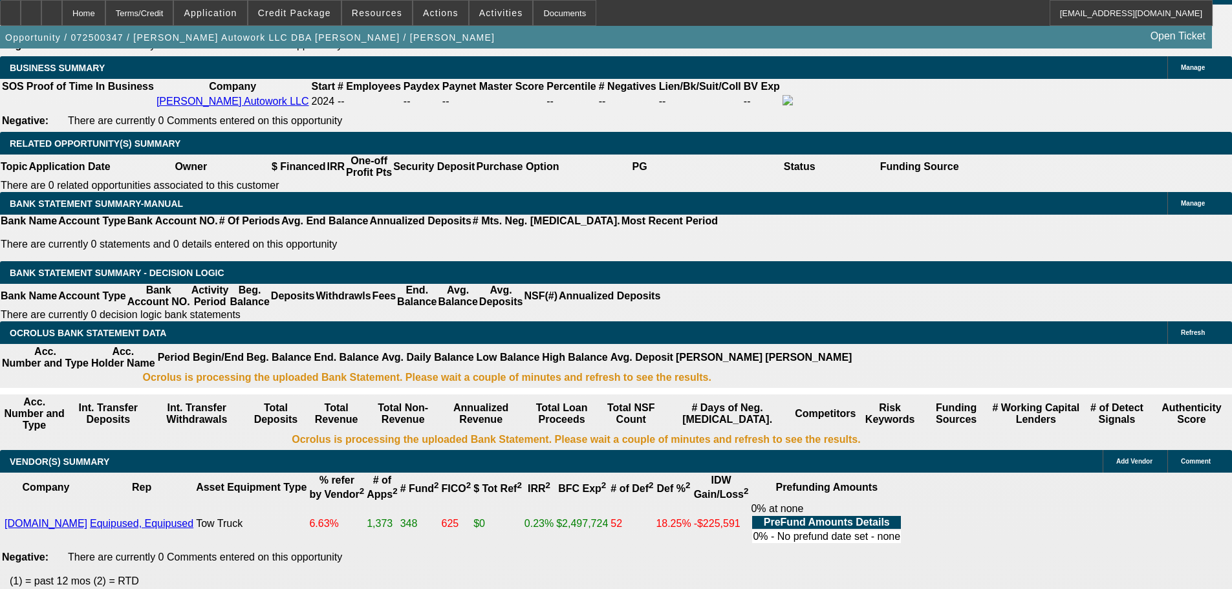
scroll to position [2135, 0]
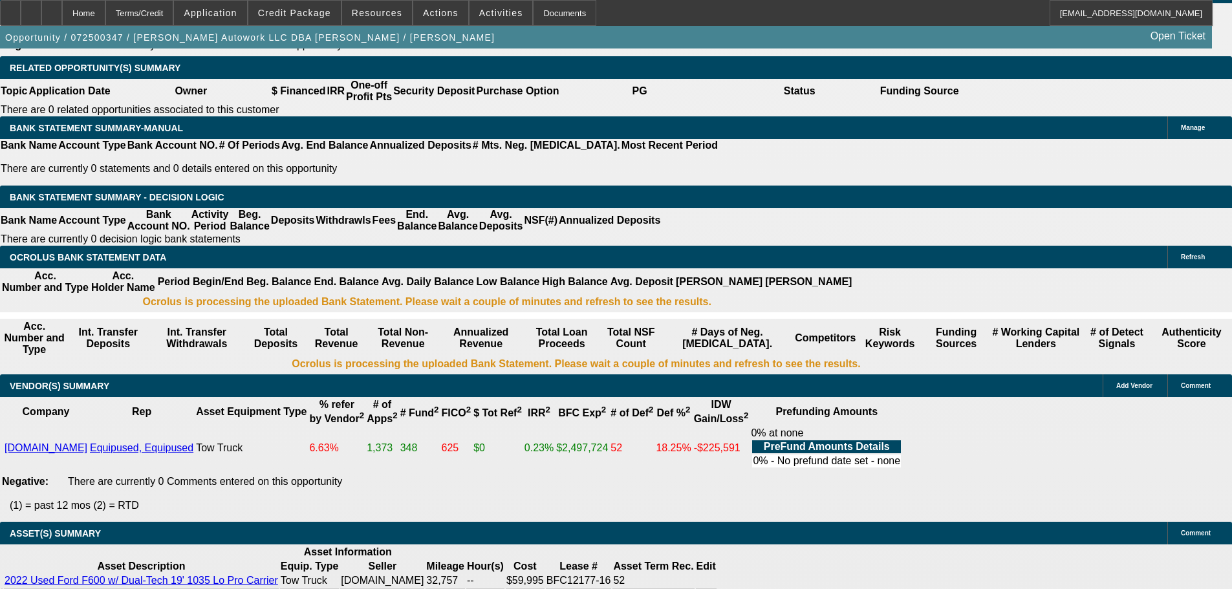
drag, startPoint x: 393, startPoint y: 281, endPoint x: 463, endPoint y: 280, distance: 69.9
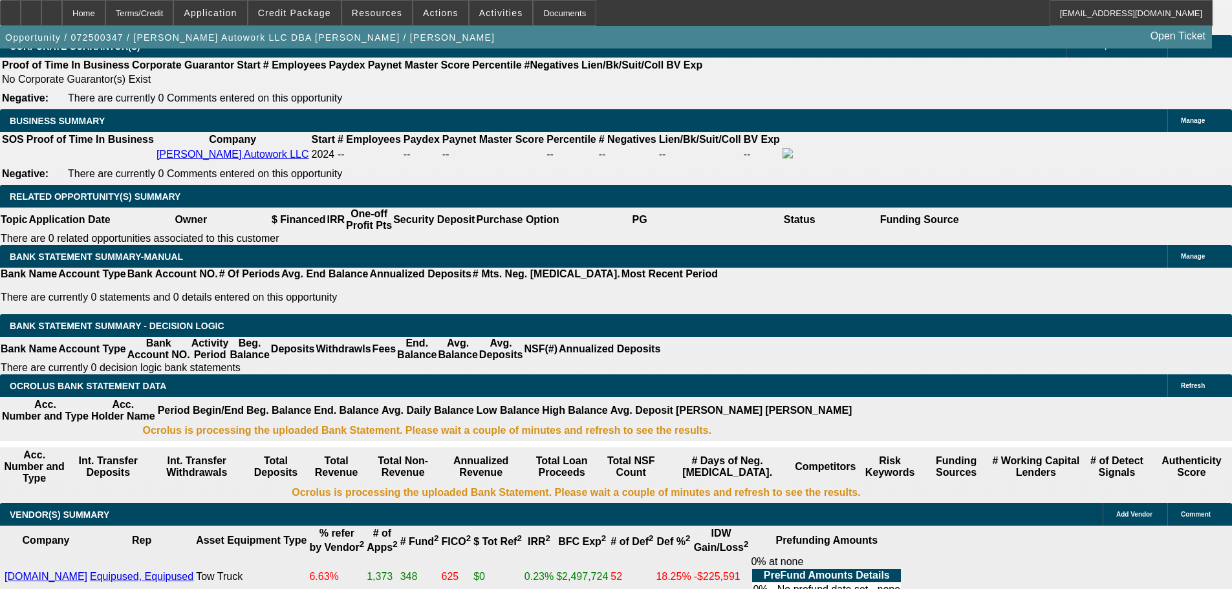
scroll to position [2005, 0]
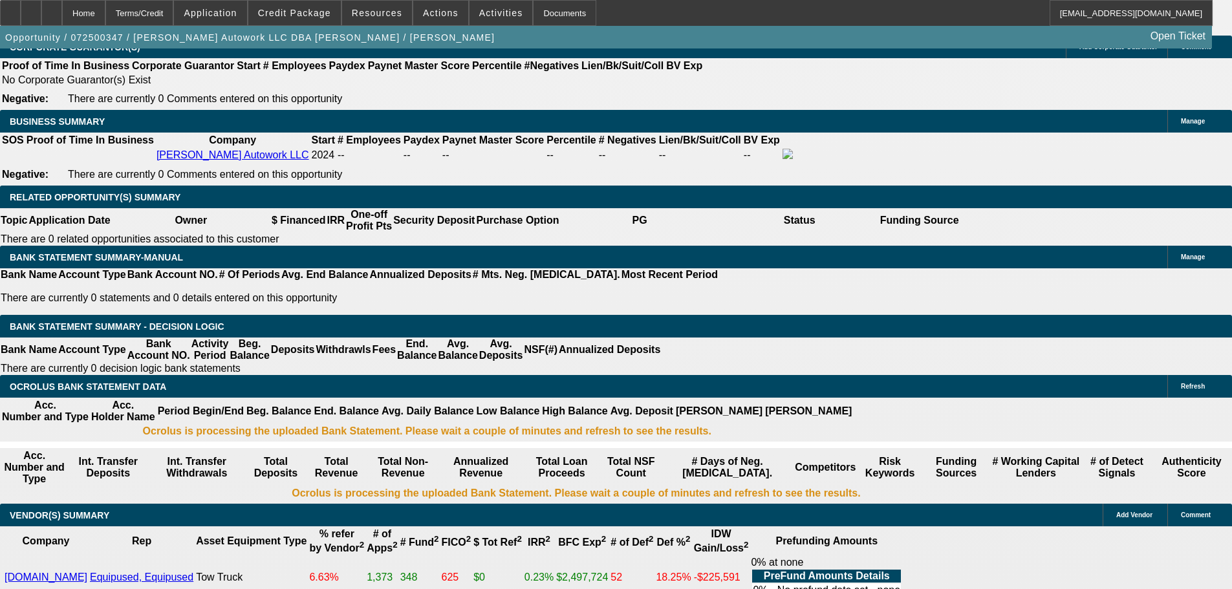
drag, startPoint x: 362, startPoint y: 367, endPoint x: 441, endPoint y: 364, distance: 78.4
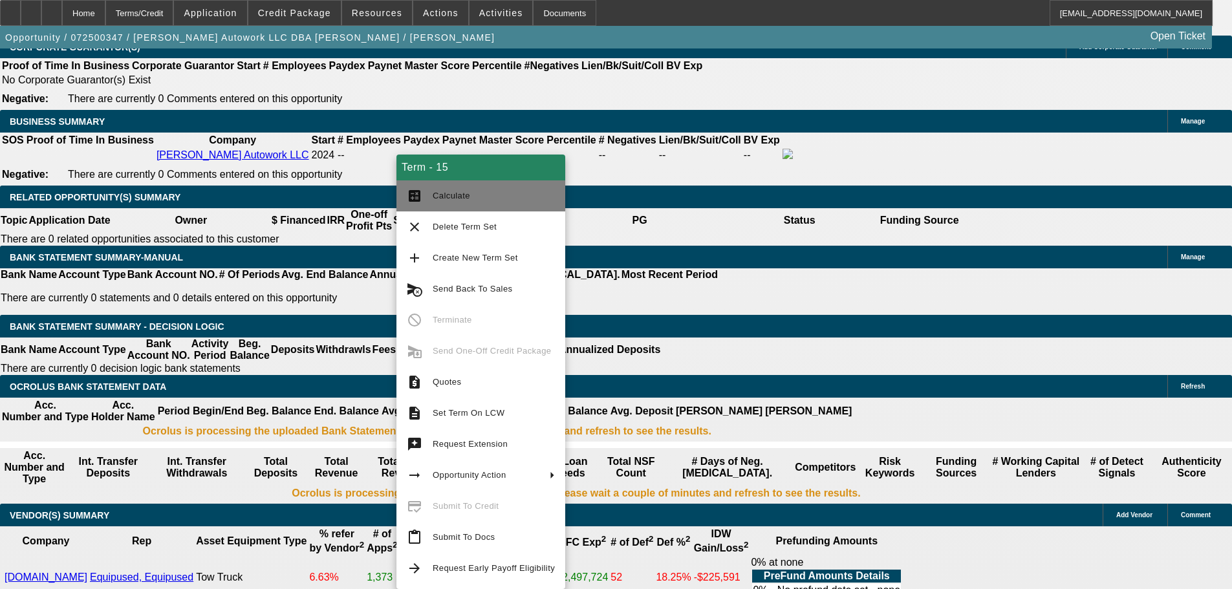
click at [480, 195] on span "Calculate" at bounding box center [494, 196] width 122 height 16
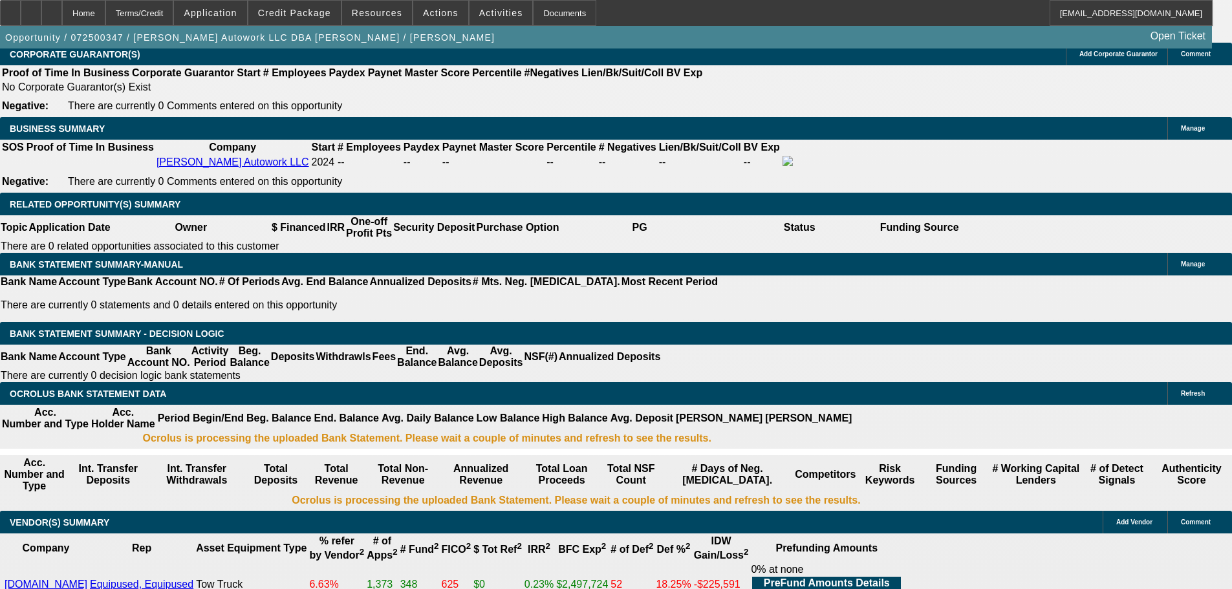
scroll to position [1876, 0]
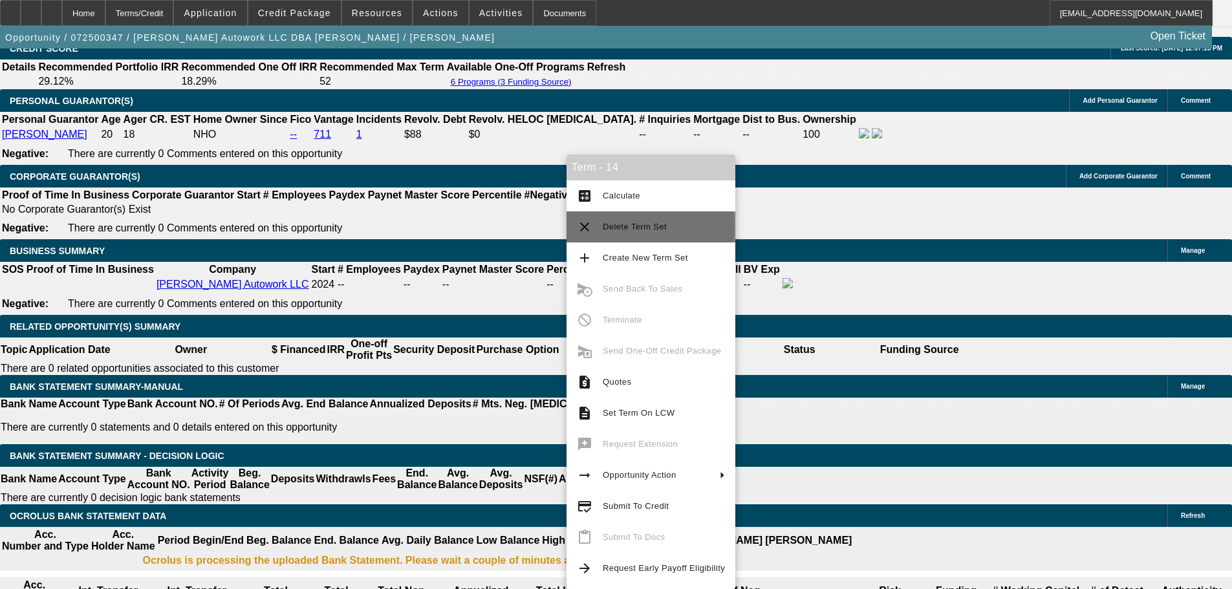
click at [650, 228] on span "Delete Term Set" at bounding box center [635, 227] width 64 height 10
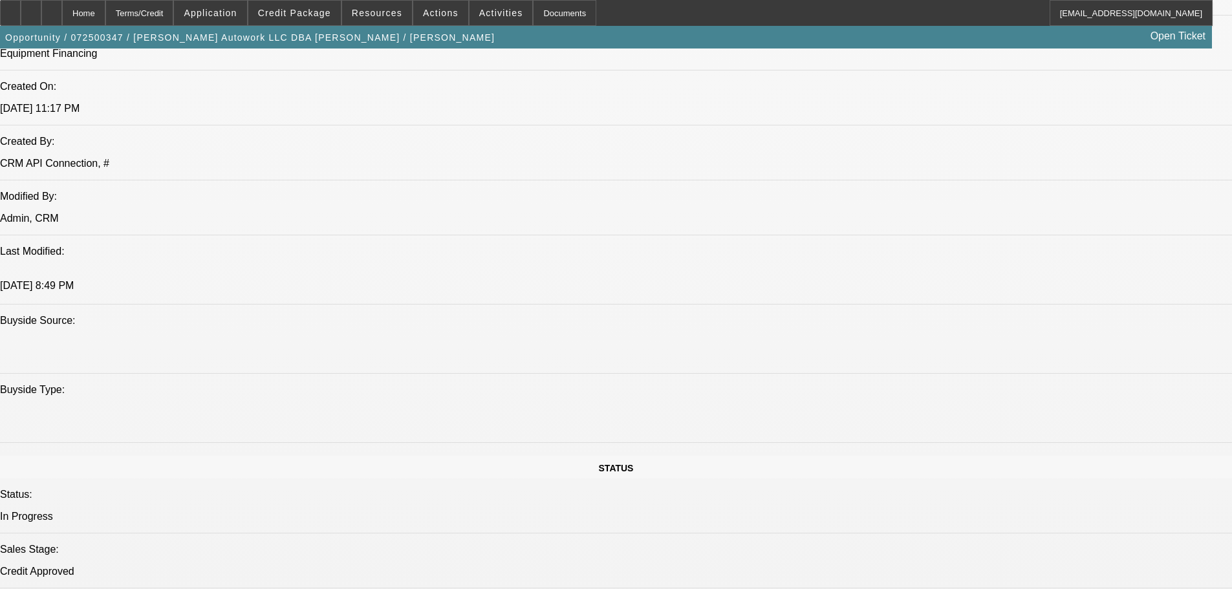
select select "0"
select select "2"
select select "0.1"
select select "4"
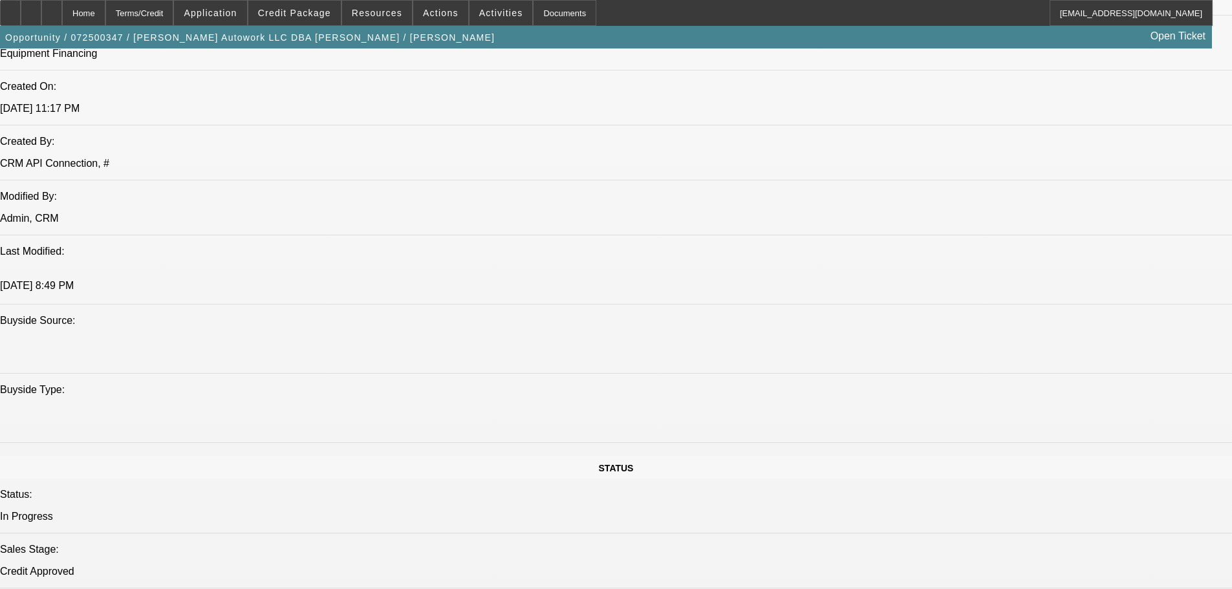
select select "0"
select select "2"
select select "0"
select select "6"
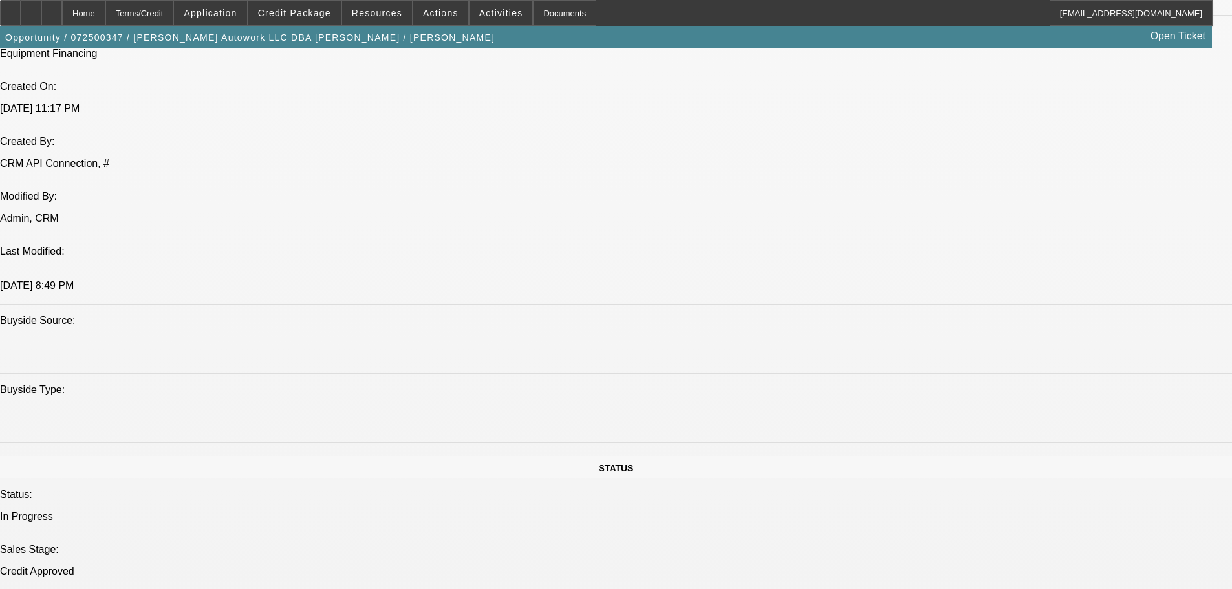
select select "0"
select select "2"
select select "0.1"
select select "4"
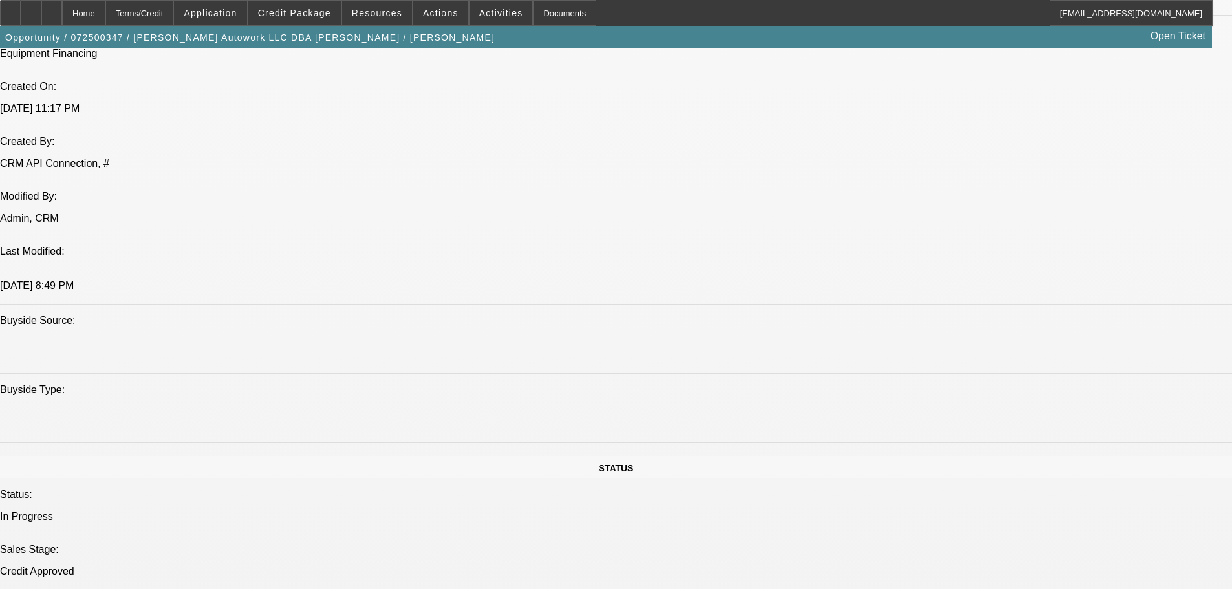
select select "0"
select select "2"
select select "0.1"
select select "4"
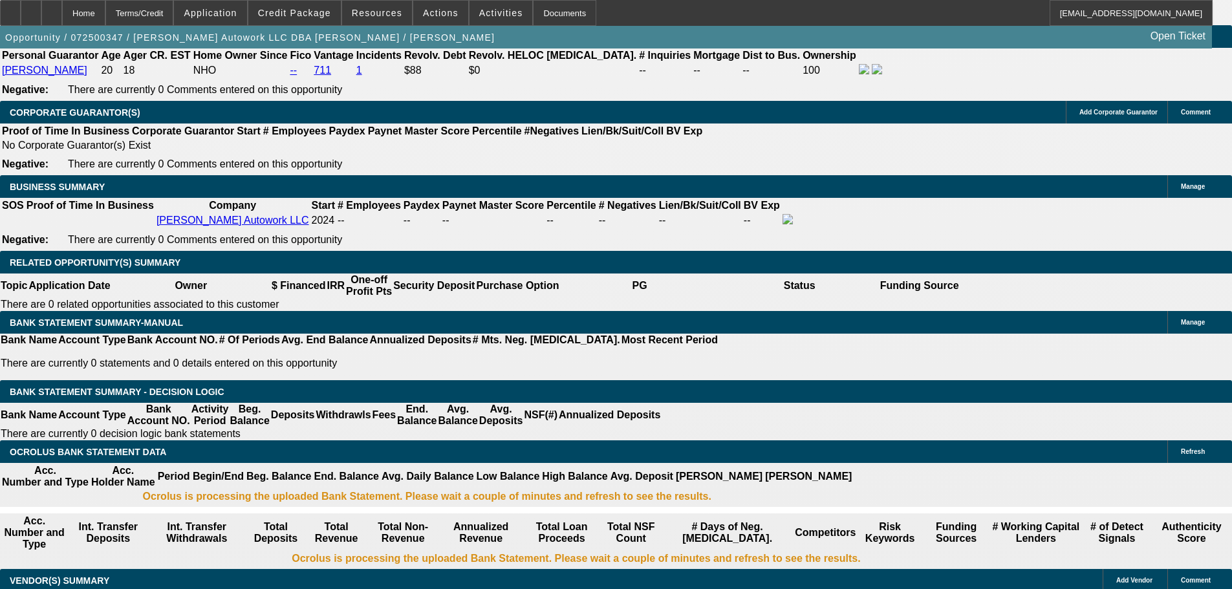
scroll to position [1785, 0]
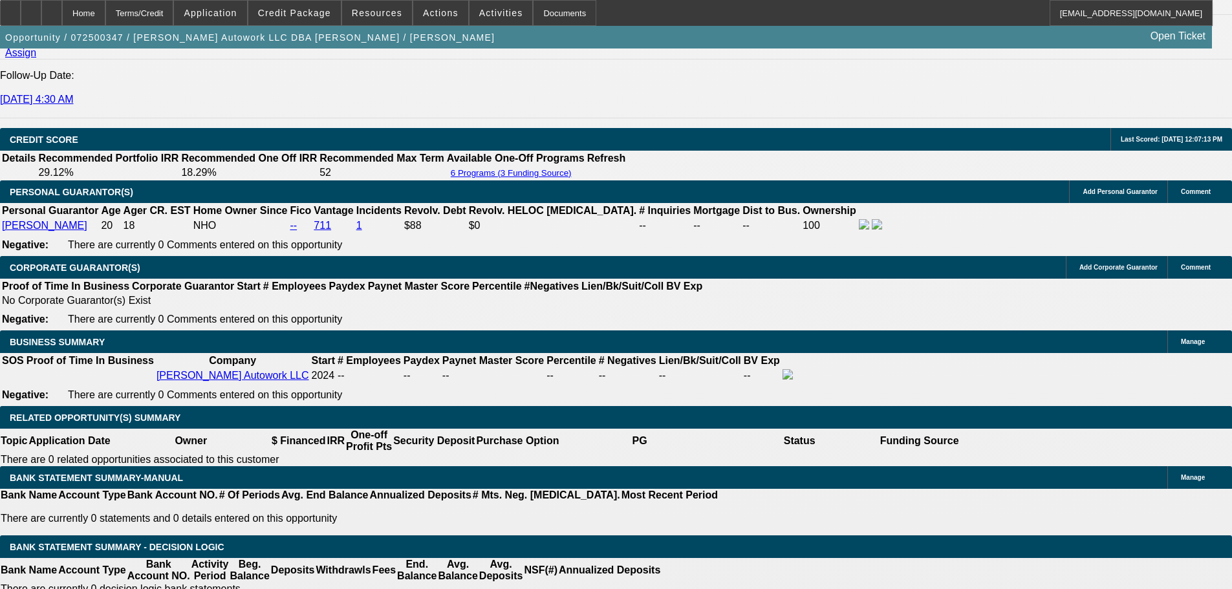
select select "0"
select select "2"
select select "0.1"
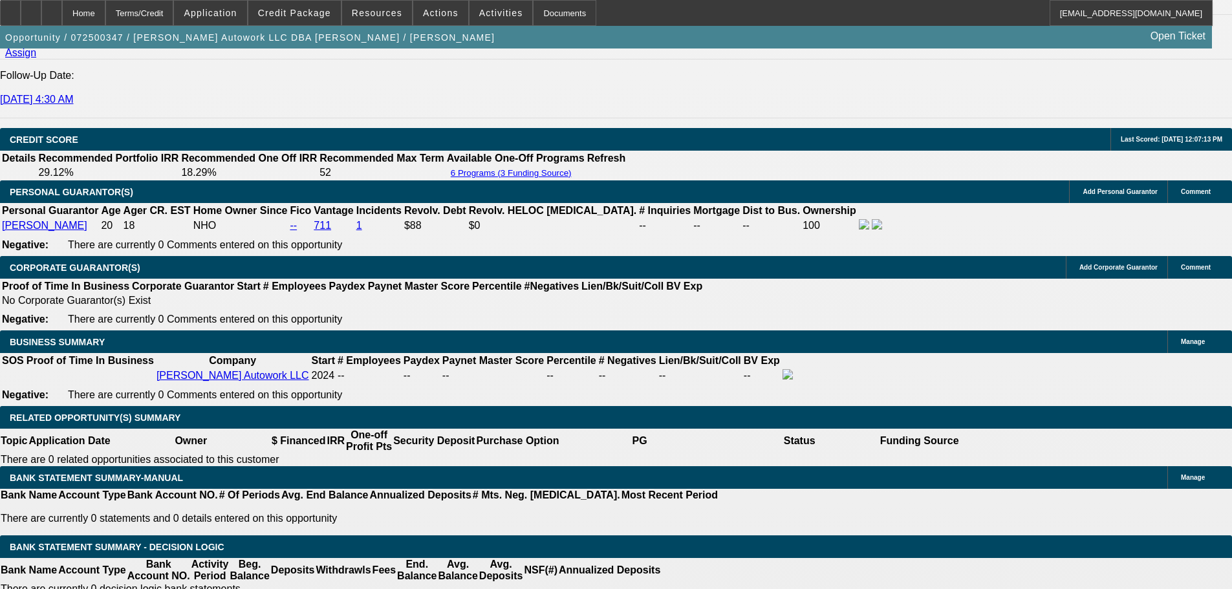
select select "4"
select select "0"
select select "2"
select select "0.1"
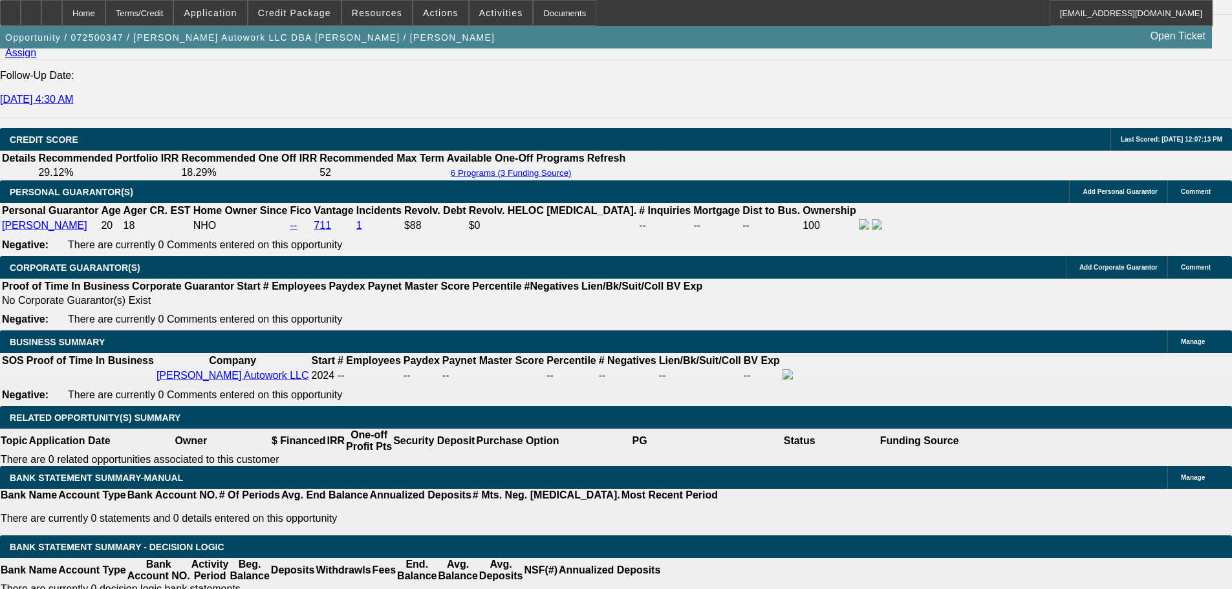
select select "4"
select select "0"
select select "2"
select select "0.1"
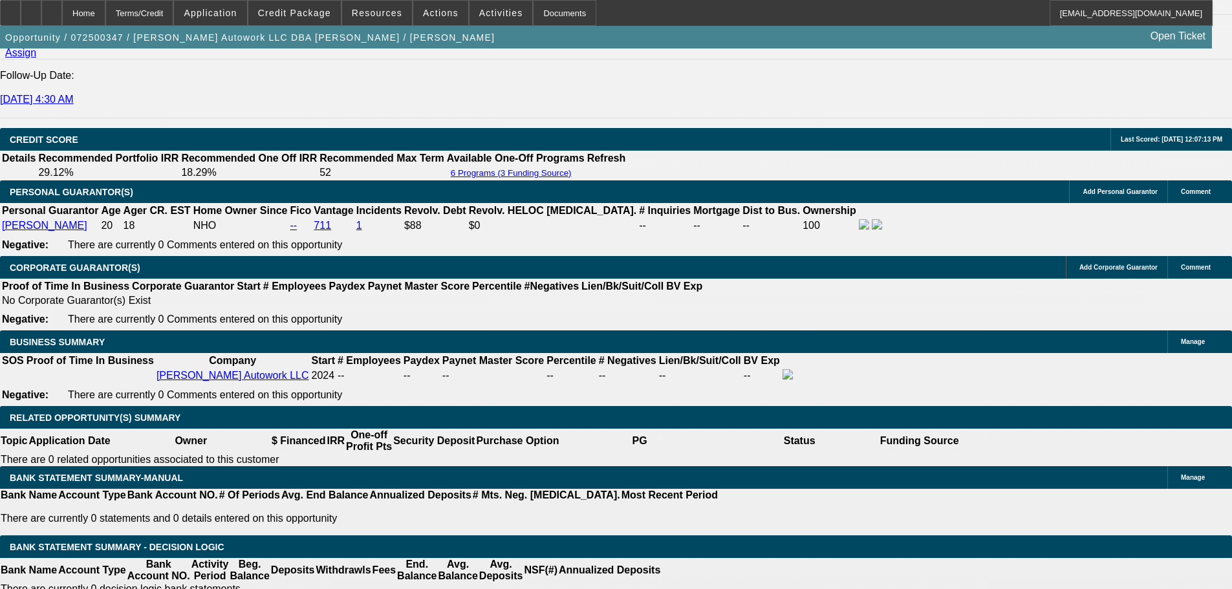
select select "4"
select select "0"
select select "2"
select select "0.1"
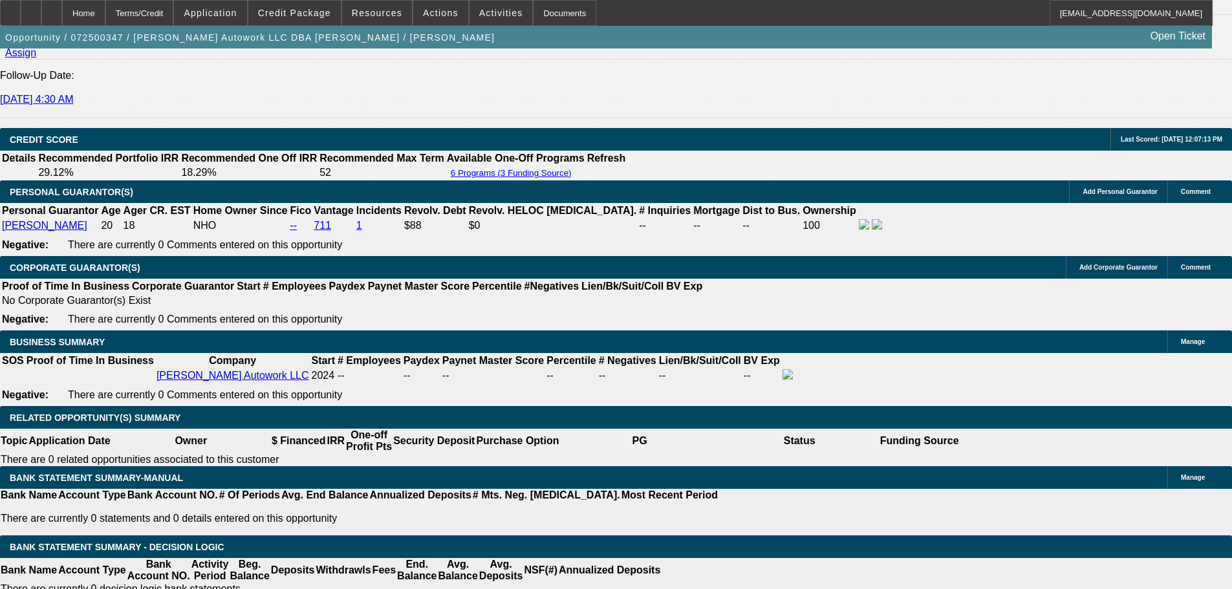
select select "4"
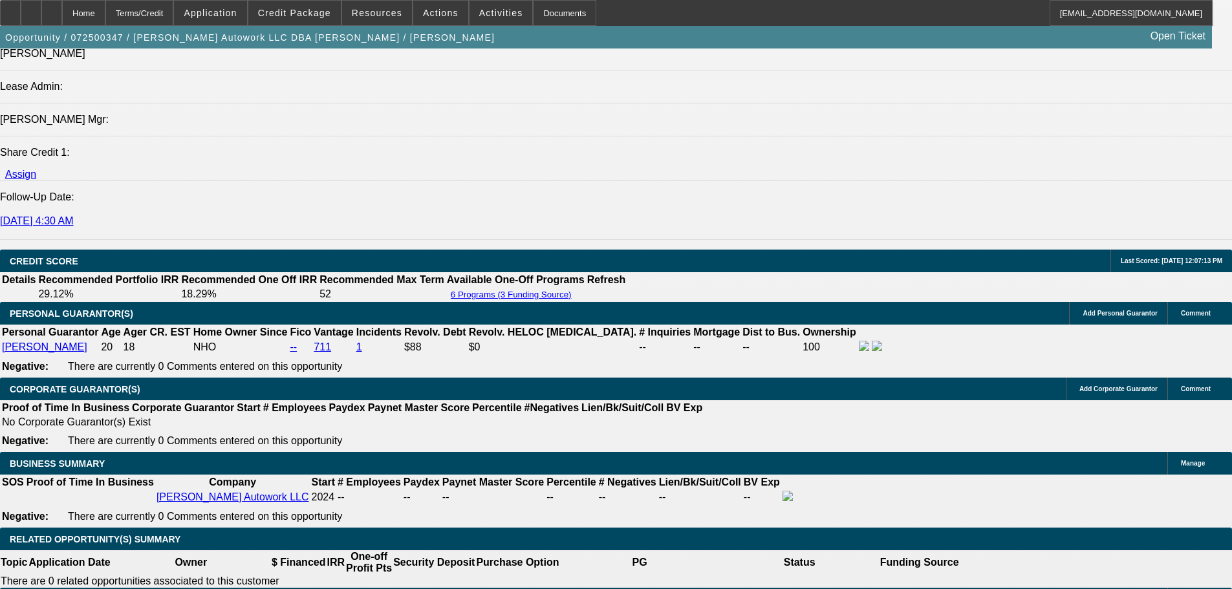
scroll to position [1655, 0]
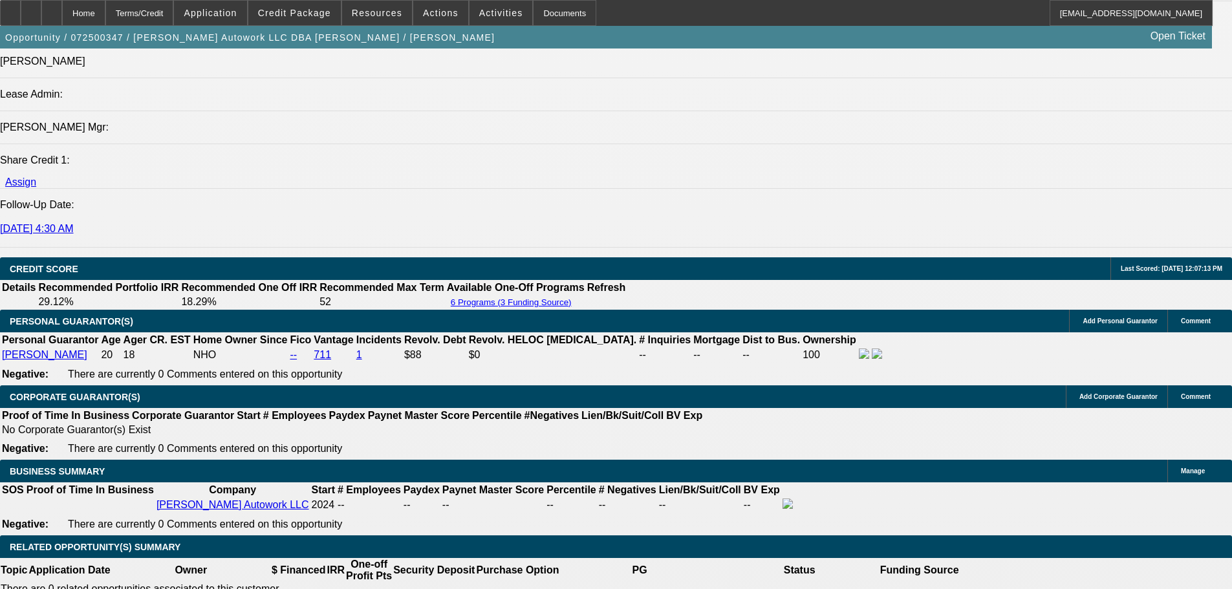
select select "0"
select select "2"
select select "0.1"
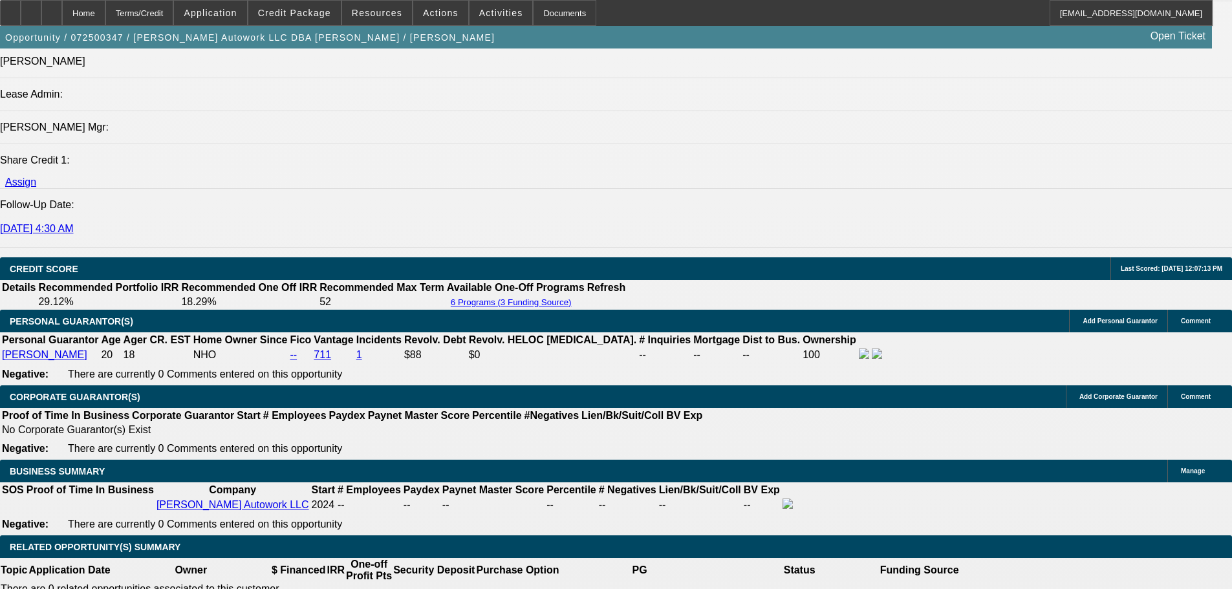
select select "4"
select select "0"
select select "2"
select select "0"
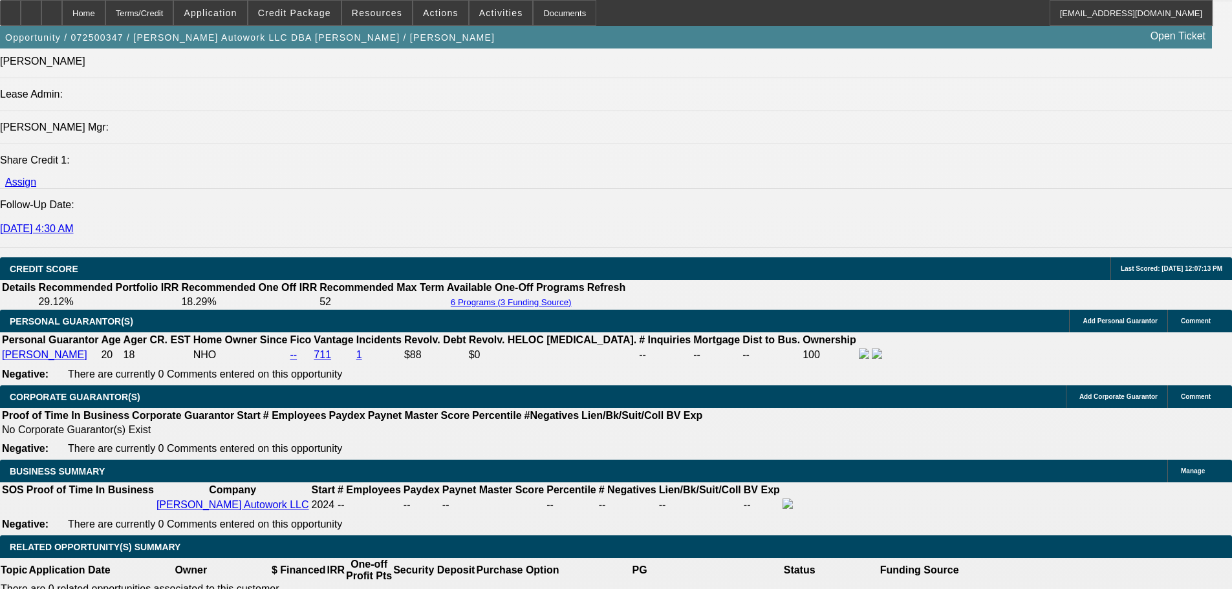
select select "6"
select select "0"
select select "2"
select select "0.1"
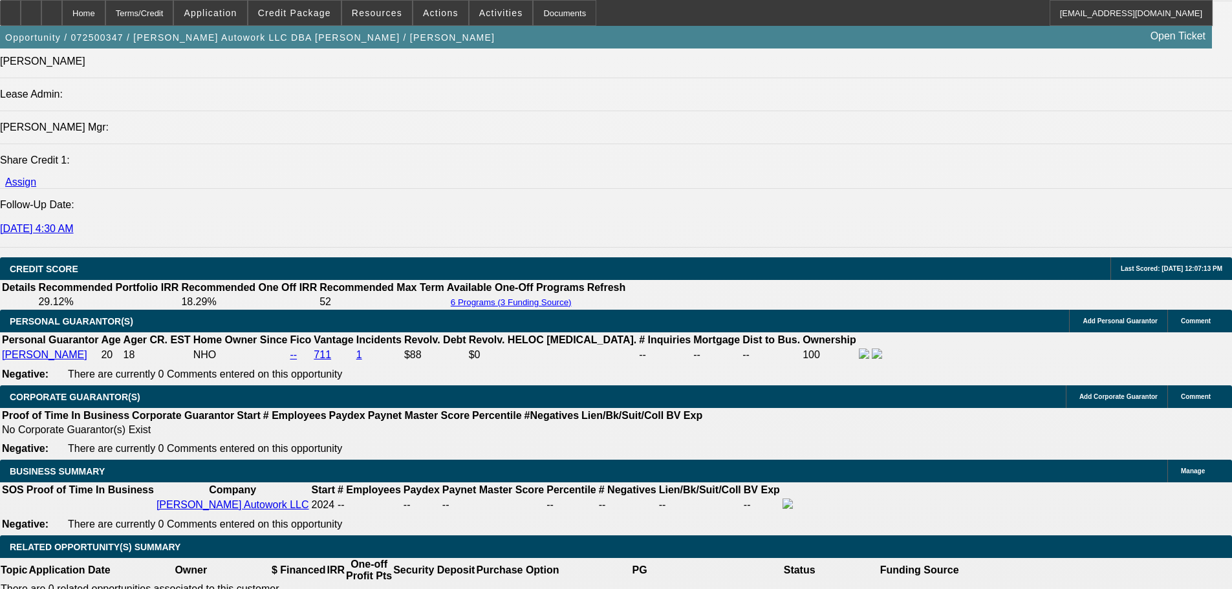
select select "4"
select select "0"
select select "2"
select select "0.1"
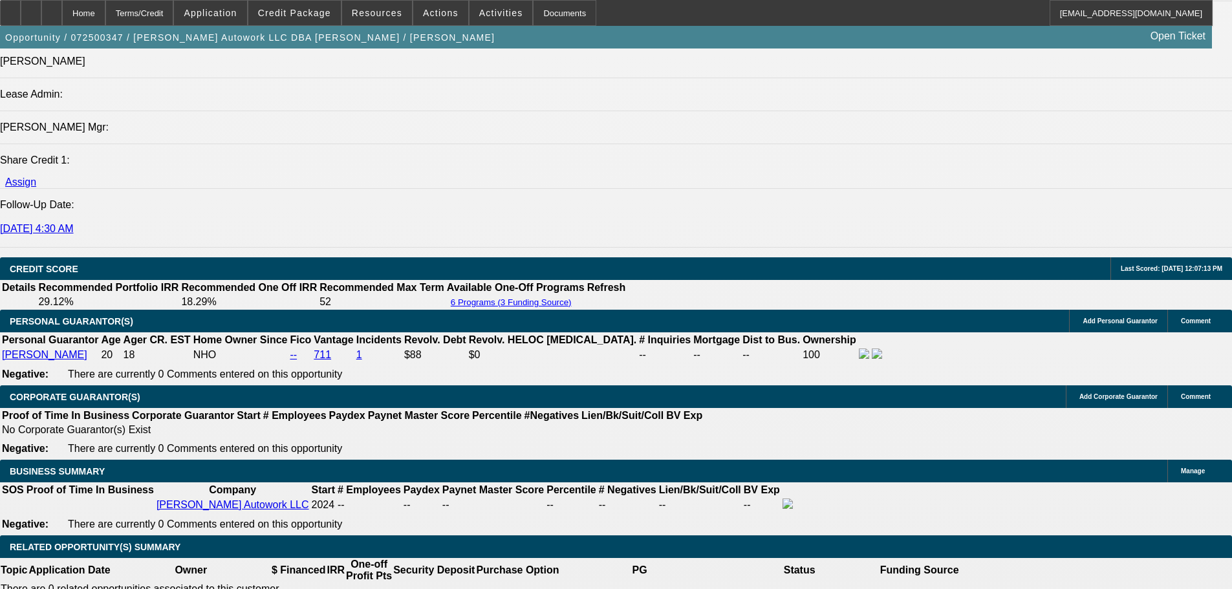
select select "4"
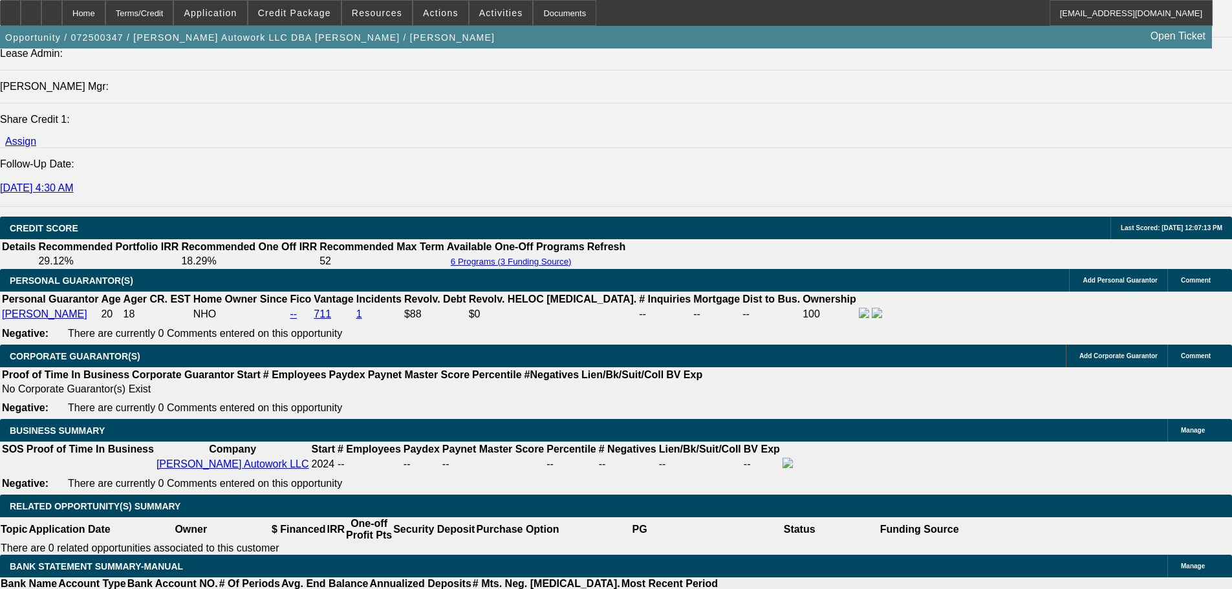
scroll to position [2044, 0]
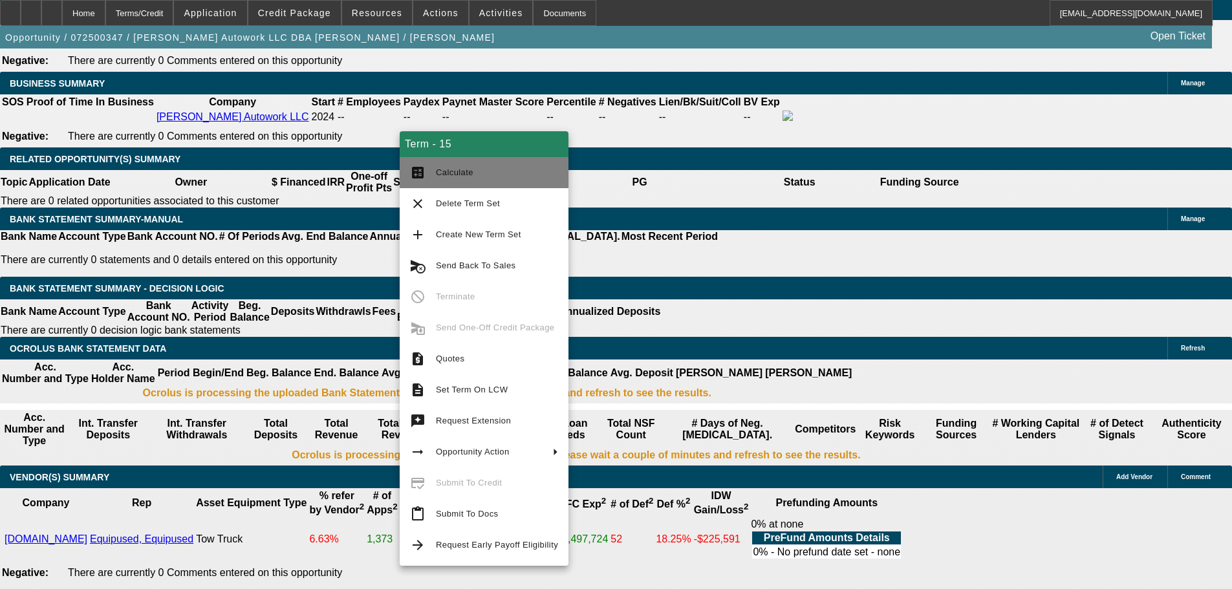
click at [458, 173] on span "Calculate" at bounding box center [455, 173] width 38 height 10
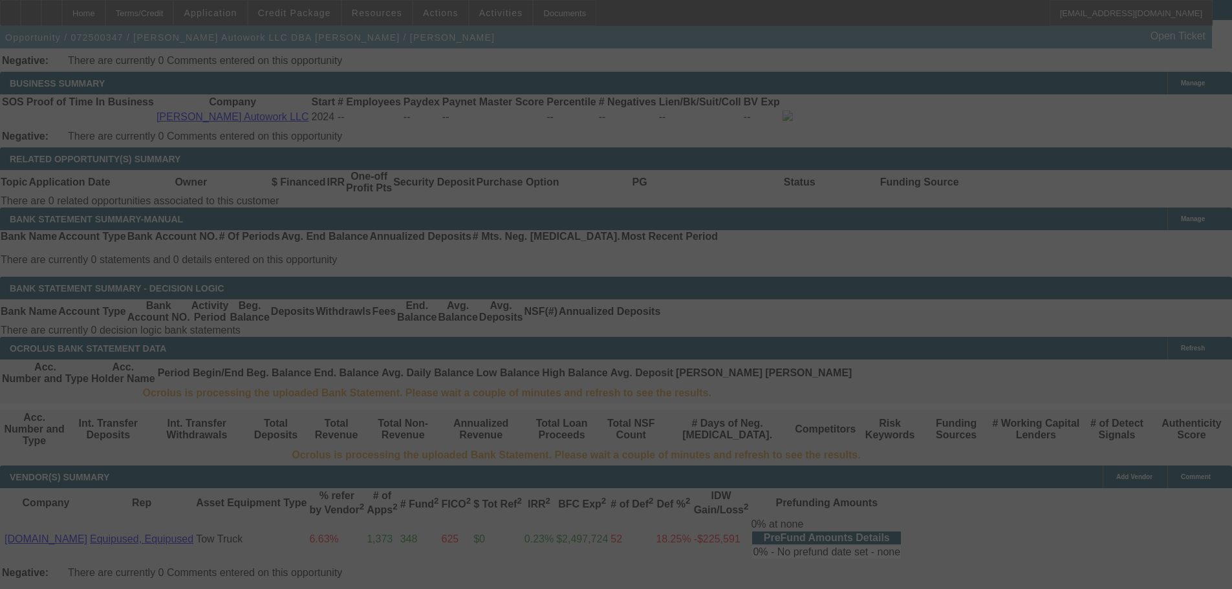
select select "0"
select select "2"
select select "0"
select select "6"
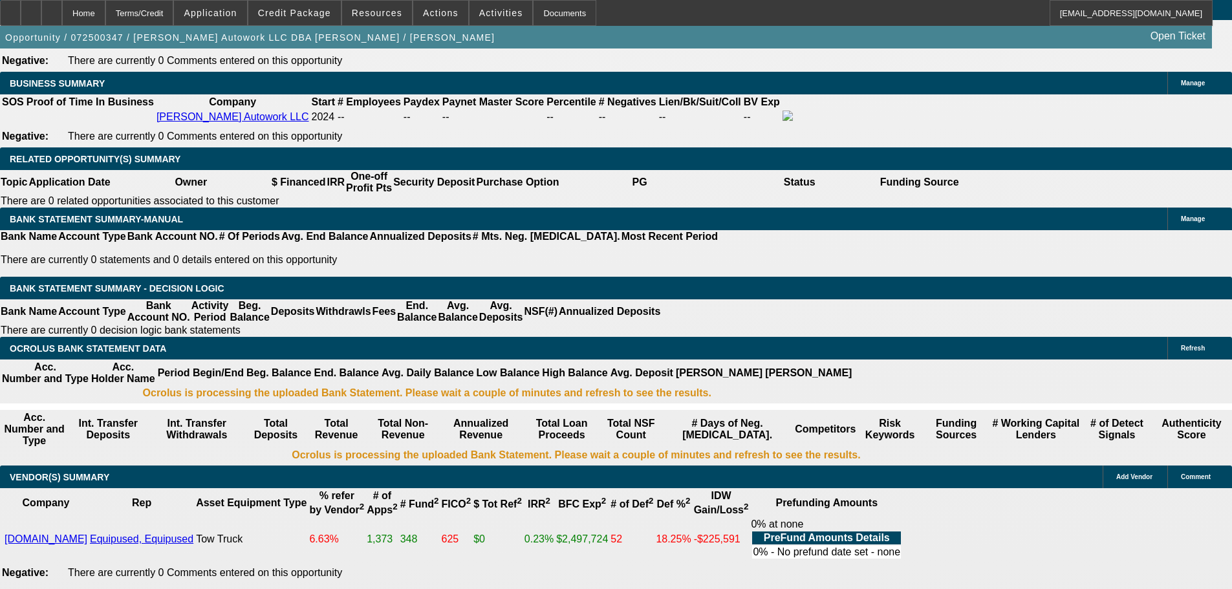
type input "9000"
drag, startPoint x: 351, startPoint y: 331, endPoint x: 435, endPoint y: 331, distance: 83.5
type input "UNKNOWN"
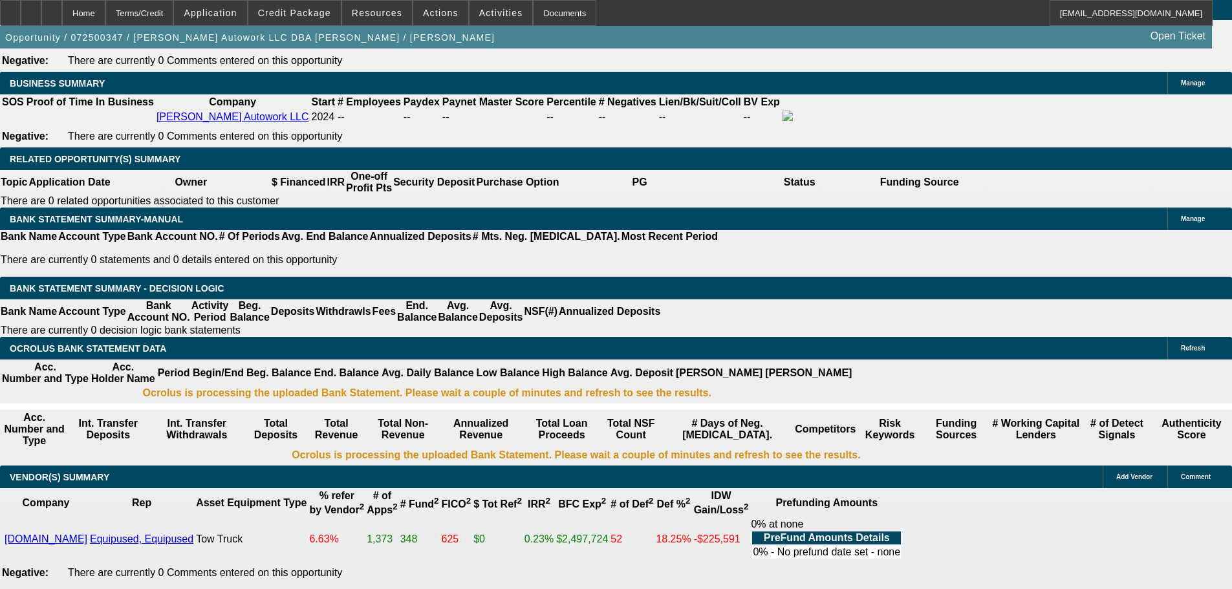
type input "$64,495.00"
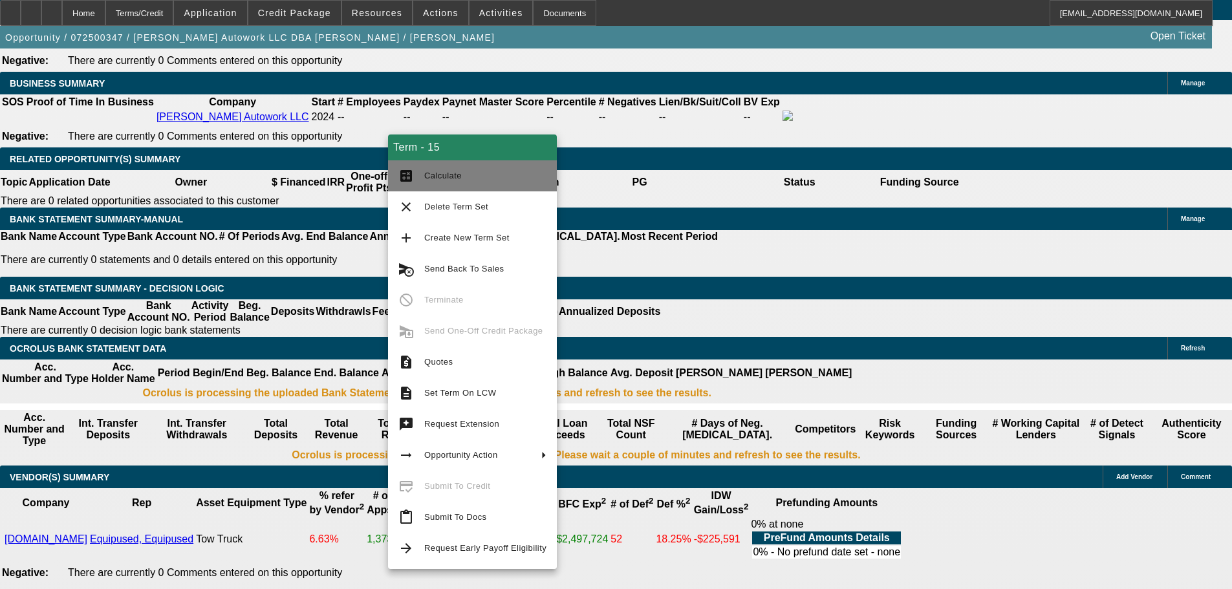
click at [450, 177] on span "Calculate" at bounding box center [443, 176] width 38 height 10
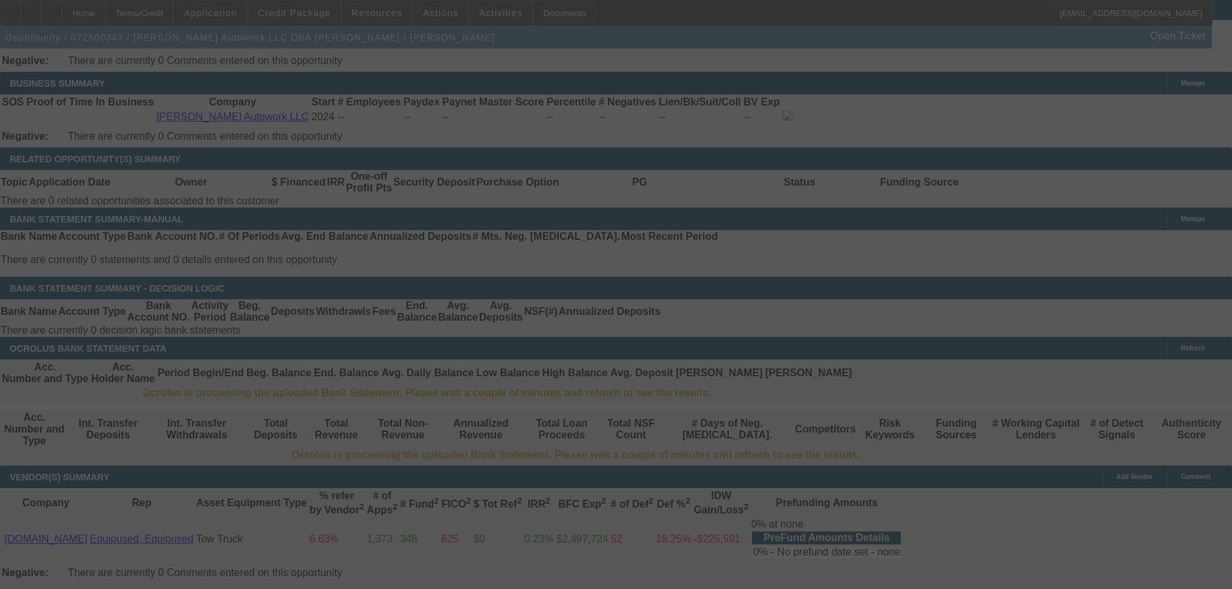
select select "0"
select select "2"
select select "0"
select select "6"
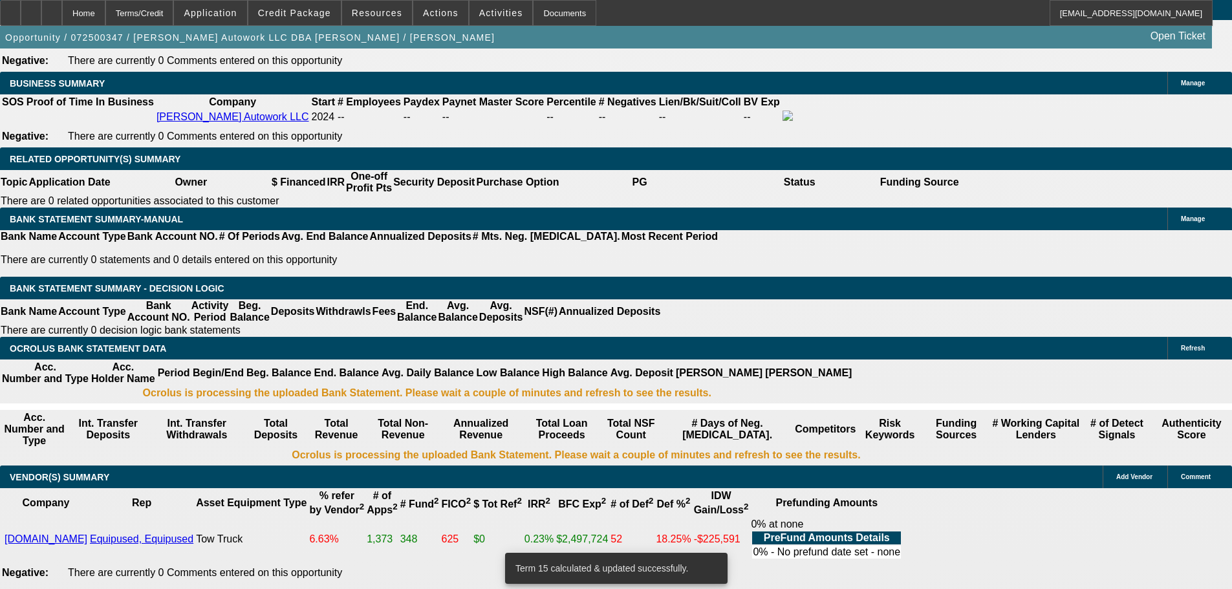
drag, startPoint x: 353, startPoint y: 330, endPoint x: 418, endPoint y: 336, distance: 65.6
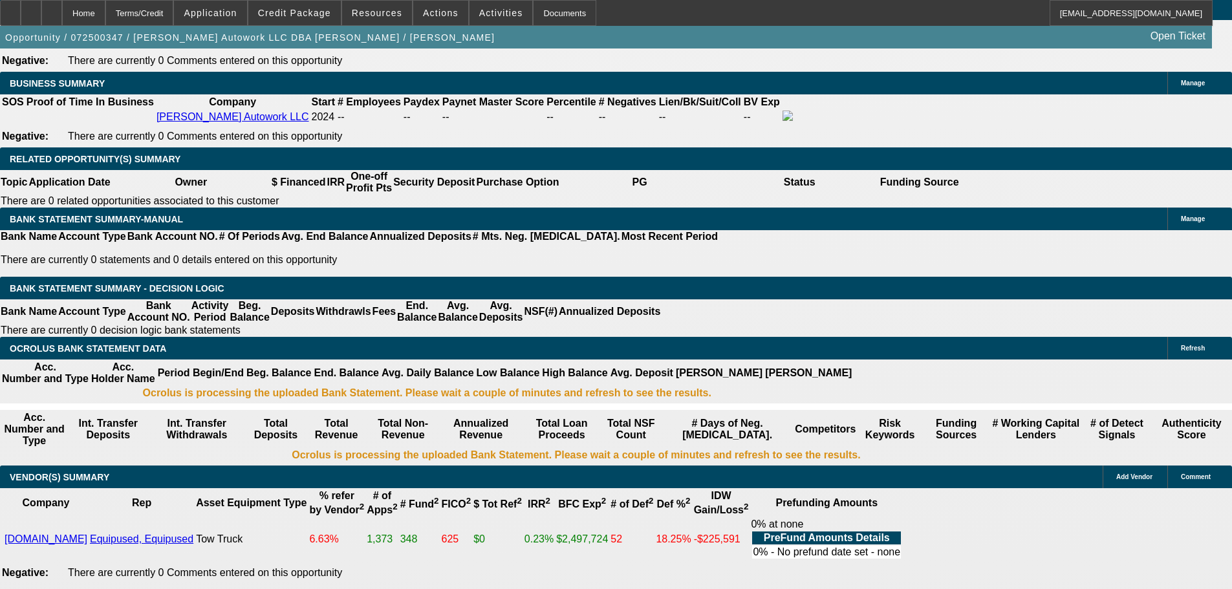
type input "6"
type input "UNKNOWN"
type input "$6,449.46"
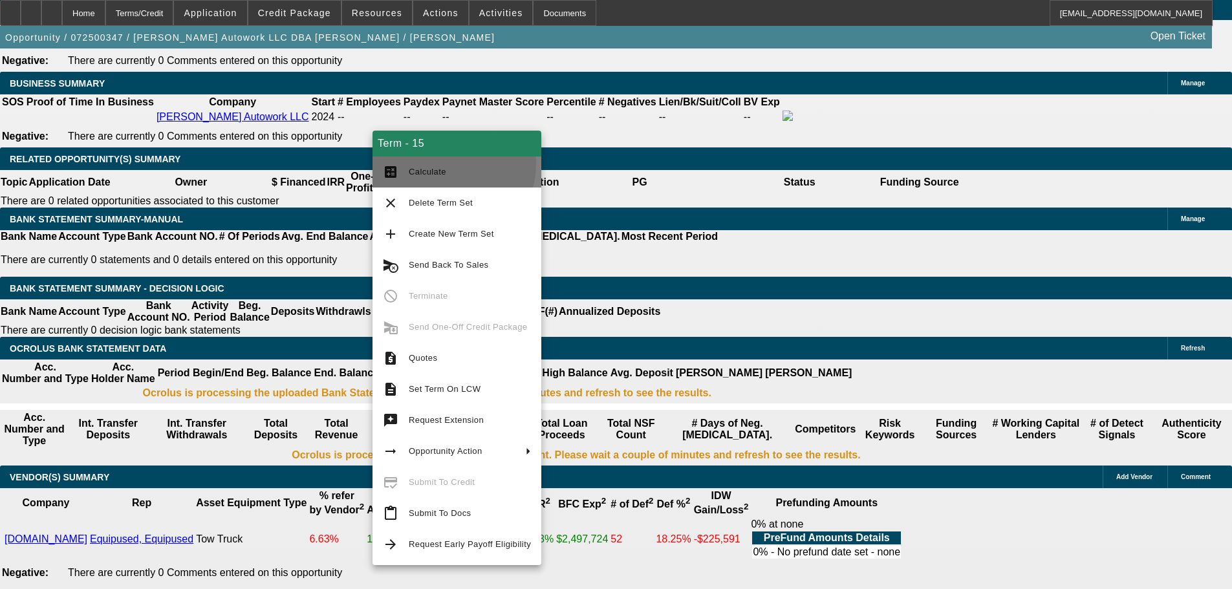
click at [441, 164] on button "calculate Calculate" at bounding box center [457, 172] width 169 height 31
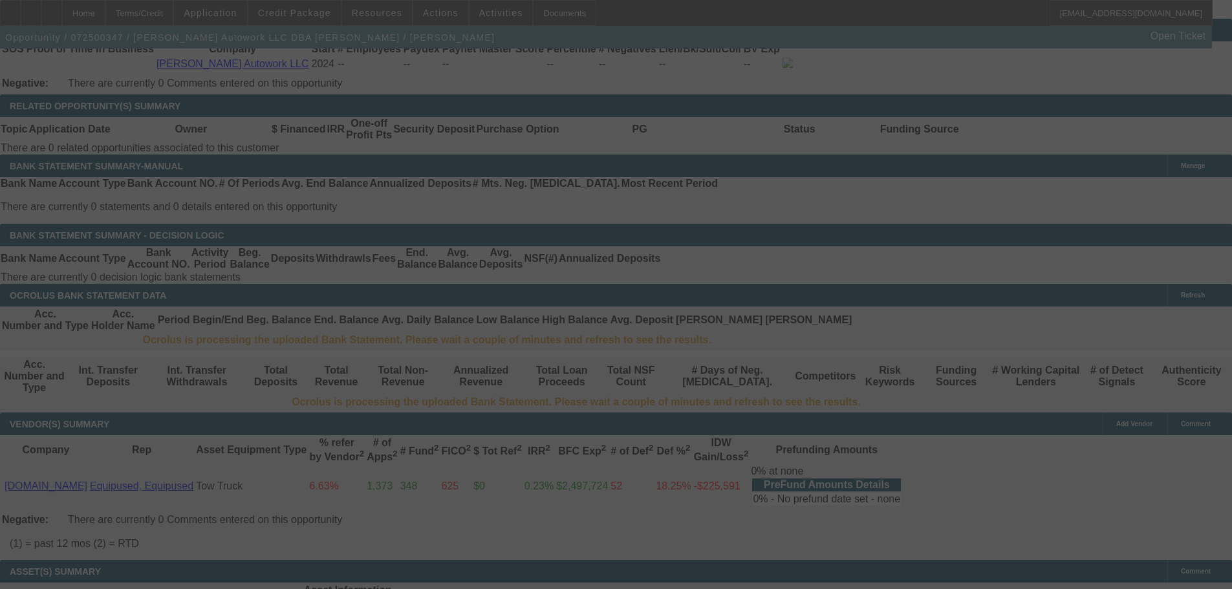
scroll to position [2108, 0]
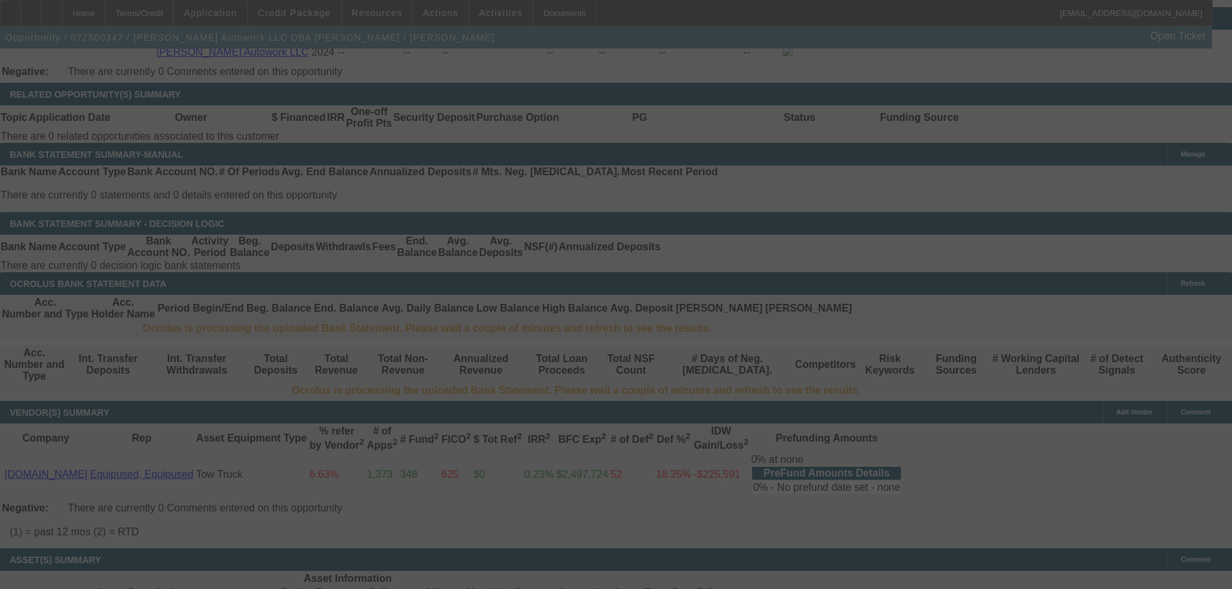
select select "0"
select select "2"
select select "0"
select select "6"
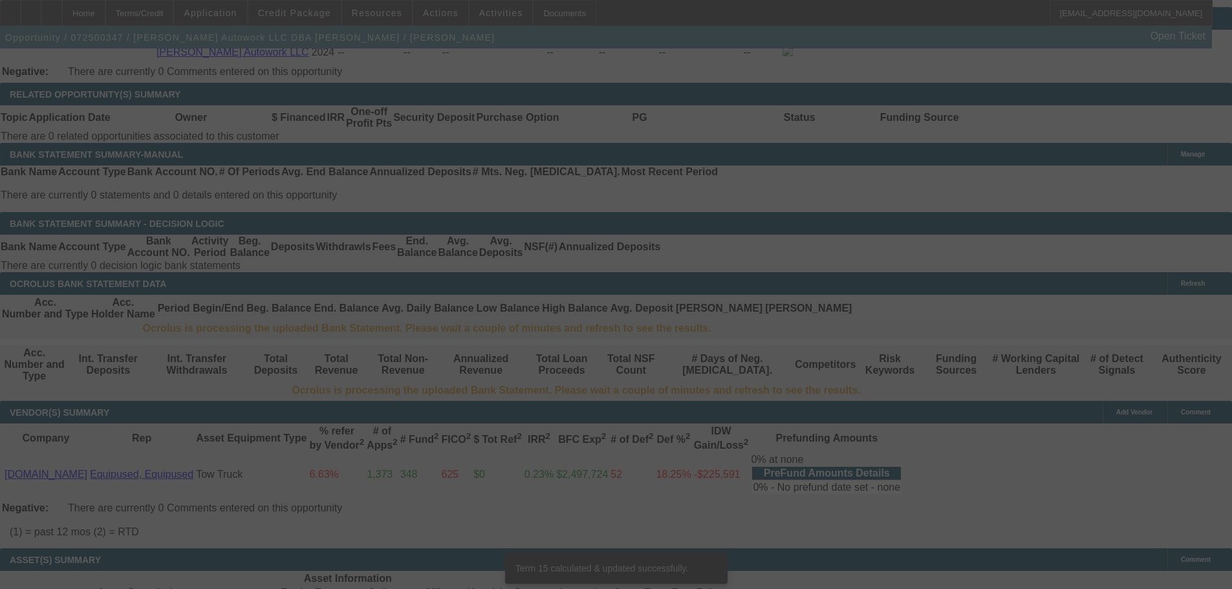
scroll to position [2084, 0]
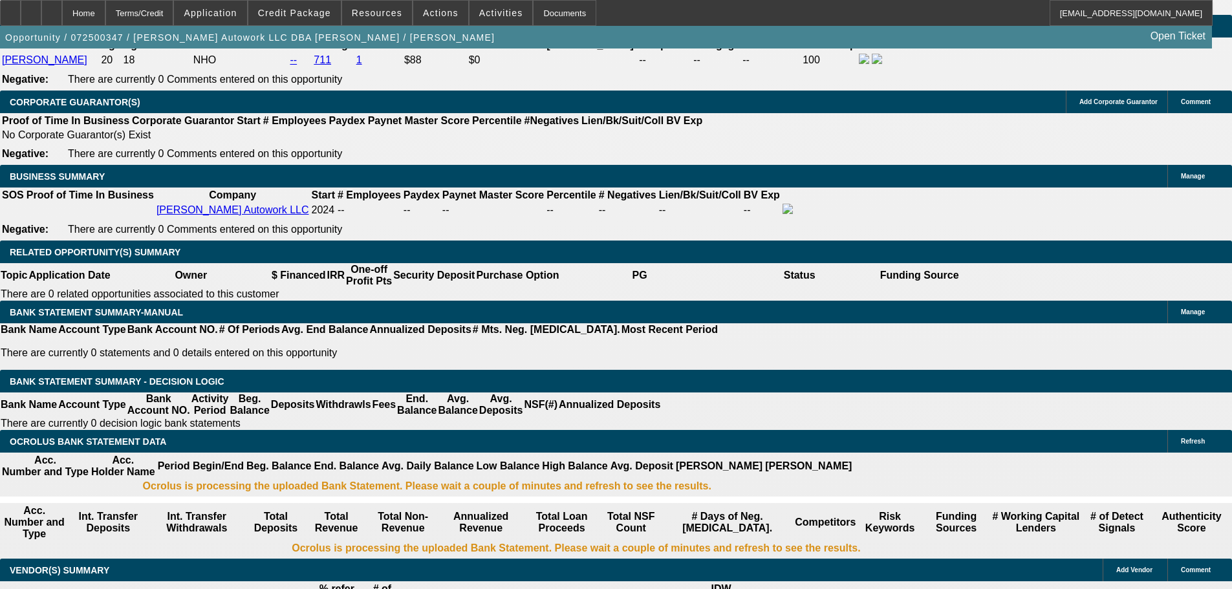
scroll to position [1890, 0]
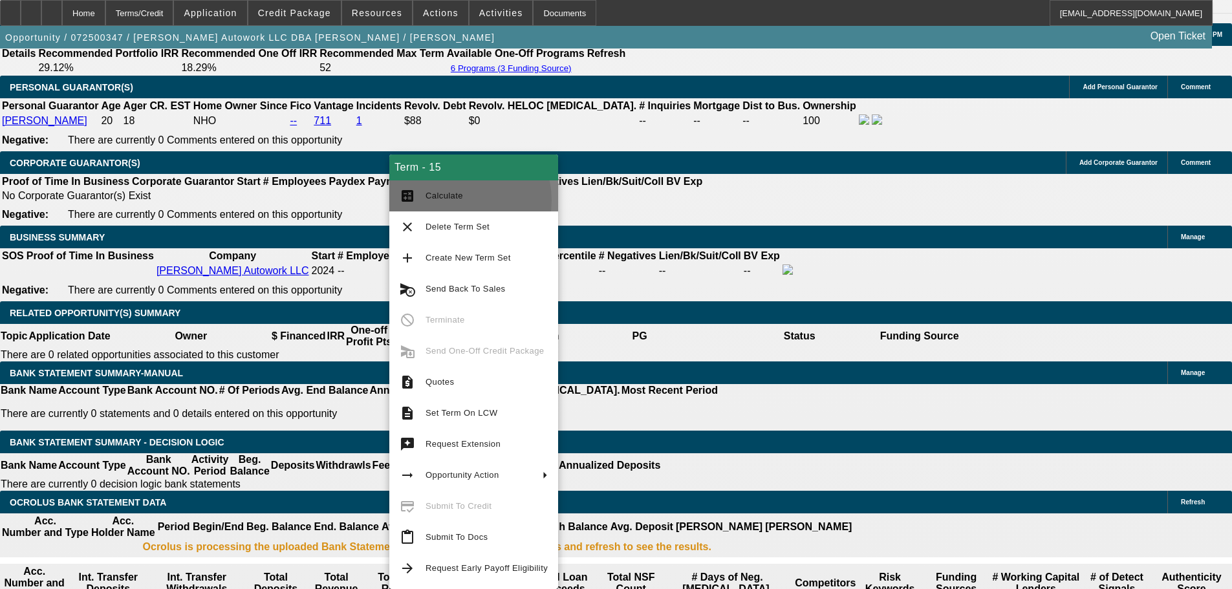
click at [454, 201] on span "Calculate" at bounding box center [487, 196] width 122 height 16
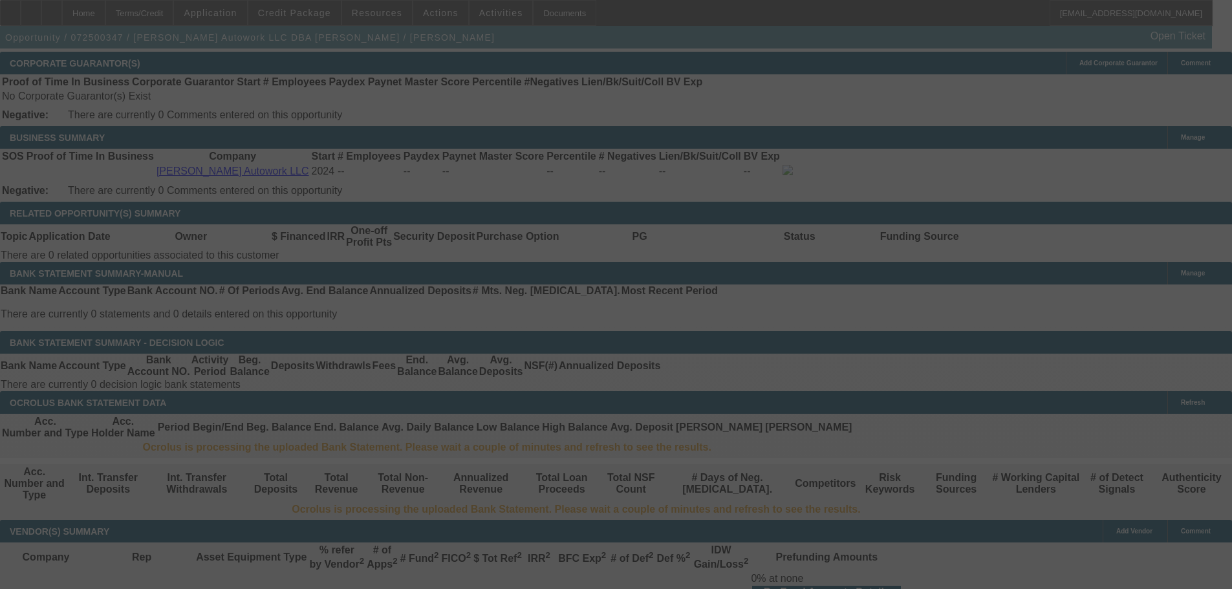
scroll to position [2084, 0]
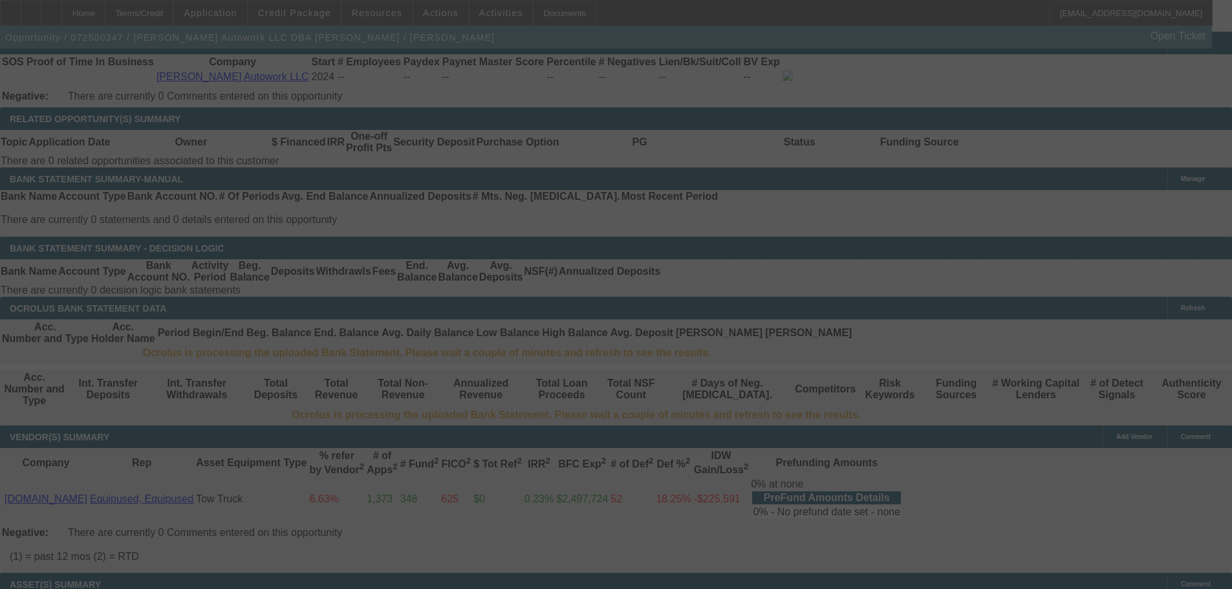
select select "0"
select select "2"
select select "0"
select select "6"
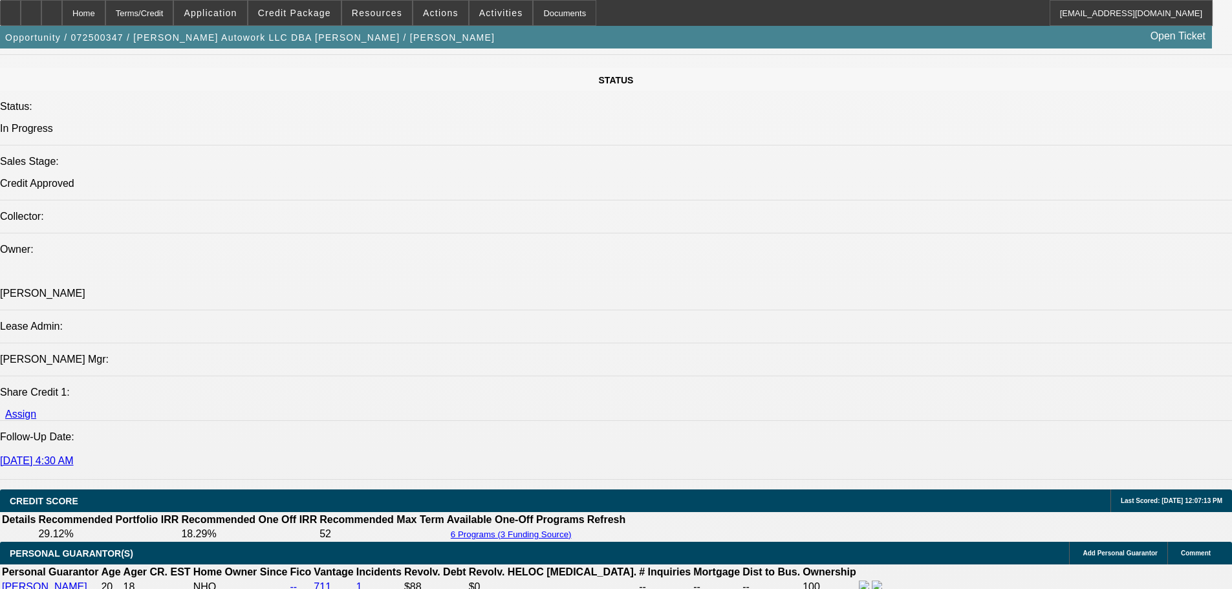
scroll to position [1876, 0]
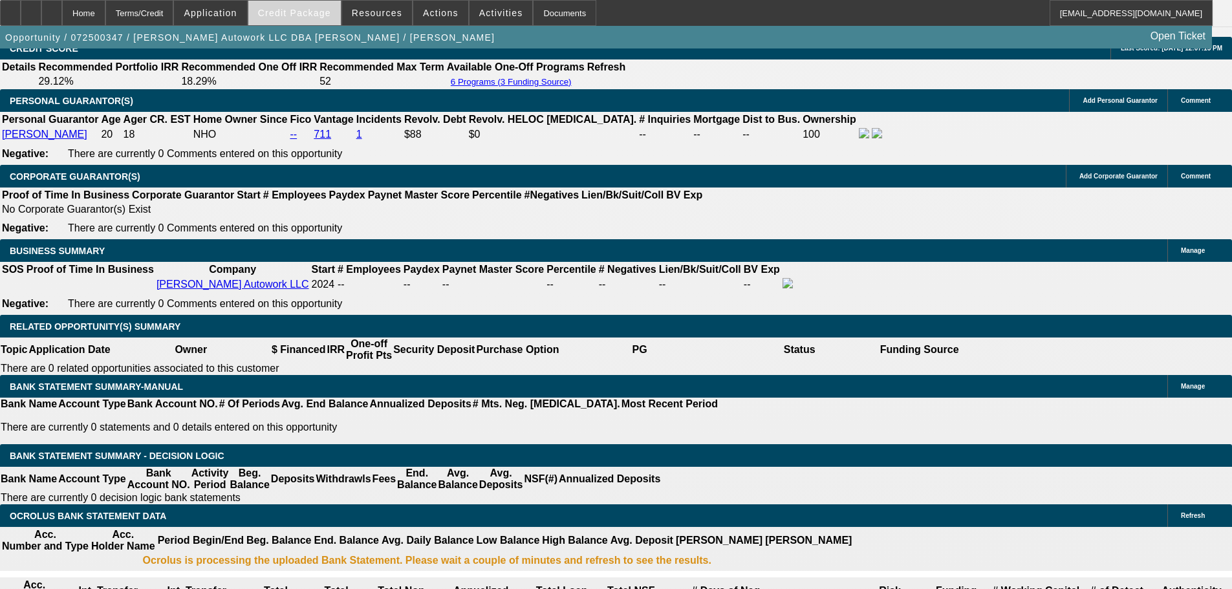
click at [309, 24] on span at bounding box center [294, 12] width 93 height 31
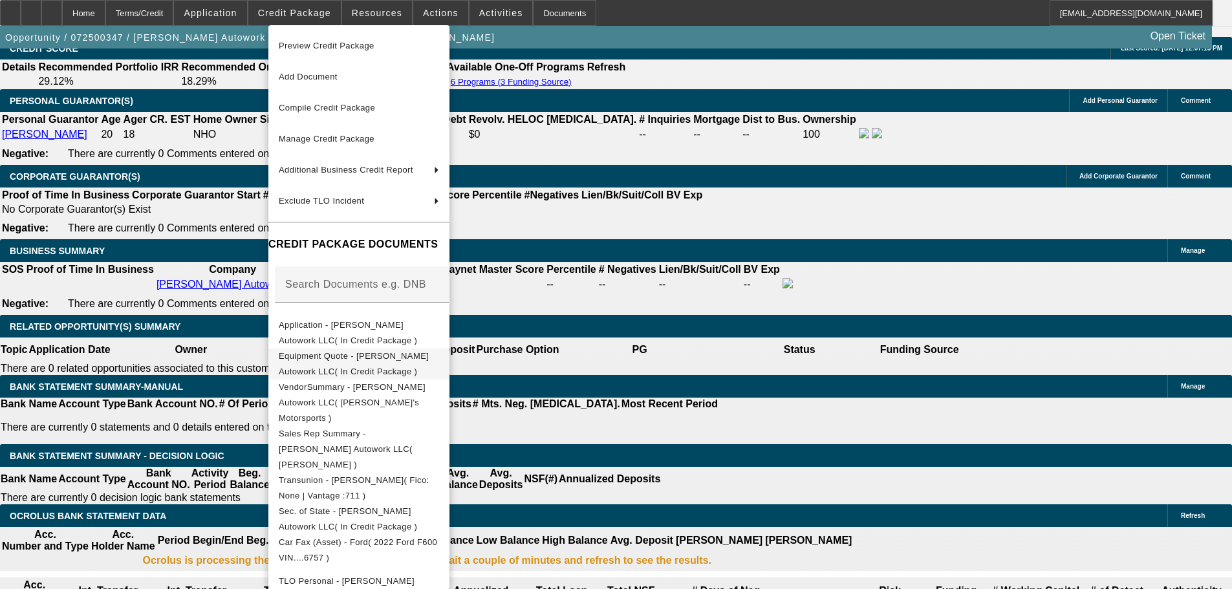
click at [423, 357] on span "Equipment Quote - Jaimes Autowork LLC( In Credit Package )" at bounding box center [354, 363] width 150 height 25
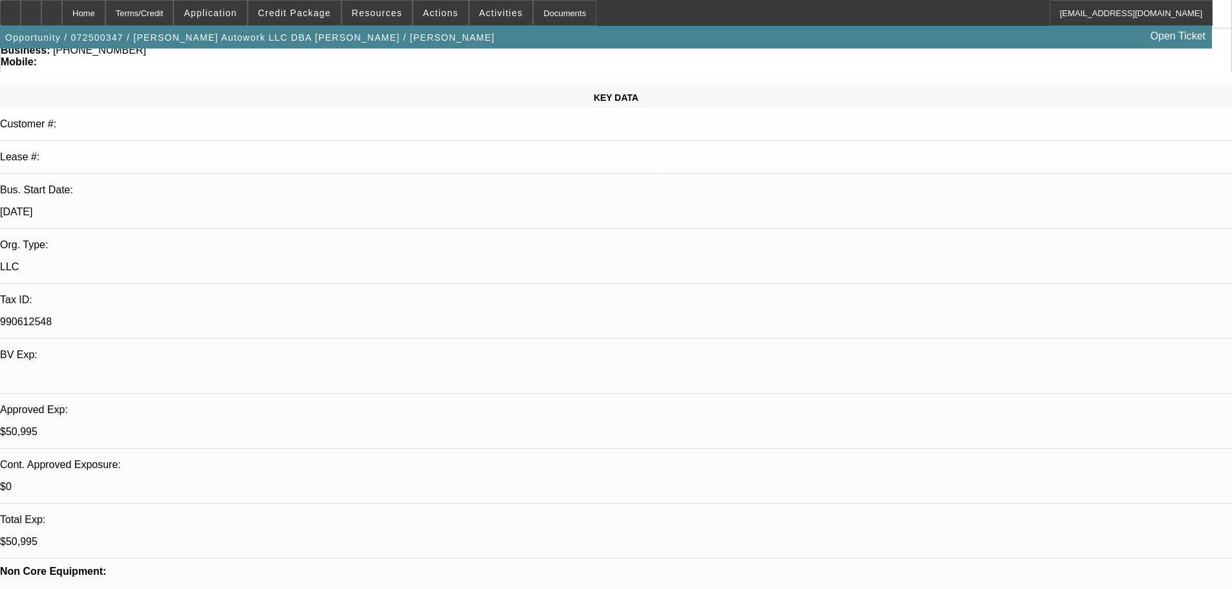
scroll to position [0, 0]
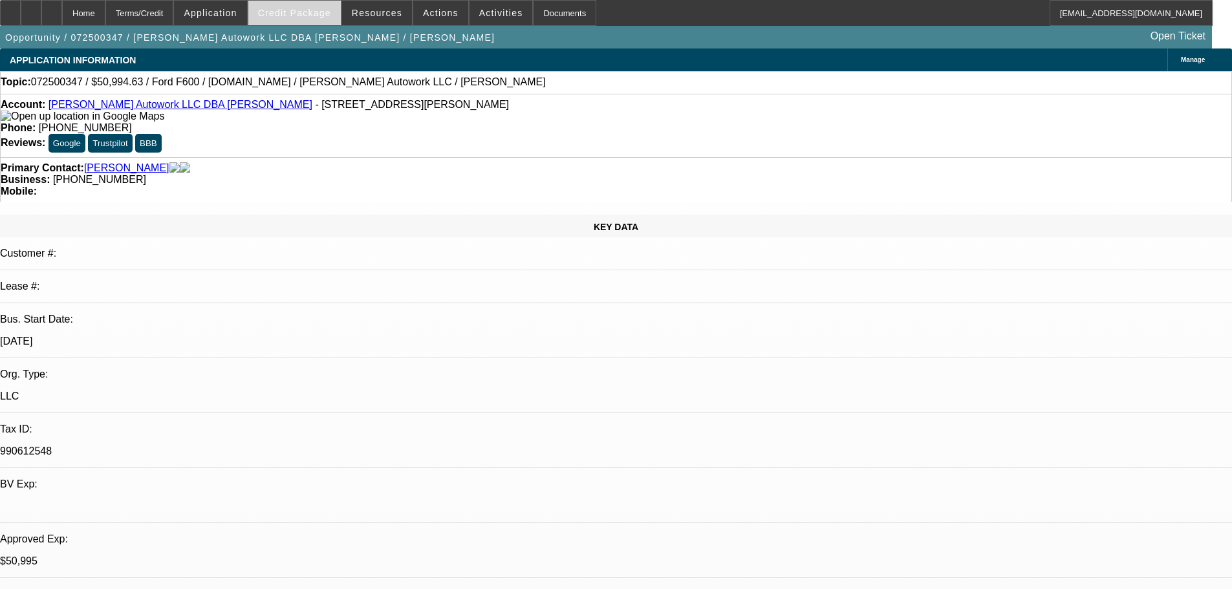
click at [320, 8] on span "Credit Package" at bounding box center [294, 13] width 73 height 10
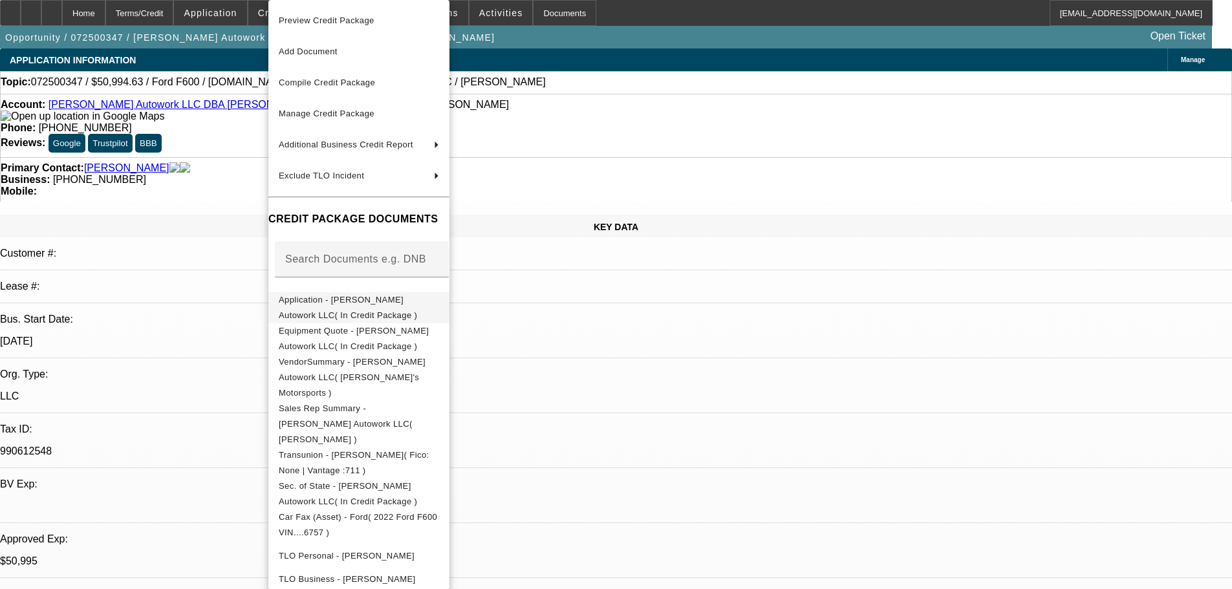
click at [402, 298] on span "Application - Jaimes Autowork LLC( In Credit Package )" at bounding box center [359, 307] width 160 height 31
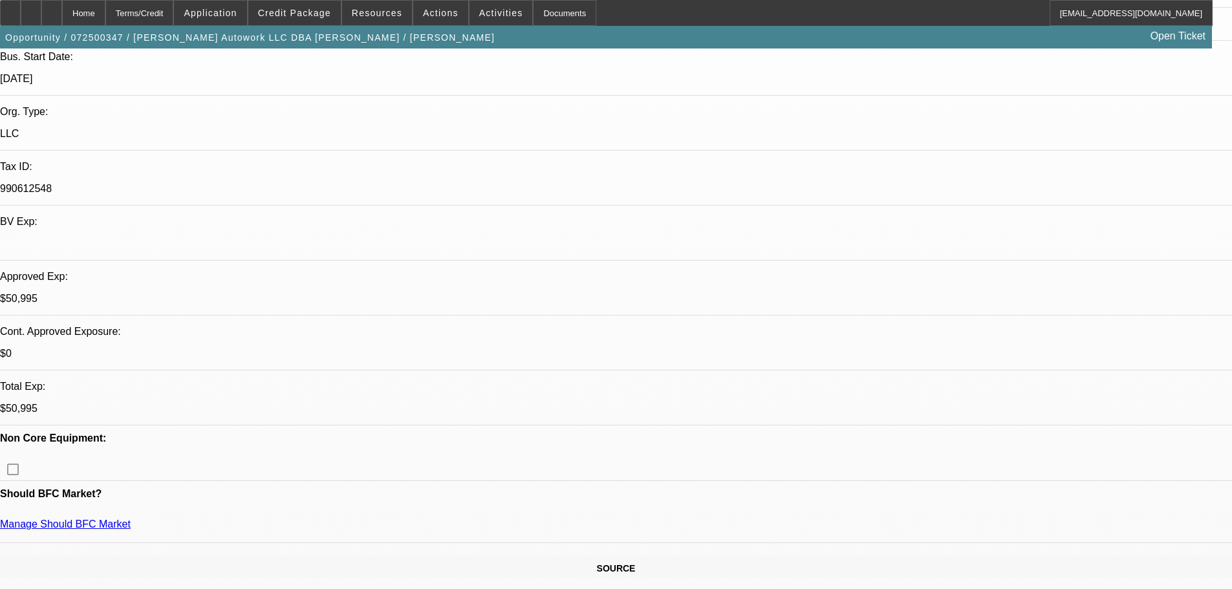
scroll to position [259, 0]
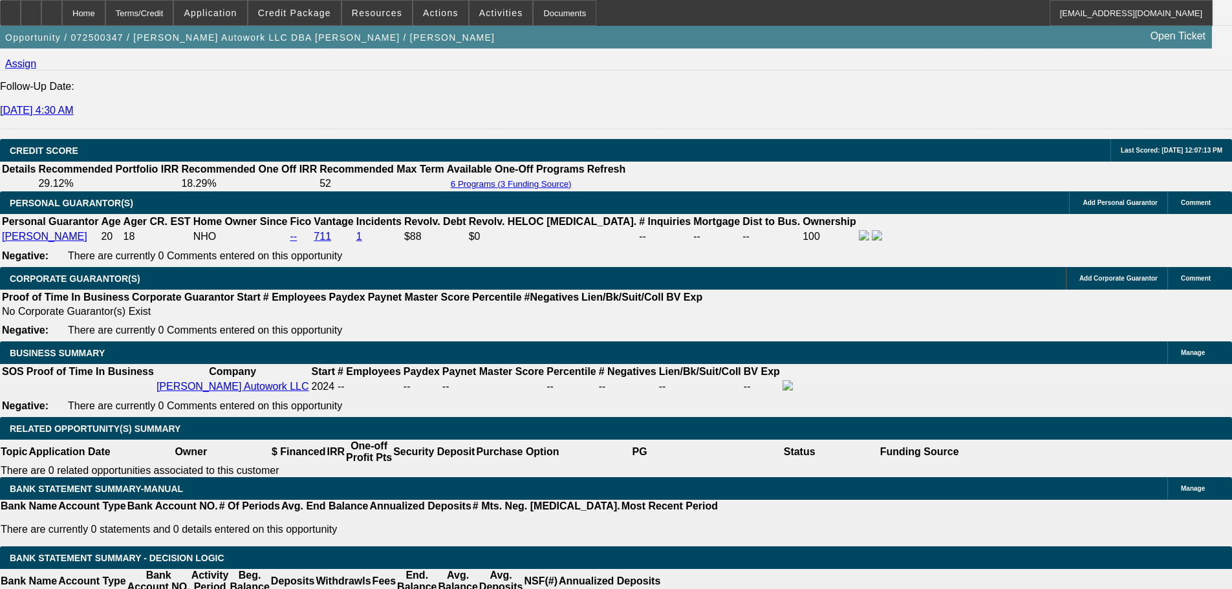
scroll to position [1811, 0]
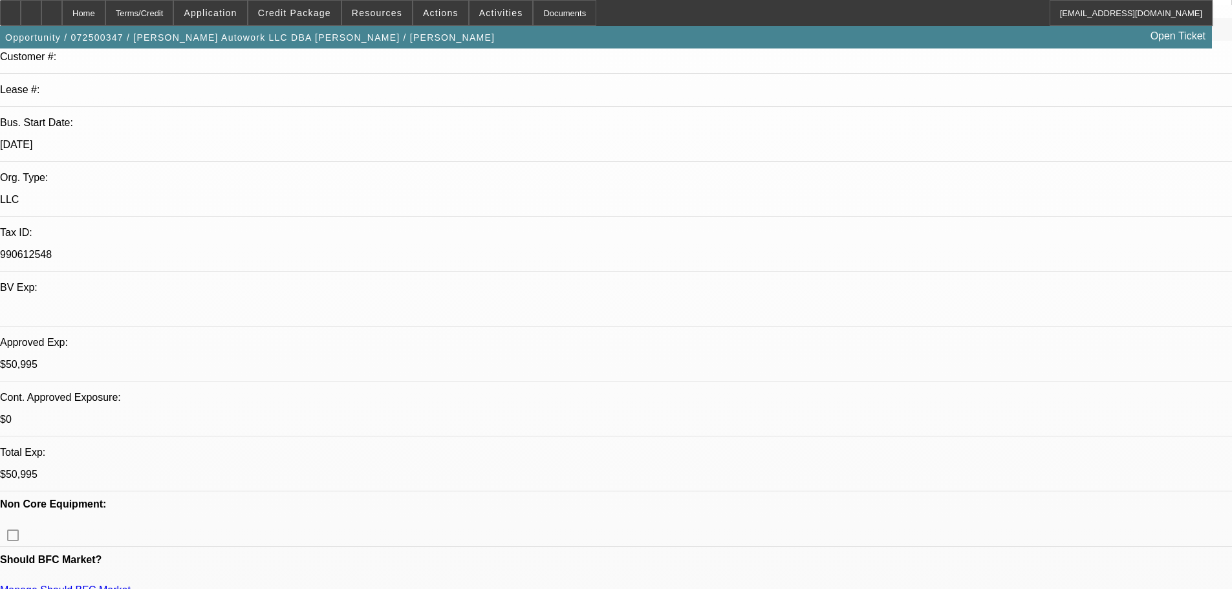
scroll to position [0, 0]
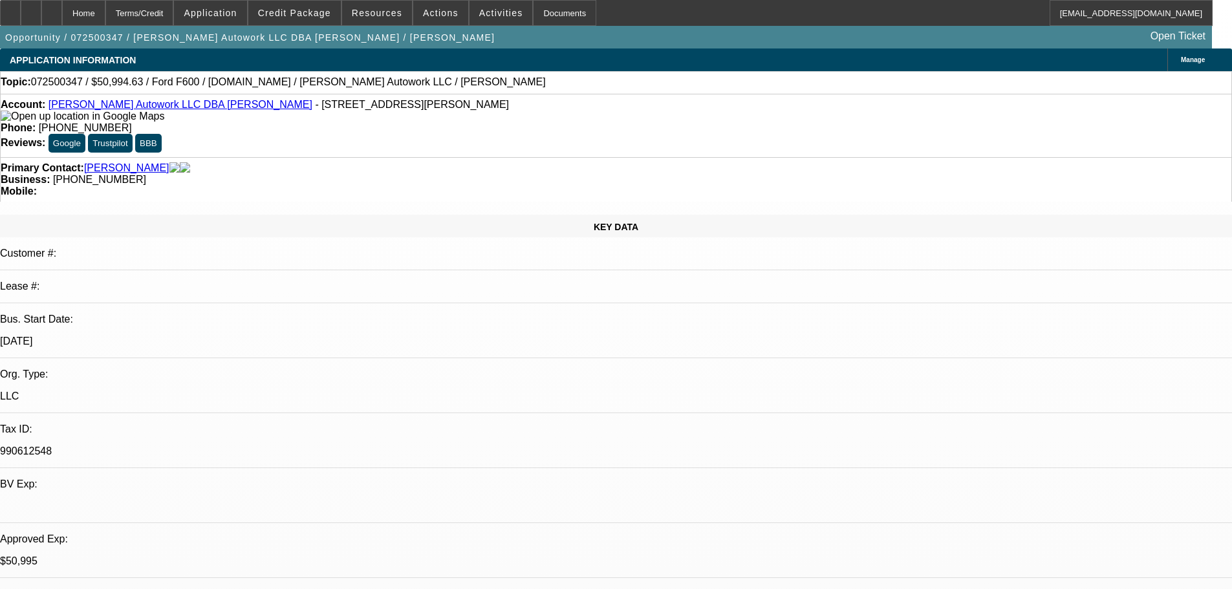
click at [187, 110] on link "Jaimes Autowork LLC DBA Jaimes Towing" at bounding box center [181, 104] width 264 height 11
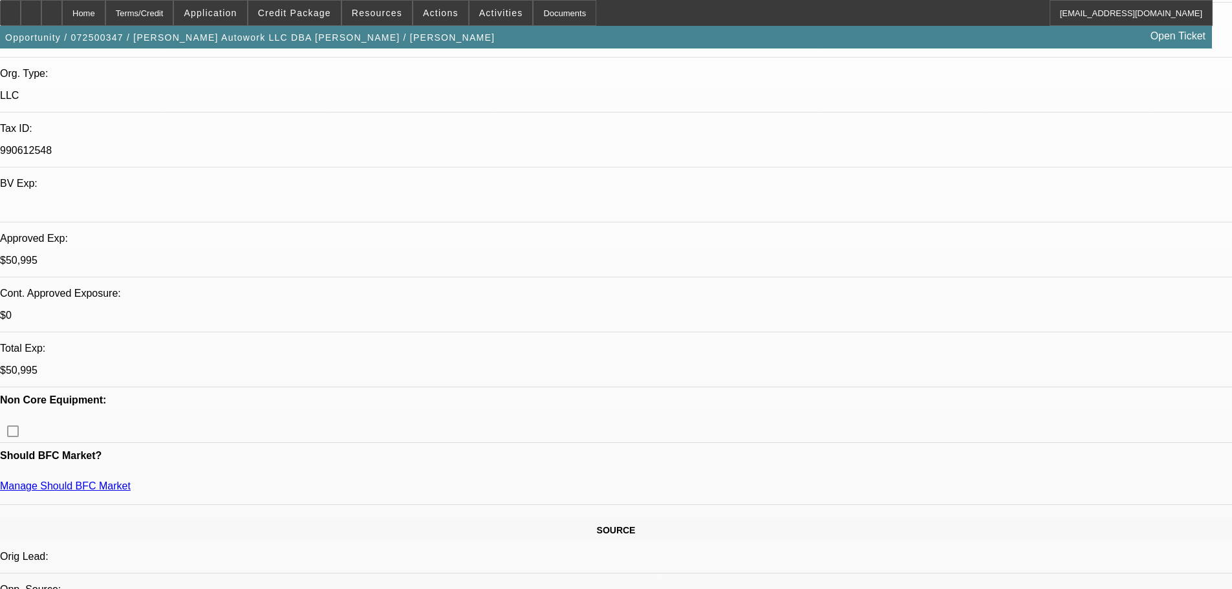
scroll to position [323, 0]
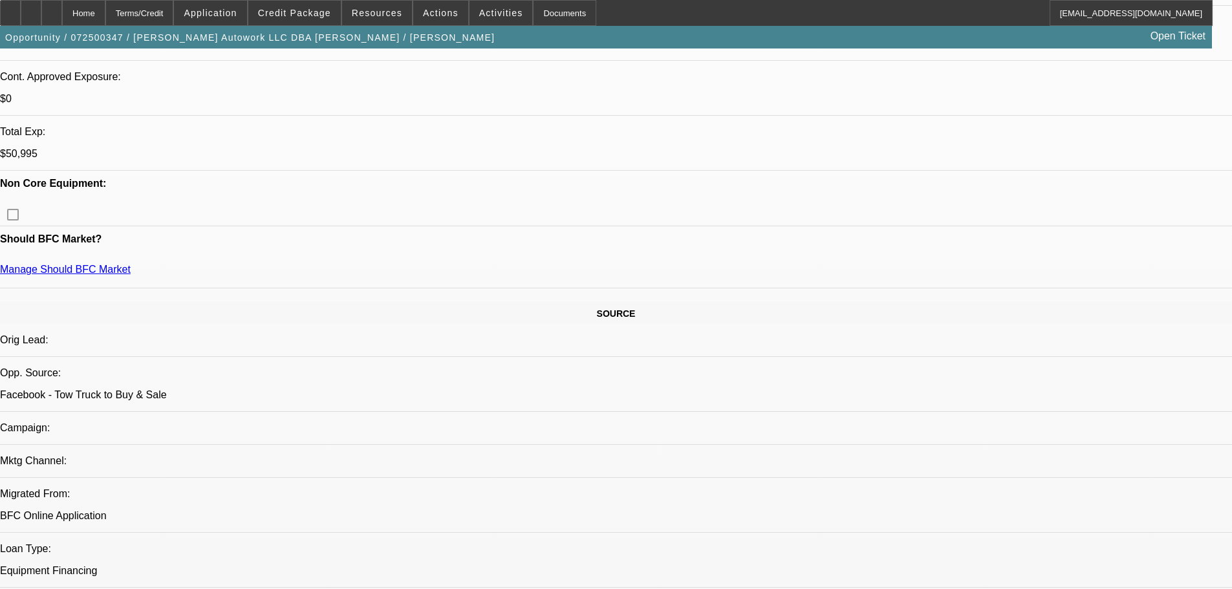
scroll to position [0, 0]
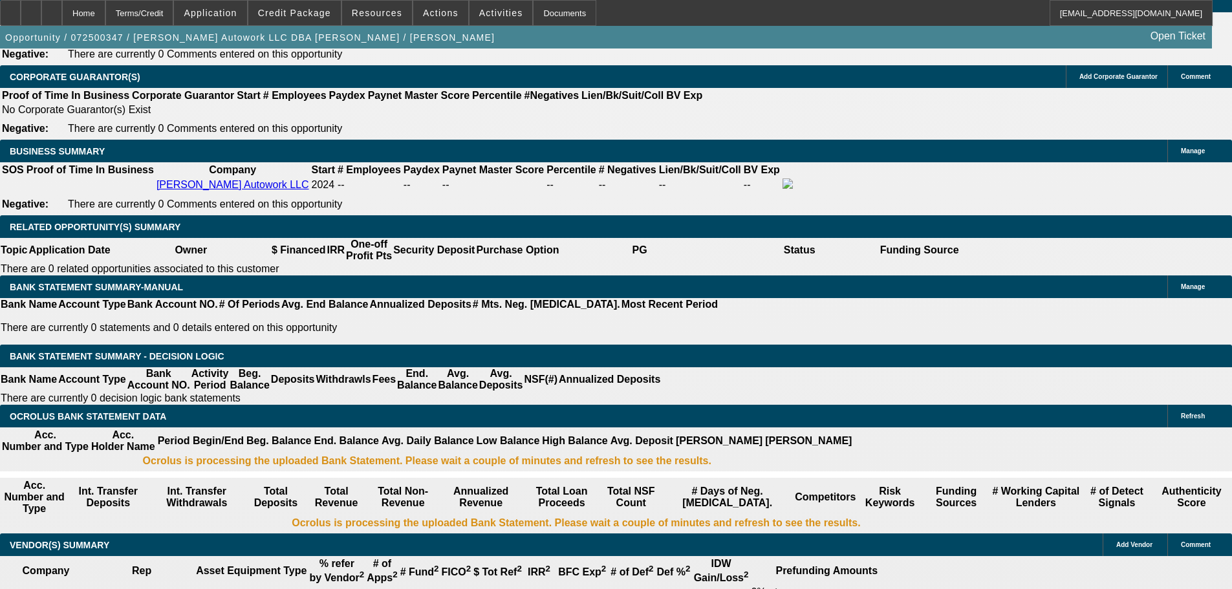
scroll to position [2005, 0]
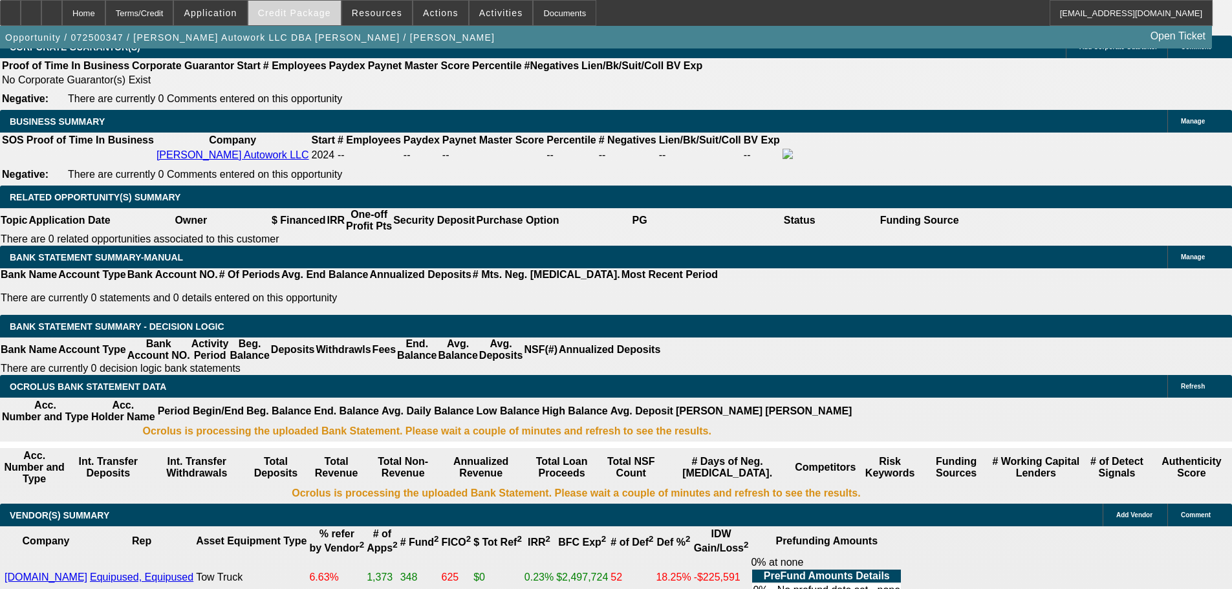
click at [316, 20] on span at bounding box center [294, 12] width 93 height 31
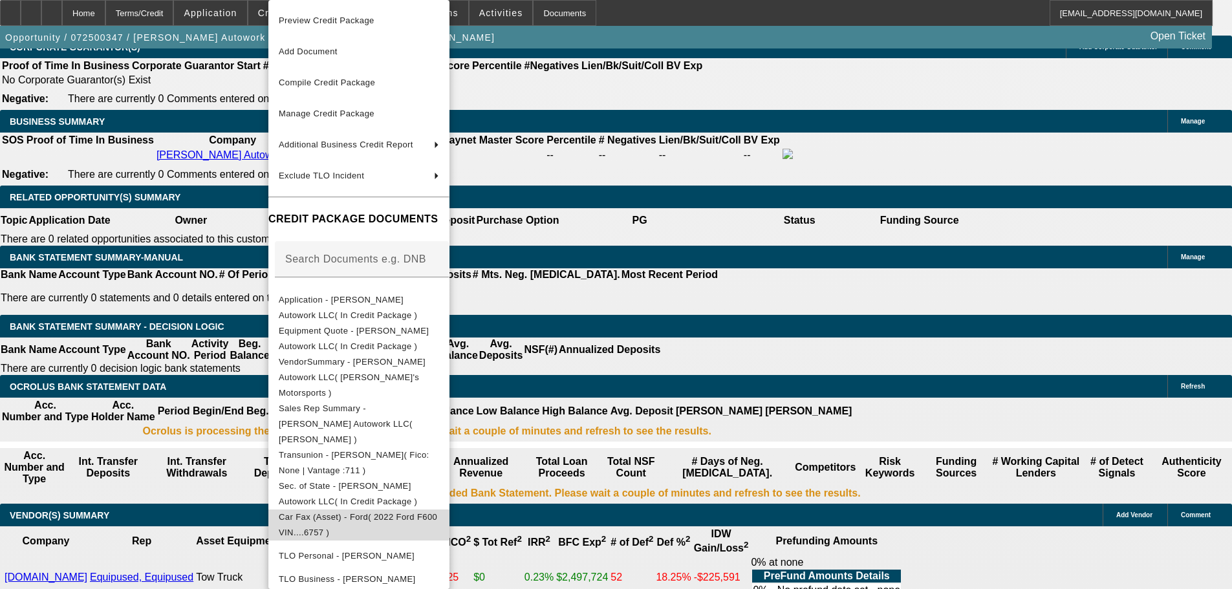
click at [437, 512] on span "Car Fax (Asset) - Ford( 2022 Ford F600 VIN....6757 )" at bounding box center [358, 524] width 158 height 25
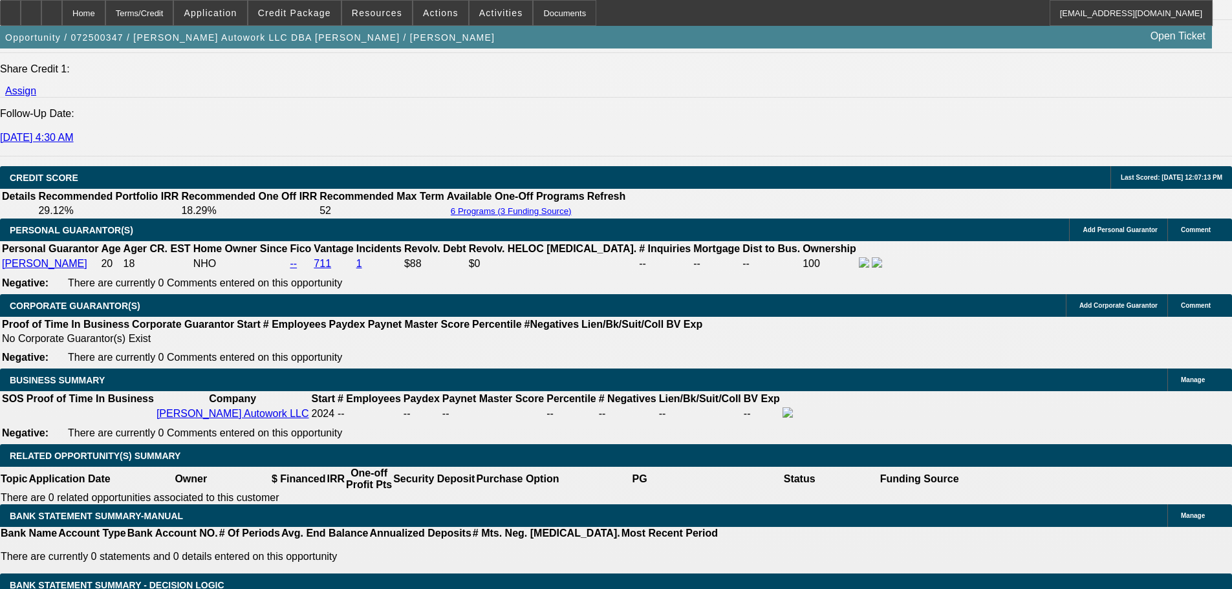
scroll to position [1393, 0]
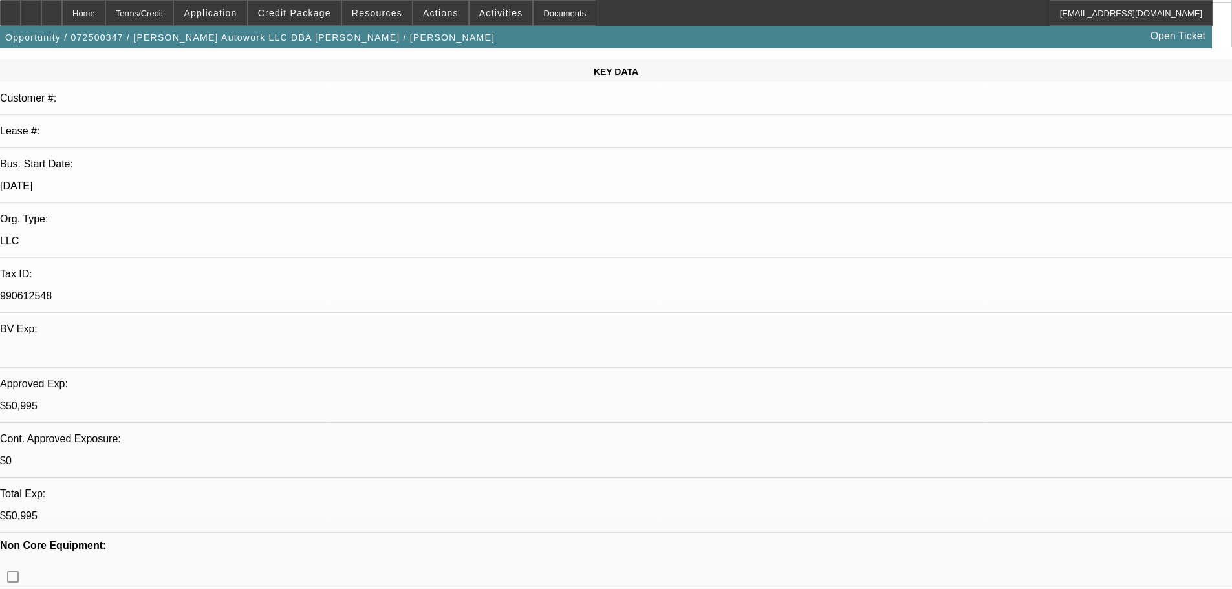
scroll to position [0, 0]
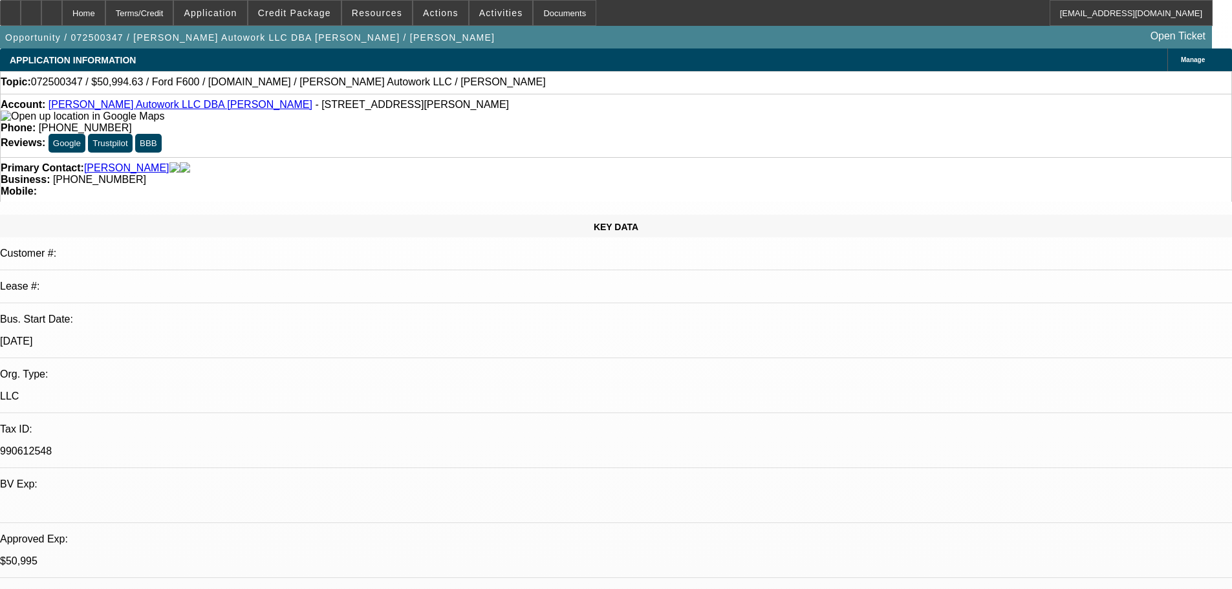
radio input "true"
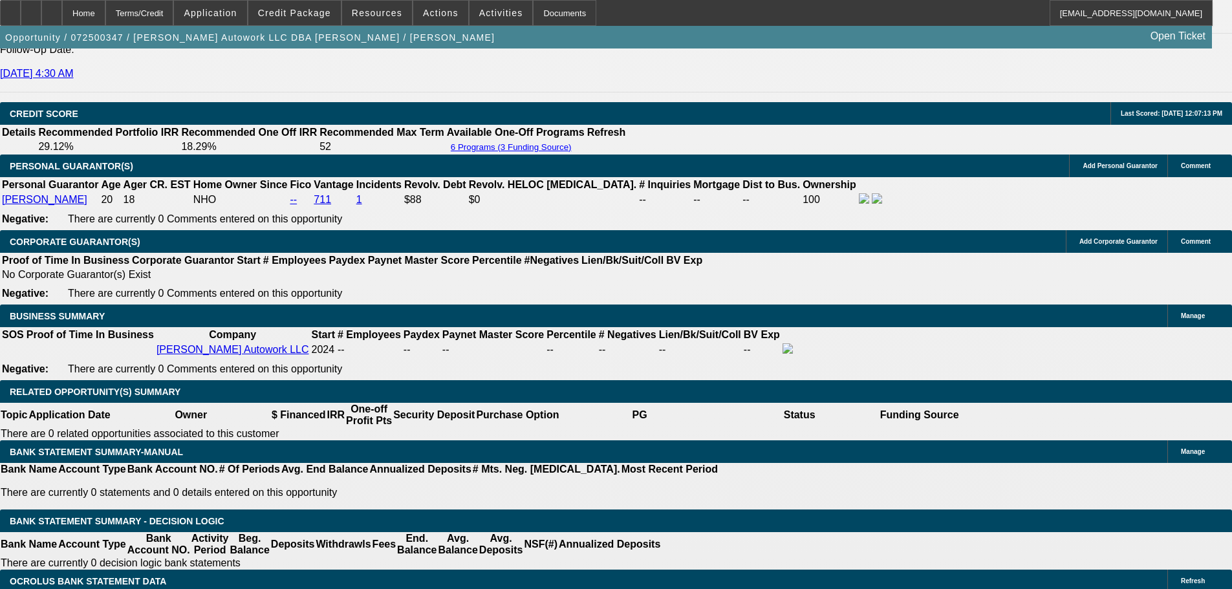
scroll to position [1811, 0]
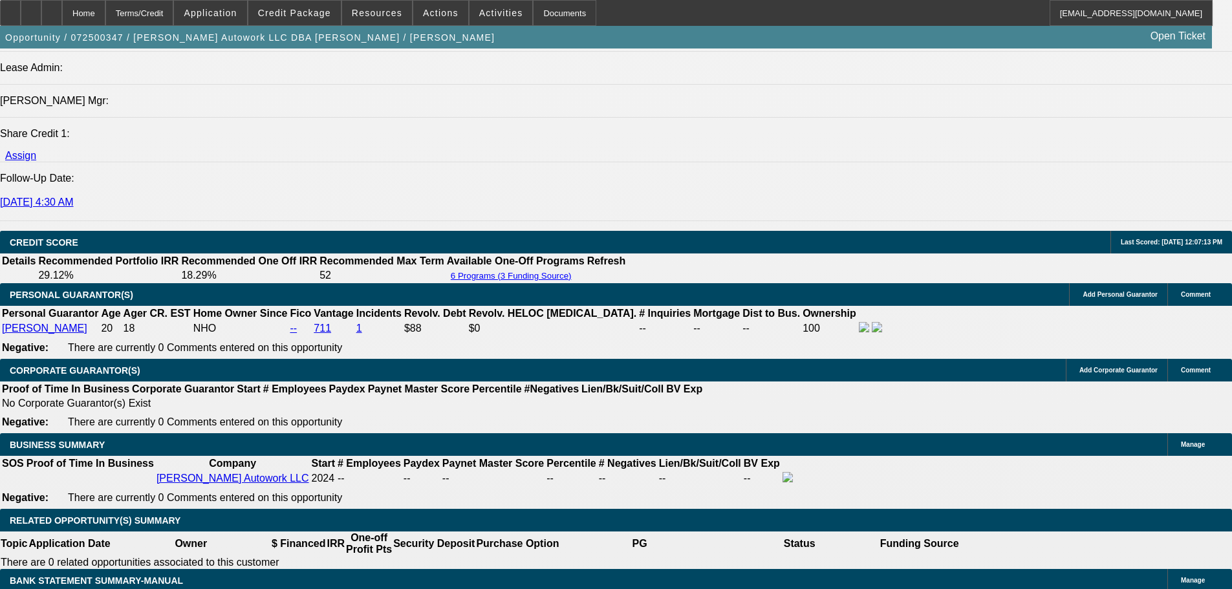
scroll to position [105, 0]
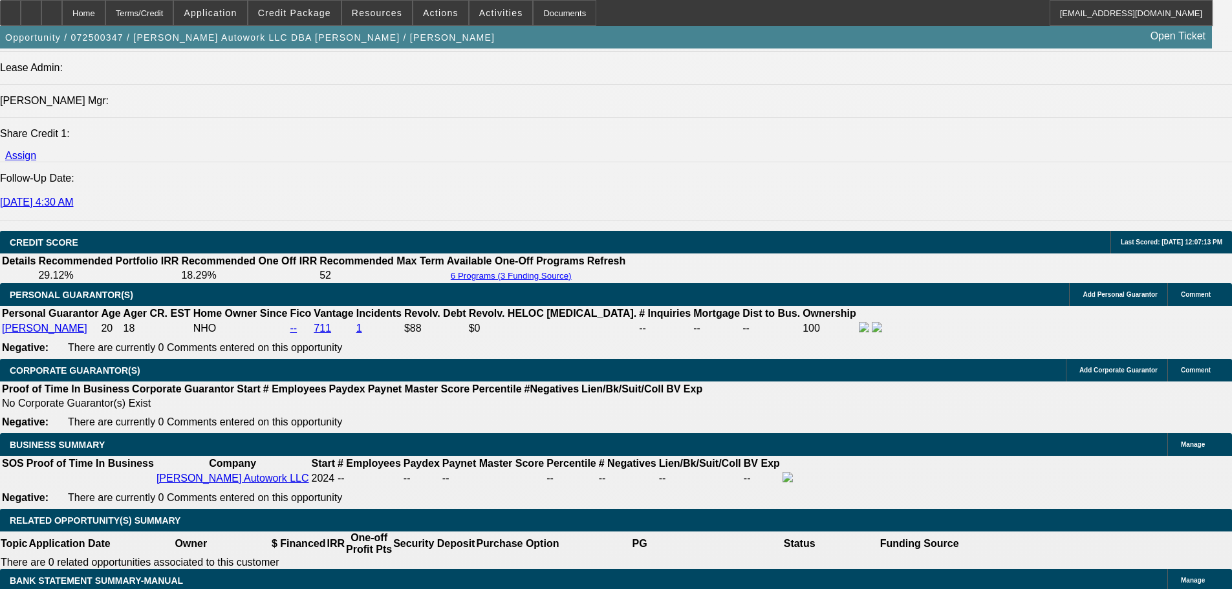
drag, startPoint x: 1197, startPoint y: 268, endPoint x: 1190, endPoint y: 357, distance: 89.6
drag, startPoint x: 1114, startPoint y: 340, endPoint x: 901, endPoint y: 340, distance: 212.8
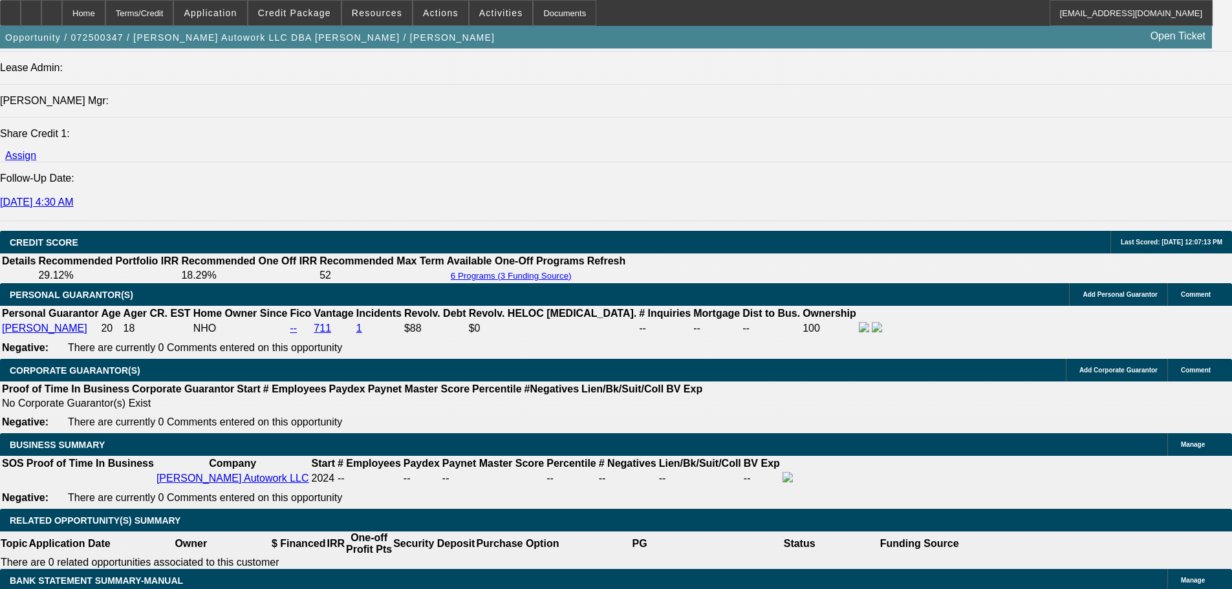
type textarea "9-10: Had very long chat with Carlos but didnt mind it, was an after 7pm convo …"
radio input "true"
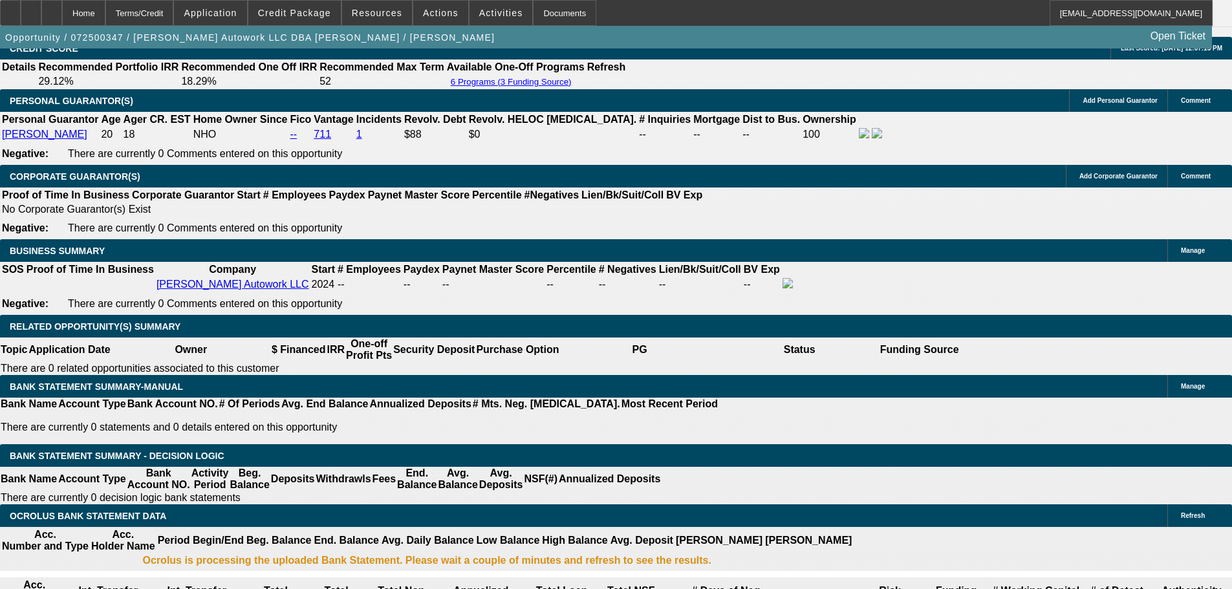
scroll to position [1941, 0]
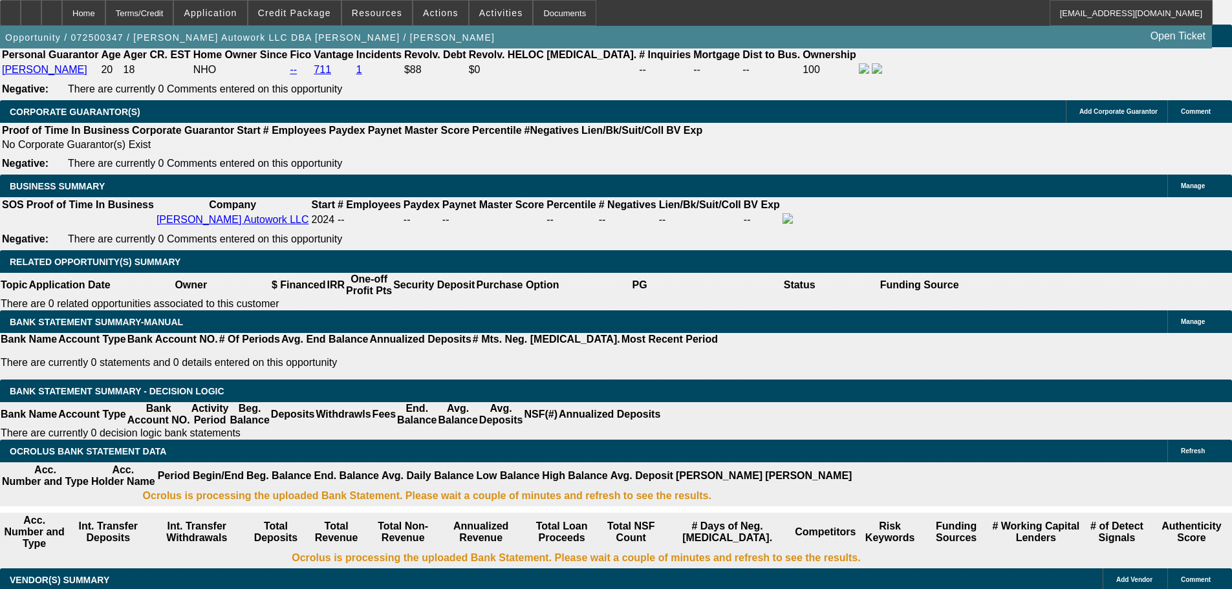
drag, startPoint x: 574, startPoint y: 412, endPoint x: 609, endPoint y: 415, distance: 35.0
type input "3"
type input "UNKNOWN"
type input "36"
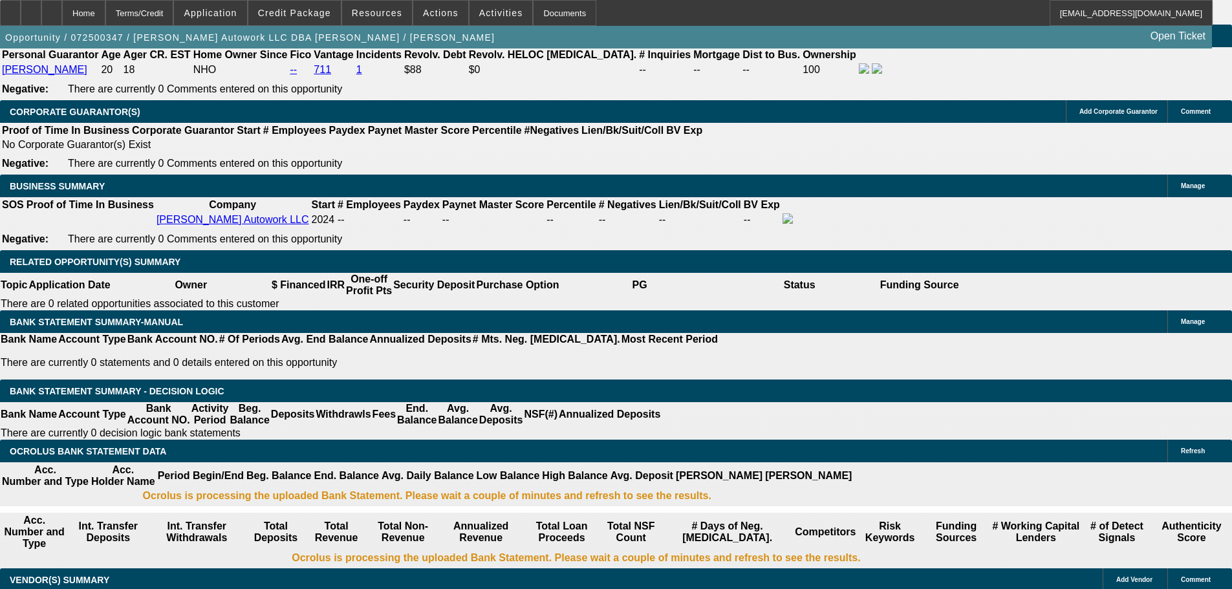
type input "$16,470.72"
type input "$32,941.44"
type input "$1,864.86"
type input "$3,729.72"
type input "36"
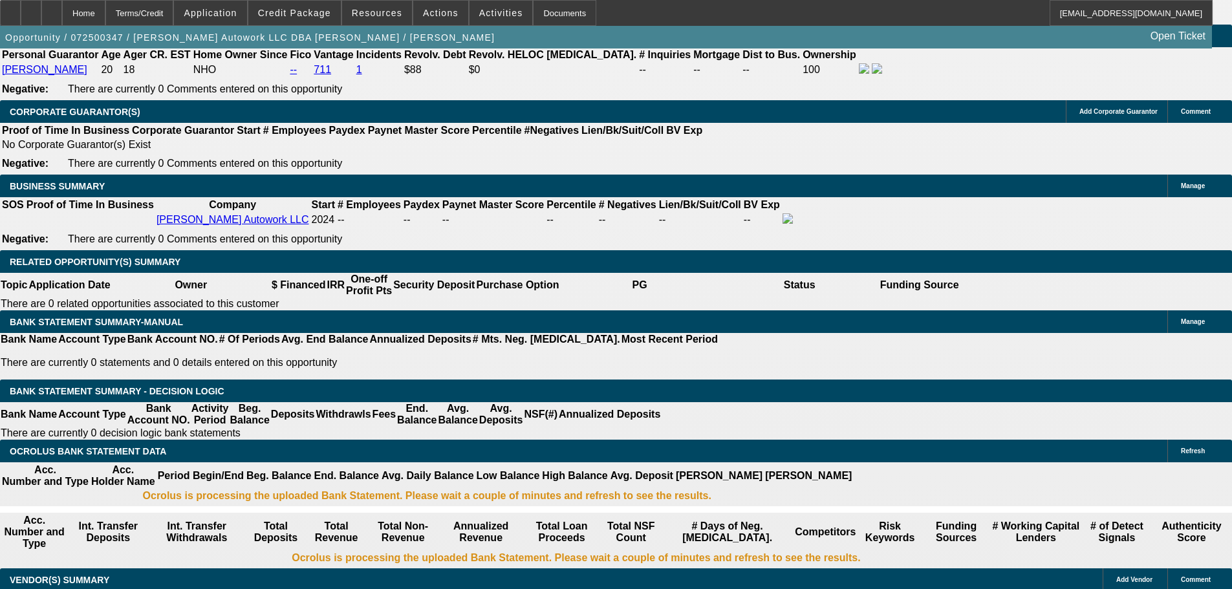
drag, startPoint x: 517, startPoint y: 418, endPoint x: 644, endPoint y: 438, distance: 129.0
type input "18"
type input "$36.00"
type input "1865"
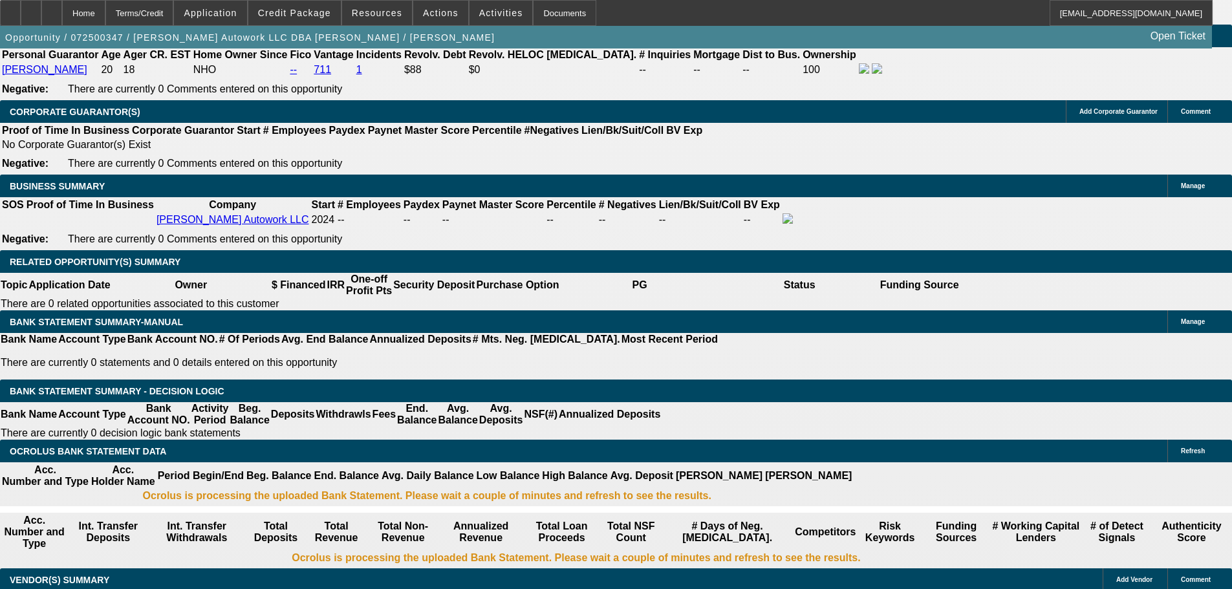
type input "24.1"
type input "$3,730.00"
type input "$1,865.00"
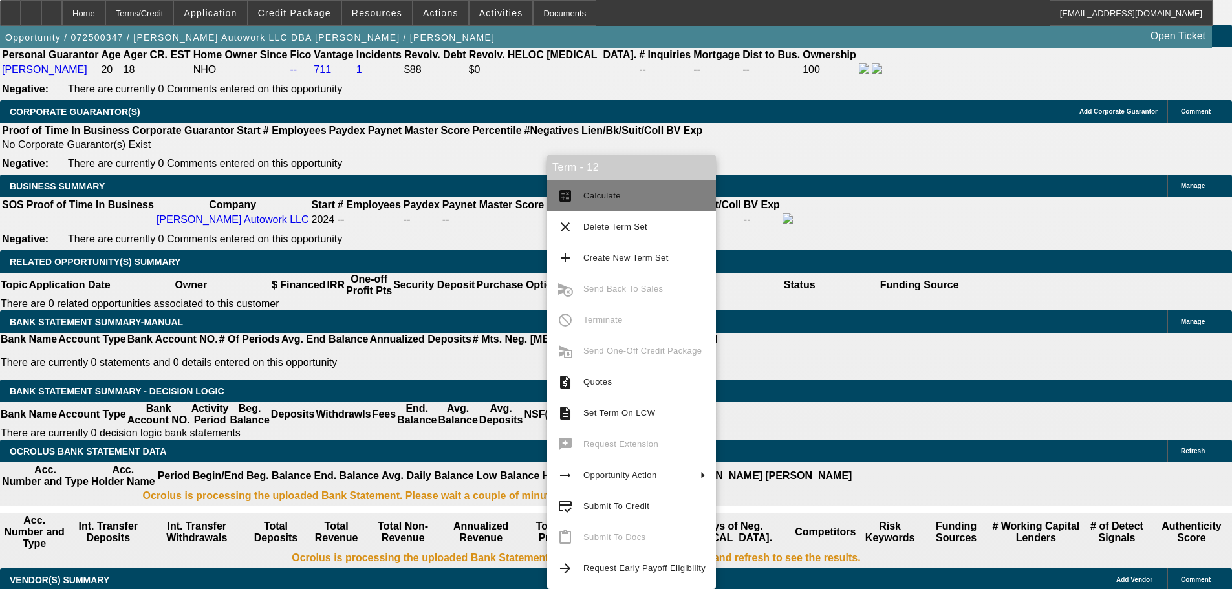
drag, startPoint x: 612, startPoint y: 199, endPoint x: 601, endPoint y: 208, distance: 13.8
click at [609, 202] on span "Calculate" at bounding box center [645, 196] width 122 height 16
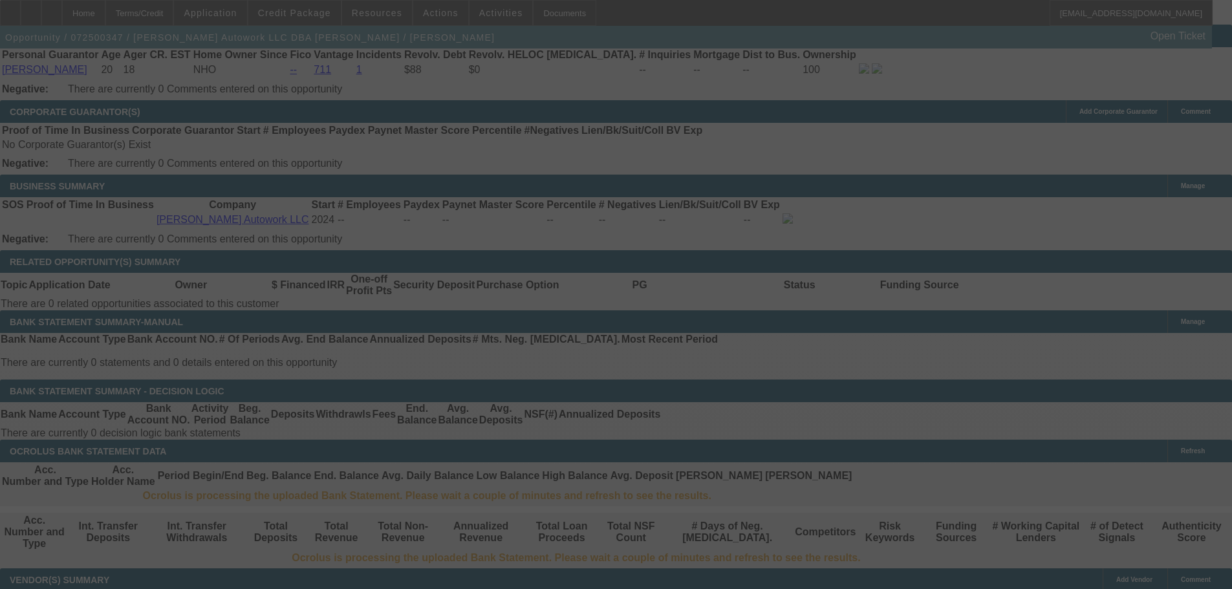
select select "0"
select select "2"
select select "0.1"
select select "4"
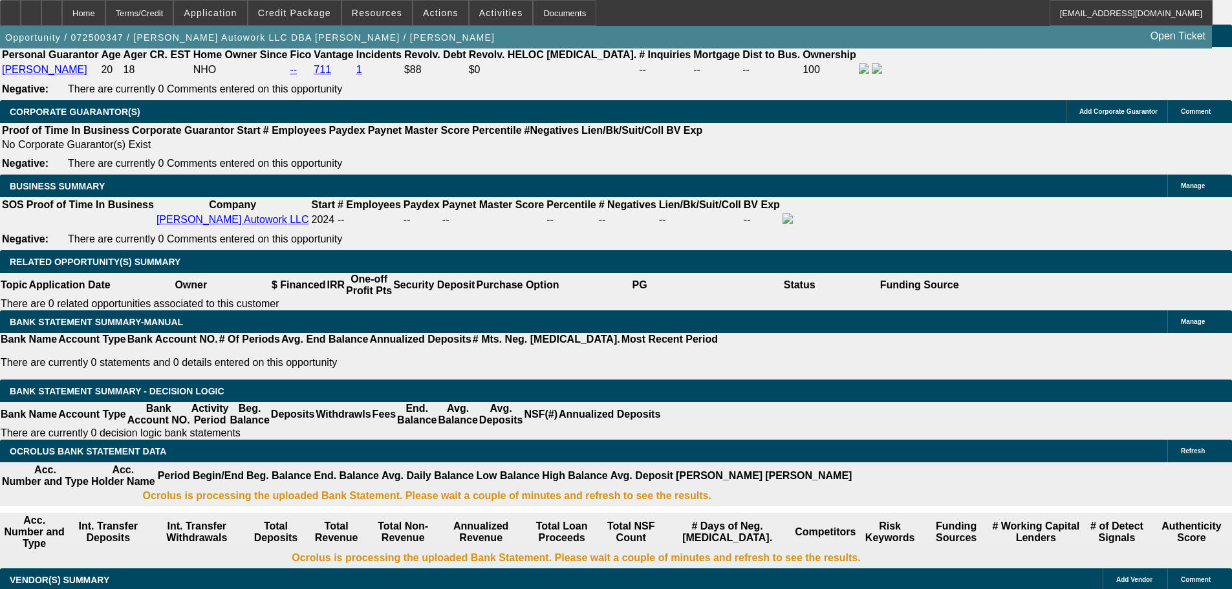
radio input "true"
type textarea "Will want termset 15 if we do EFA w/ sales tax financed, 48-months is better fo…"
drag, startPoint x: 574, startPoint y: 415, endPoint x: 602, endPoint y: 415, distance: 27.2
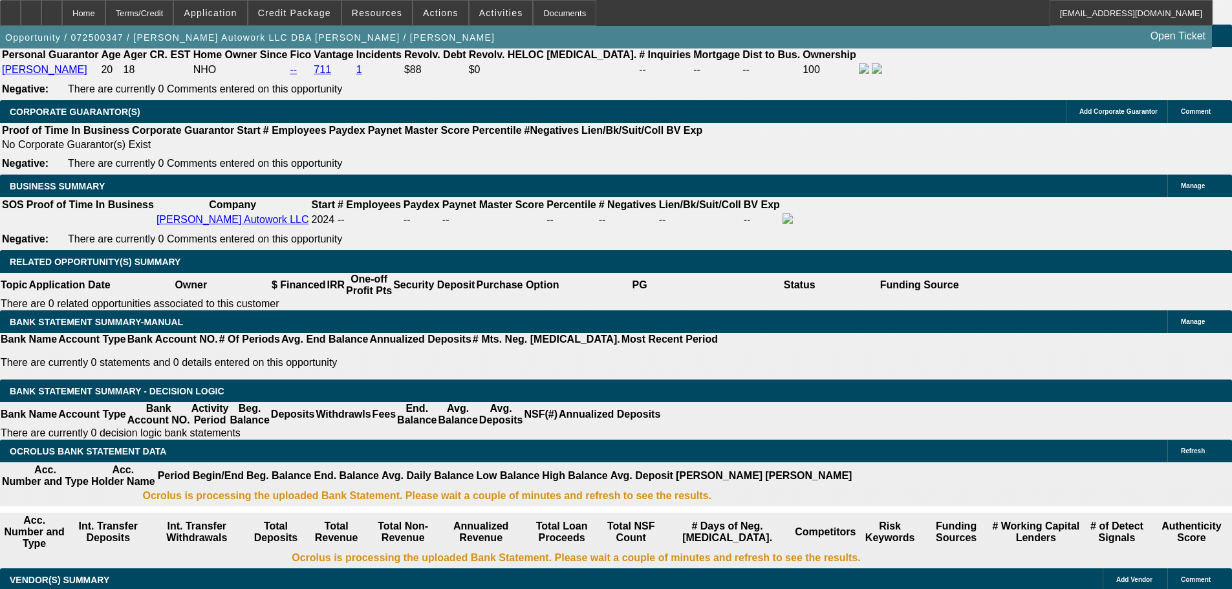
type input "4"
type input "UNKNOWN"
type input "42"
type input "$12,474.98"
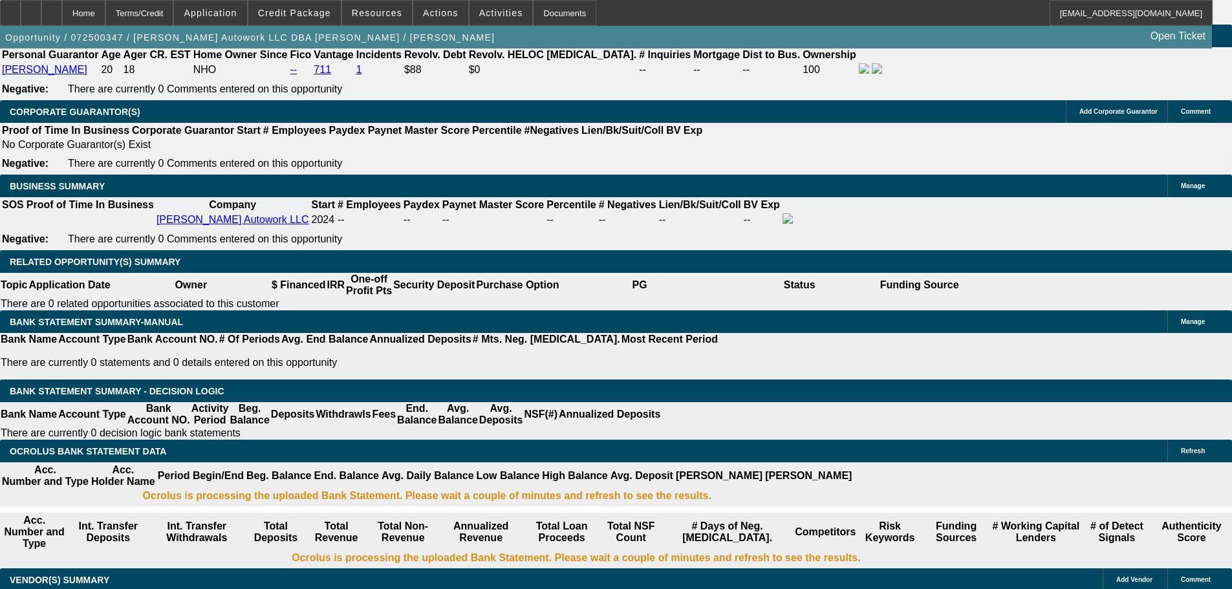
type input "$24,949.96"
type input "$1,683.83"
type input "$3,367.66"
type input "42"
drag, startPoint x: 518, startPoint y: 413, endPoint x: 615, endPoint y: 410, distance: 97.7
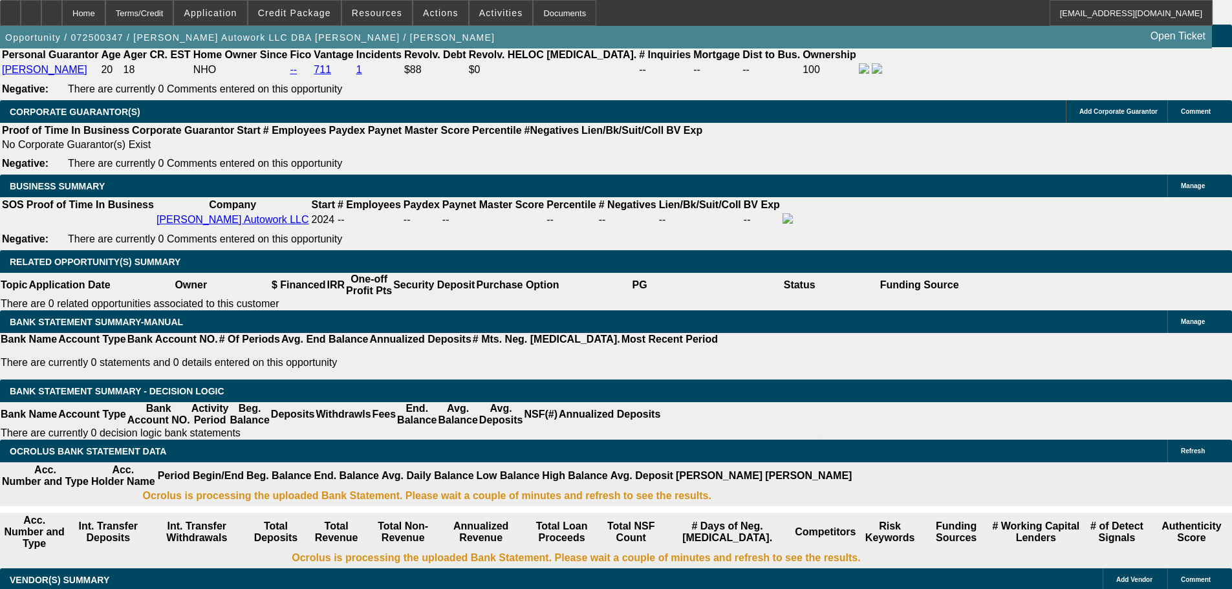
type input "16"
type input "$32.00"
type input "1685"
type input "24.1"
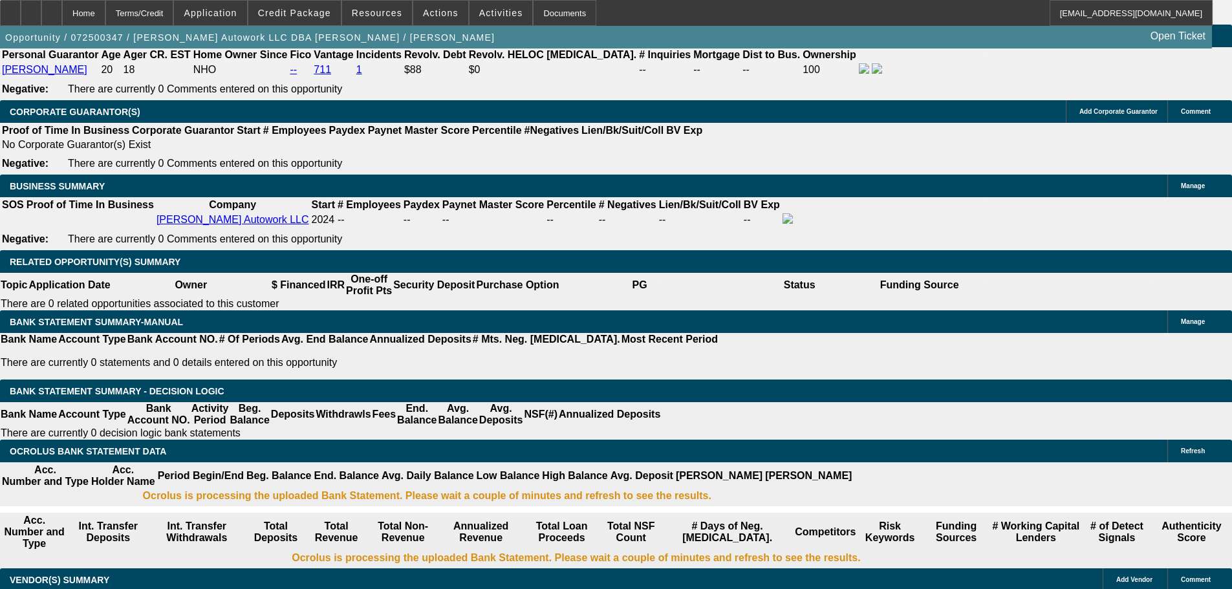
type input "$3,370.00"
type input "$1,685.00"
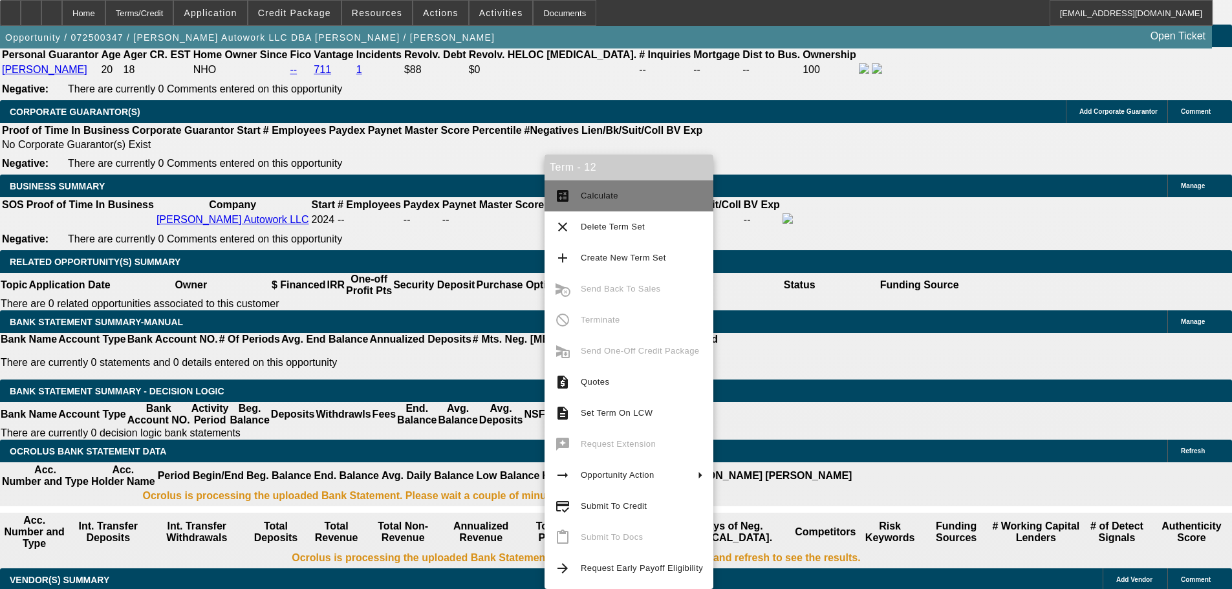
click at [598, 200] on span "Calculate" at bounding box center [600, 196] width 38 height 10
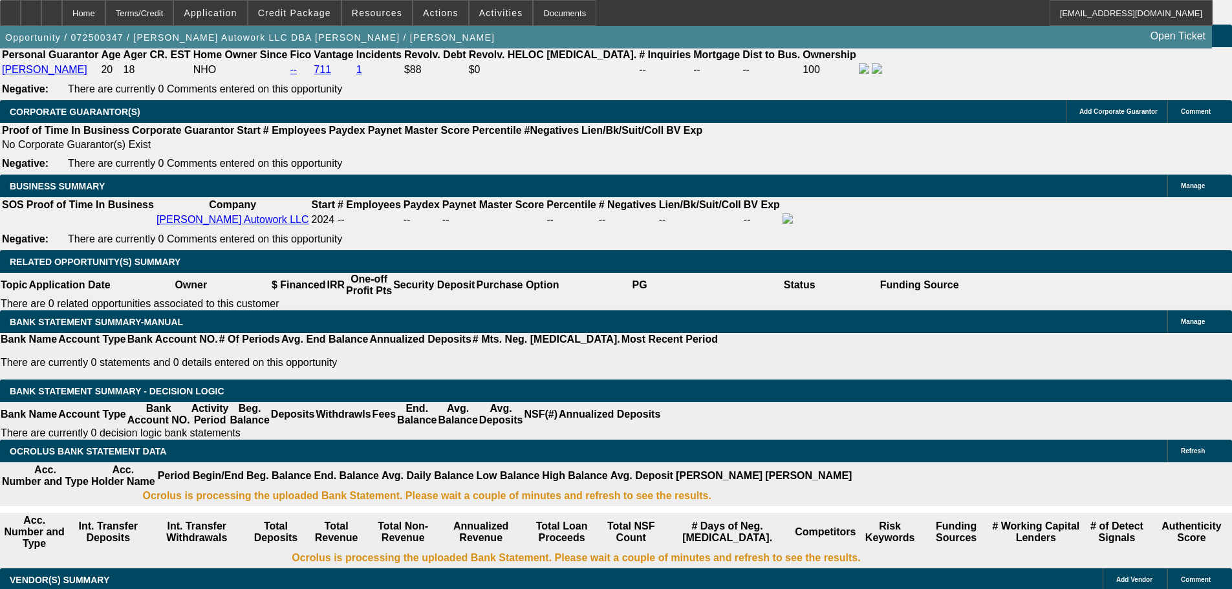
click at [1116, 287] on div "APPLICATION INFORMATION Manage Topic: 072500347 / $50,994.63 / Ford F600 / Equi…" at bounding box center [616, 564] width 1232 height 4913
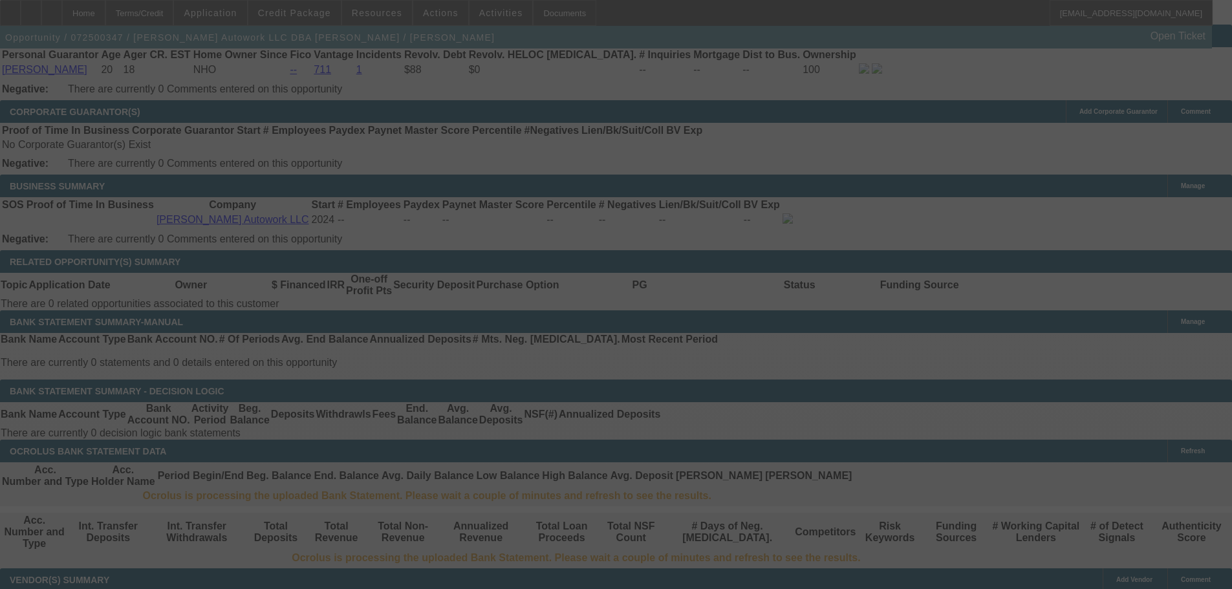
select select "0"
select select "2"
select select "0.1"
select select "4"
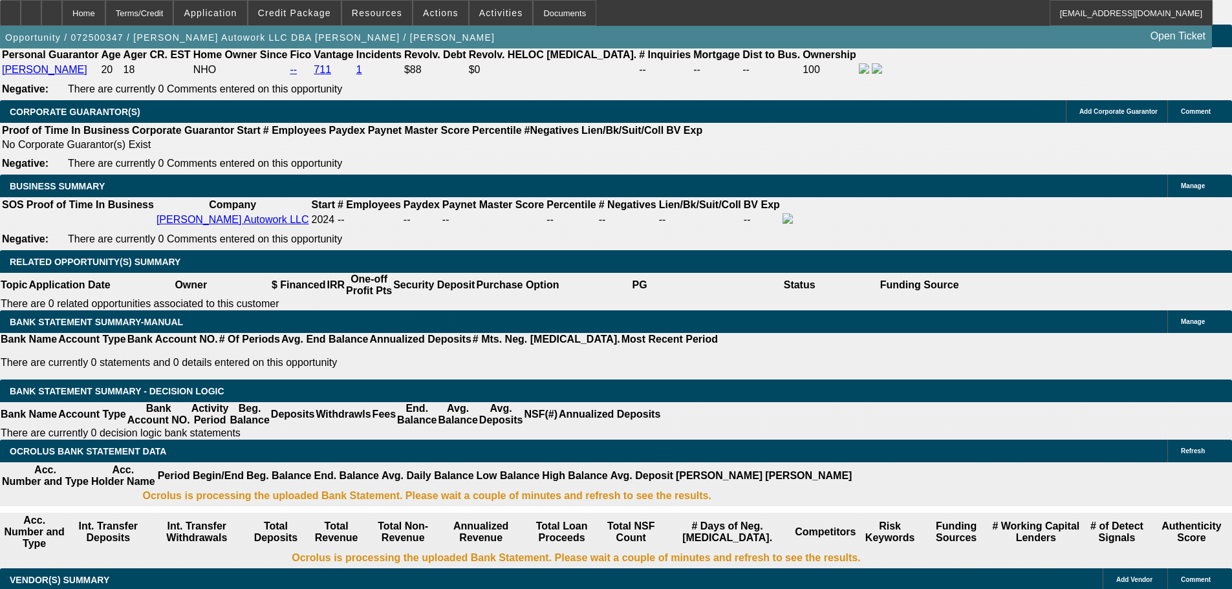
drag, startPoint x: 1079, startPoint y: 276, endPoint x: 1049, endPoint y: 280, distance: 30.0
drag, startPoint x: 1080, startPoint y: 281, endPoint x: 998, endPoint y: 279, distance: 81.5
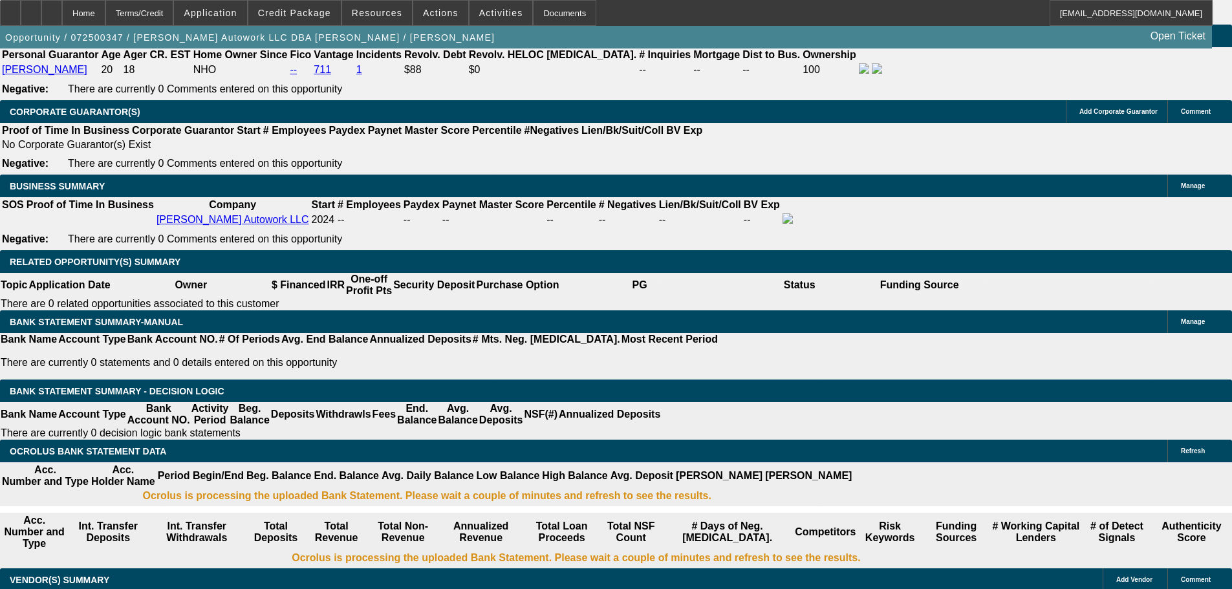
drag, startPoint x: 1155, startPoint y: 265, endPoint x: 1100, endPoint y: 266, distance: 55.7
drag, startPoint x: 1003, startPoint y: 279, endPoint x: 912, endPoint y: 286, distance: 91.5
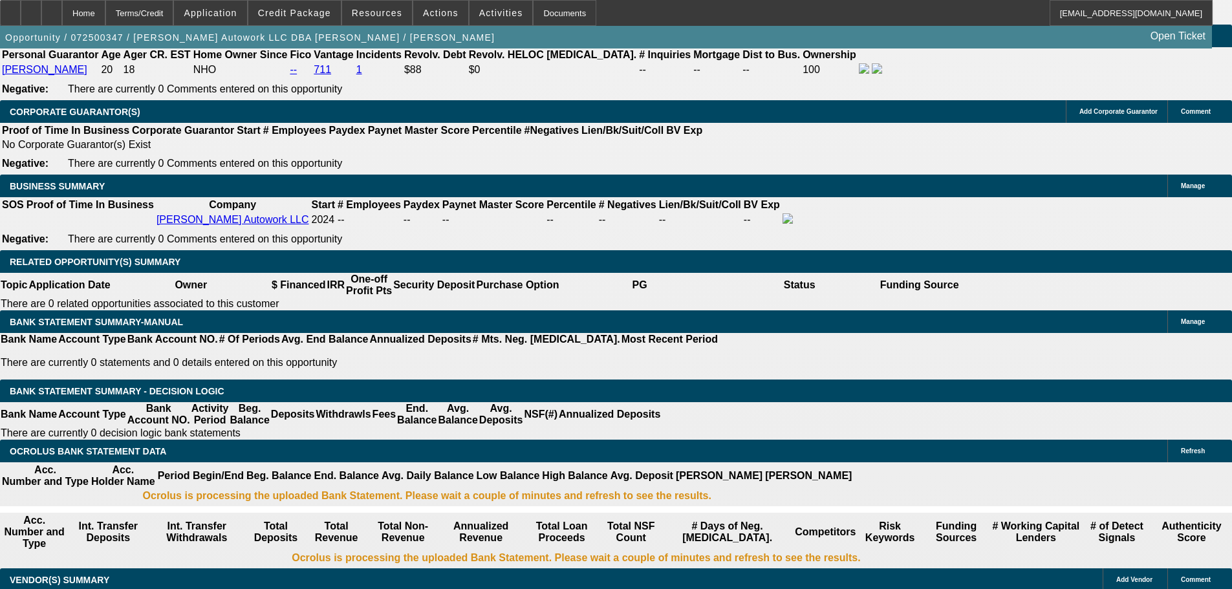
drag, startPoint x: 1012, startPoint y: 278, endPoint x: 983, endPoint y: 283, distance: 29.5
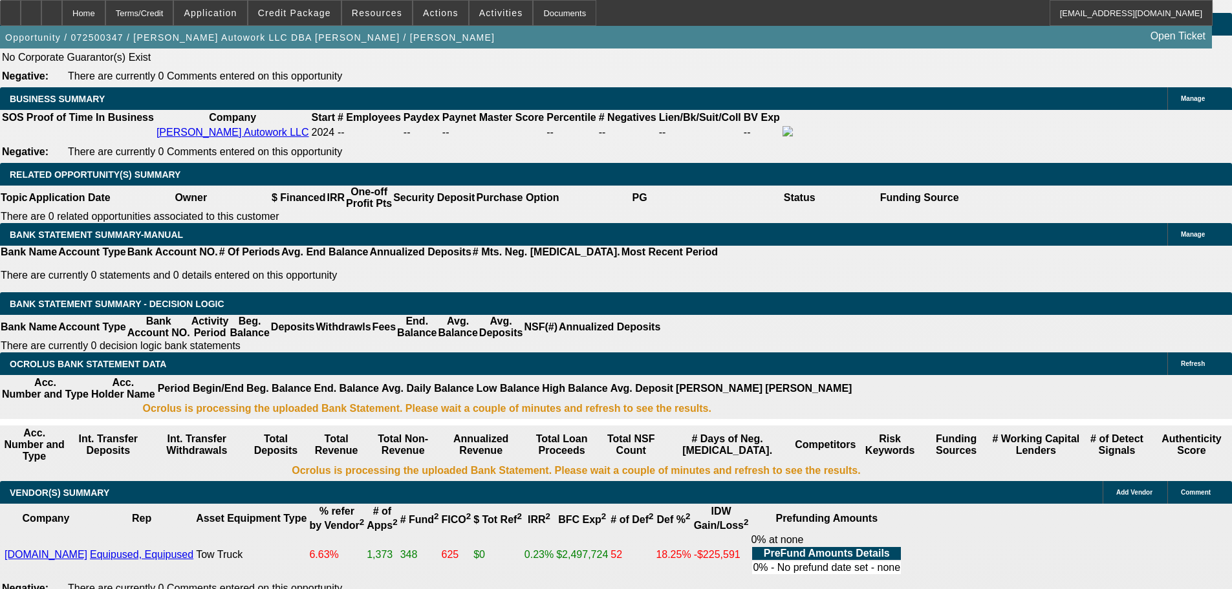
scroll to position [2005, 0]
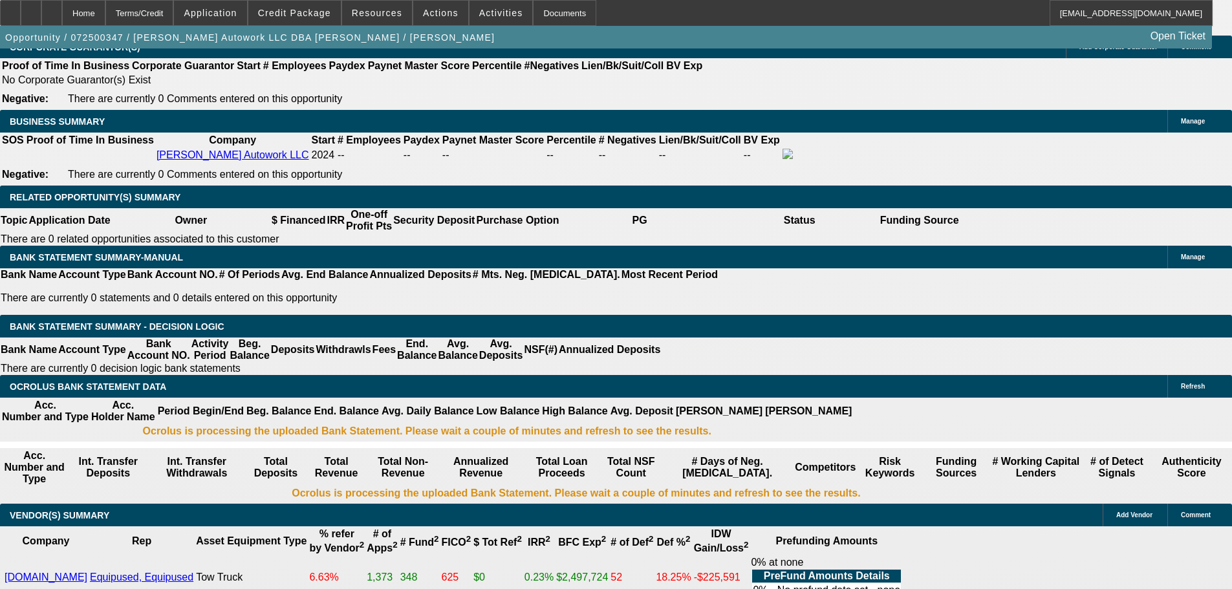
drag, startPoint x: 899, startPoint y: 300, endPoint x: 1120, endPoint y: 279, distance: 221.6
type textarea "Will want termset 15 if we do EFA w/ sales tax financed, 48-months is better fo…"
radio input "true"
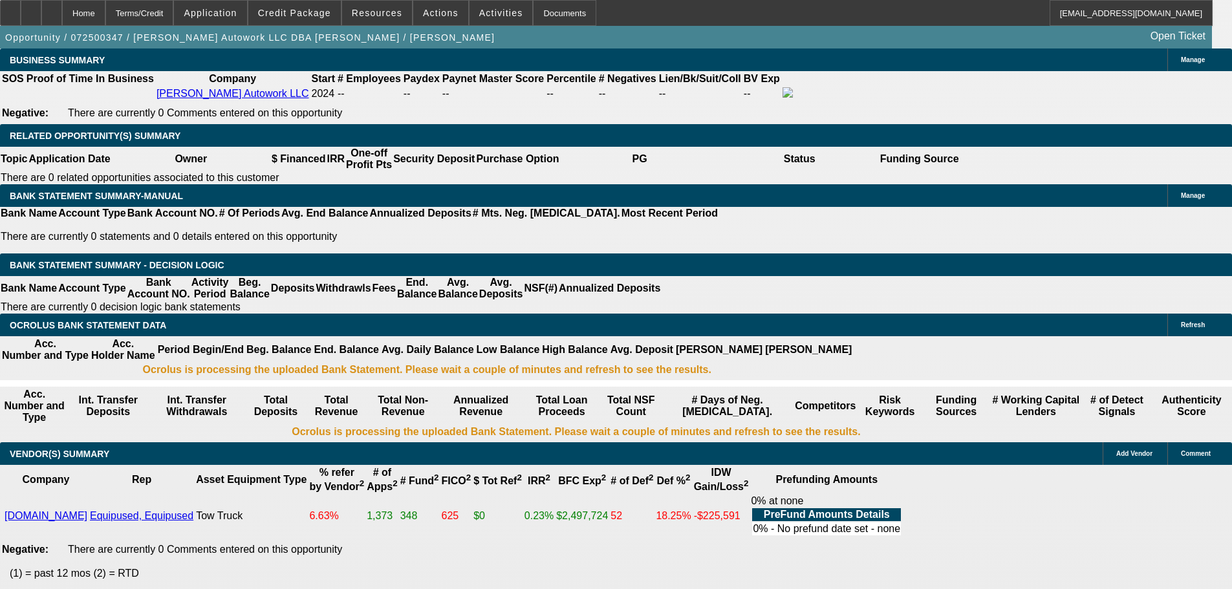
scroll to position [2135, 0]
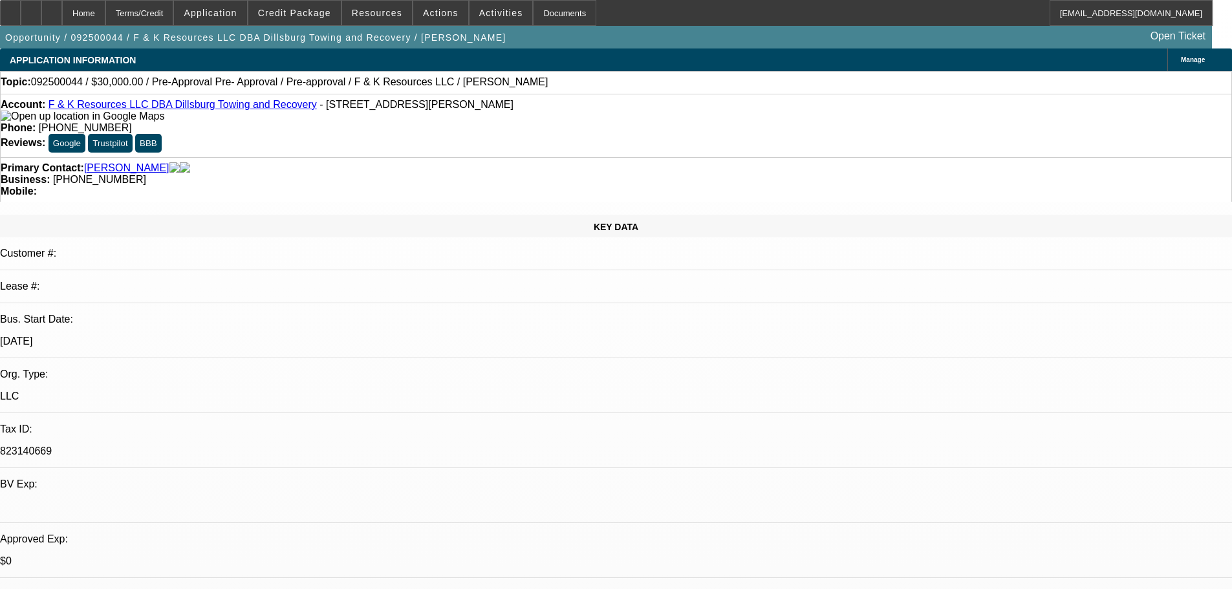
select select "0"
select select "6"
select select "0"
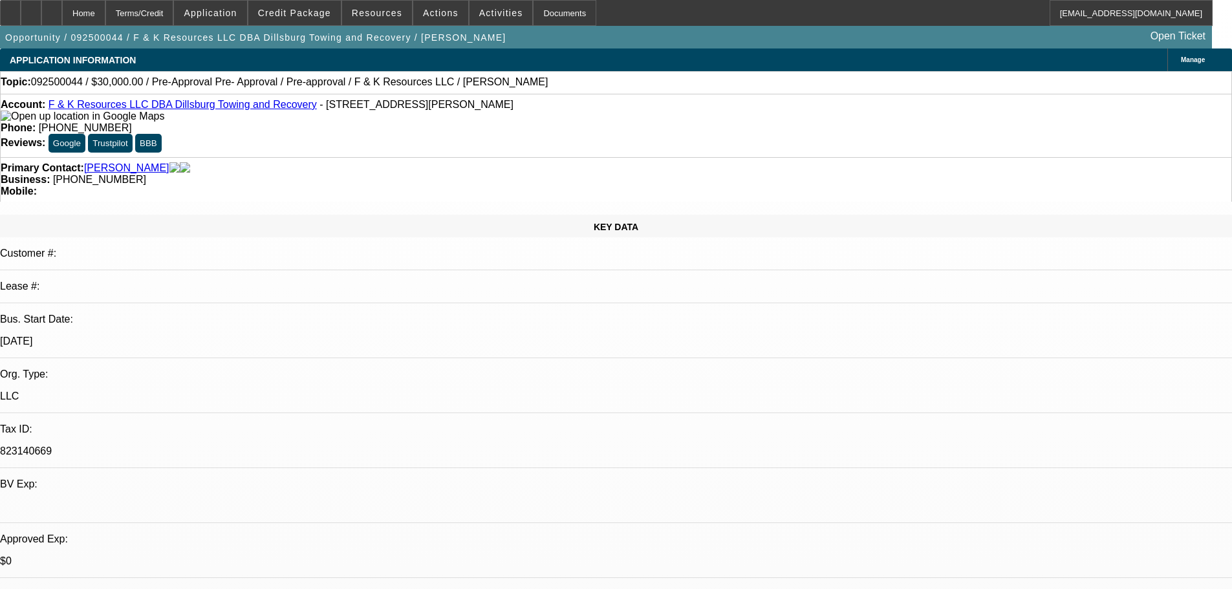
select select "0"
select select "6"
select select "0"
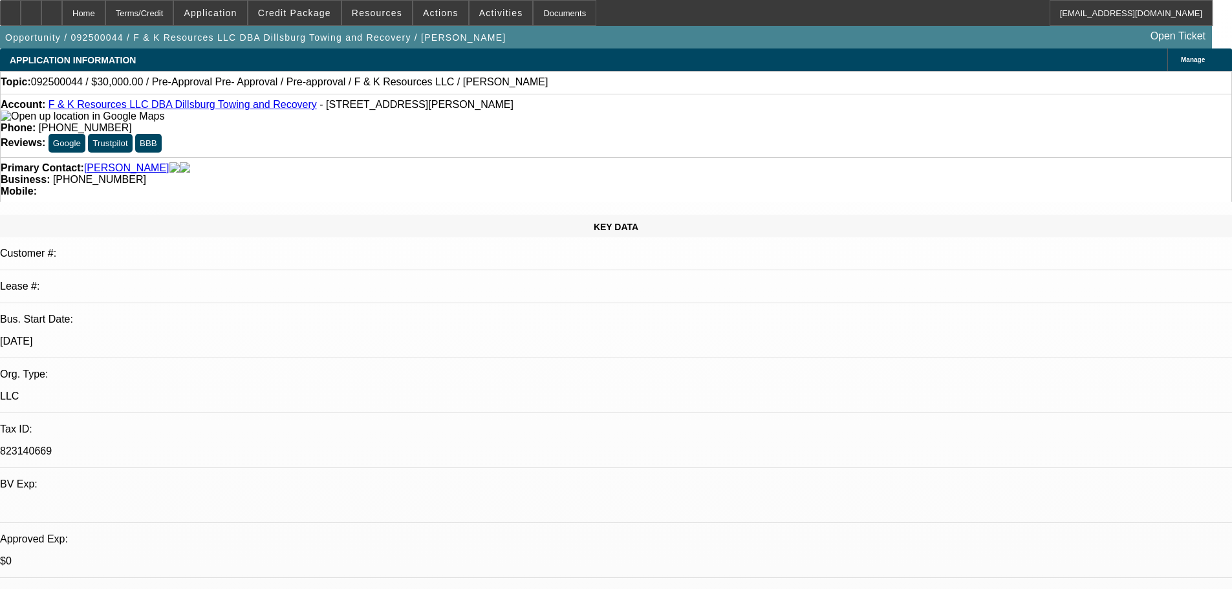
select select "0"
select select "6"
select select "0"
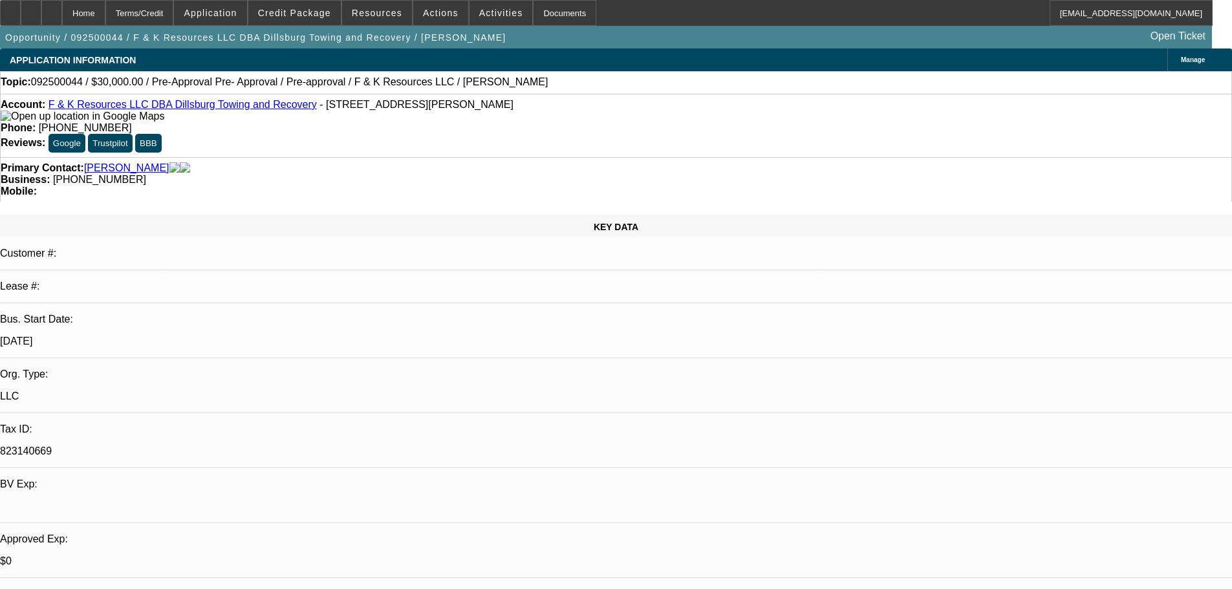
select select "6"
drag, startPoint x: 430, startPoint y: 360, endPoint x: 431, endPoint y: 327, distance: 33.7
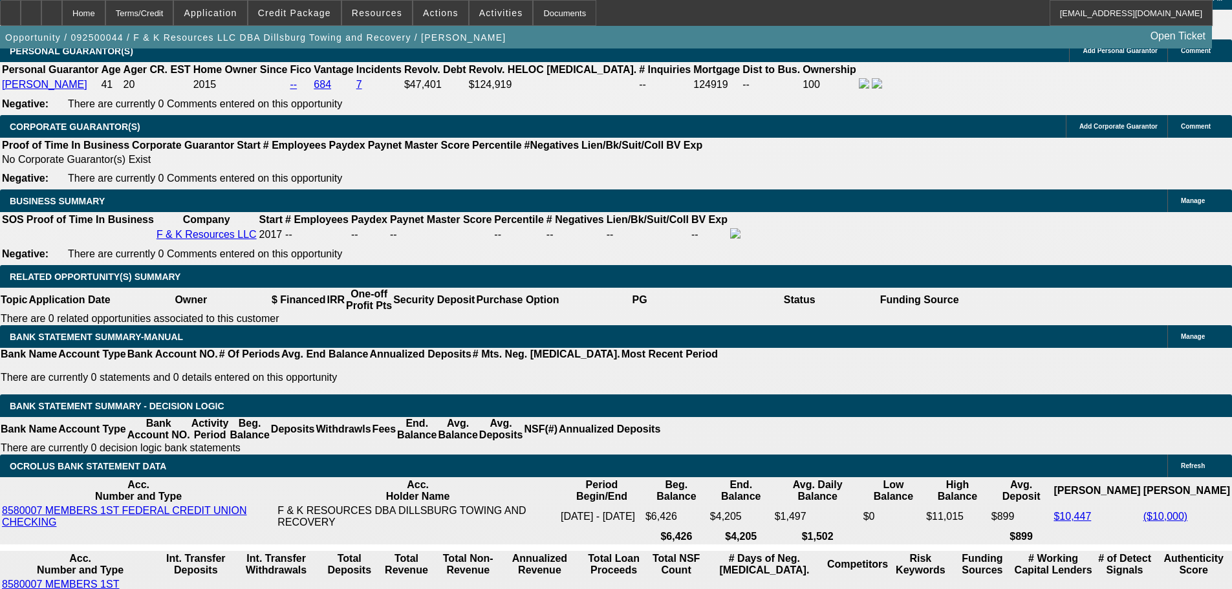
scroll to position [1941, 0]
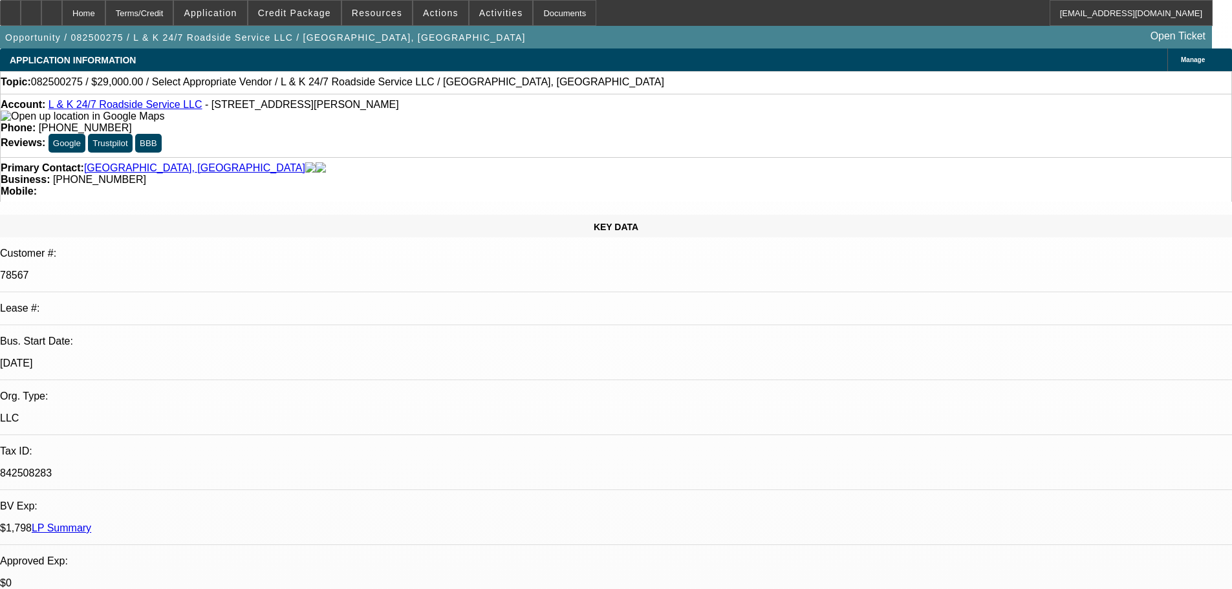
select select "0"
select select "2"
select select "0.1"
select select "4"
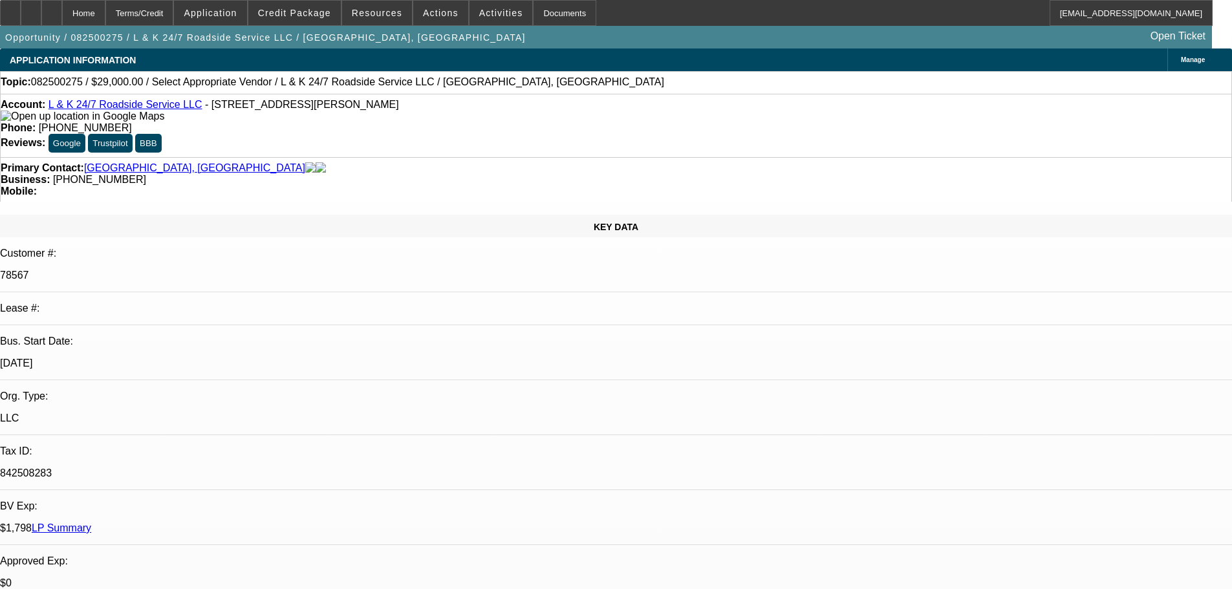
select select "0"
select select "2"
select select "0.1"
select select "4"
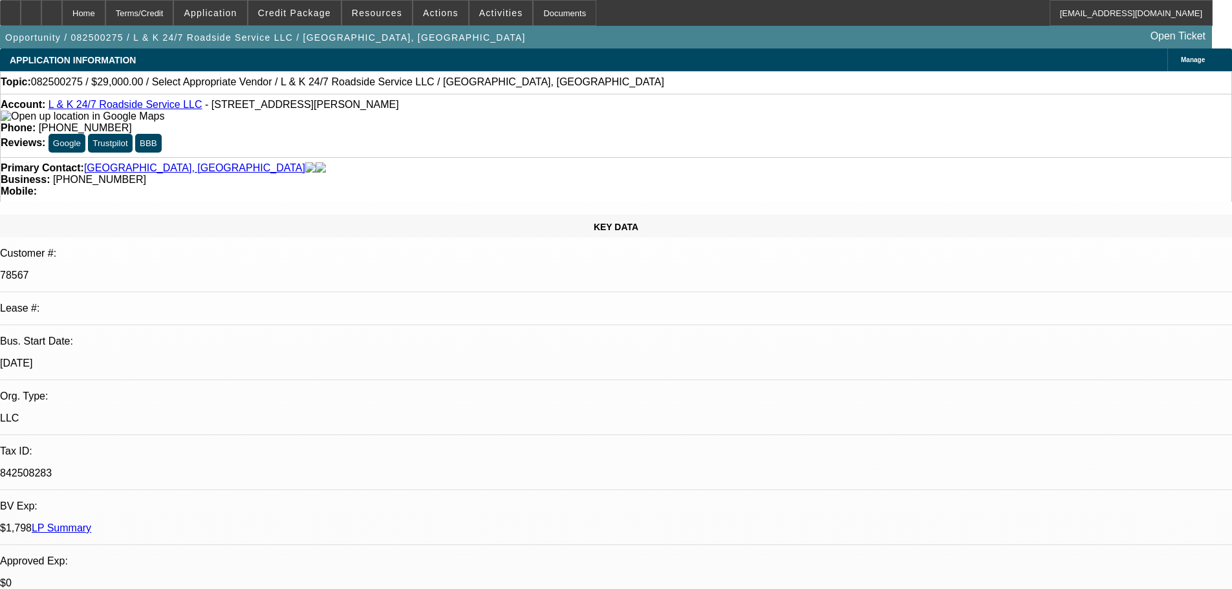
select select "0"
select select "2"
select select "0.1"
select select "4"
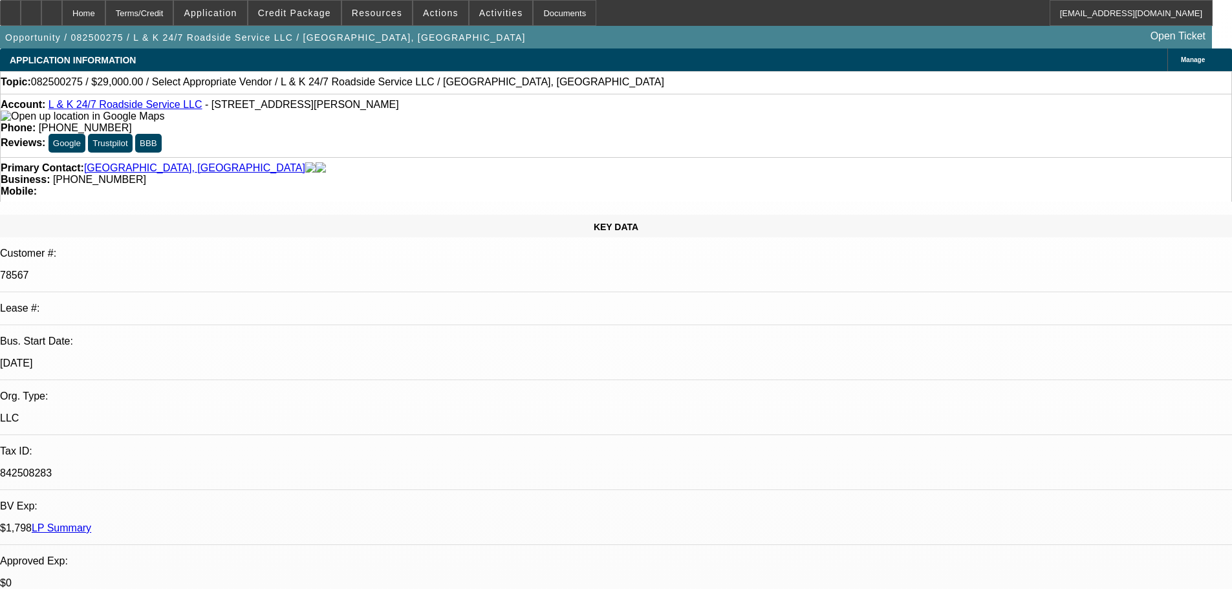
select select "0"
select select "2"
select select "0.1"
select select "4"
